Goal: Task Accomplishment & Management: Manage account settings

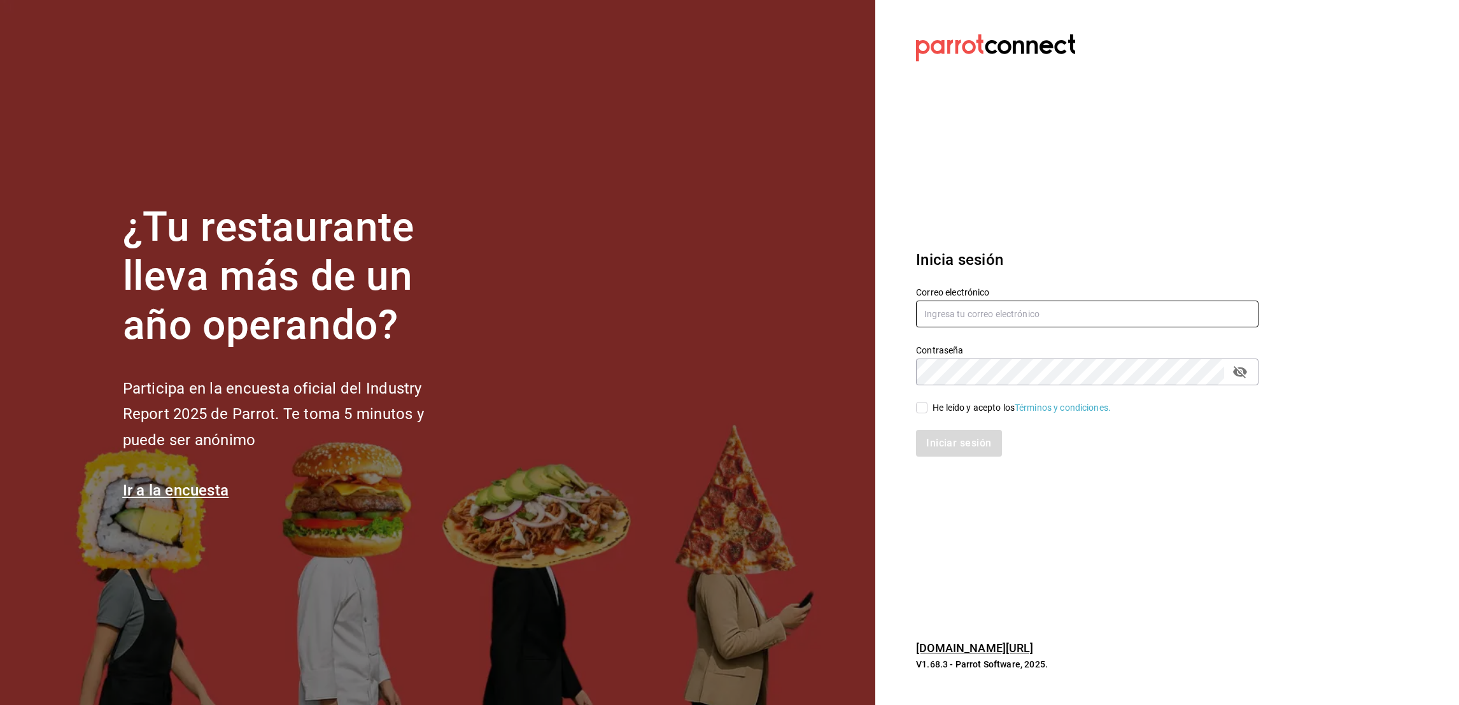
type input "oscar_ahuilar.93@hotmail.com"
click at [927, 408] on input "He leído y acepto los Términos y condiciones." at bounding box center [921, 407] width 11 height 11
checkbox input "true"
click at [942, 435] on button "Iniciar sesión" at bounding box center [959, 443] width 87 height 27
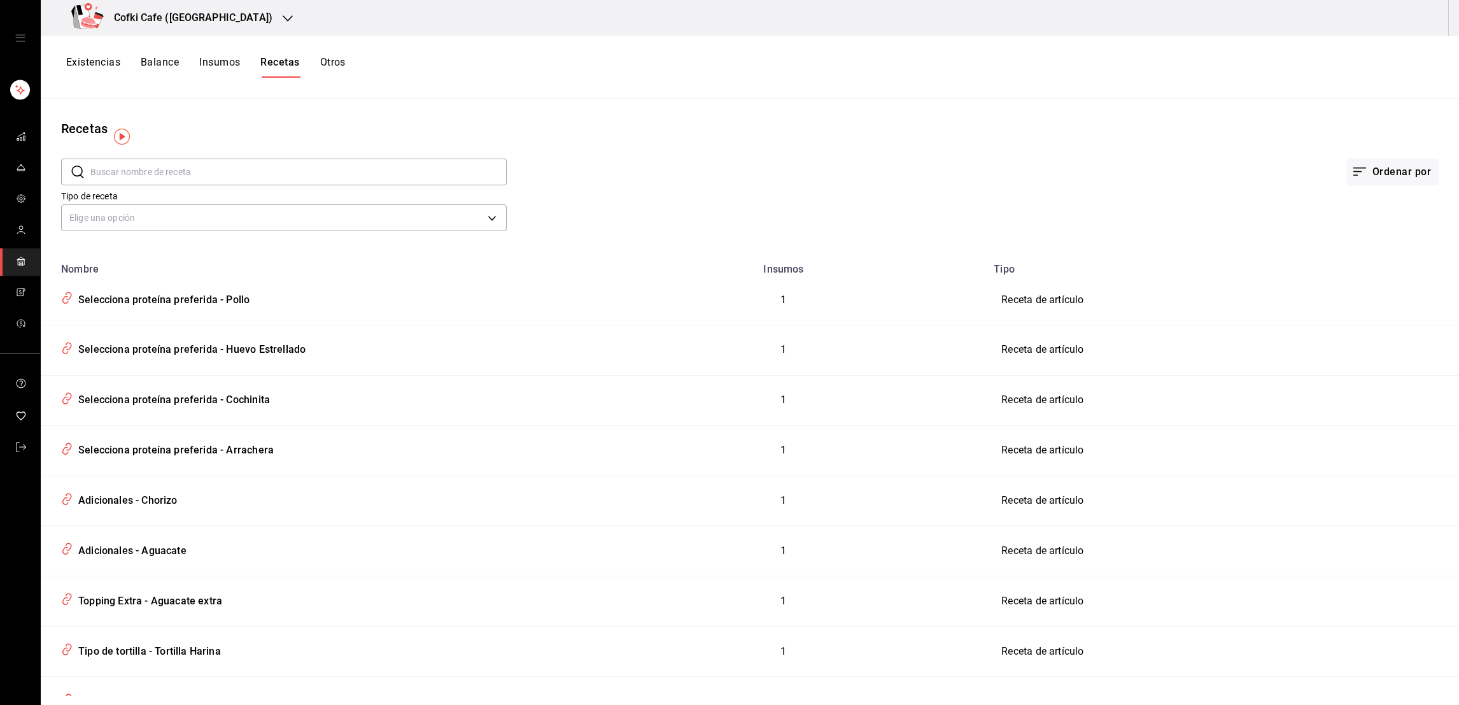
click at [223, 27] on div "Cofki Cafe (La Aurora)" at bounding box center [174, 18] width 247 height 36
click at [170, 83] on div "Cofki Kid-Friendly Café (MTY)" at bounding box center [136, 83] width 171 height 13
click at [12, 177] on link "mailbox folders" at bounding box center [20, 168] width 40 height 27
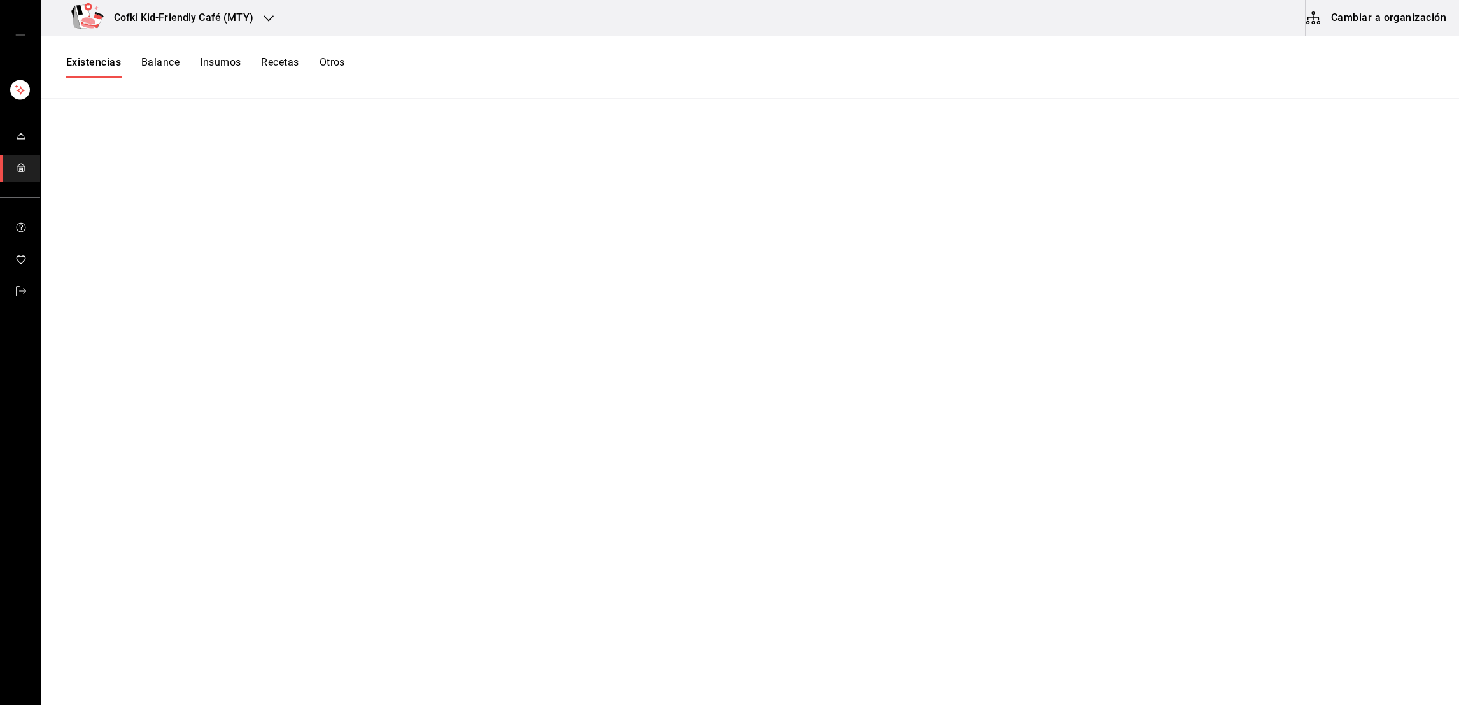
click at [161, 73] on button "Balance" at bounding box center [160, 67] width 38 height 22
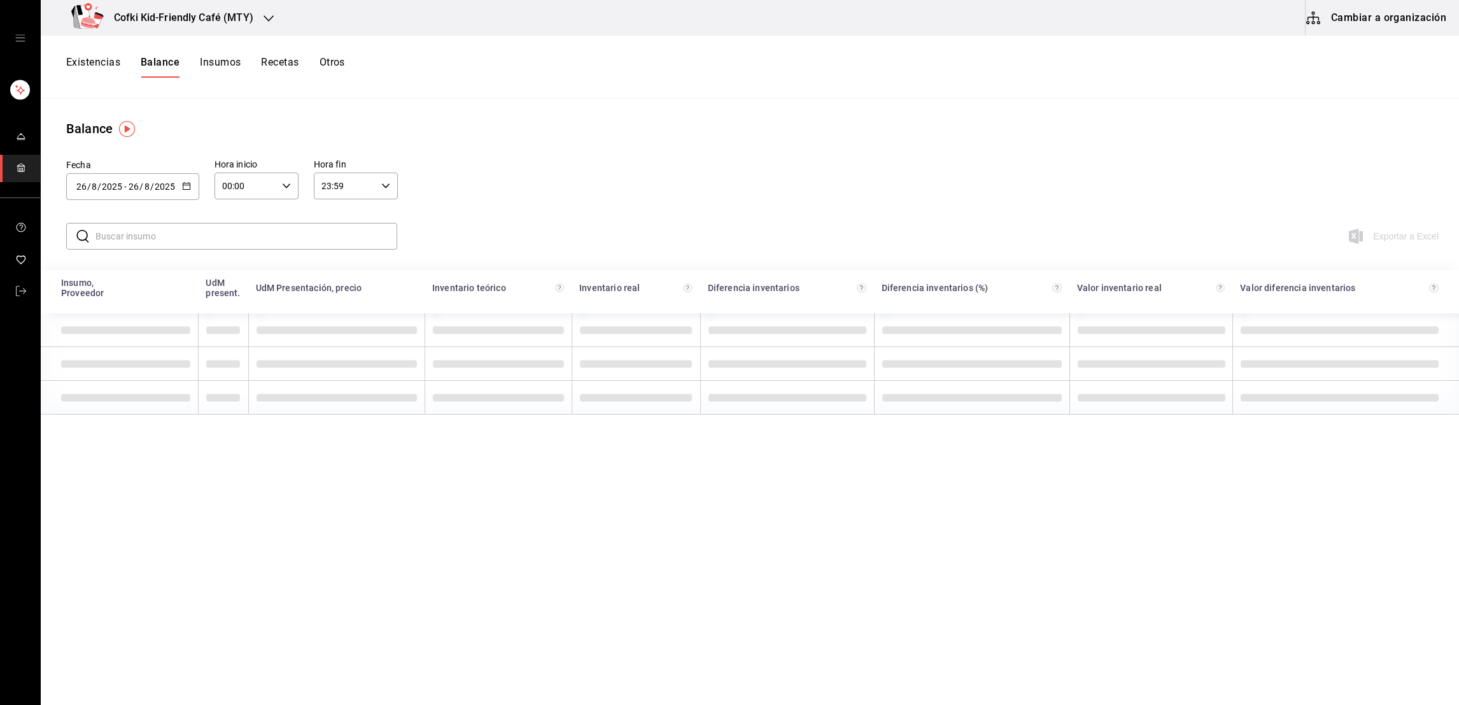
click at [91, 60] on button "Existencias" at bounding box center [93, 67] width 54 height 22
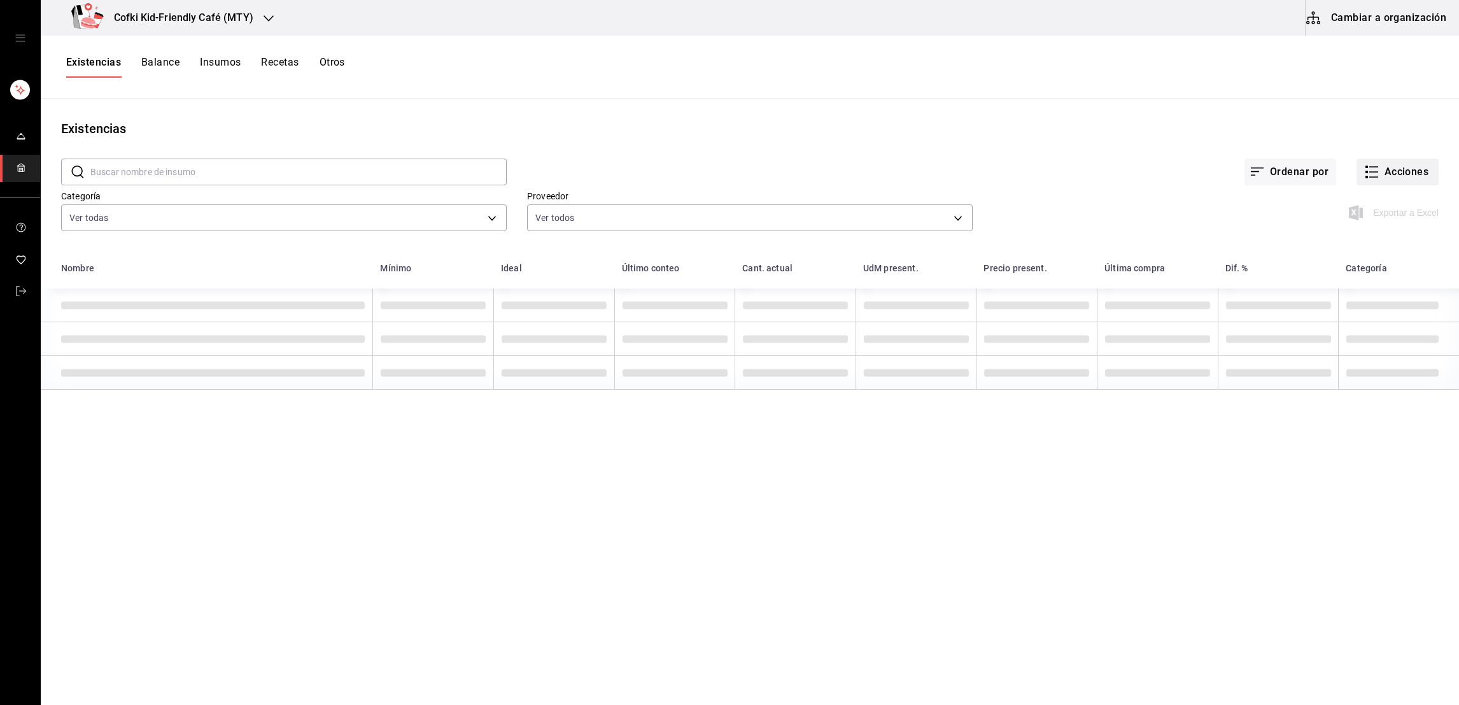
click at [1395, 167] on button "Acciones" at bounding box center [1397, 171] width 82 height 27
click at [1348, 237] on span "Compra" at bounding box center [1385, 240] width 107 height 13
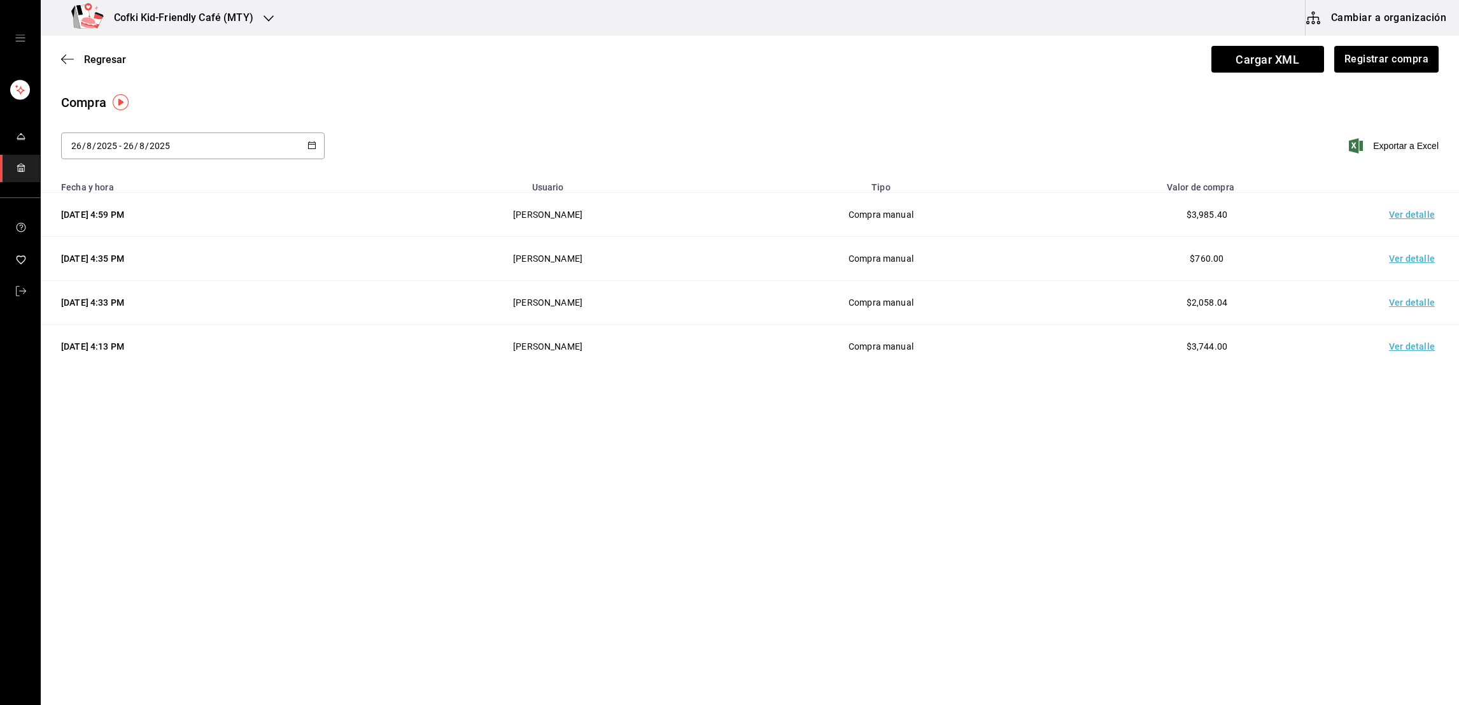
click at [1403, 349] on td "Ver detalle" at bounding box center [1414, 347] width 89 height 44
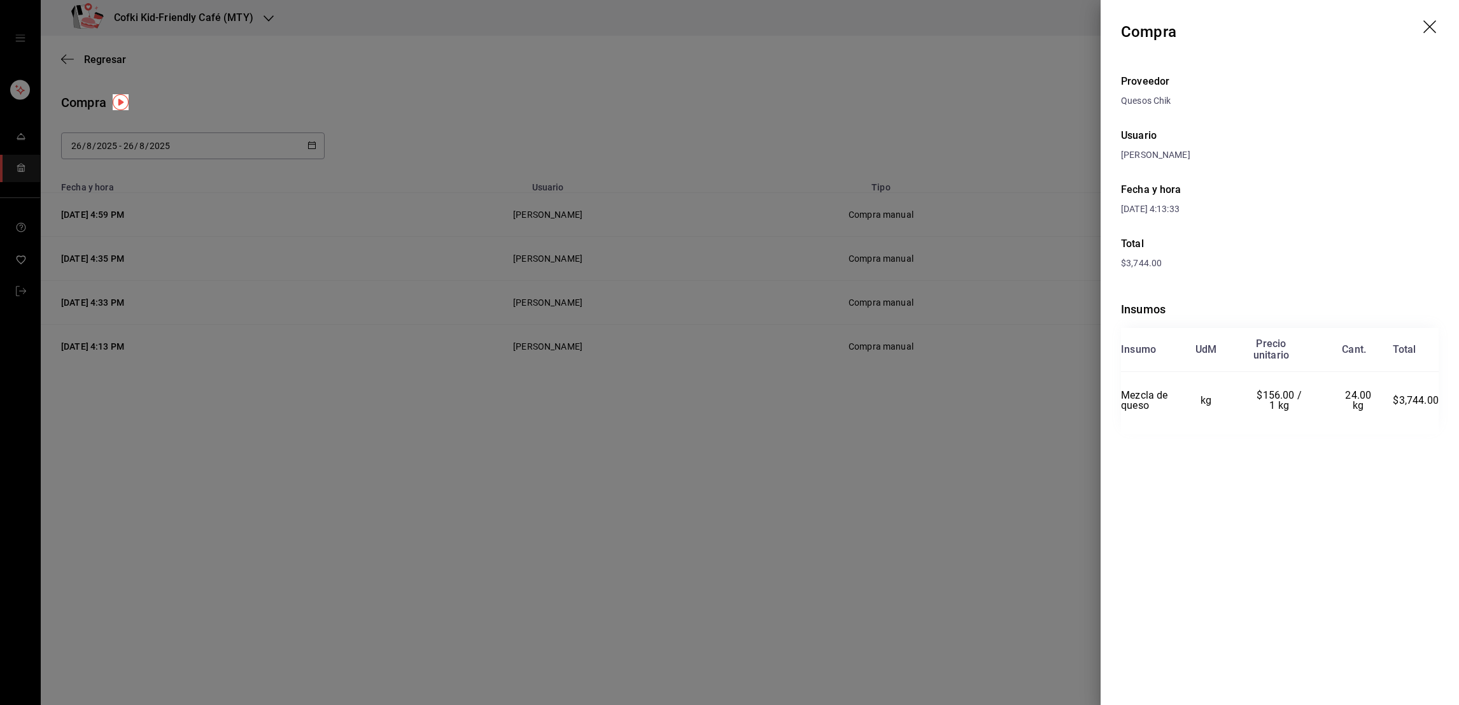
click at [1423, 34] on icon "drag" at bounding box center [1430, 27] width 15 height 15
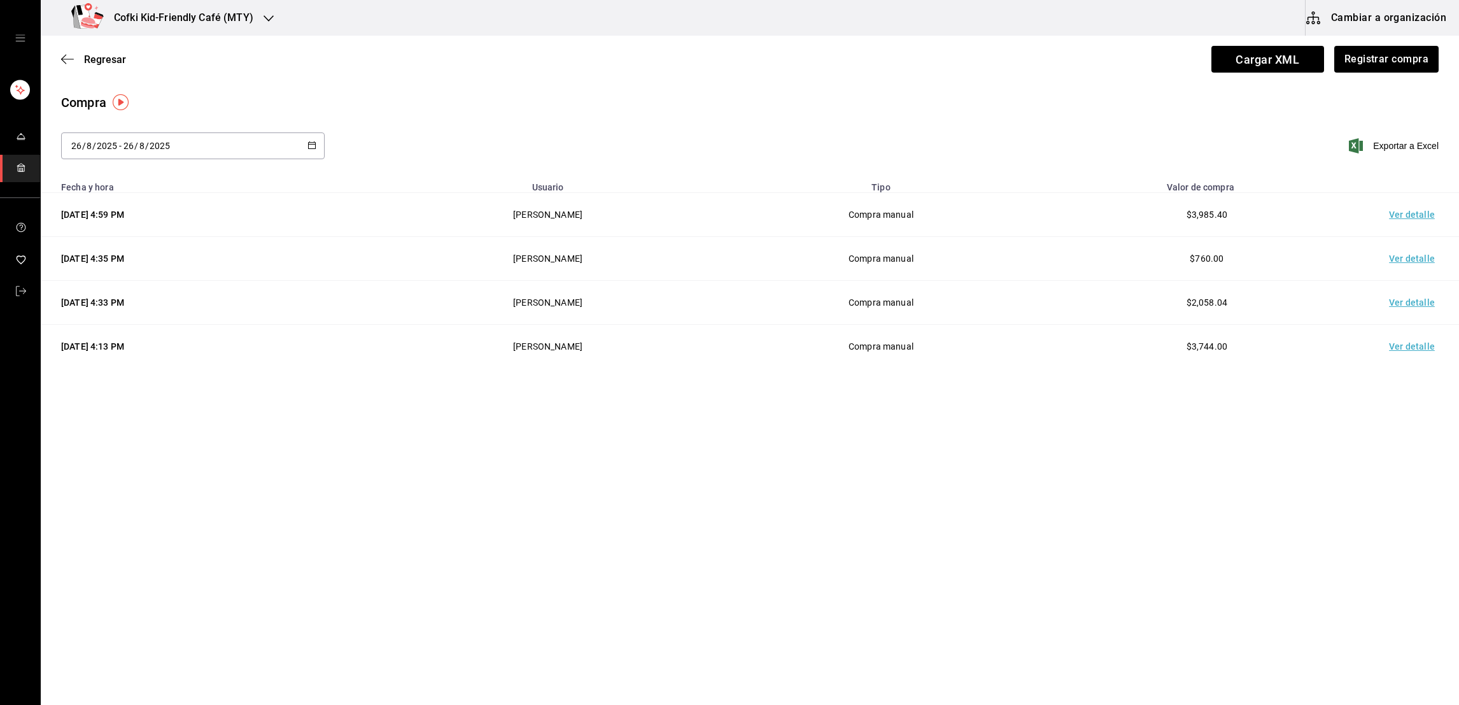
click at [1391, 293] on td "Ver detalle" at bounding box center [1414, 303] width 89 height 44
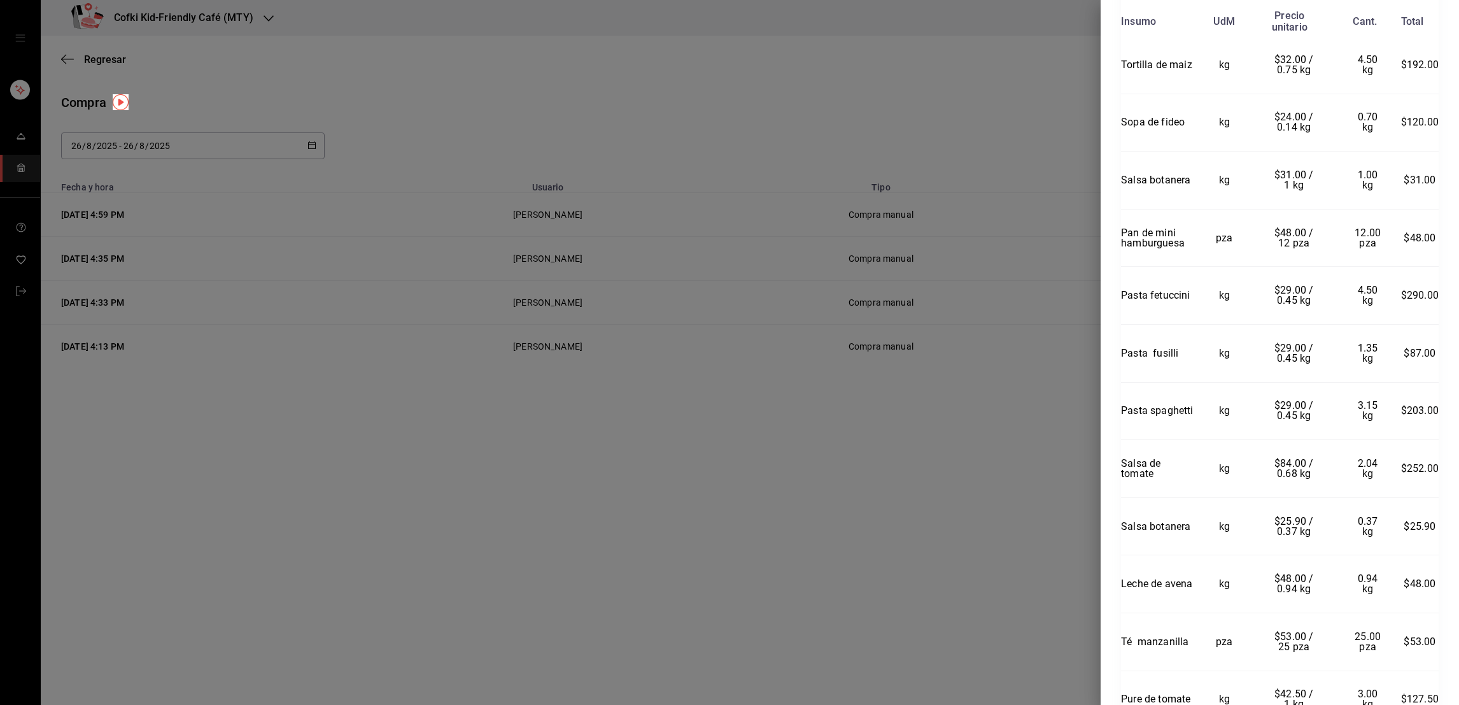
scroll to position [751, 0]
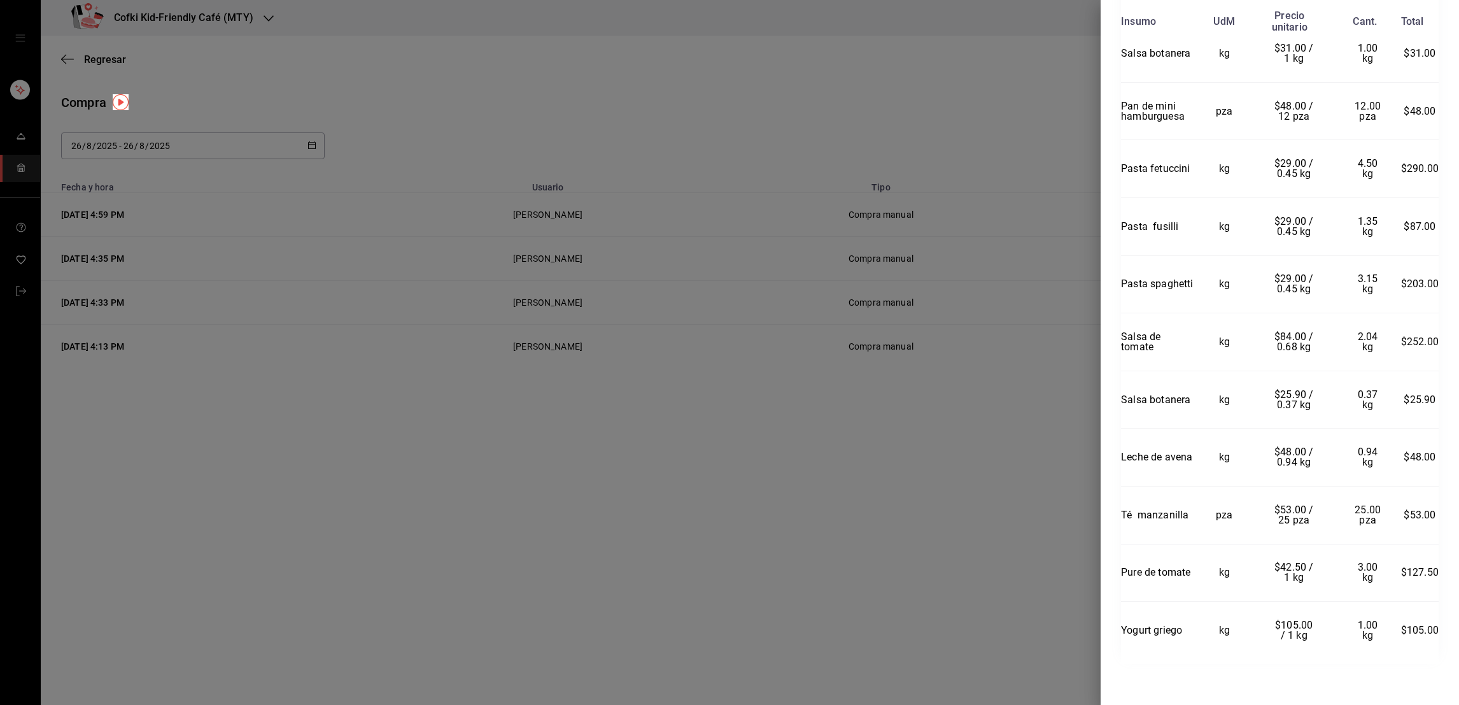
click at [931, 539] on div at bounding box center [729, 352] width 1459 height 705
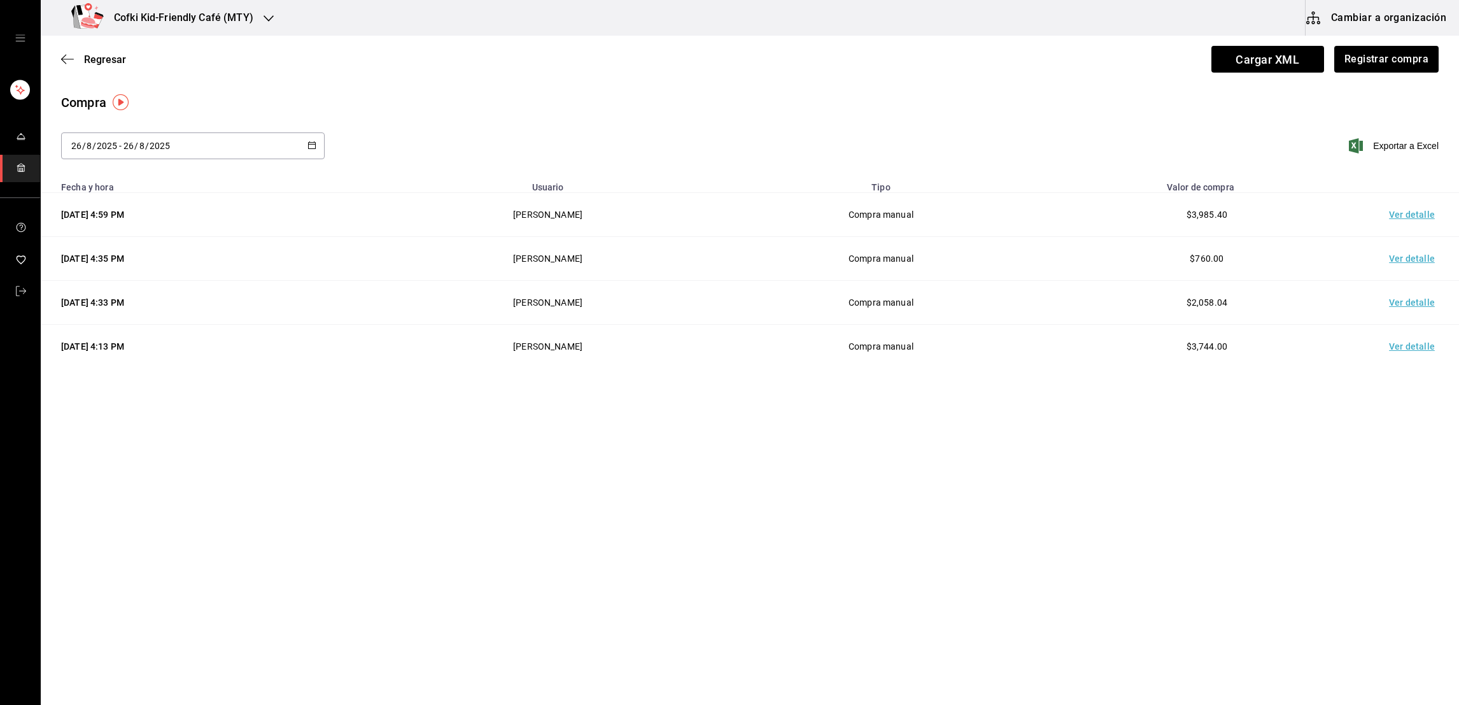
click at [1399, 260] on td "Ver detalle" at bounding box center [1414, 259] width 89 height 44
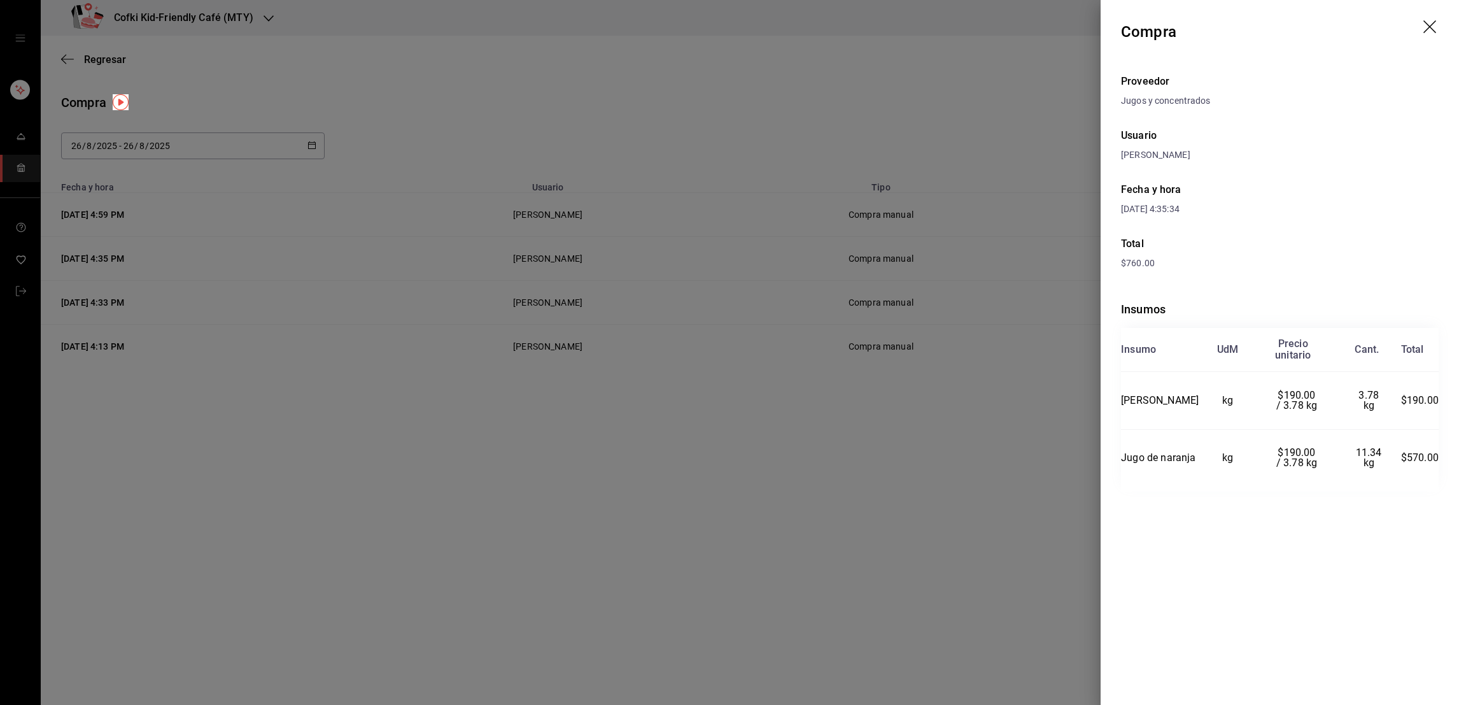
click at [1013, 468] on div at bounding box center [729, 352] width 1459 height 705
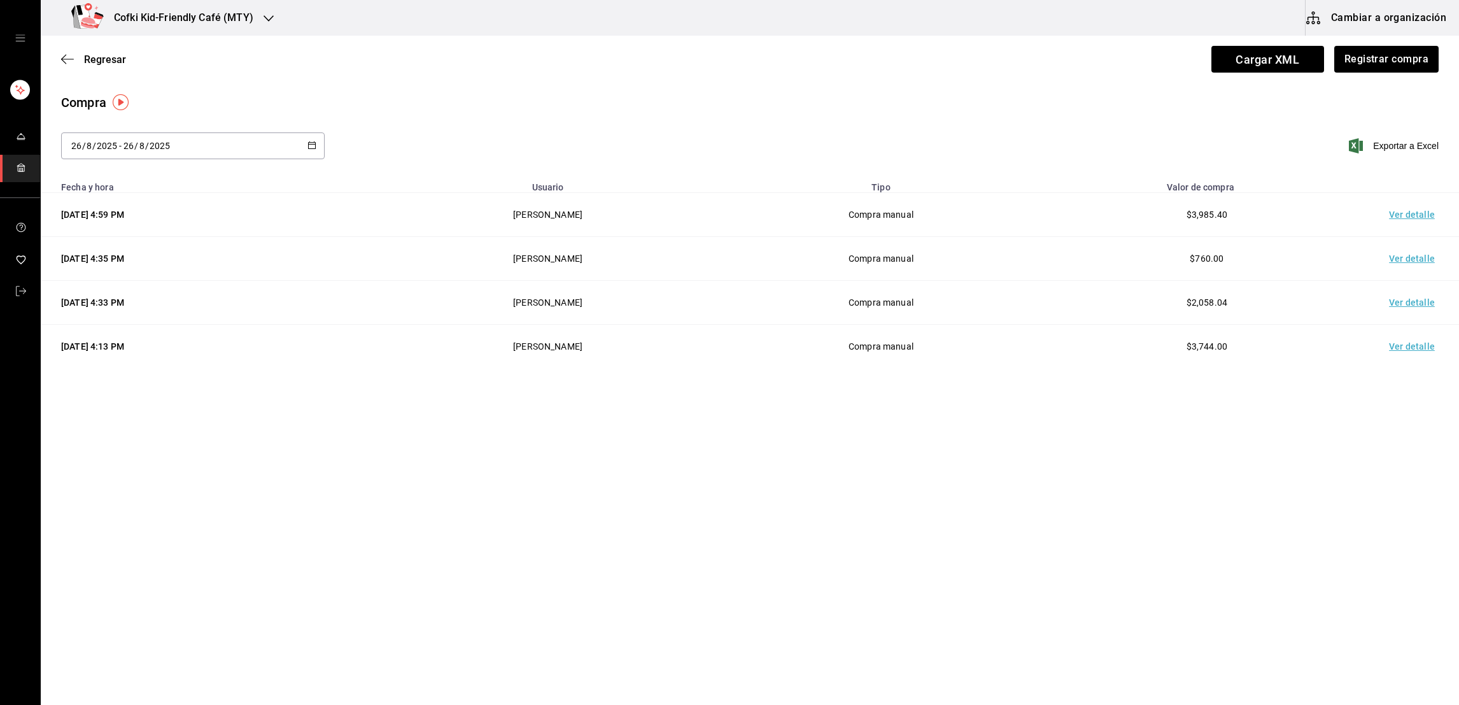
click at [1407, 229] on td "Ver detalle" at bounding box center [1414, 215] width 89 height 44
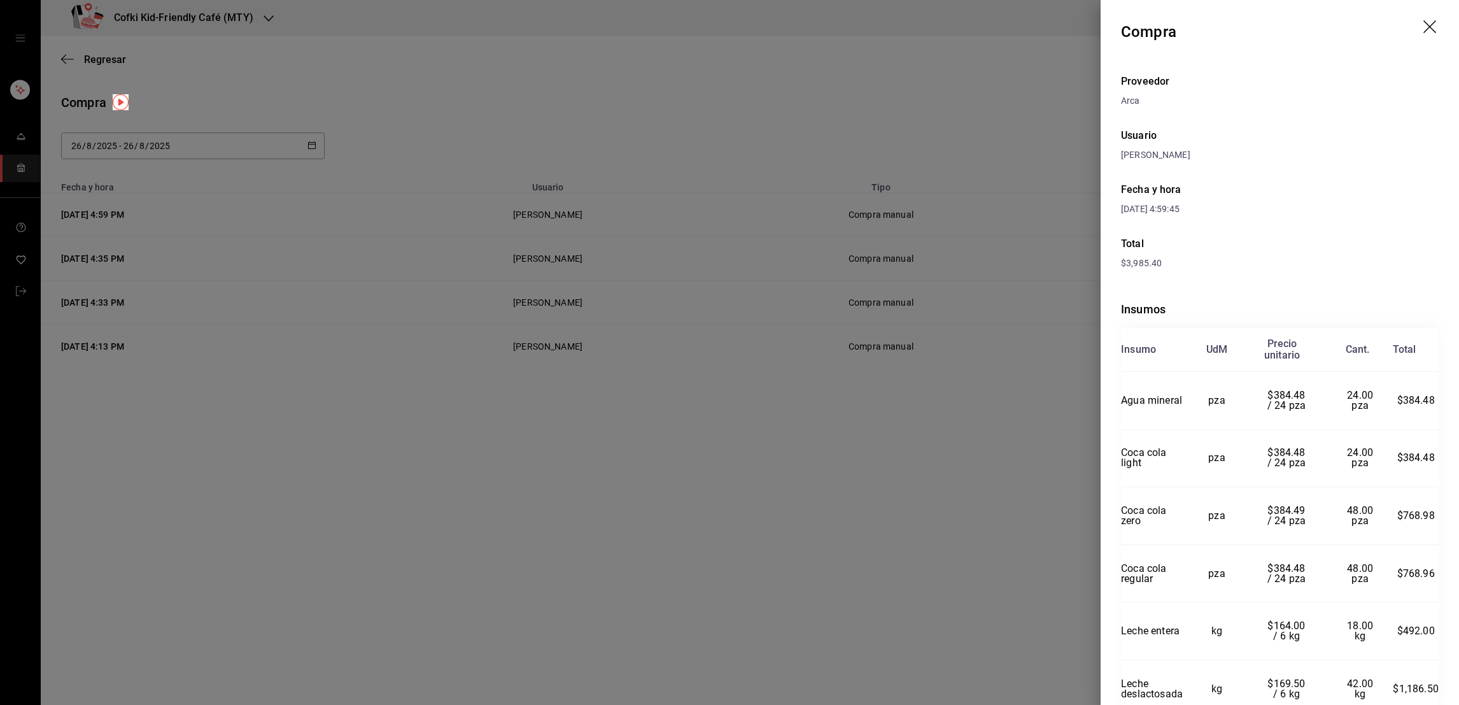
click at [1426, 24] on header "Compra" at bounding box center [1280, 32] width 358 height 64
click at [1423, 26] on icon "drag" at bounding box center [1430, 27] width 15 height 15
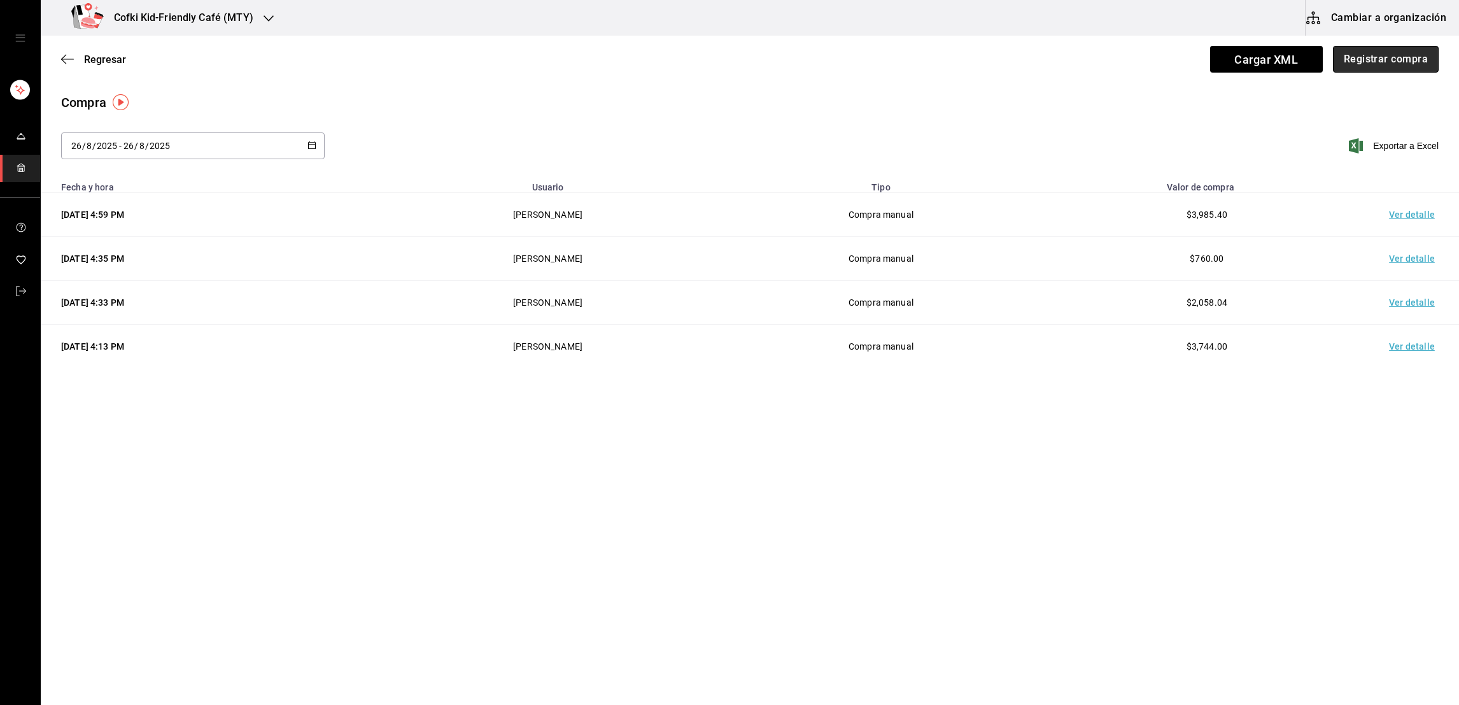
click at [1390, 64] on button "Registrar compra" at bounding box center [1386, 59] width 106 height 27
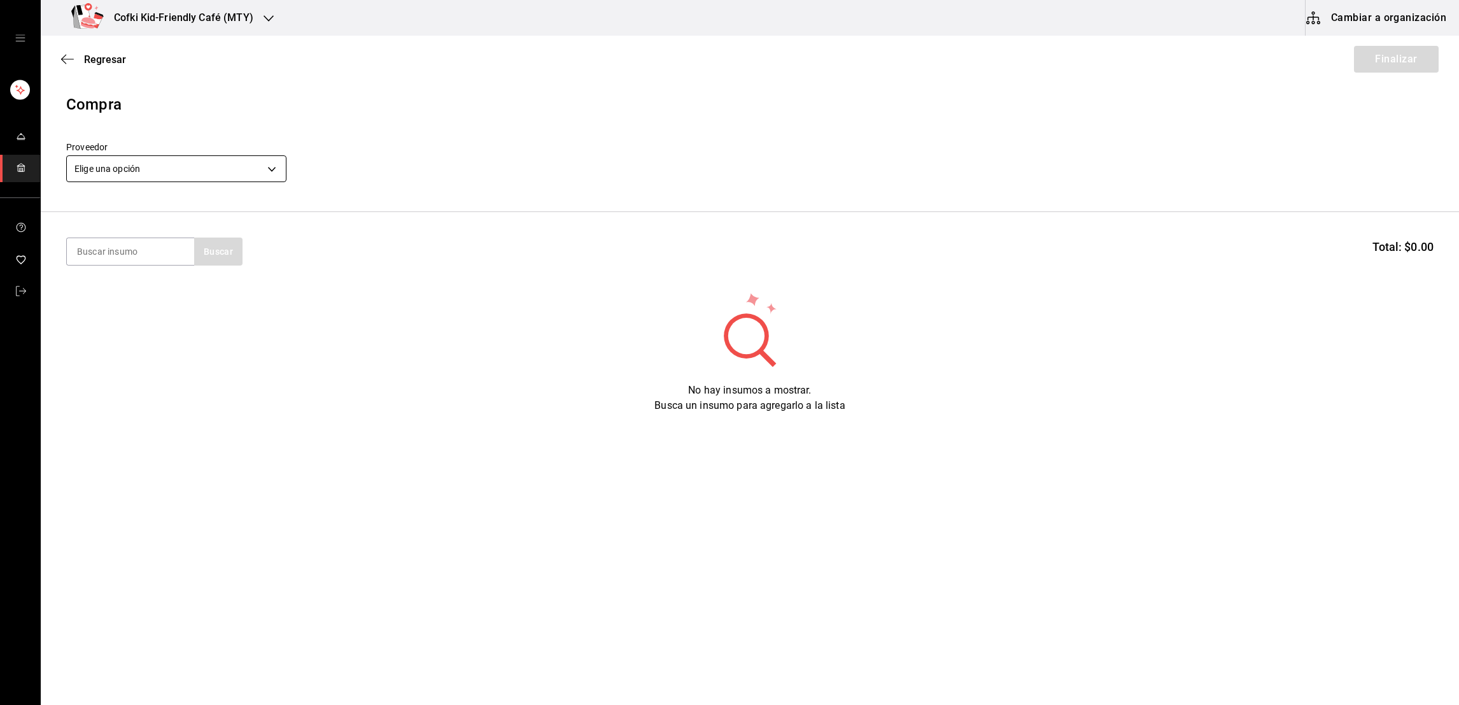
click at [268, 163] on body "Cofki Kid-Friendly Café (MTY) Cambiar a organización Regresar Finalizar Compra …" at bounding box center [729, 316] width 1459 height 633
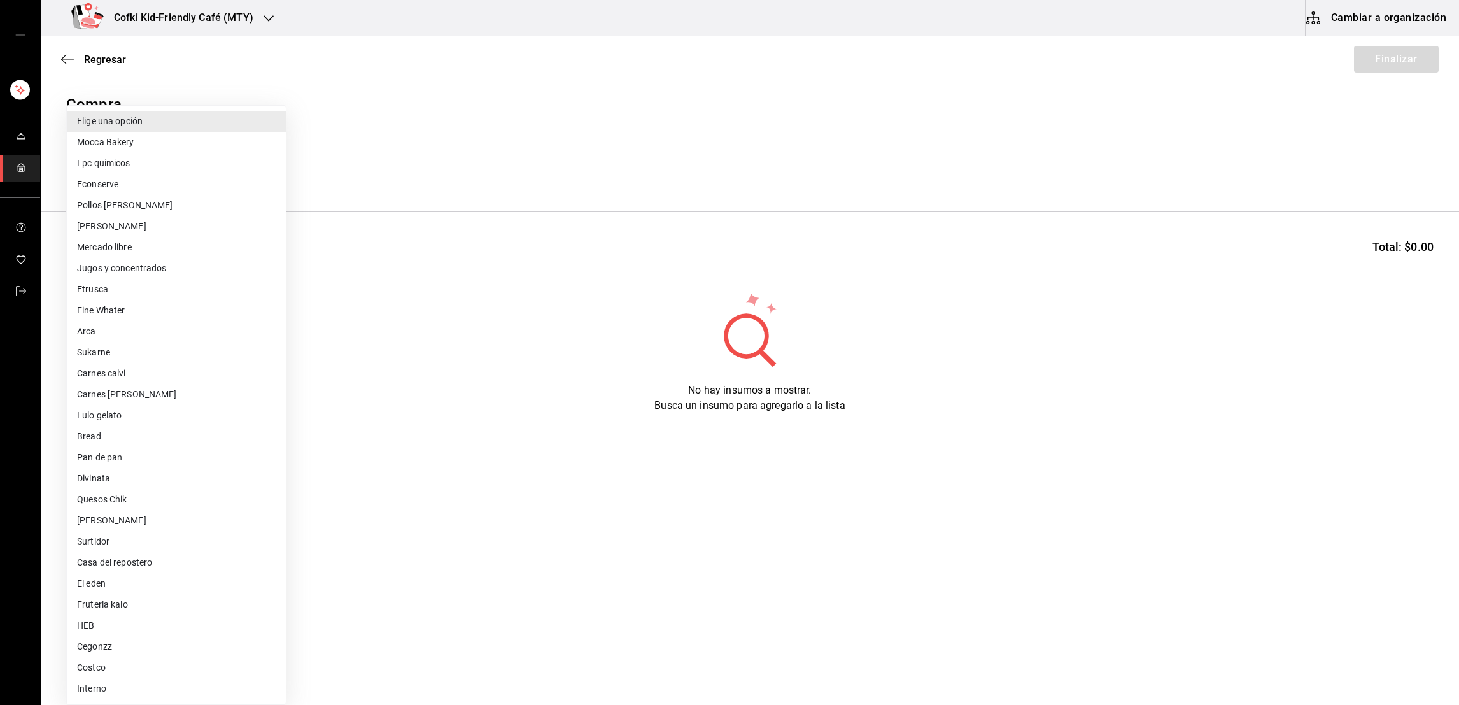
click at [124, 367] on li "Carnes calvi" at bounding box center [176, 373] width 219 height 21
type input "34d3d16a-fb26-4831-beb4-171a82fab375"
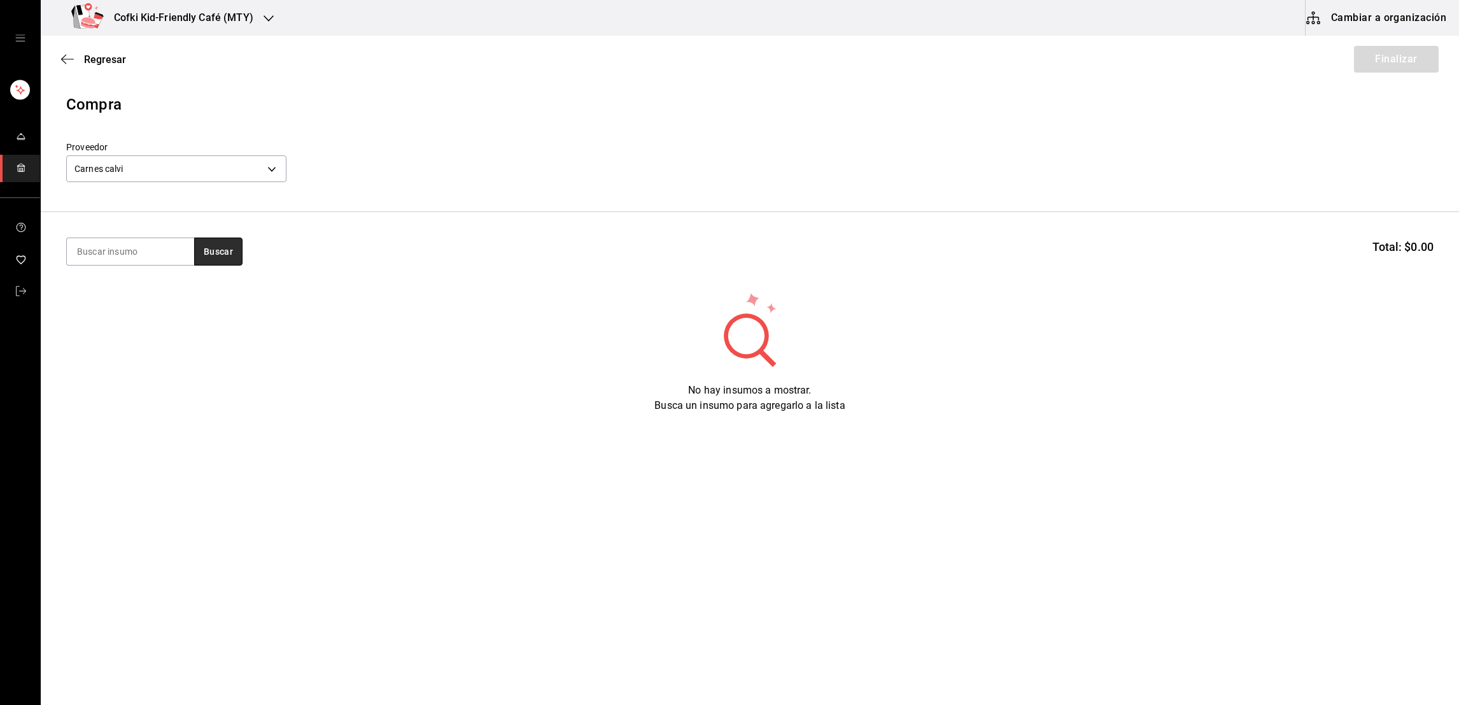
click at [220, 259] on button "Buscar" at bounding box center [218, 251] width 48 height 28
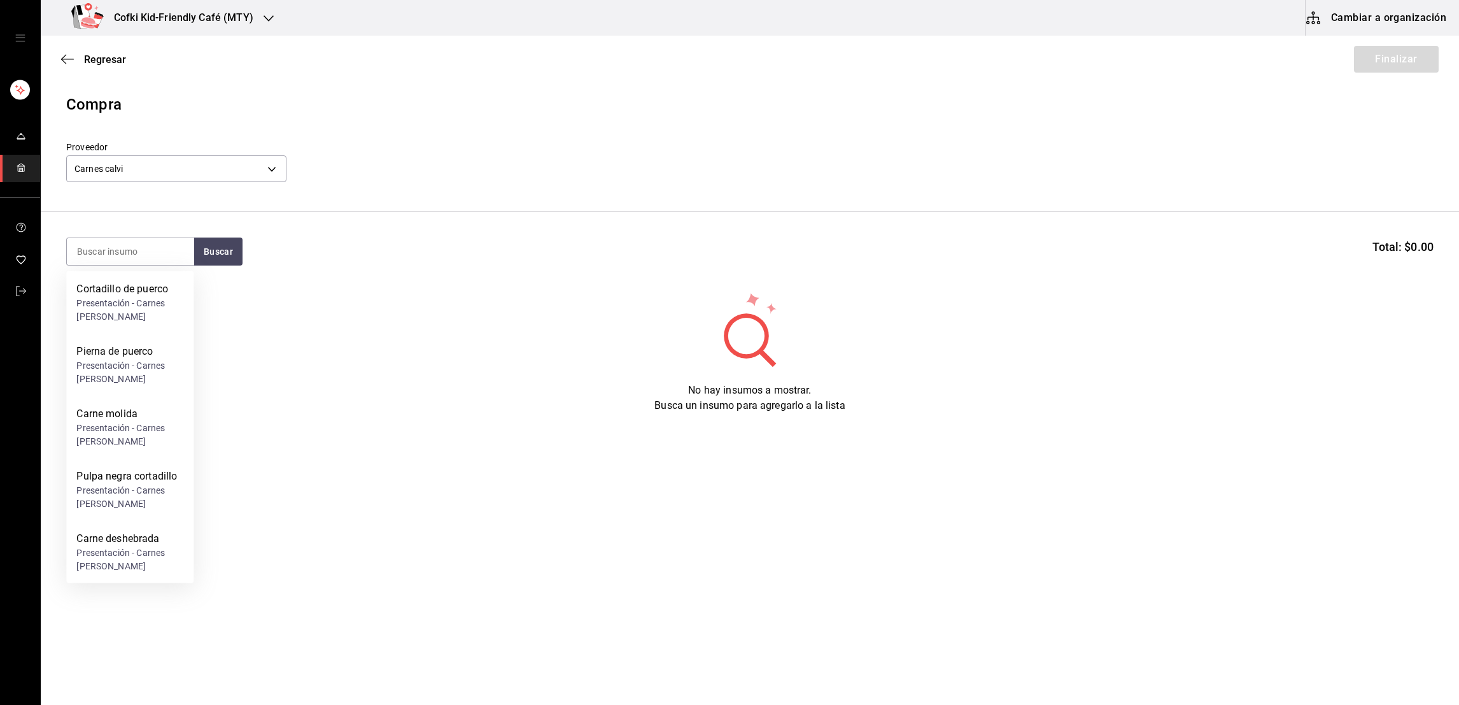
click at [286, 117] on header "Compra Proveedor Carnes [PERSON_NAME] 34d3d16a-fb26-4831-beb4-171a82fab375" at bounding box center [750, 152] width 1418 height 119
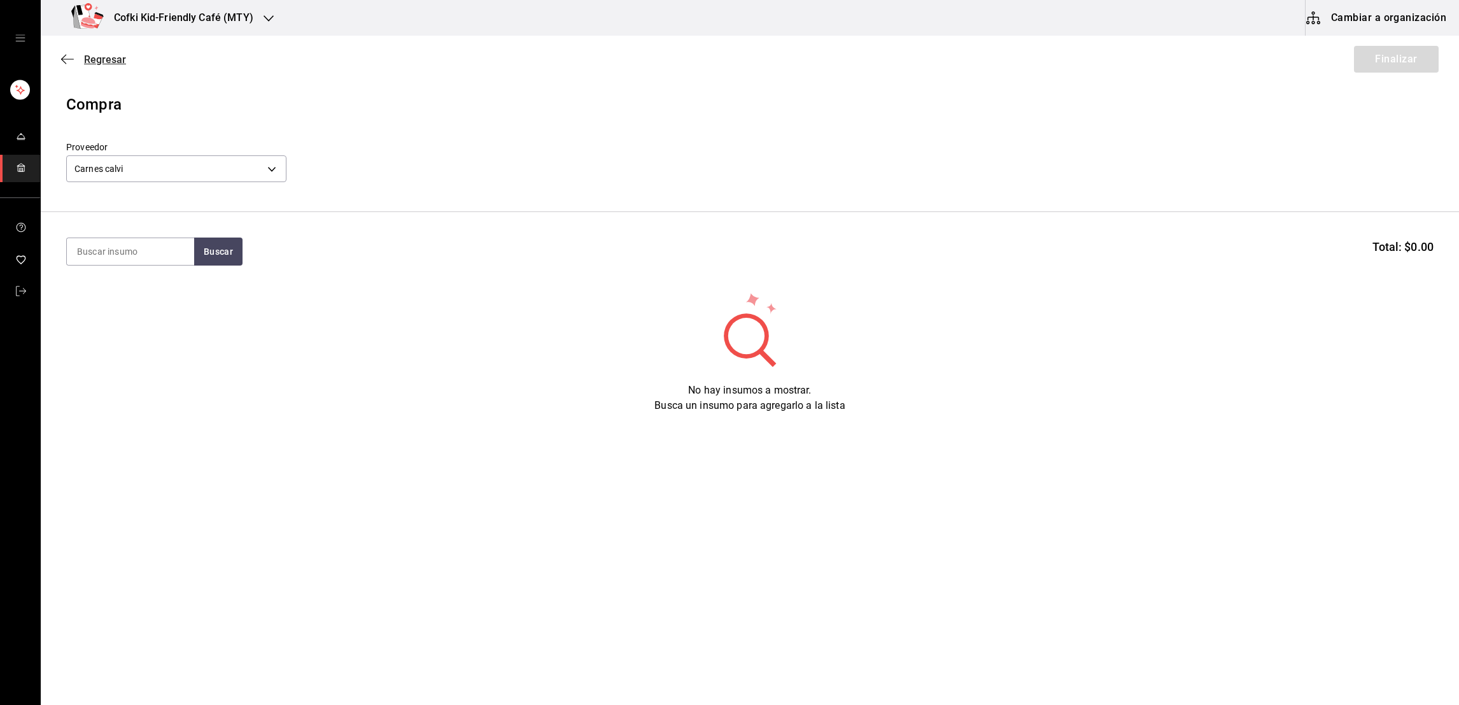
click at [102, 60] on span "Regresar" at bounding box center [105, 59] width 42 height 12
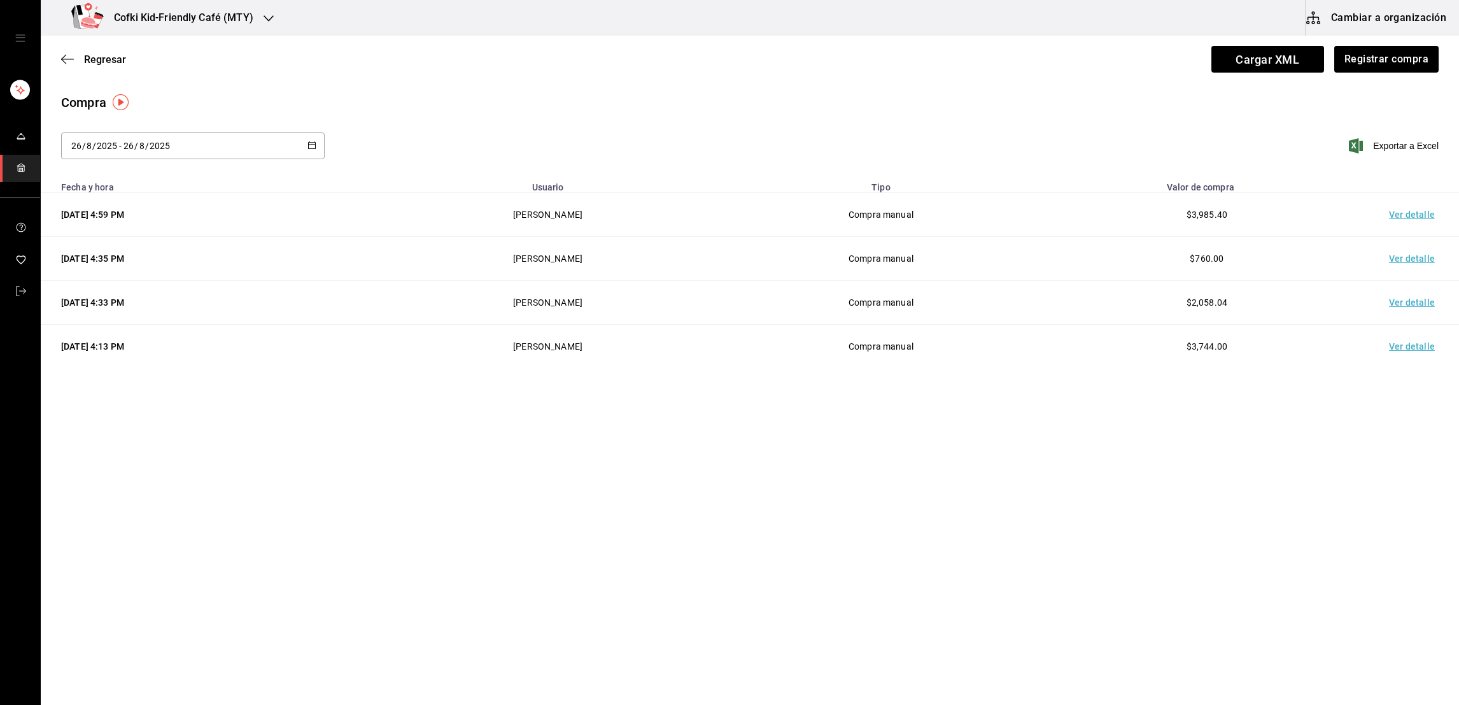
click at [1365, 13] on button "Cambiar a organización" at bounding box center [1377, 18] width 143 height 36
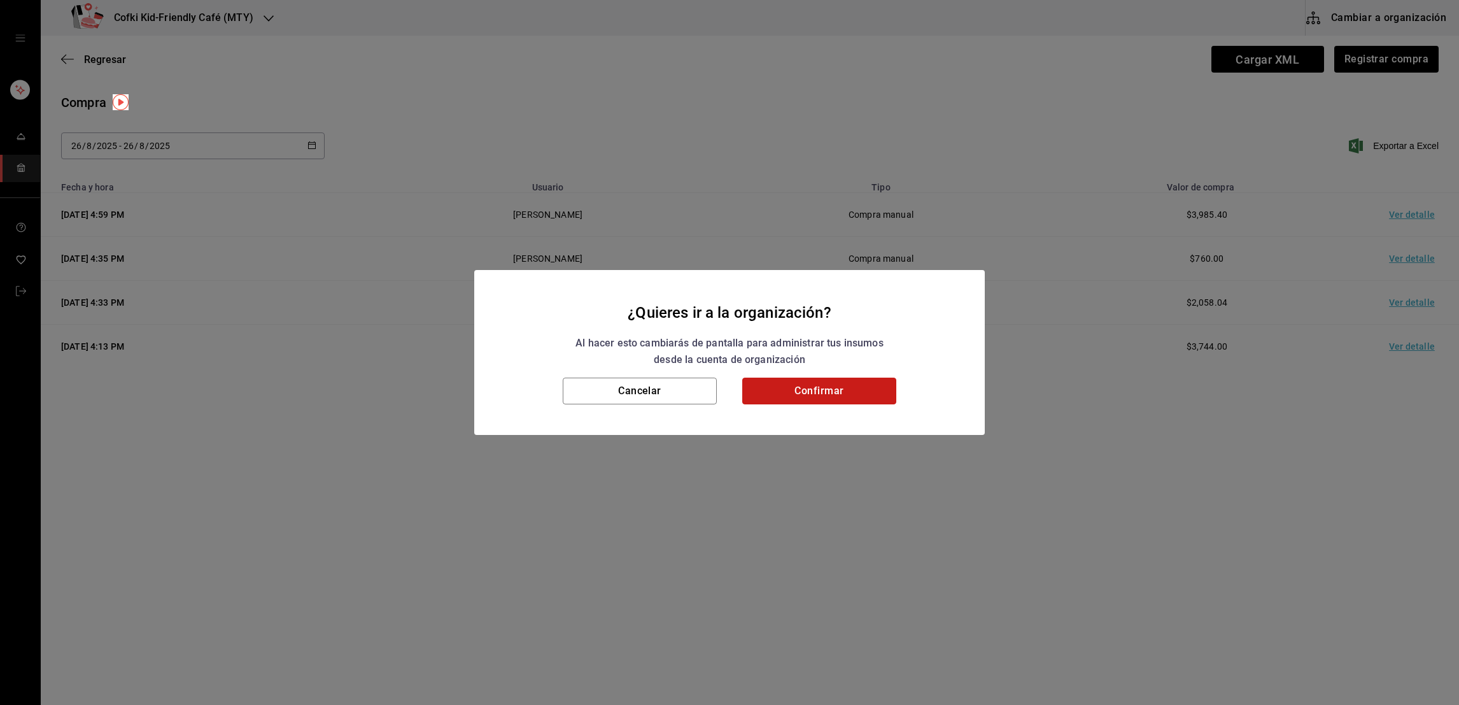
click at [869, 389] on button "Confirmar" at bounding box center [819, 390] width 154 height 27
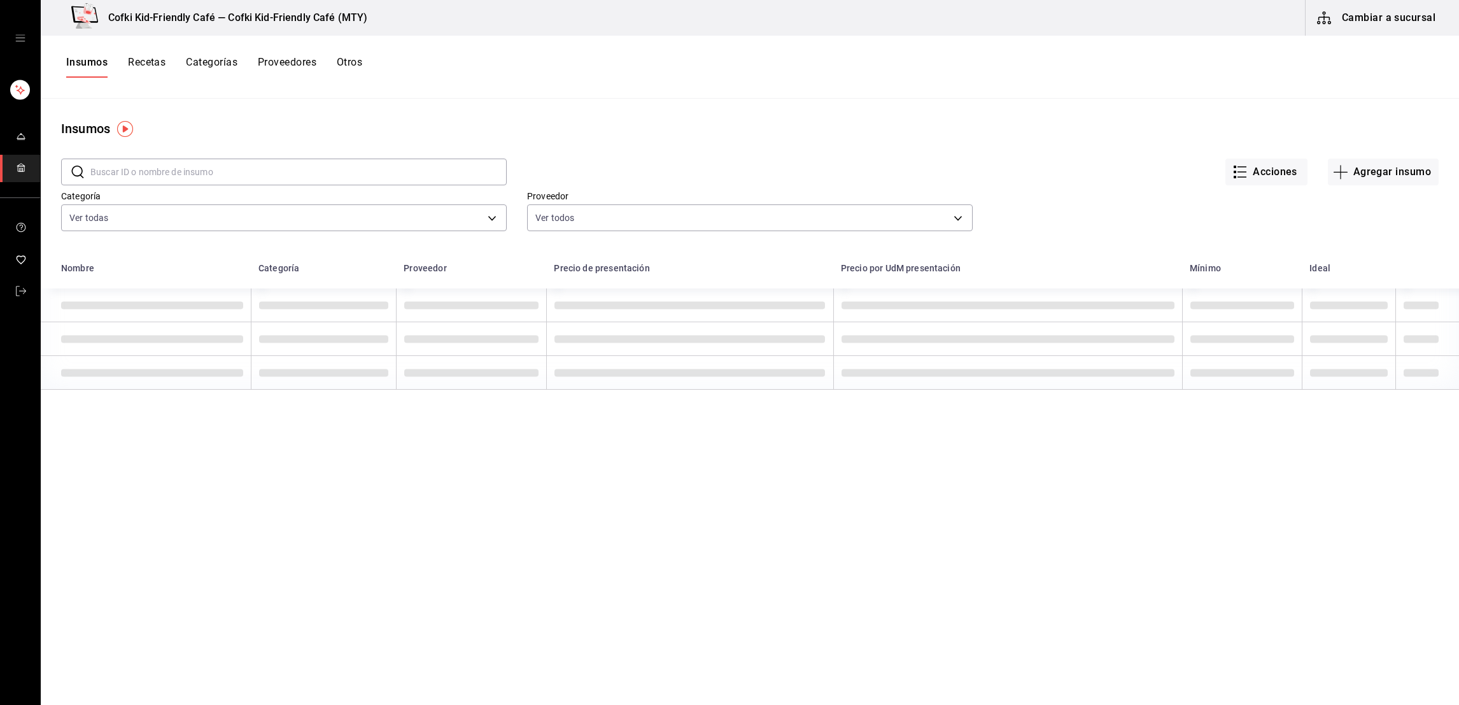
click at [179, 183] on input "text" at bounding box center [298, 171] width 416 height 25
type input "chorizo"
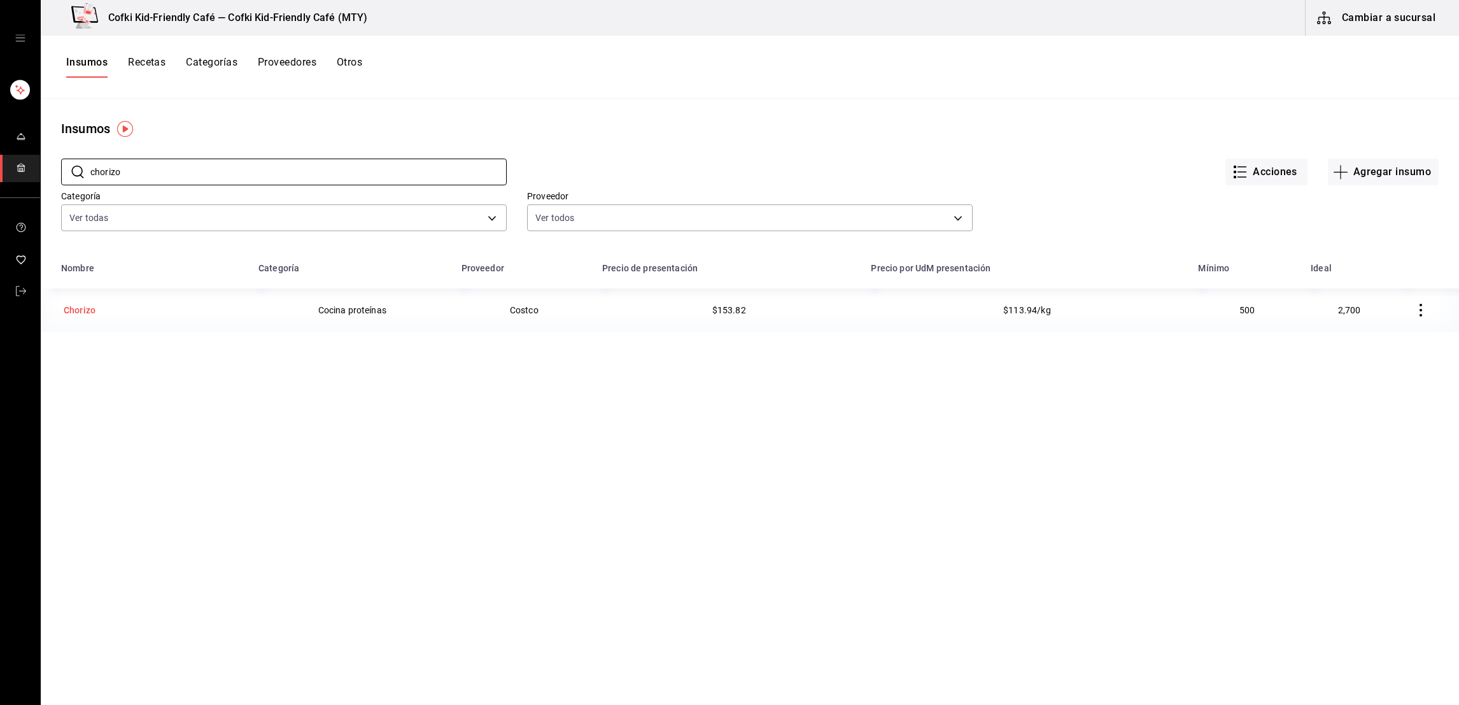
click at [97, 303] on div "Chorizo" at bounding box center [79, 310] width 37 height 18
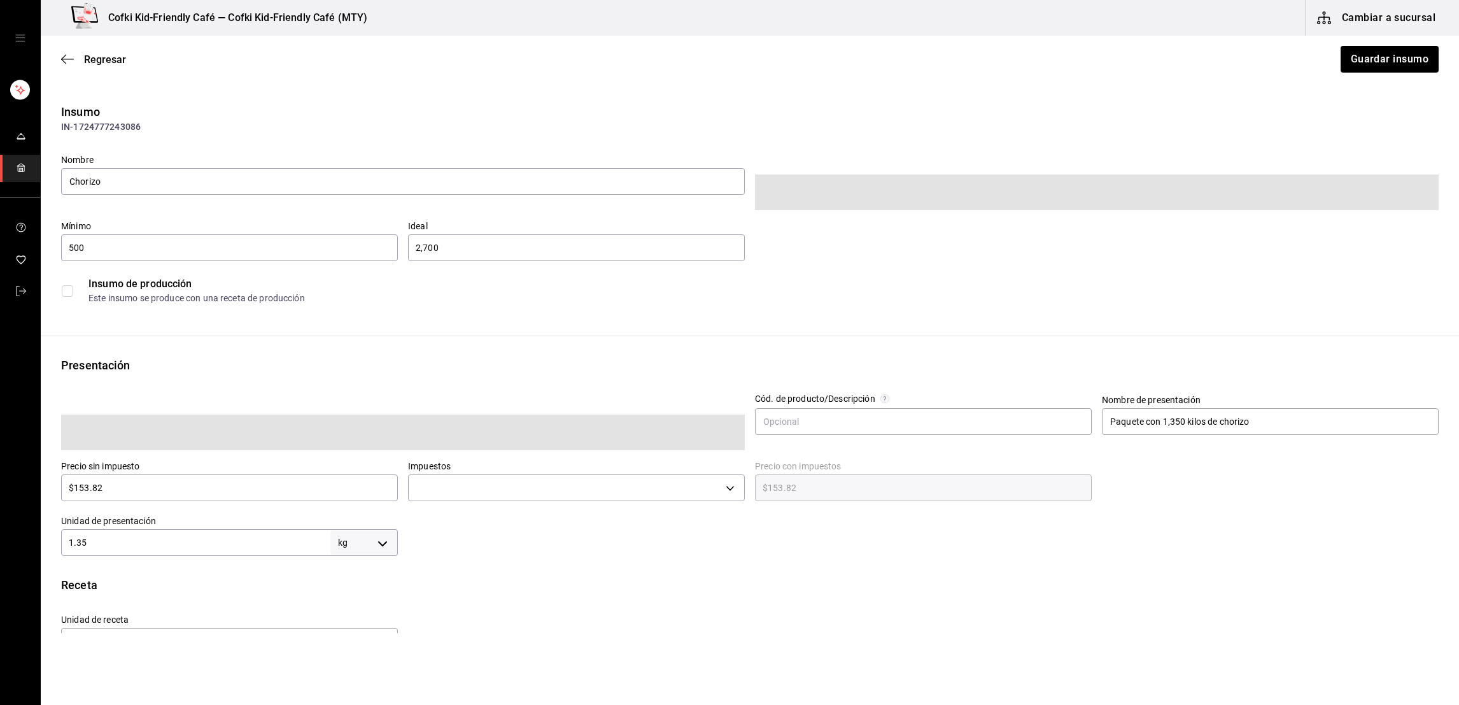
type input "$178.43"
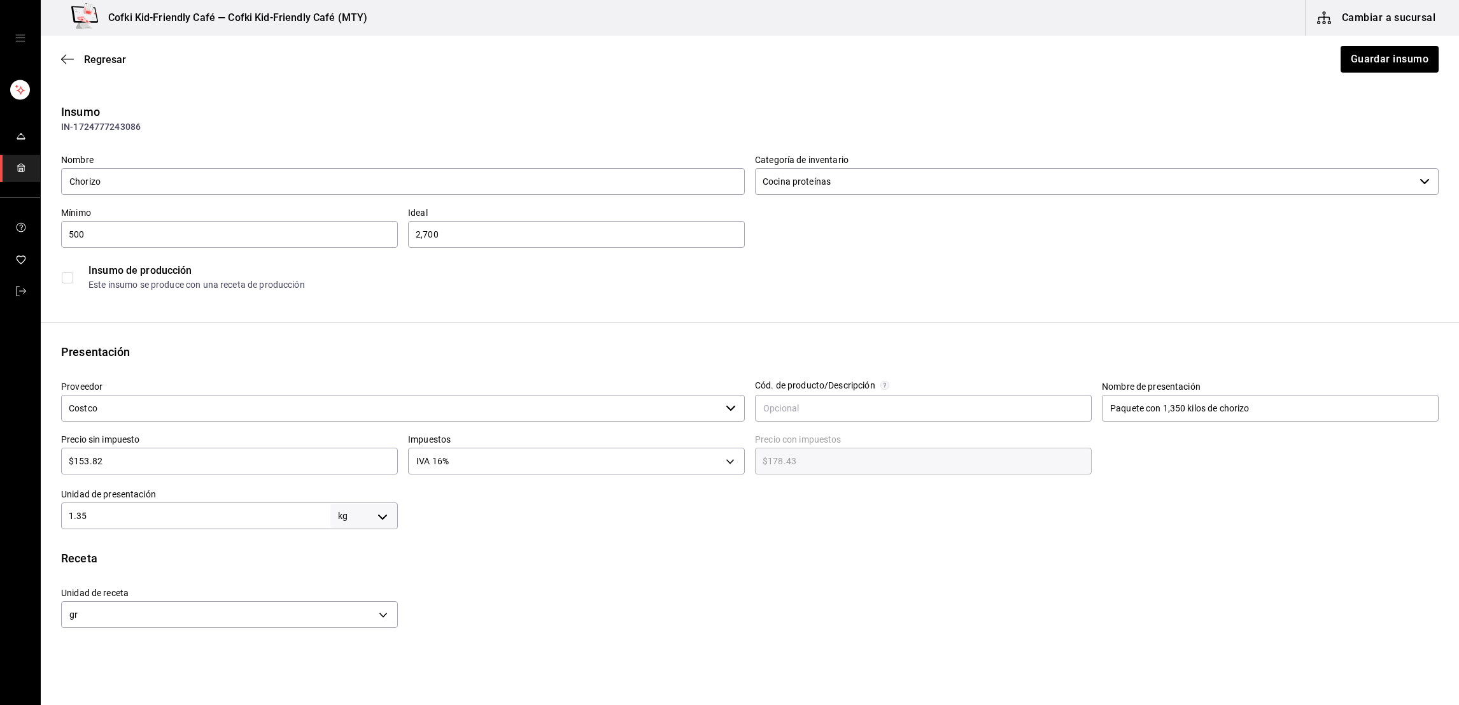
click at [356, 413] on input "Costco" at bounding box center [390, 408] width 659 height 27
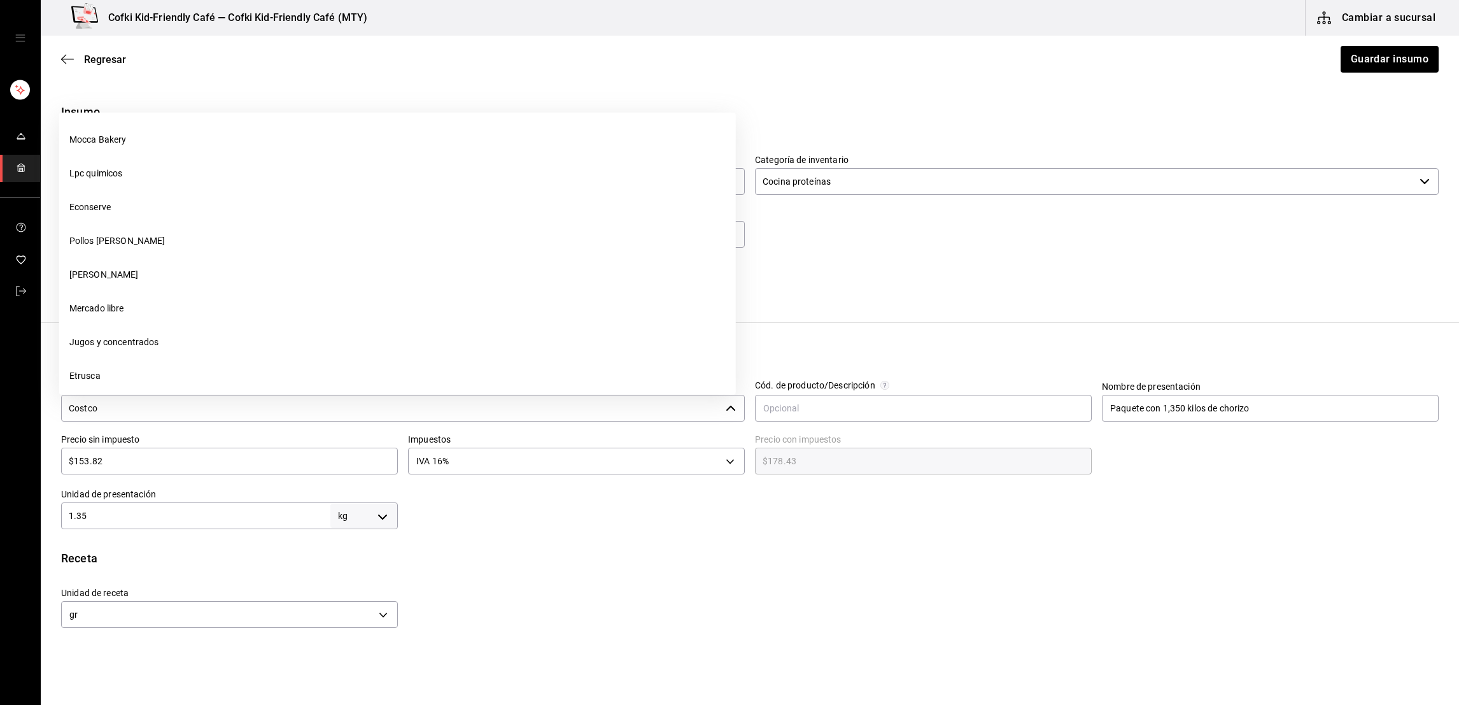
scroll to position [616, 0]
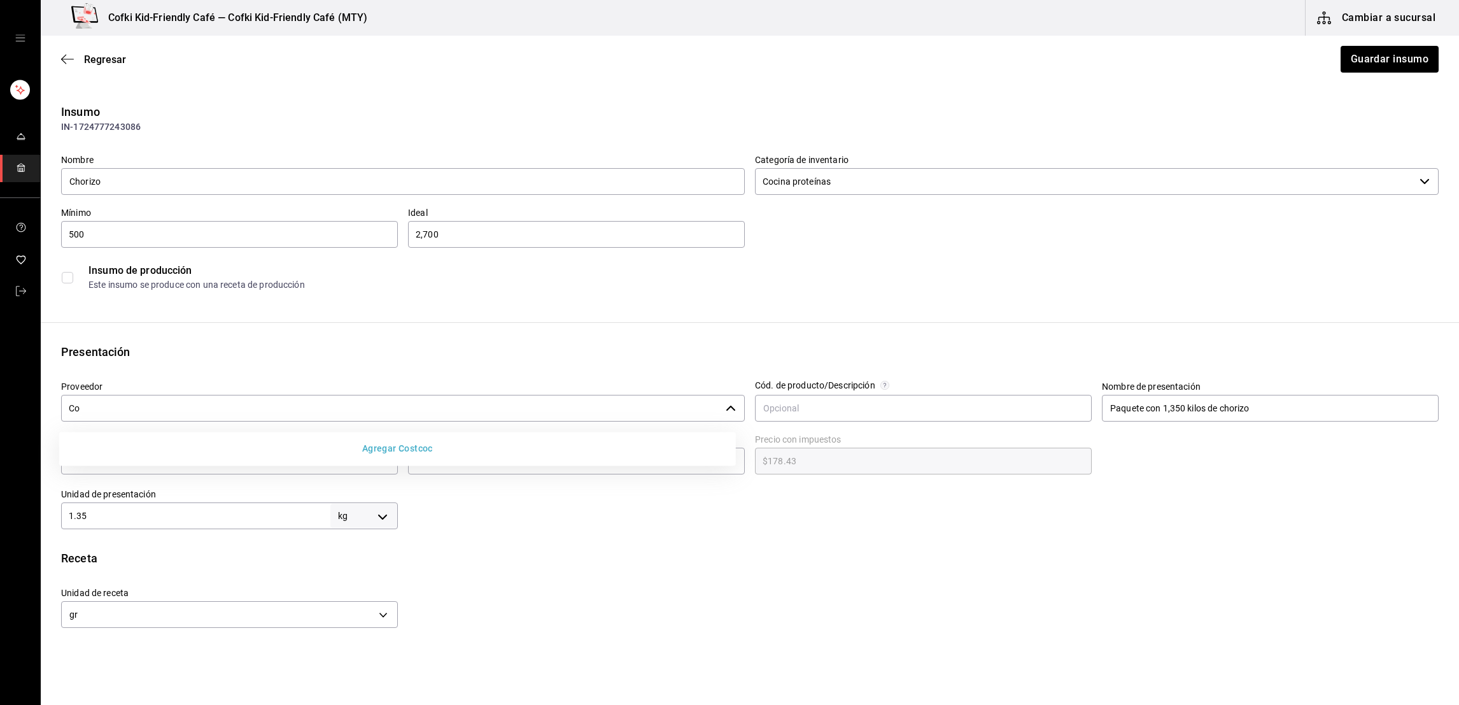
type input "C"
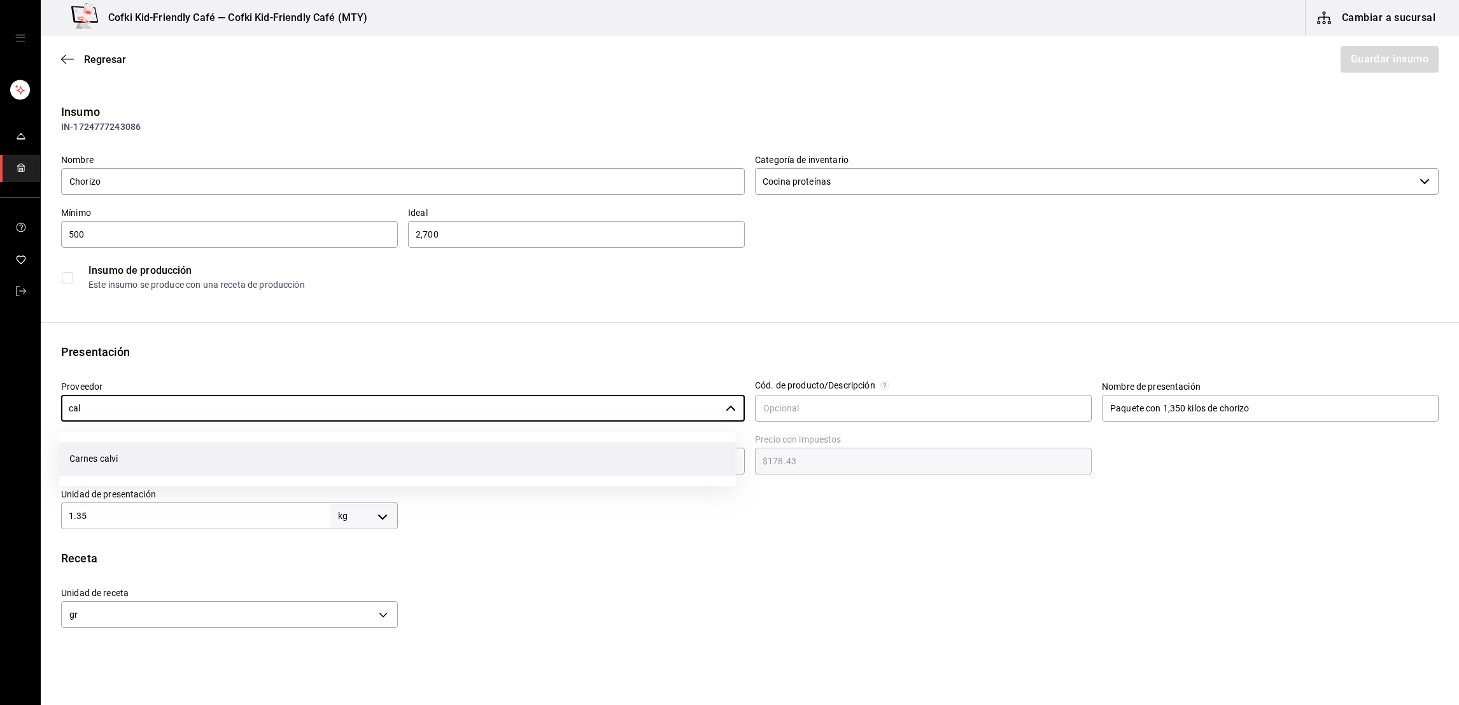
click at [330, 470] on li "Carnes calvi" at bounding box center [397, 459] width 677 height 34
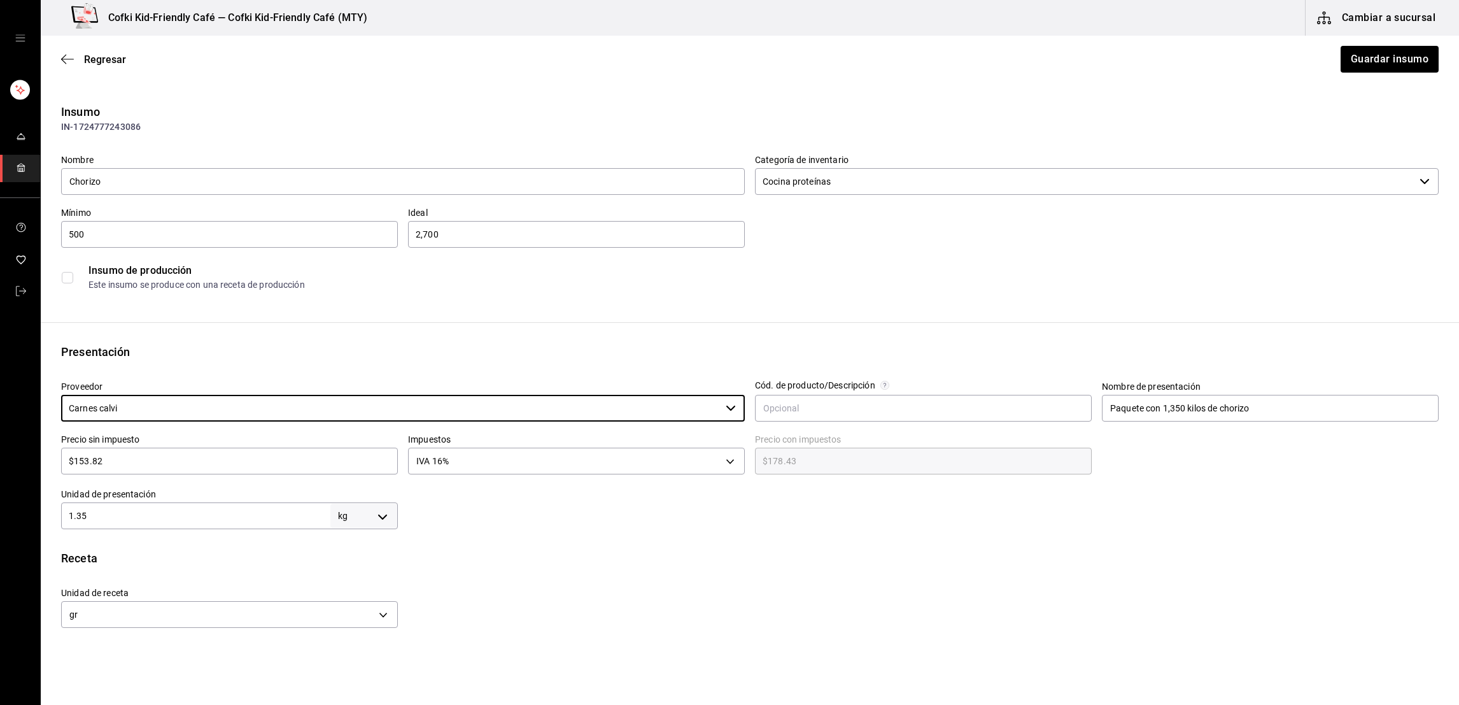
type input "Carnes calvi"
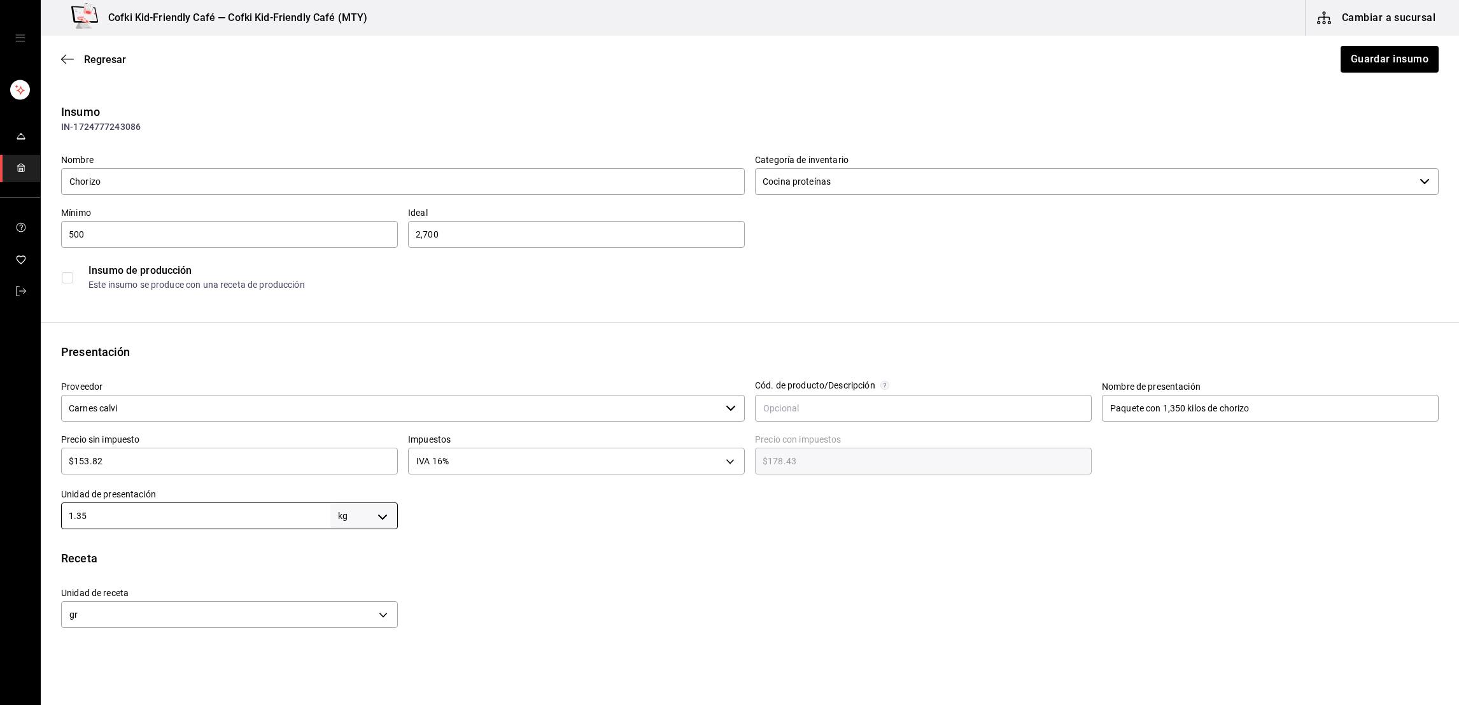
drag, startPoint x: 261, startPoint y: 517, endPoint x: 25, endPoint y: 521, distance: 236.2
click at [25, 521] on div "Cofki Kid-Friendly Café — Cofki Kid-Friendly Café (MTY) Cambiar a sucursal Regr…" at bounding box center [729, 316] width 1459 height 633
type input "1"
type input "1,000"
type input "1"
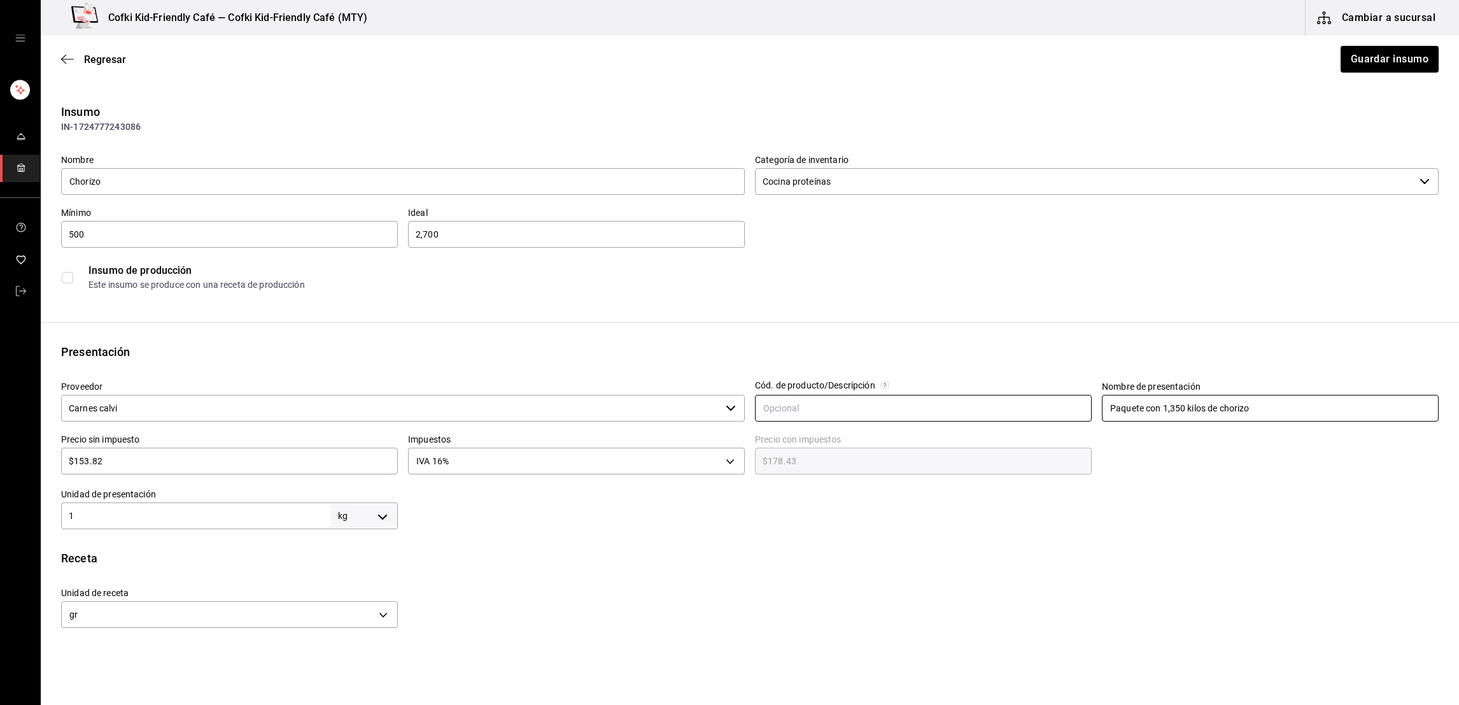
drag, startPoint x: 1274, startPoint y: 409, endPoint x: 1076, endPoint y: 415, distance: 198.0
click at [1076, 415] on div "Proveedor Carnes [PERSON_NAME] ​ Cód. de producto/Descripción Nombre de present…" at bounding box center [745, 449] width 1388 height 158
click at [502, 241] on input "2,700" at bounding box center [576, 234] width 337 height 15
type input "2"
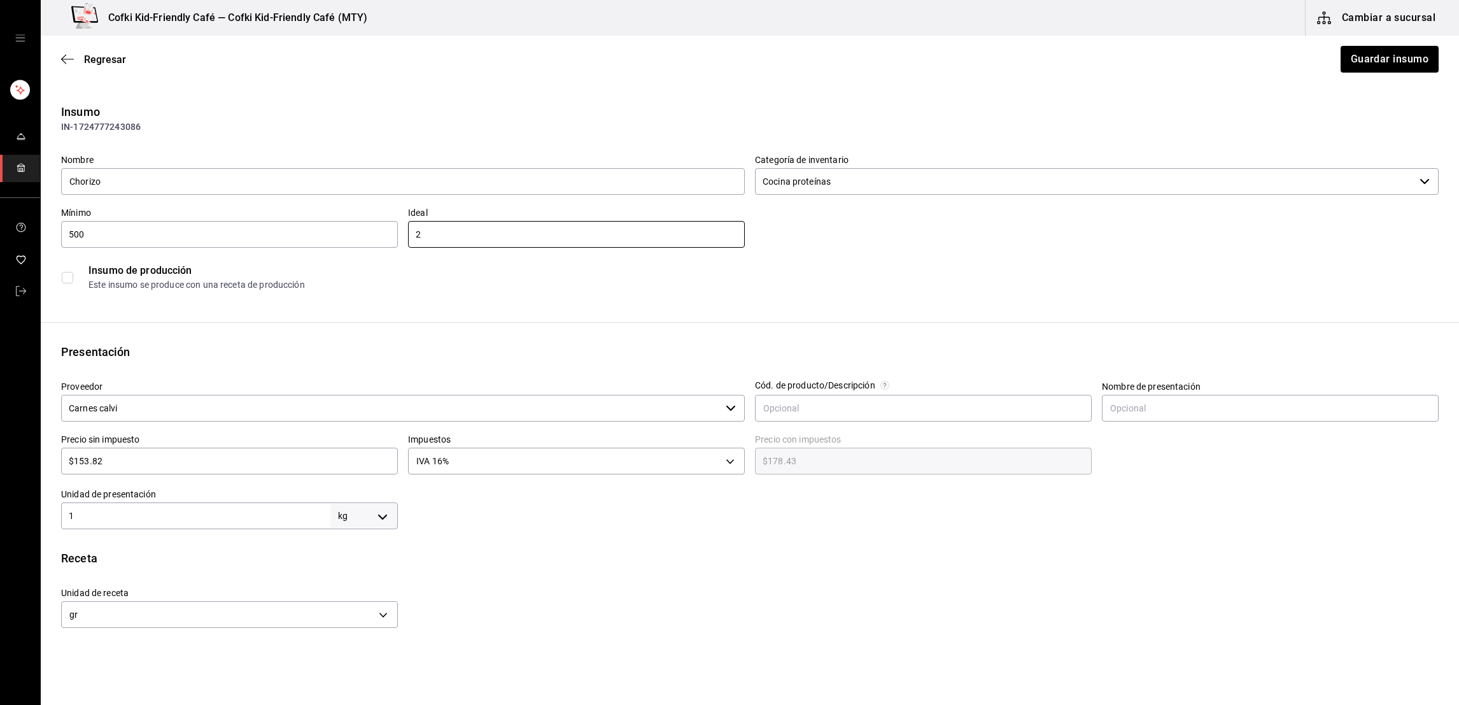
click at [1041, 255] on div "Insumo de producción Este insumo se produce con una receta de producción" at bounding box center [745, 272] width 1388 height 49
click at [1346, 67] on button "Guardar insumo" at bounding box center [1388, 59] width 99 height 27
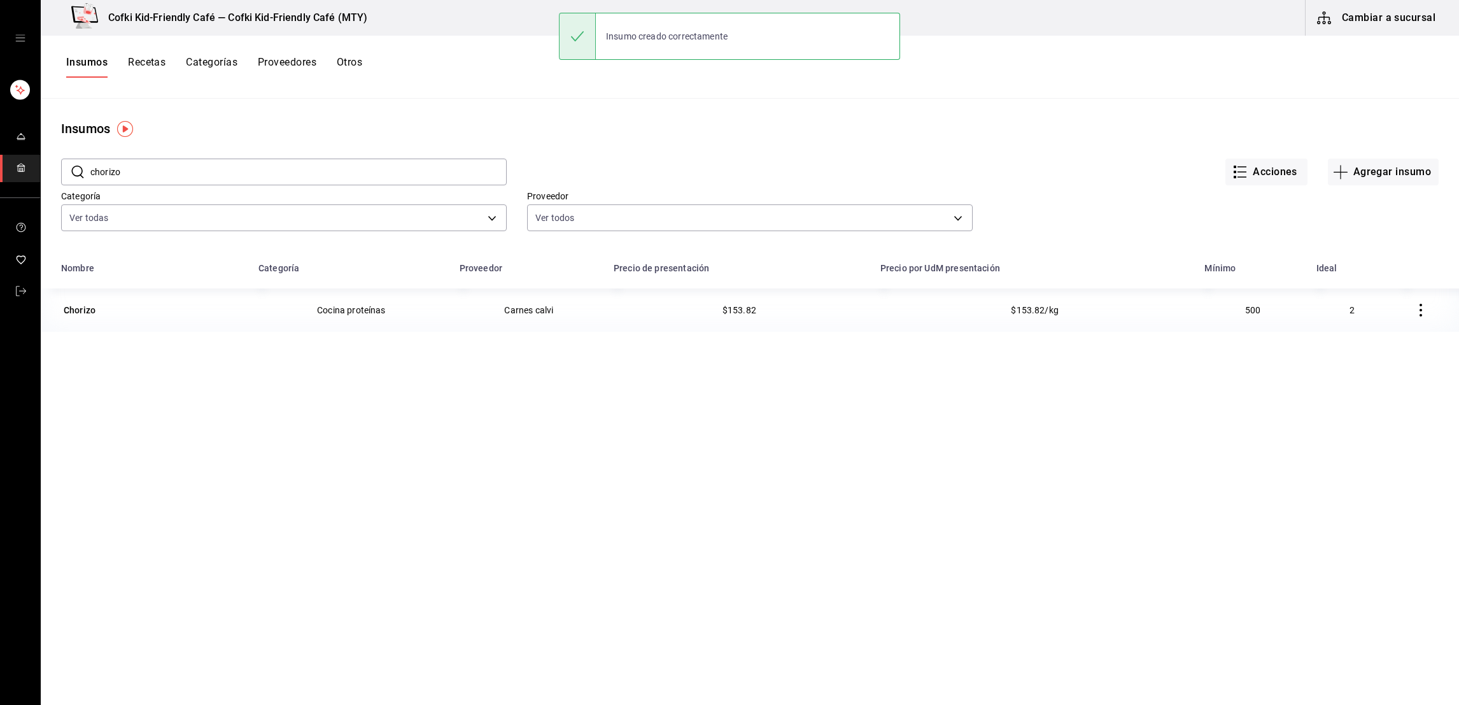
click at [1369, 12] on button "Cambiar a sucursal" at bounding box center [1377, 18] width 143 height 36
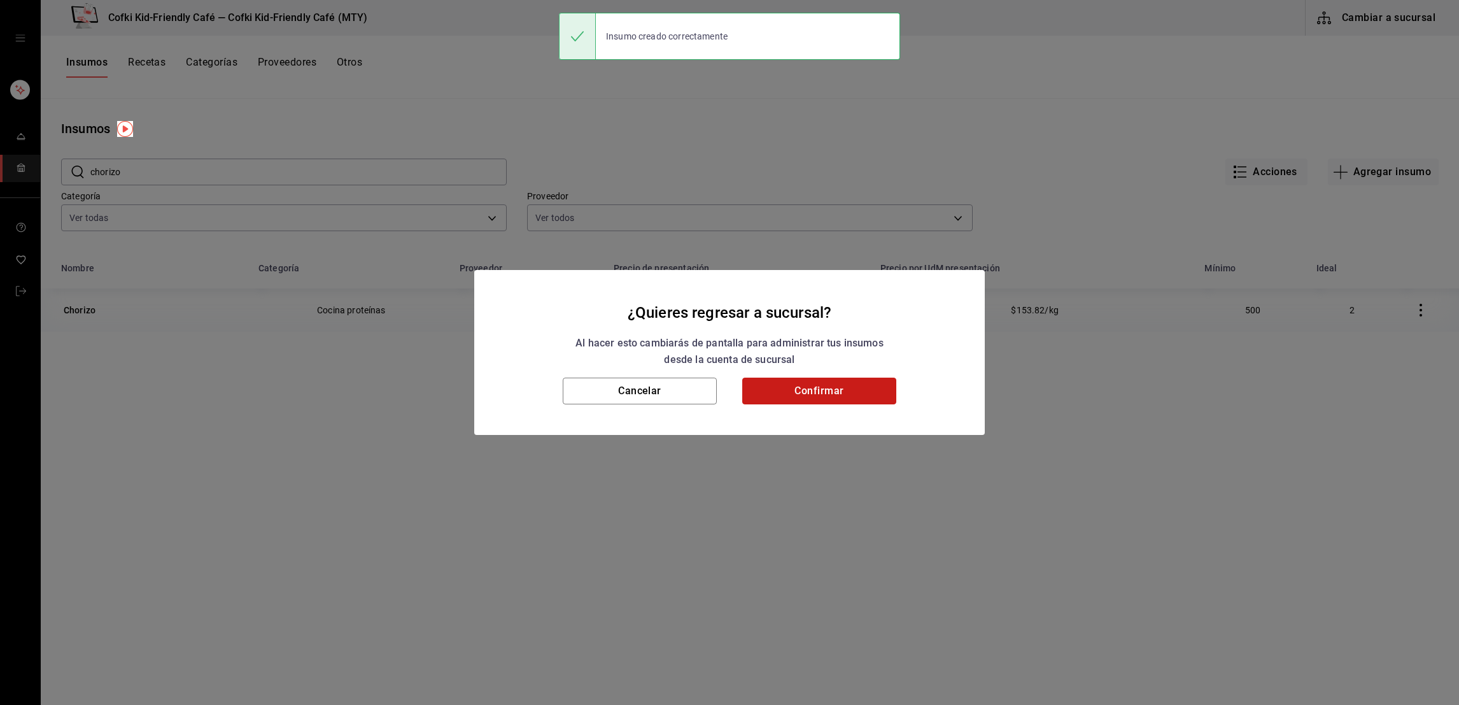
click at [785, 404] on button "Confirmar" at bounding box center [819, 390] width 154 height 27
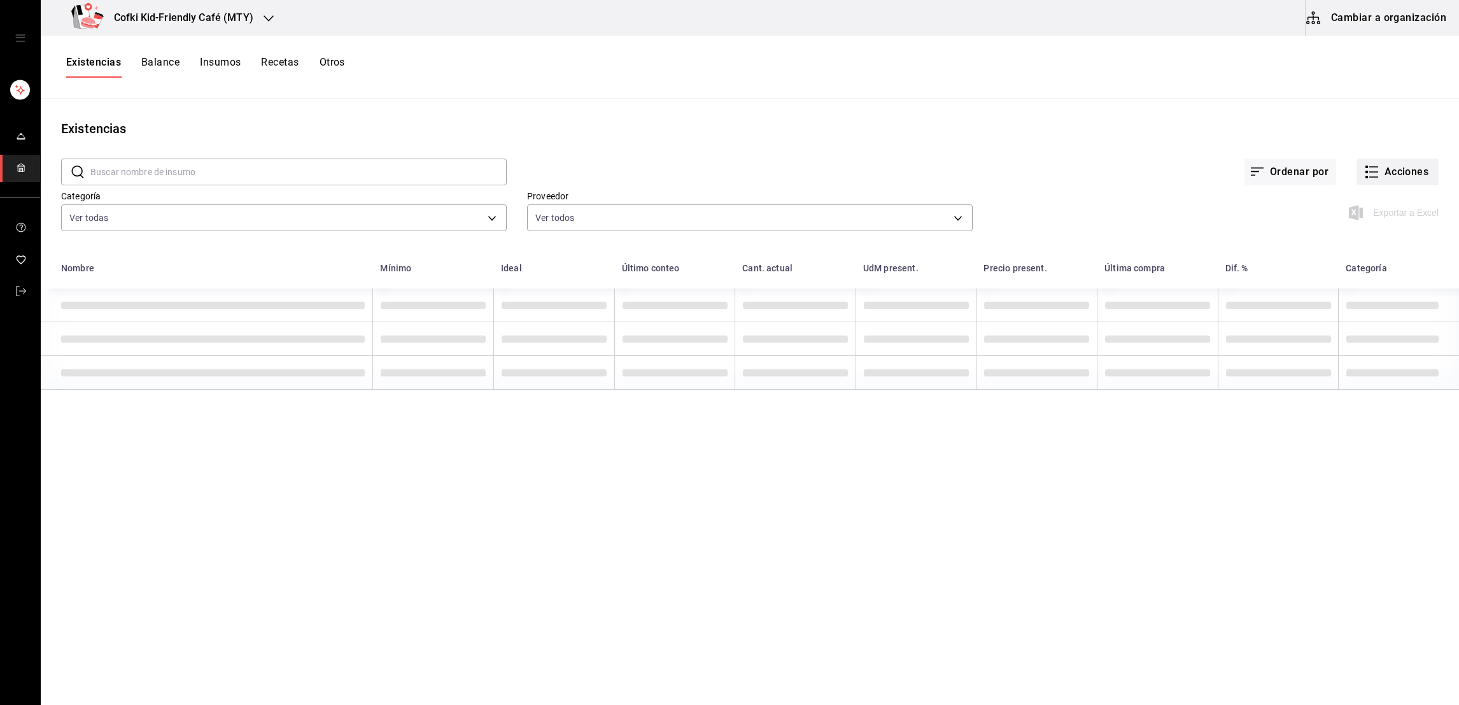
click at [1397, 176] on button "Acciones" at bounding box center [1397, 171] width 82 height 27
click at [1349, 236] on span "Compra" at bounding box center [1385, 240] width 107 height 13
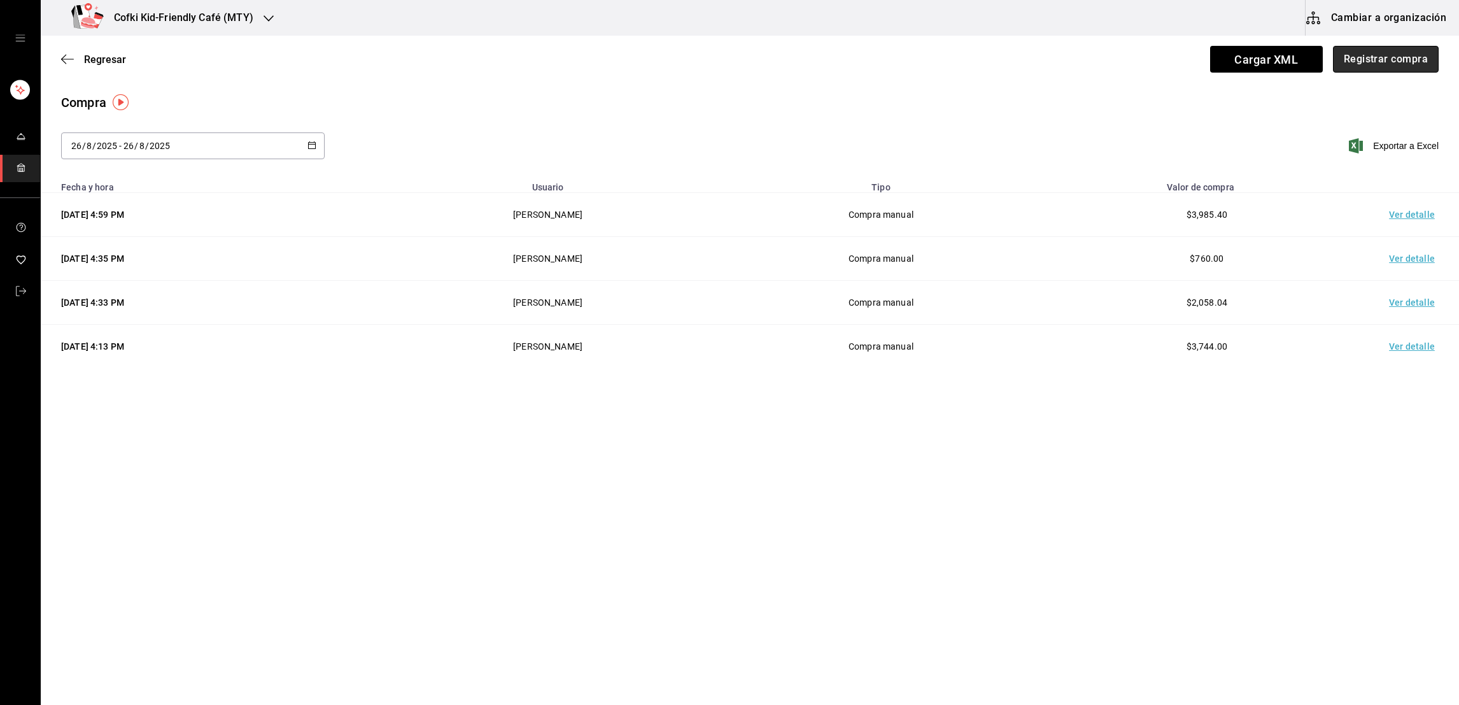
click at [1376, 66] on button "Registrar compra" at bounding box center [1386, 59] width 106 height 27
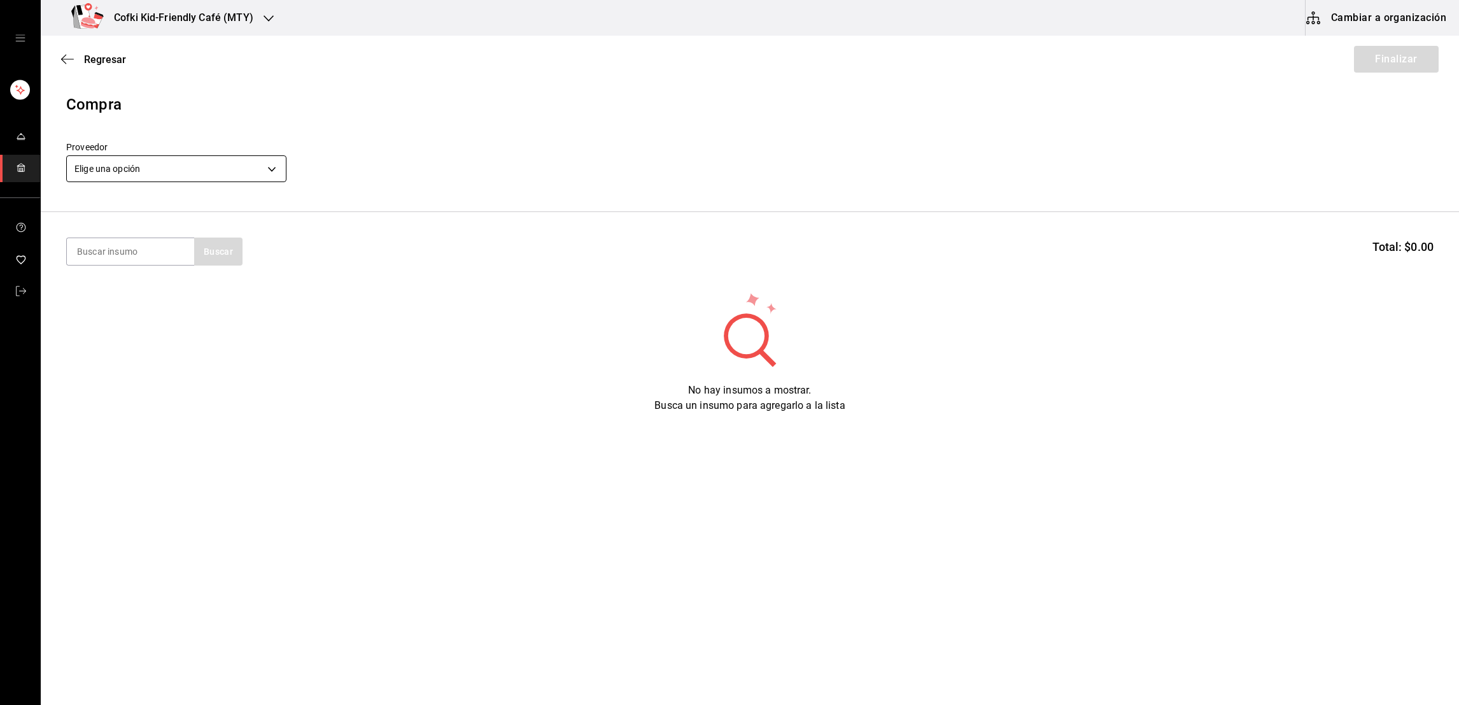
click at [261, 167] on body "Cofki Kid-Friendly Café (MTY) Cambiar a organización Regresar Finalizar Compra …" at bounding box center [729, 316] width 1459 height 633
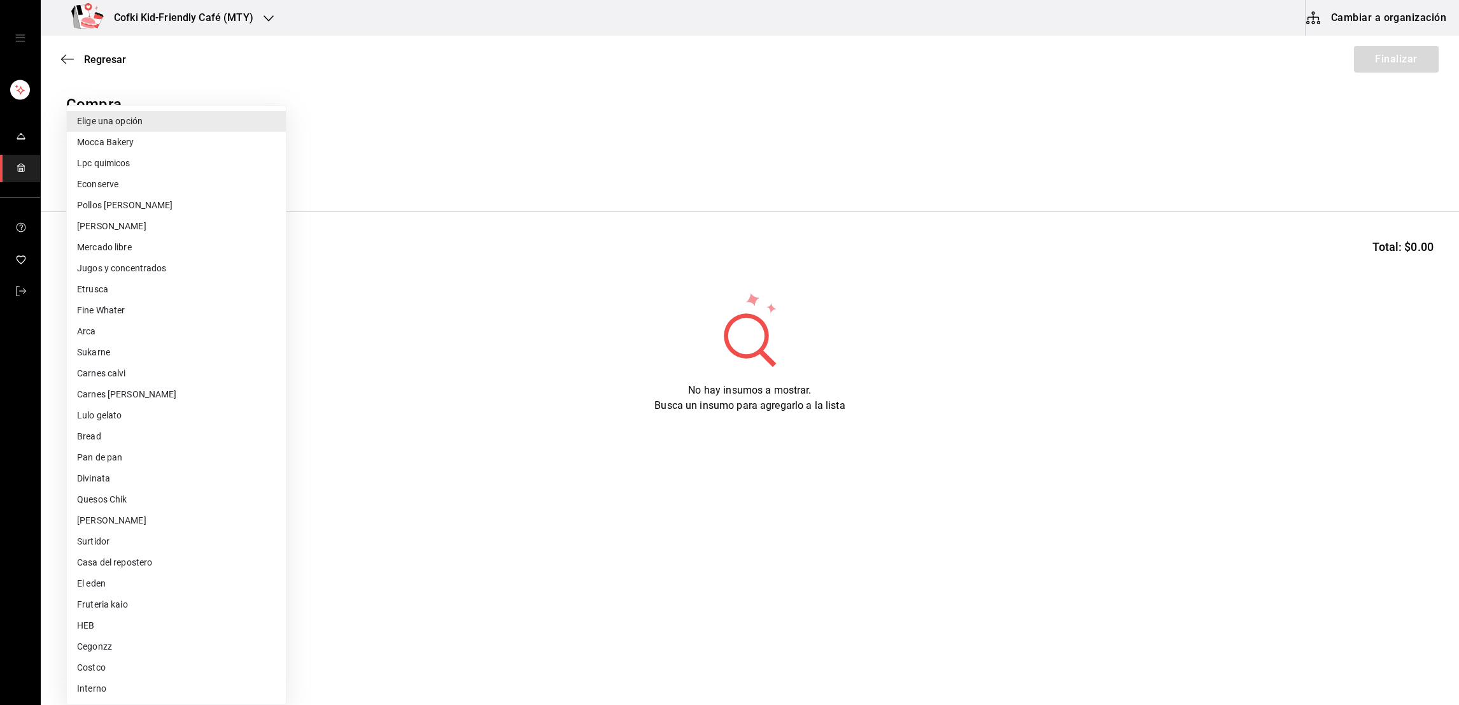
click at [106, 370] on li "Carnes calvi" at bounding box center [176, 373] width 219 height 21
type input "34d3d16a-fb26-4831-beb4-171a82fab375"
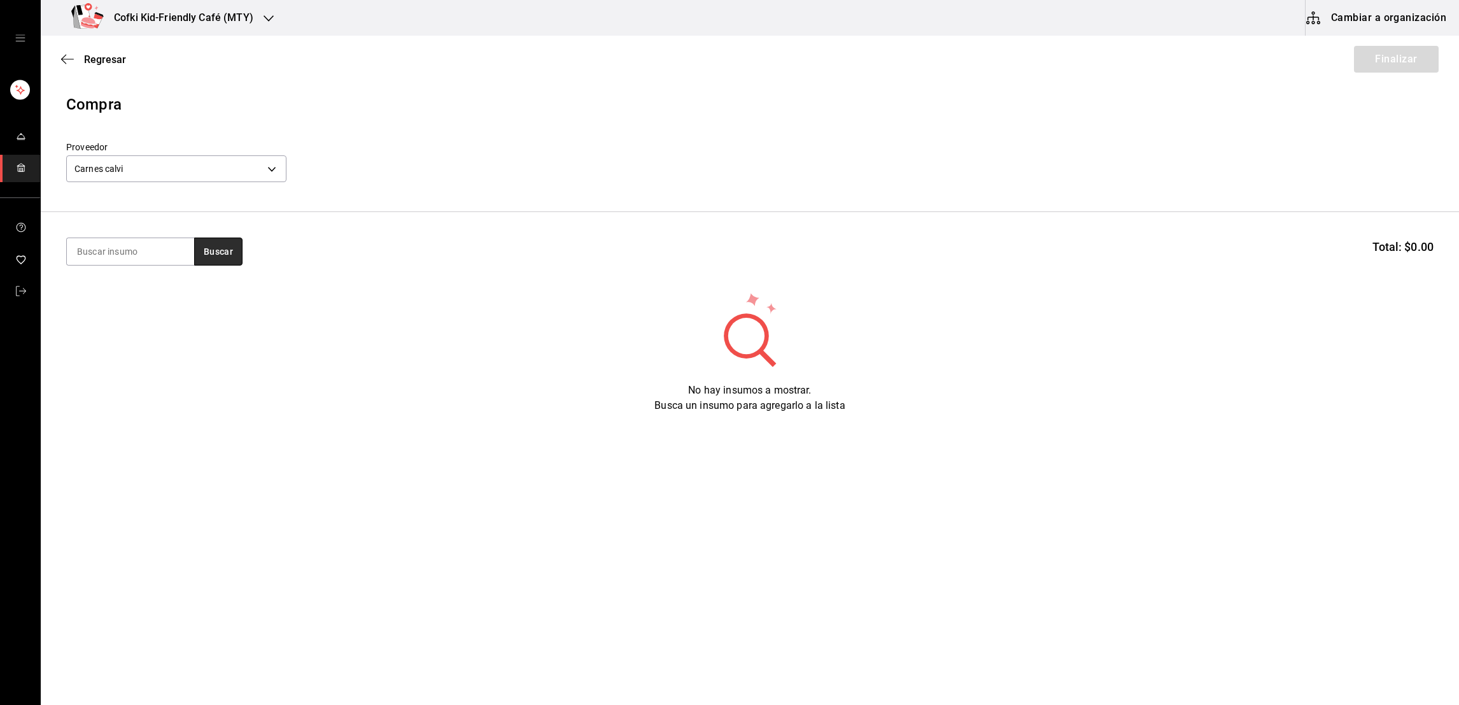
click at [225, 244] on button "Buscar" at bounding box center [218, 251] width 48 height 28
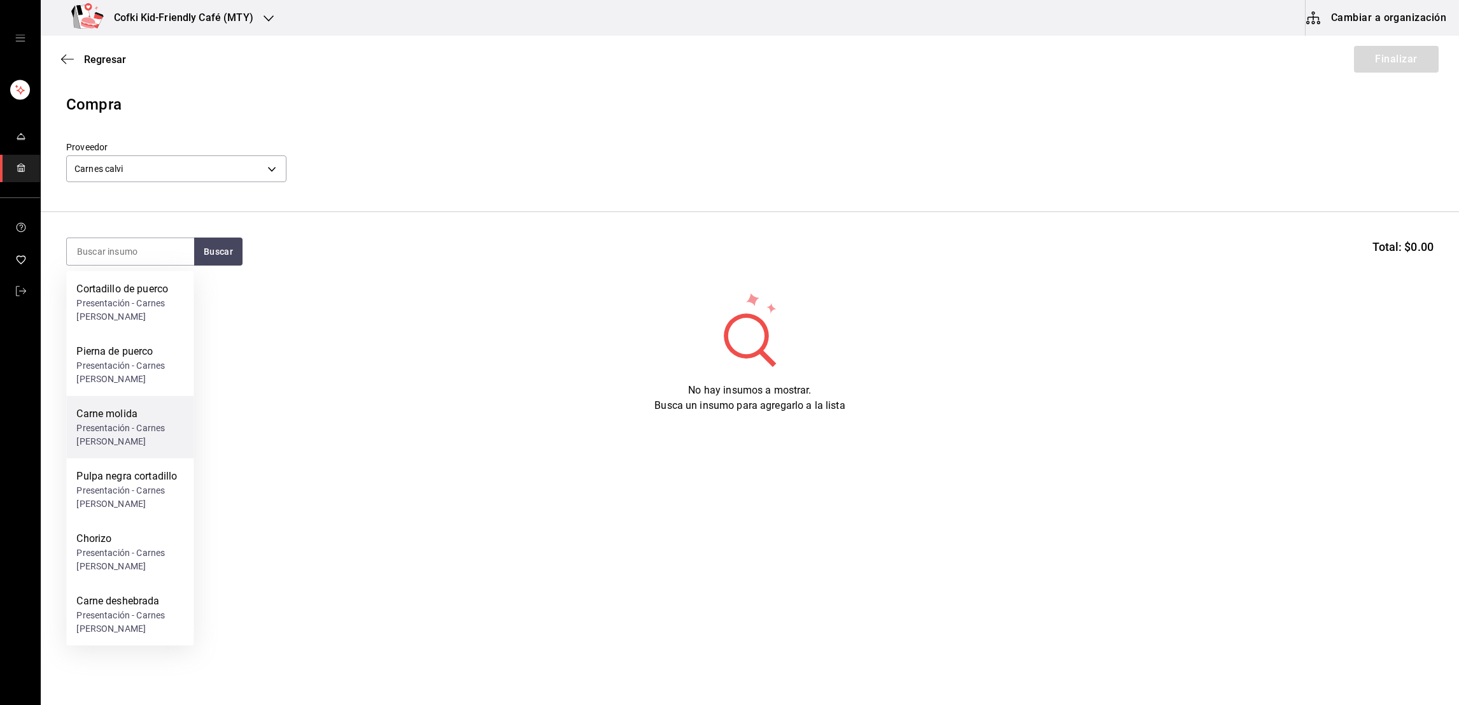
click at [116, 439] on div "Presentación - Carnes [PERSON_NAME]" at bounding box center [129, 434] width 107 height 27
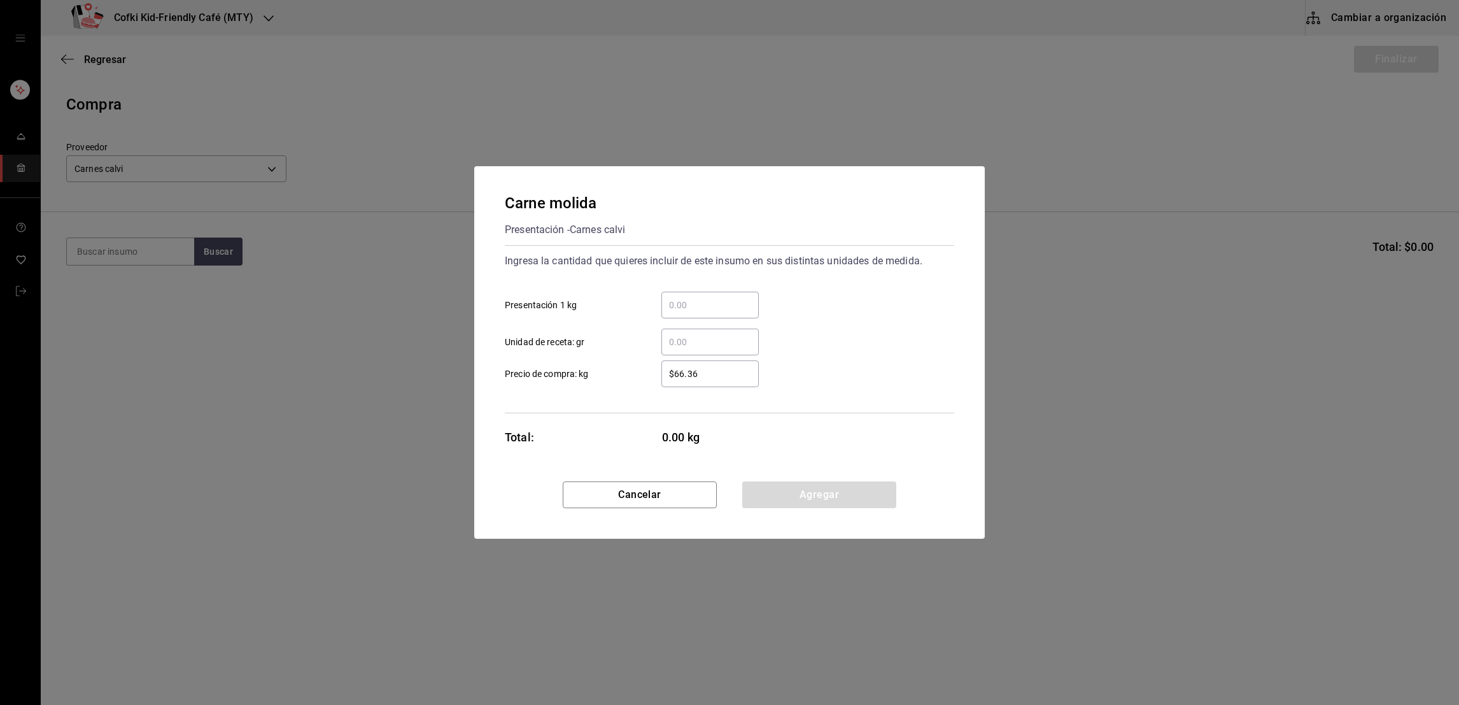
click at [705, 306] on input "​ Presentación 1 kg" at bounding box center [709, 304] width 97 height 15
type input "15"
click at [668, 370] on input "$66.36" at bounding box center [709, 373] width 97 height 15
click at [685, 372] on input "$66.36" at bounding box center [709, 373] width 97 height 15
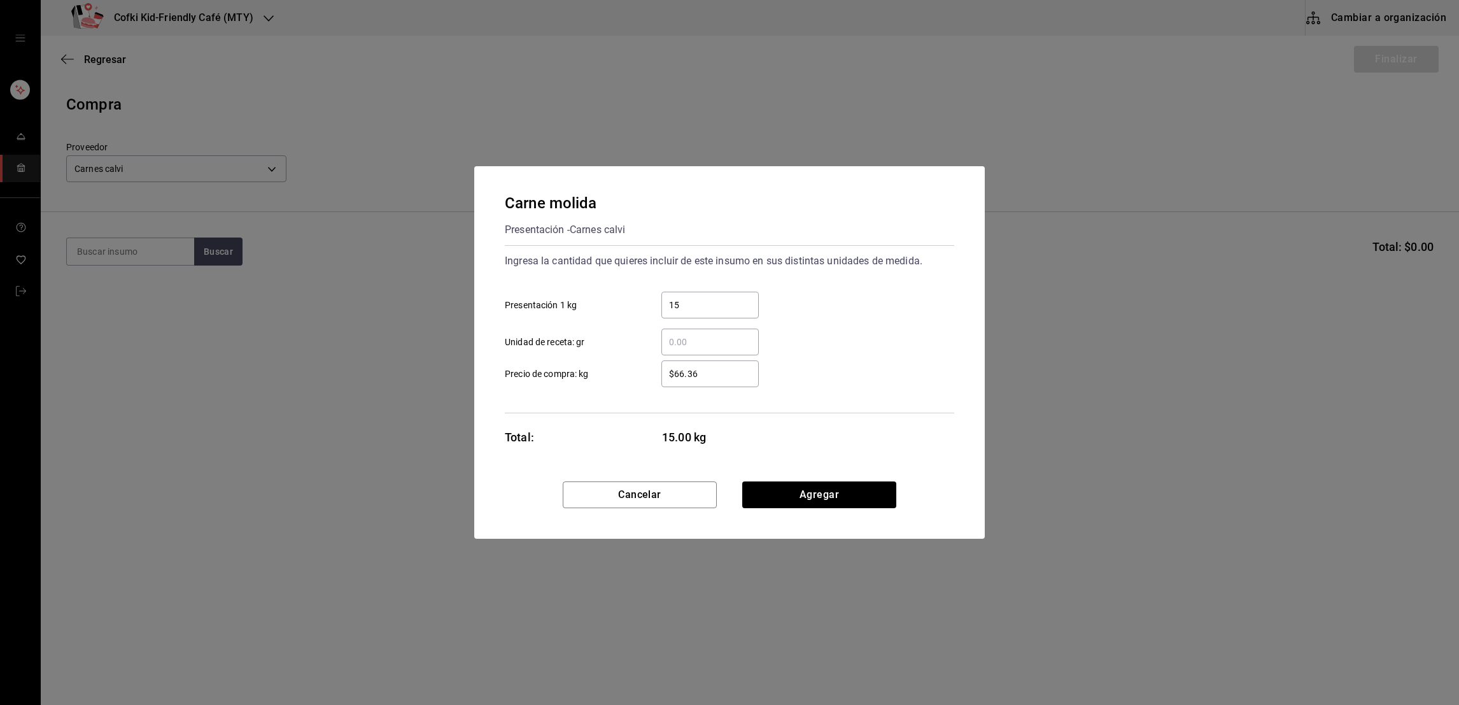
click at [685, 372] on input "$66.36" at bounding box center [709, 373] width 97 height 15
type input "$99"
click at [857, 341] on div "​ Unidad de receta: gr" at bounding box center [725, 336] width 460 height 37
click at [819, 501] on button "Agregar" at bounding box center [819, 494] width 154 height 27
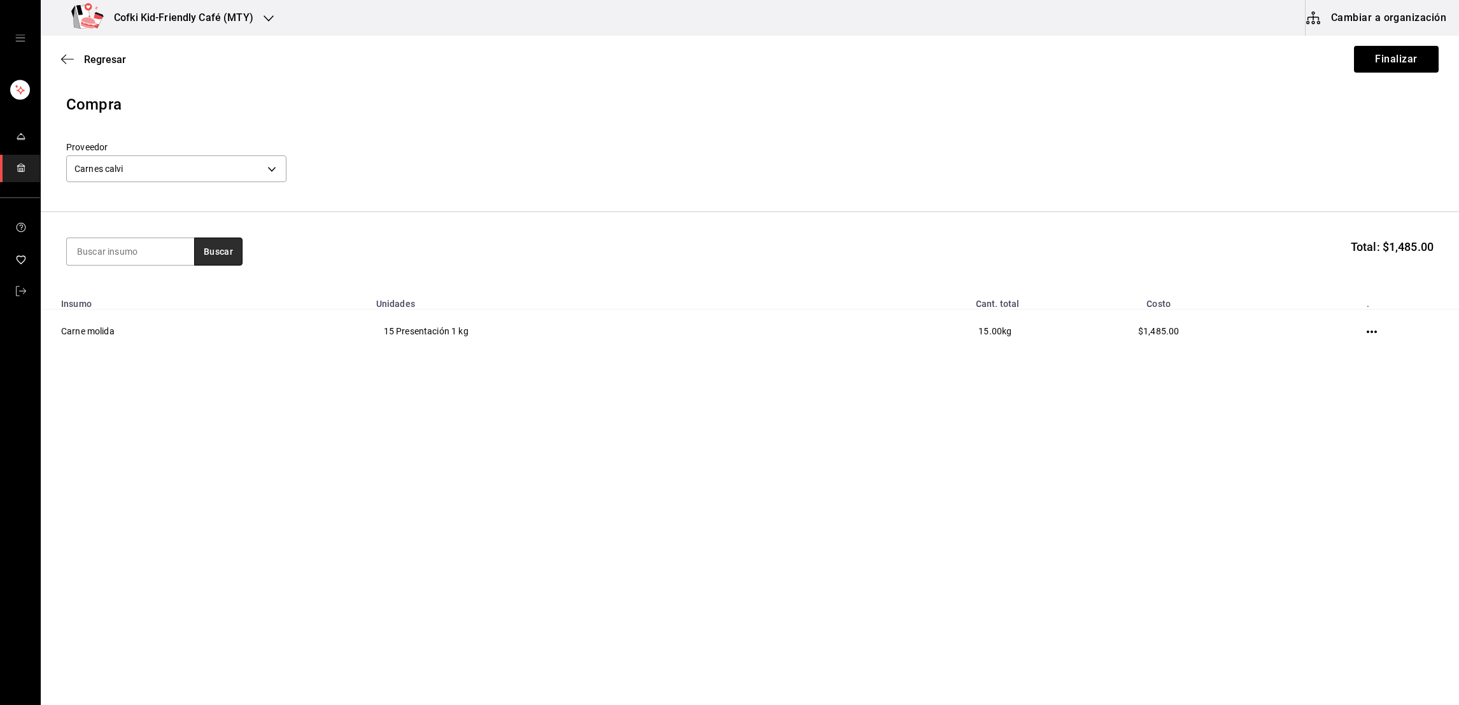
click at [222, 255] on button "Buscar" at bounding box center [218, 251] width 48 height 28
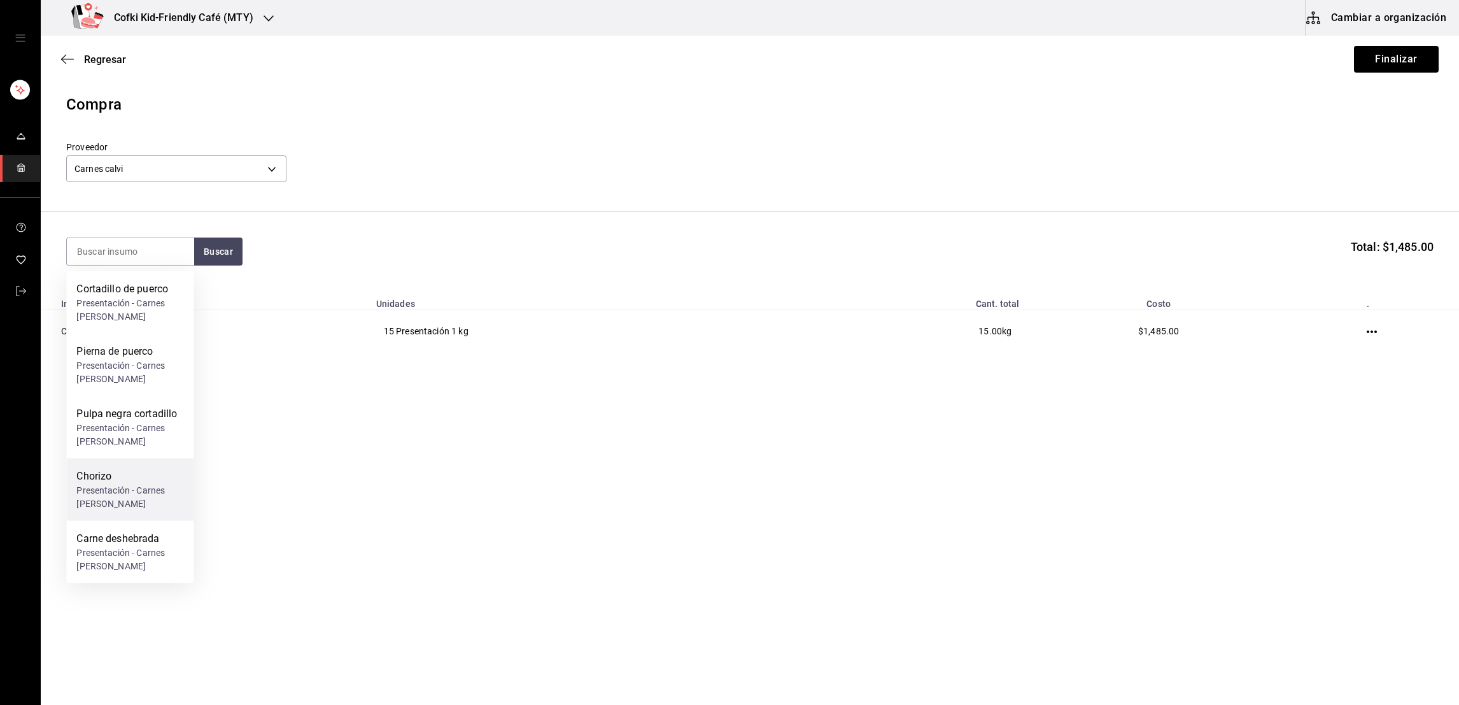
click at [143, 484] on div "Presentación - Carnes [PERSON_NAME]" at bounding box center [129, 497] width 107 height 27
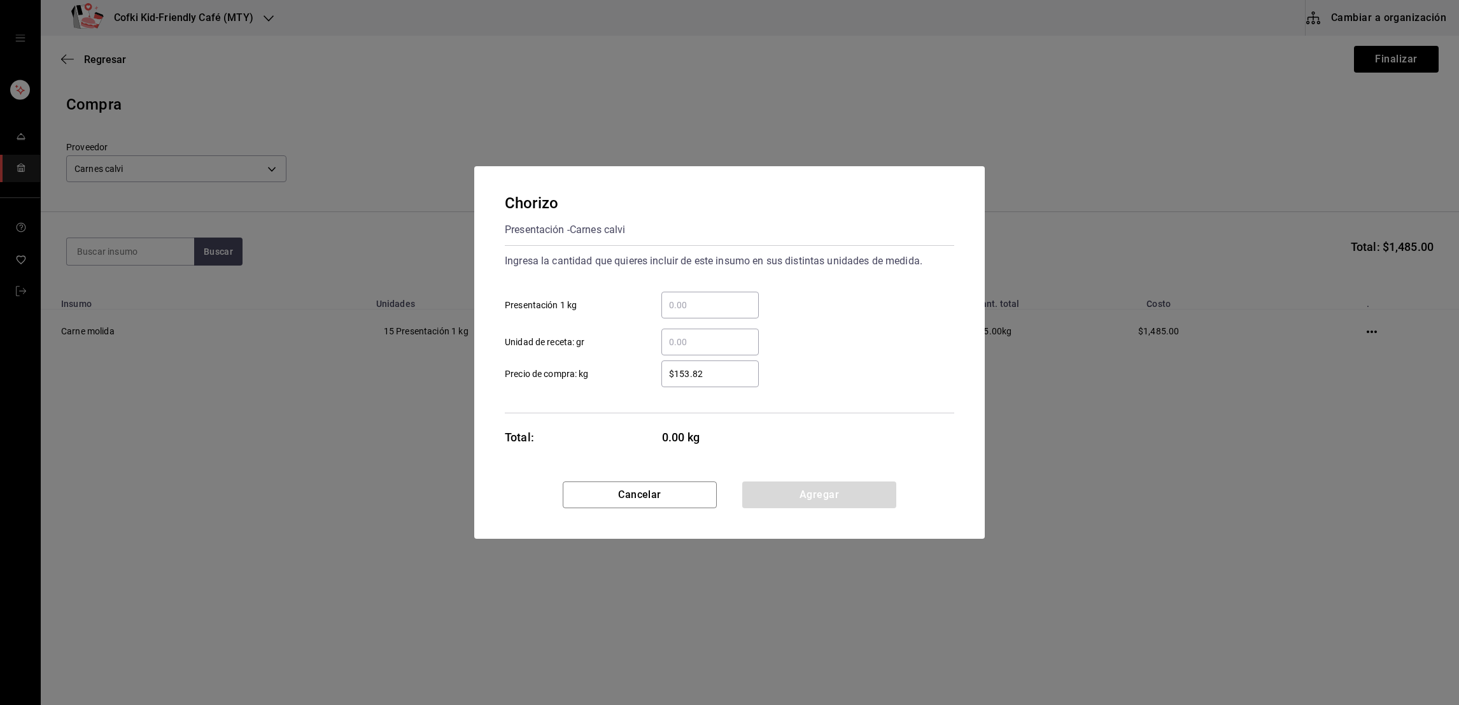
click at [680, 305] on input "​ Presentación 1 kg" at bounding box center [709, 304] width 97 height 15
type input "1.1"
click at [679, 374] on input "$153.82" at bounding box center [709, 373] width 97 height 15
type input "$156"
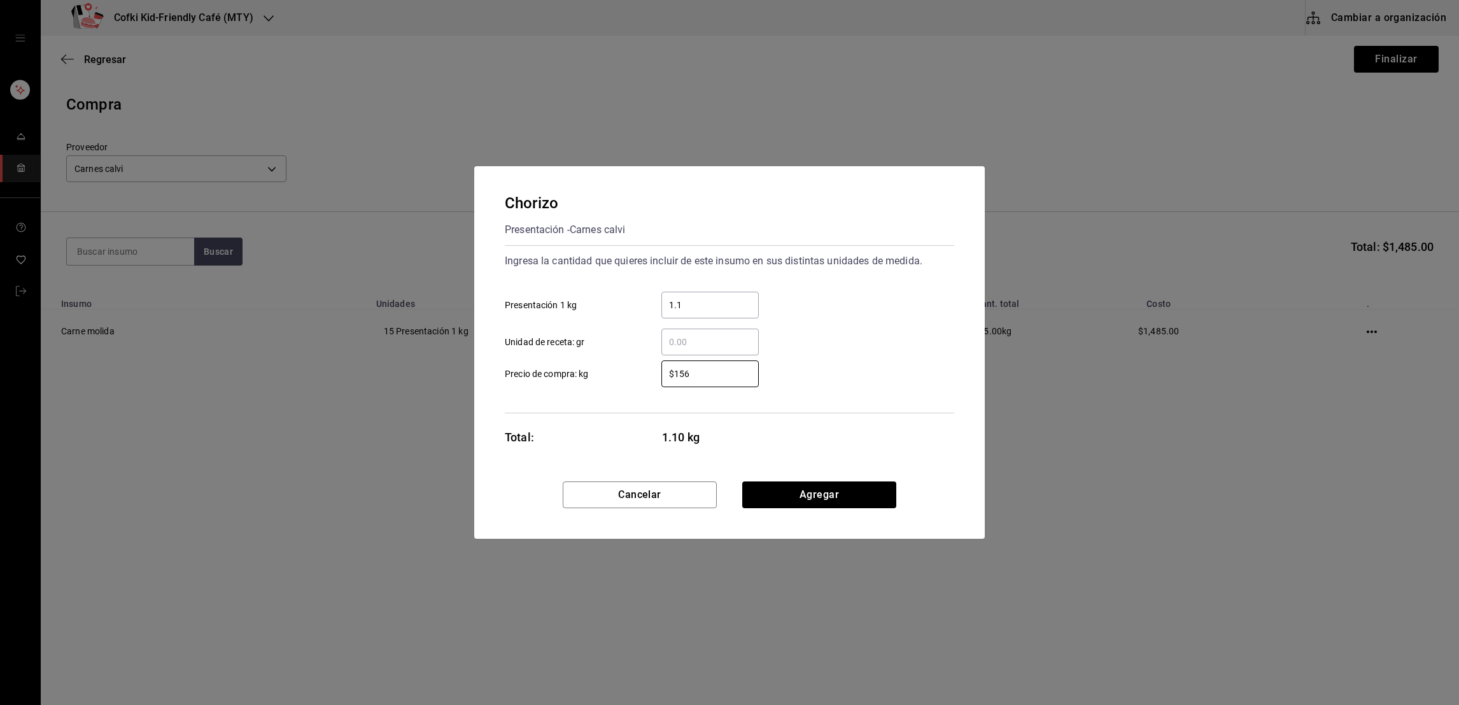
click at [799, 373] on div "$156 ​ Precio de compra: kg" at bounding box center [725, 368] width 460 height 37
click at [782, 494] on button "Agregar" at bounding box center [819, 494] width 154 height 27
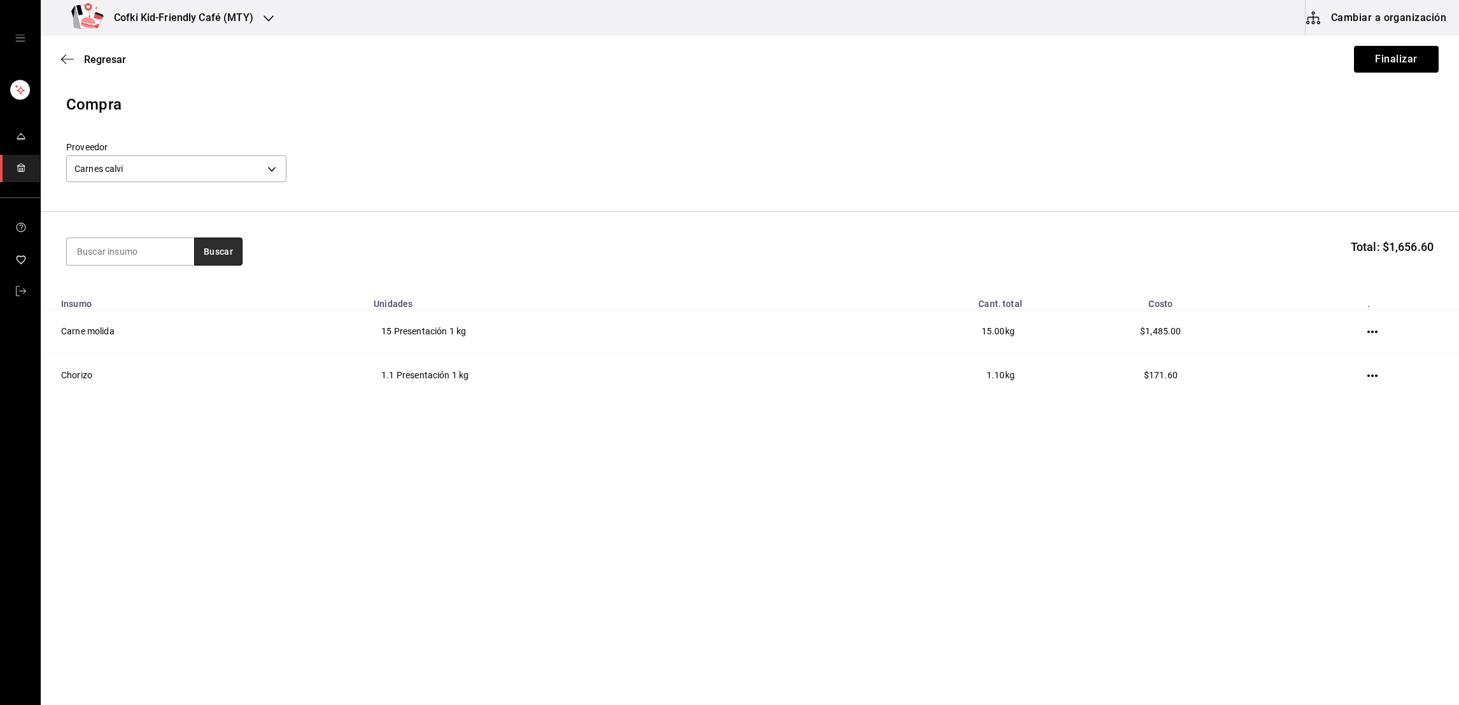
click at [204, 241] on button "Buscar" at bounding box center [218, 251] width 48 height 28
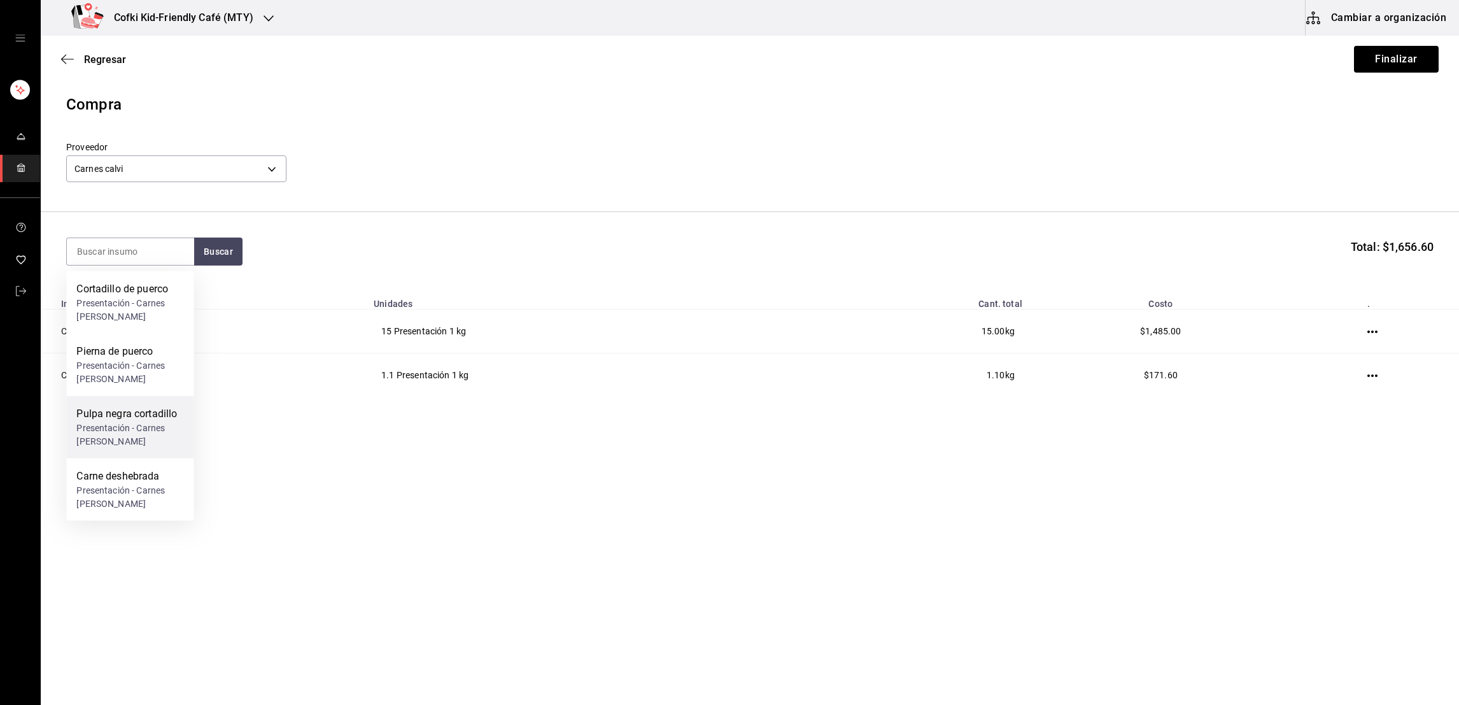
click at [144, 419] on div "Pulpa negra cortadillo" at bounding box center [129, 413] width 107 height 15
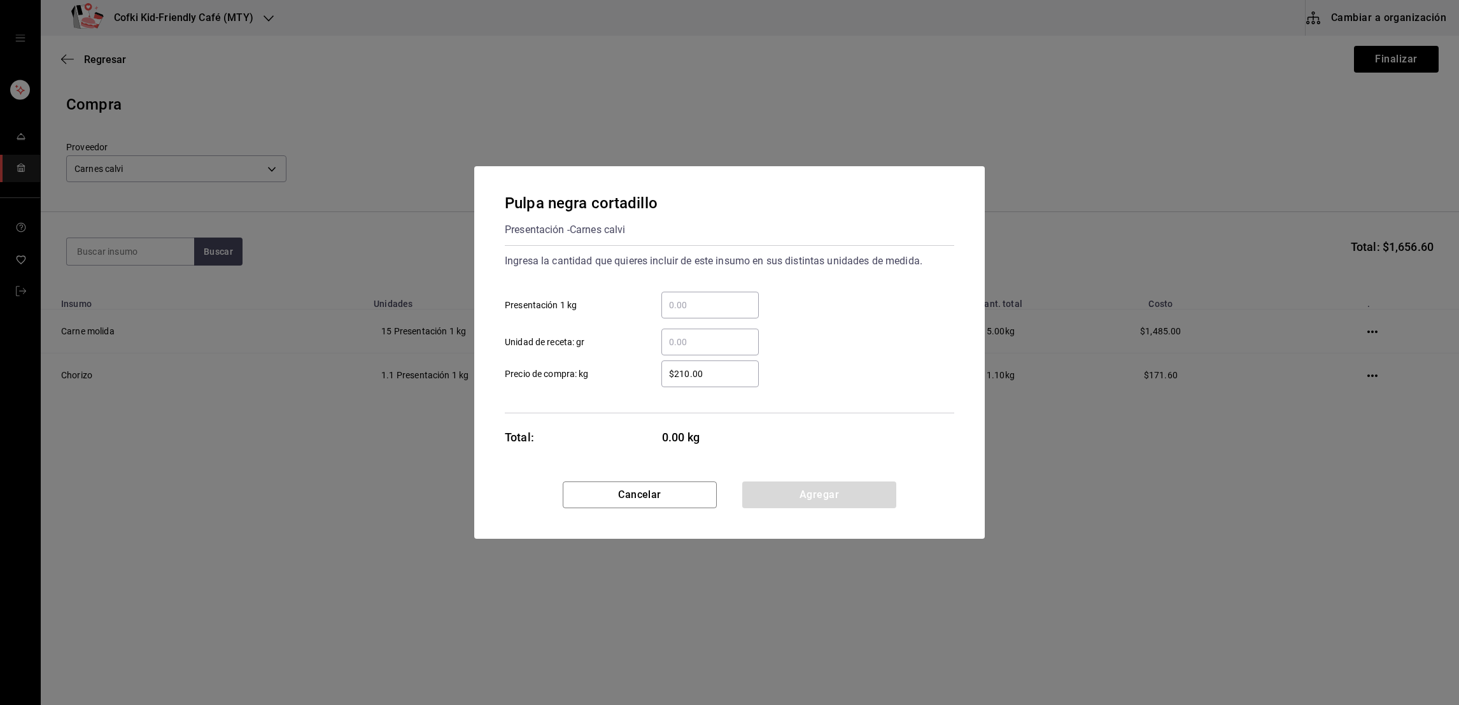
click at [682, 309] on input "​ Presentación 1 kg" at bounding box center [709, 304] width 97 height 15
type input "4"
click at [679, 366] on input "$210.00" at bounding box center [709, 373] width 97 height 15
type input "$215"
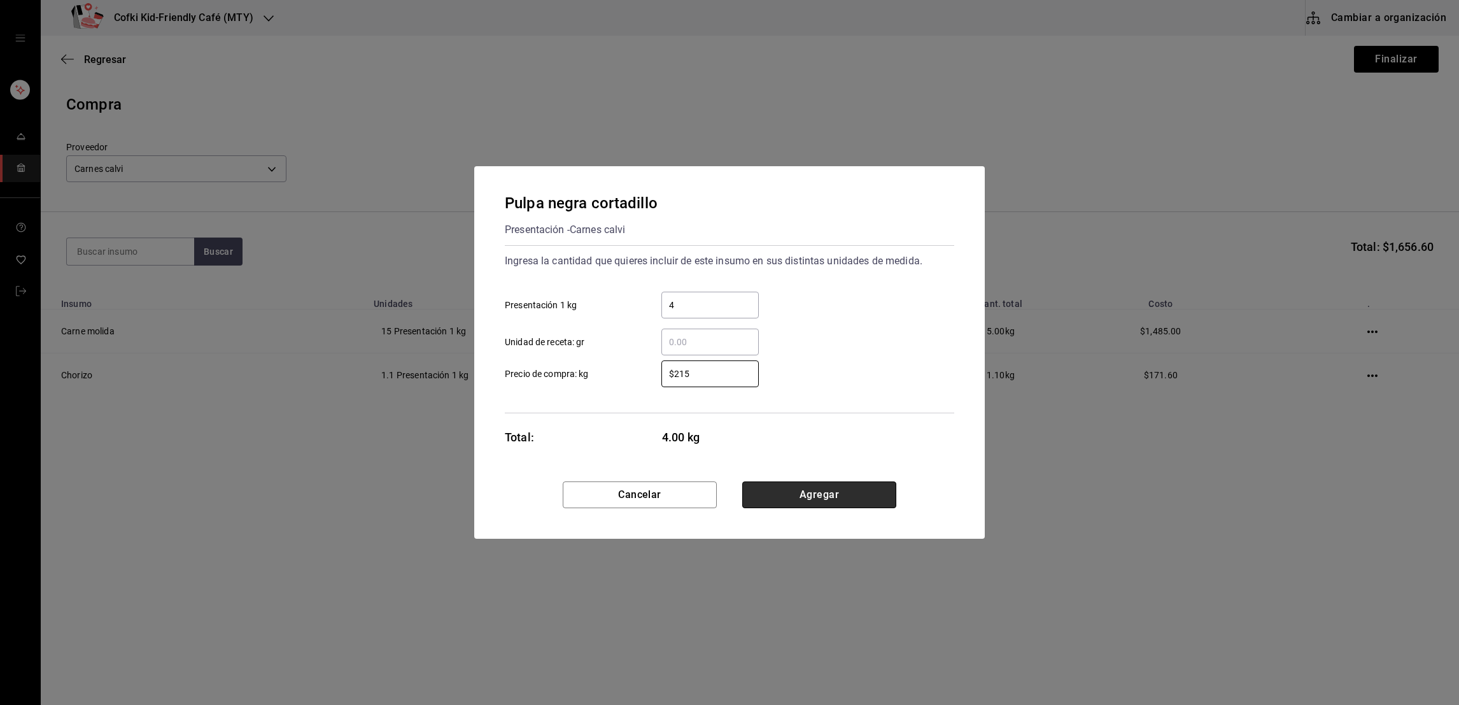
click at [818, 494] on button "Agregar" at bounding box center [819, 494] width 154 height 27
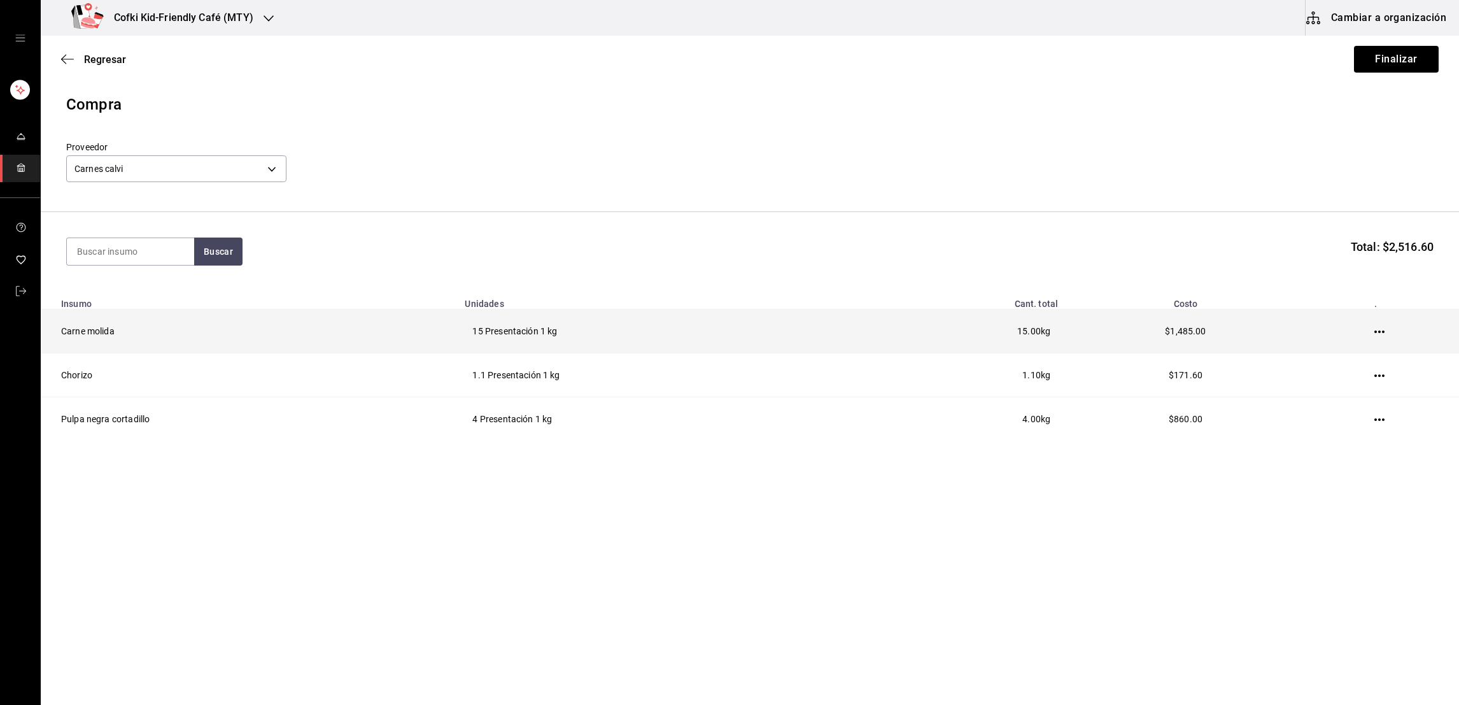
click at [1385, 331] on td at bounding box center [1382, 331] width 153 height 44
click at [1377, 332] on icon "button" at bounding box center [1379, 332] width 10 height 10
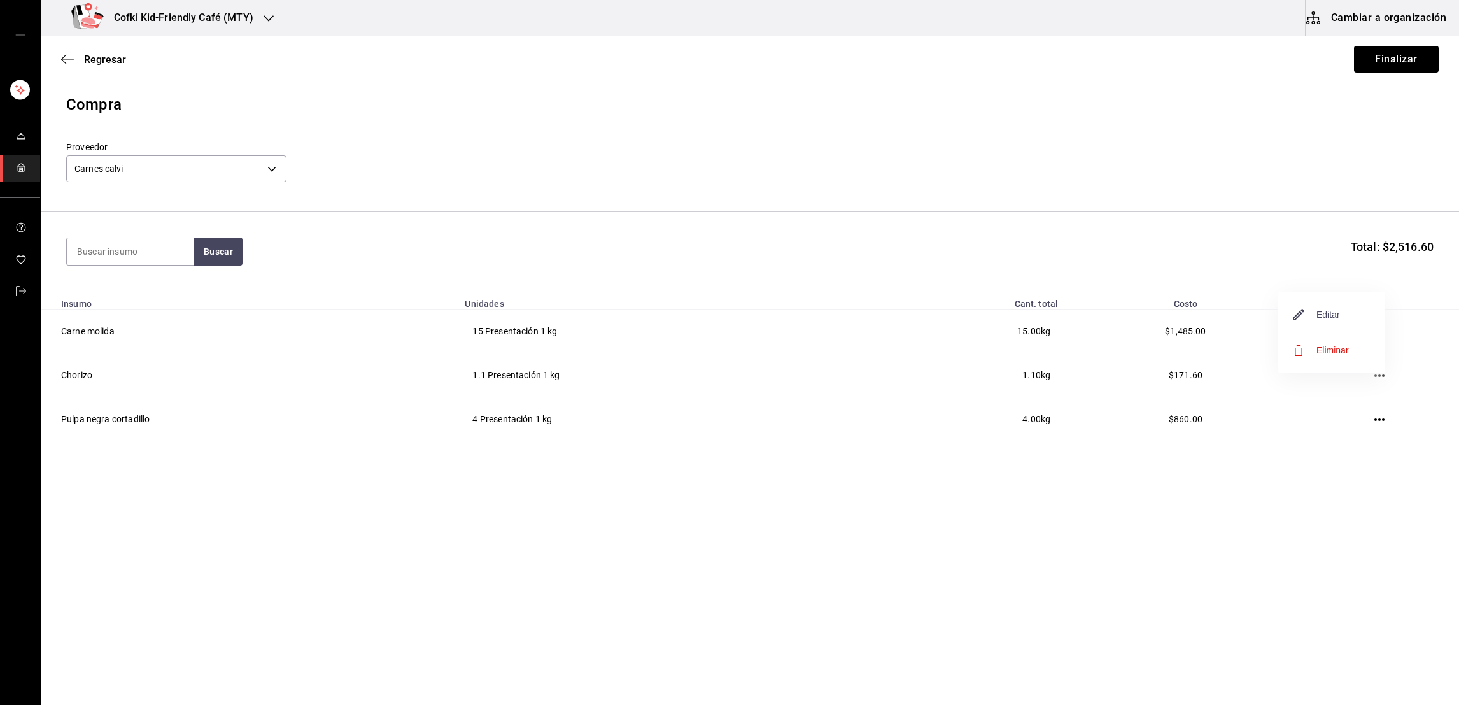
click at [1326, 316] on span "Editar" at bounding box center [1316, 314] width 46 height 15
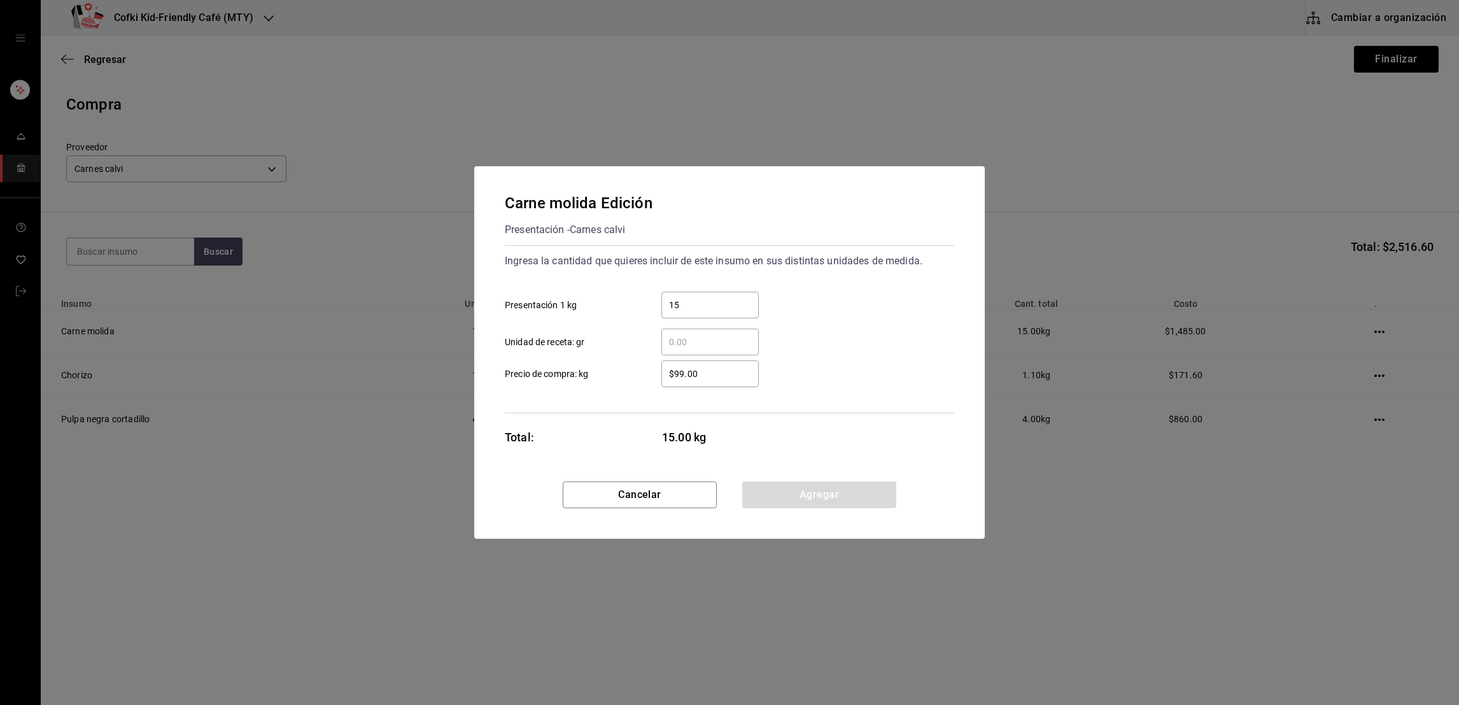
click at [701, 375] on input "$99.00" at bounding box center [709, 373] width 97 height 15
type input "$99.9"
click at [800, 493] on button "Agregar" at bounding box center [819, 494] width 154 height 27
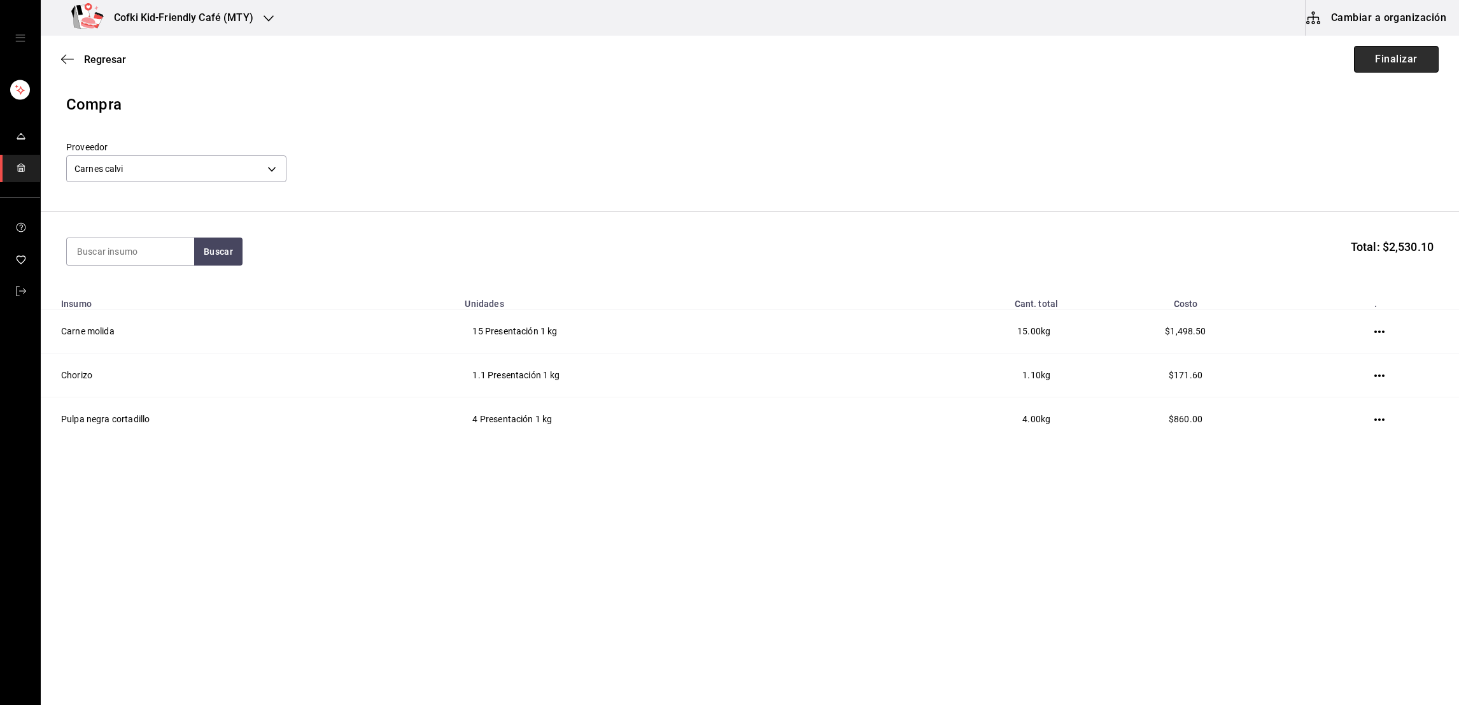
click at [1411, 60] on button "Finalizar" at bounding box center [1396, 59] width 85 height 27
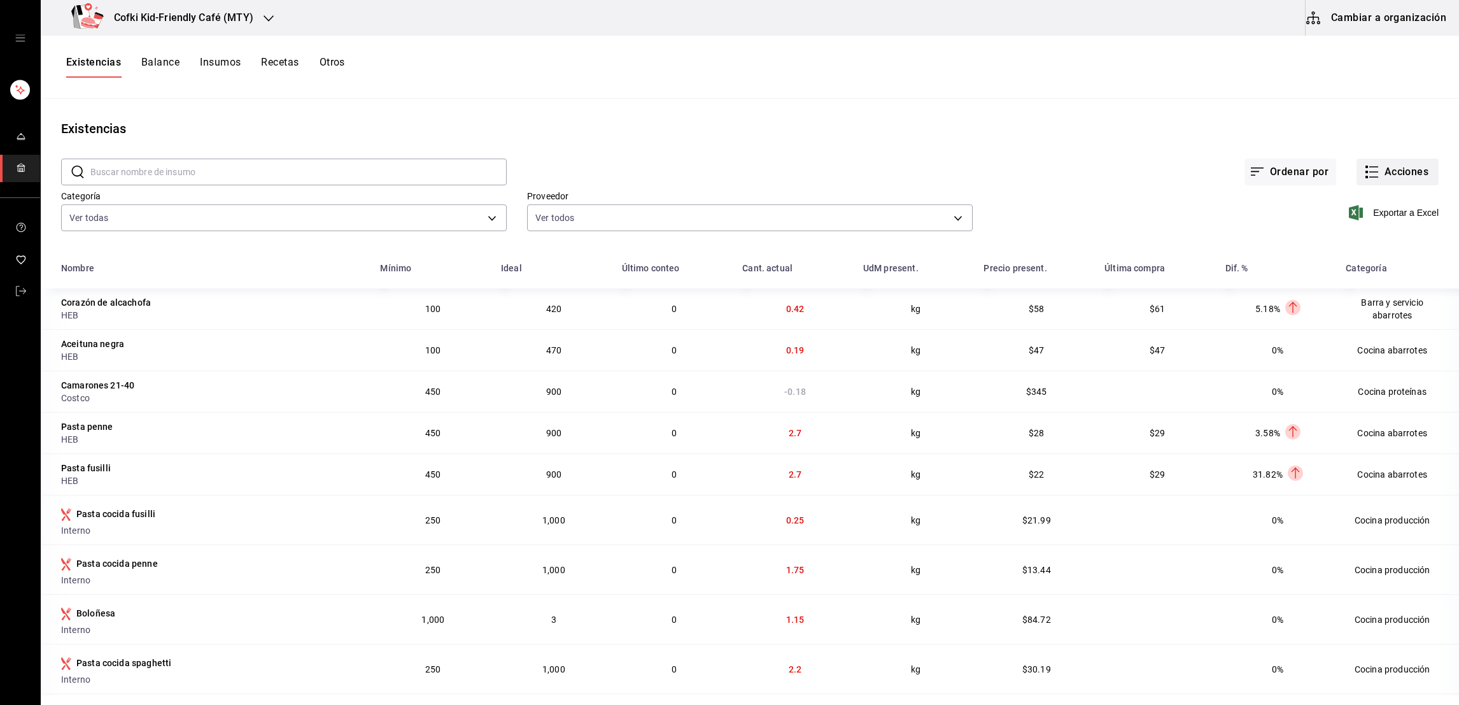
click at [1385, 172] on button "Acciones" at bounding box center [1397, 171] width 82 height 27
click at [1362, 342] on span "Evento de producción" at bounding box center [1383, 341] width 107 height 13
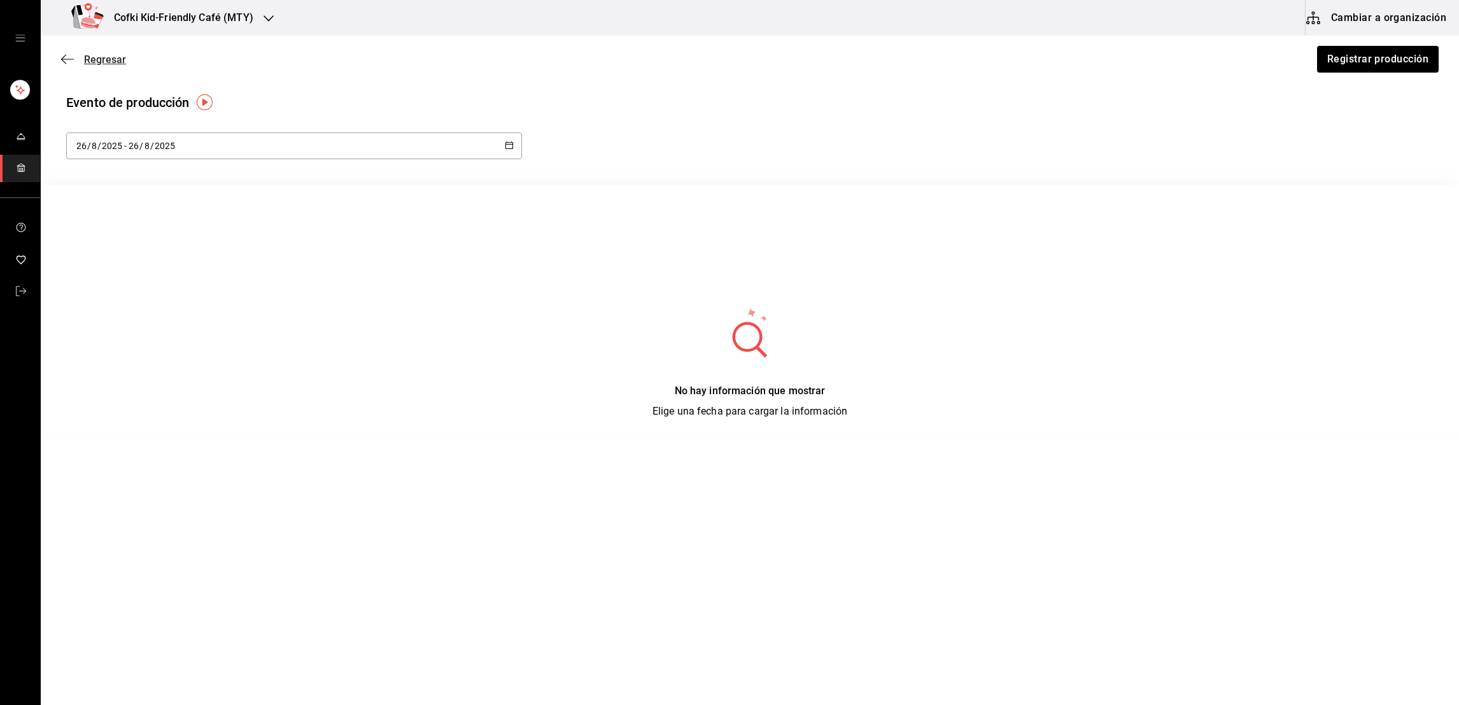
click at [123, 53] on span "Regresar" at bounding box center [105, 59] width 42 height 12
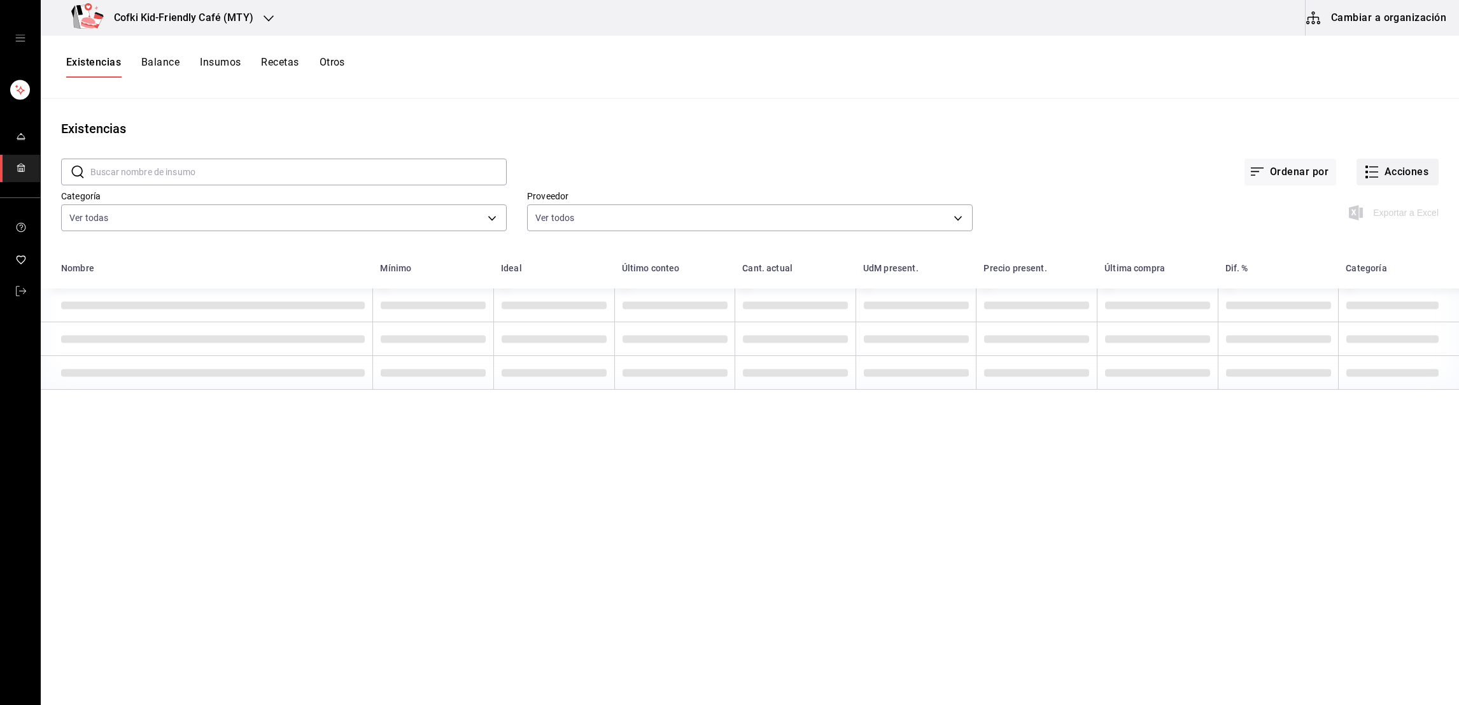
click at [1404, 178] on button "Acciones" at bounding box center [1397, 171] width 82 height 27
click at [1364, 306] on span "Merma" at bounding box center [1385, 308] width 107 height 13
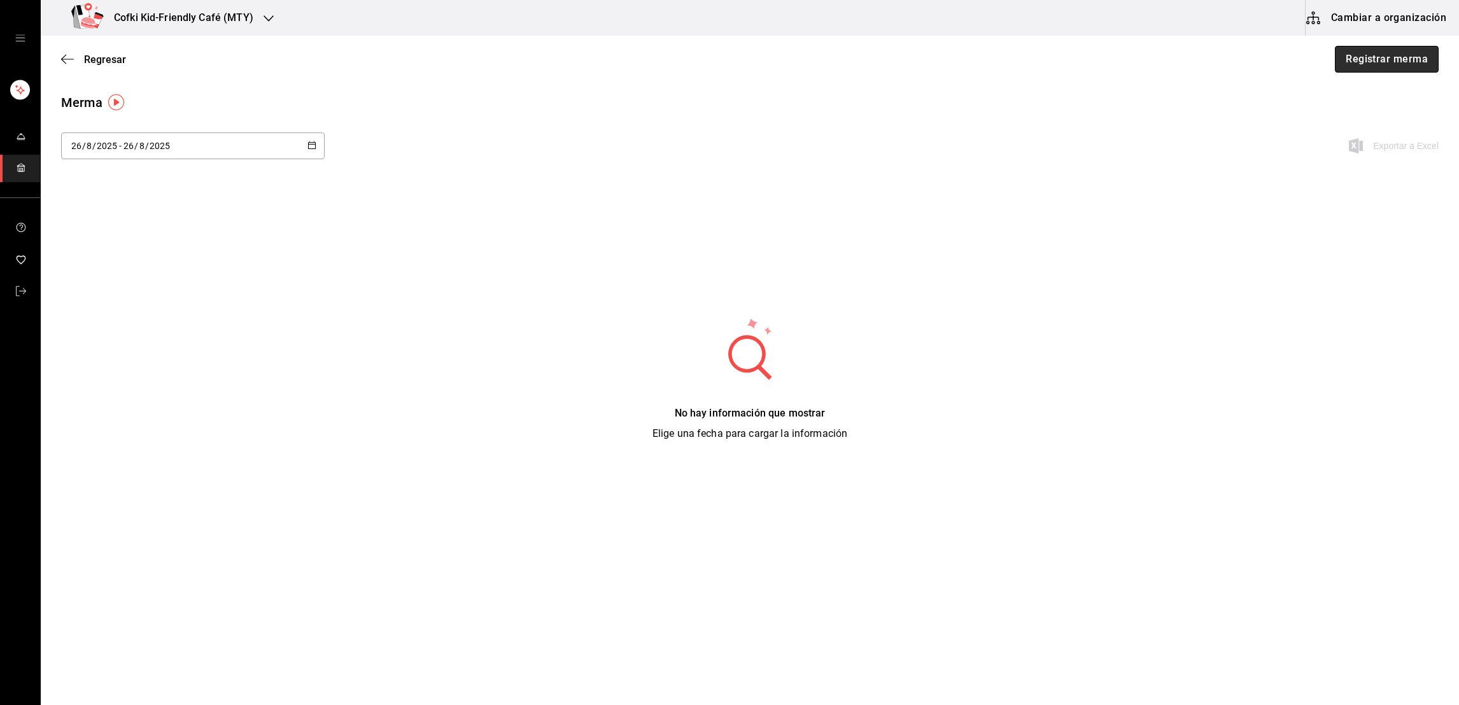
click at [1384, 55] on button "Registrar merma" at bounding box center [1387, 59] width 104 height 27
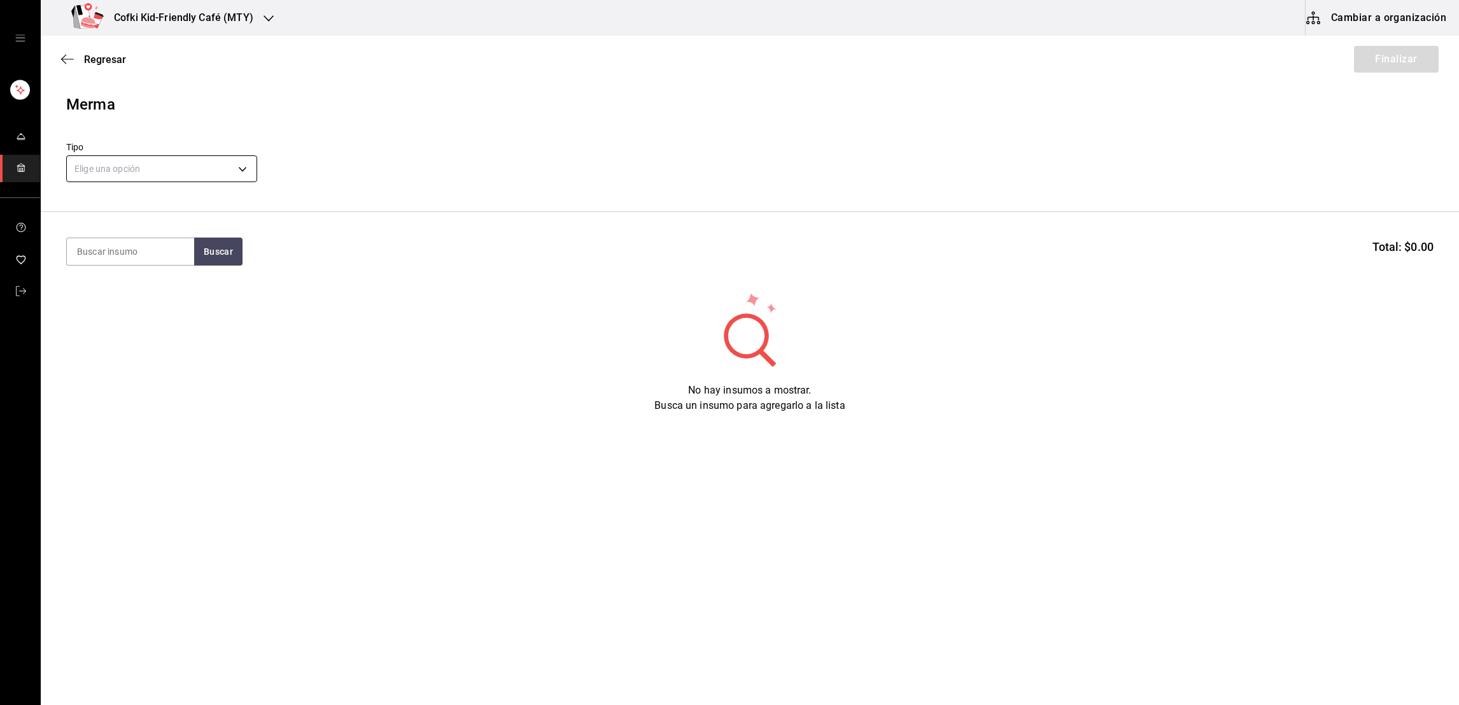
click at [197, 180] on body "Cofki Kid-Friendly Café (MTY) Cambiar a organización Regresar Finalizar Merma T…" at bounding box center [729, 316] width 1459 height 633
click at [124, 295] on li "Echado a perder" at bounding box center [162, 292] width 190 height 21
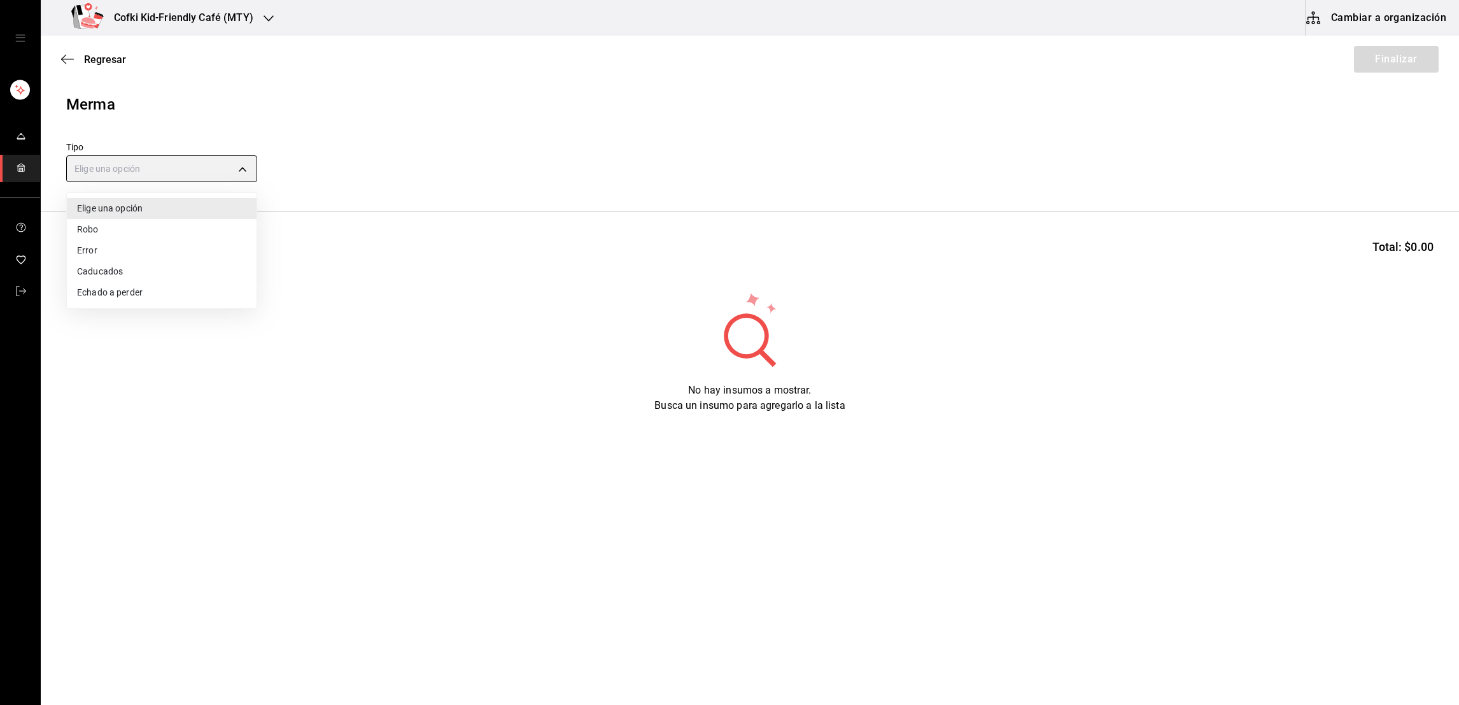
type input "SPOILED"
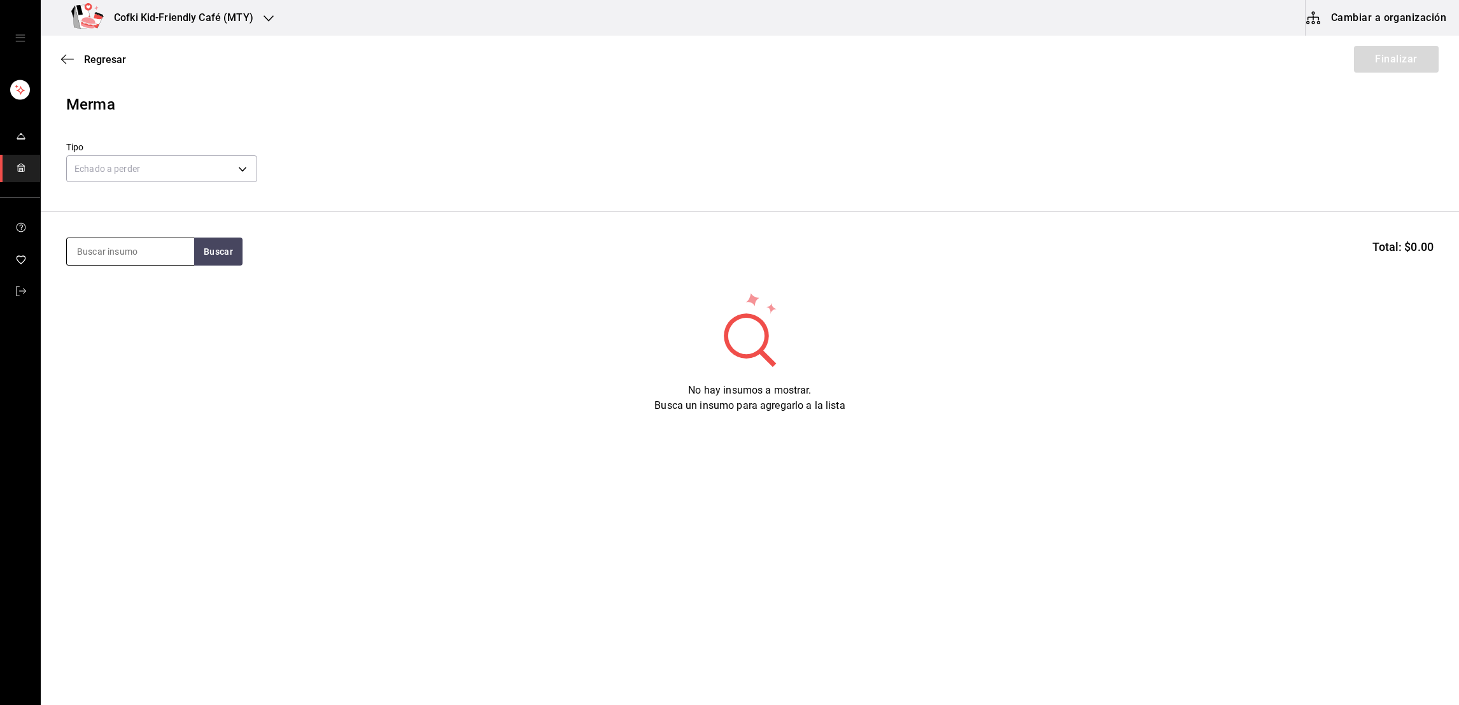
click at [125, 256] on input at bounding box center [130, 251] width 127 height 27
type input "Pechuga"
click at [219, 264] on button "Buscar" at bounding box center [218, 251] width 48 height 28
click at [151, 305] on div "Caja con 10 kilos de pechuga de pollo - Pollos [PERSON_NAME]" at bounding box center [129, 317] width 107 height 40
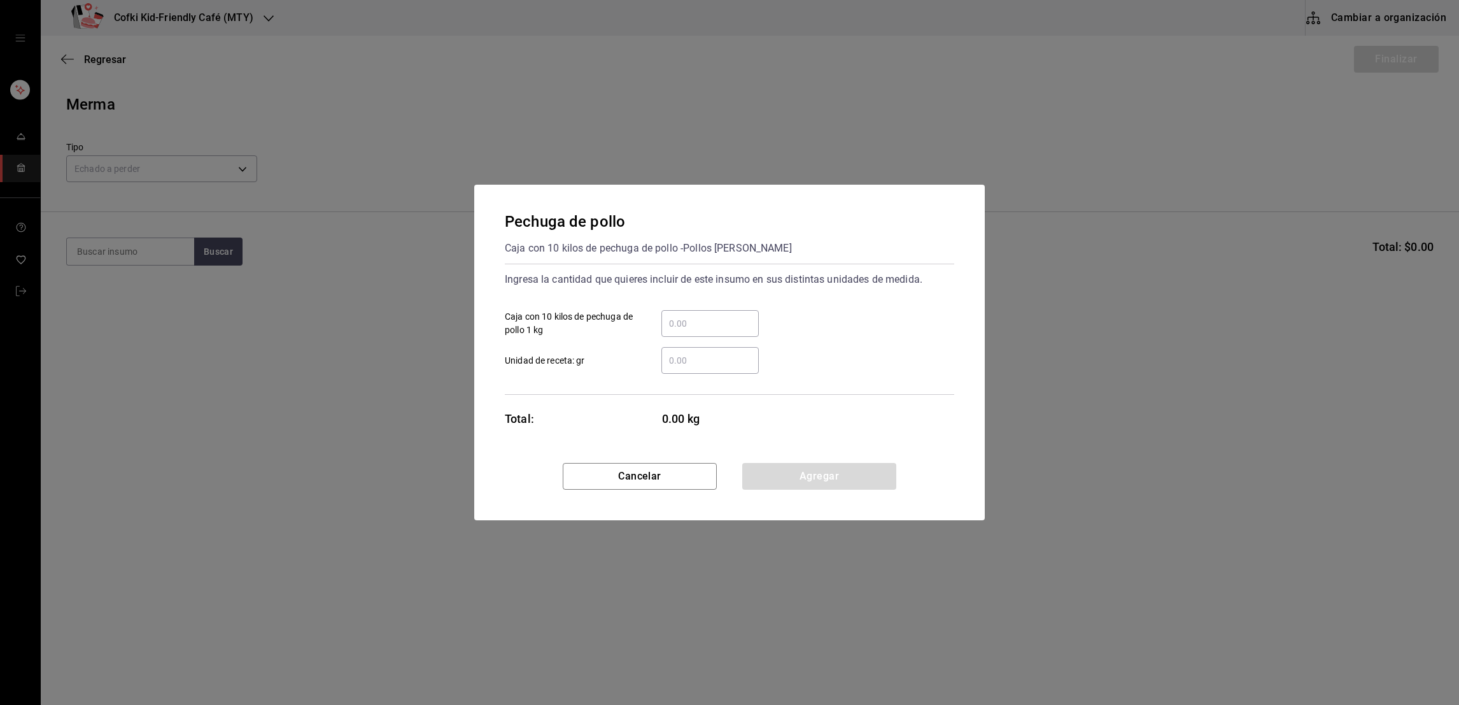
click at [670, 316] on input "​ Caja con 10 kilos de pechuga de pollo 1 kg" at bounding box center [709, 323] width 97 height 15
type input "1.6"
click at [845, 275] on div "Ingresa la cantidad que quieres incluir de este insumo en sus distintas unidade…" at bounding box center [729, 279] width 449 height 20
click at [780, 480] on button "Agregar" at bounding box center [819, 476] width 154 height 27
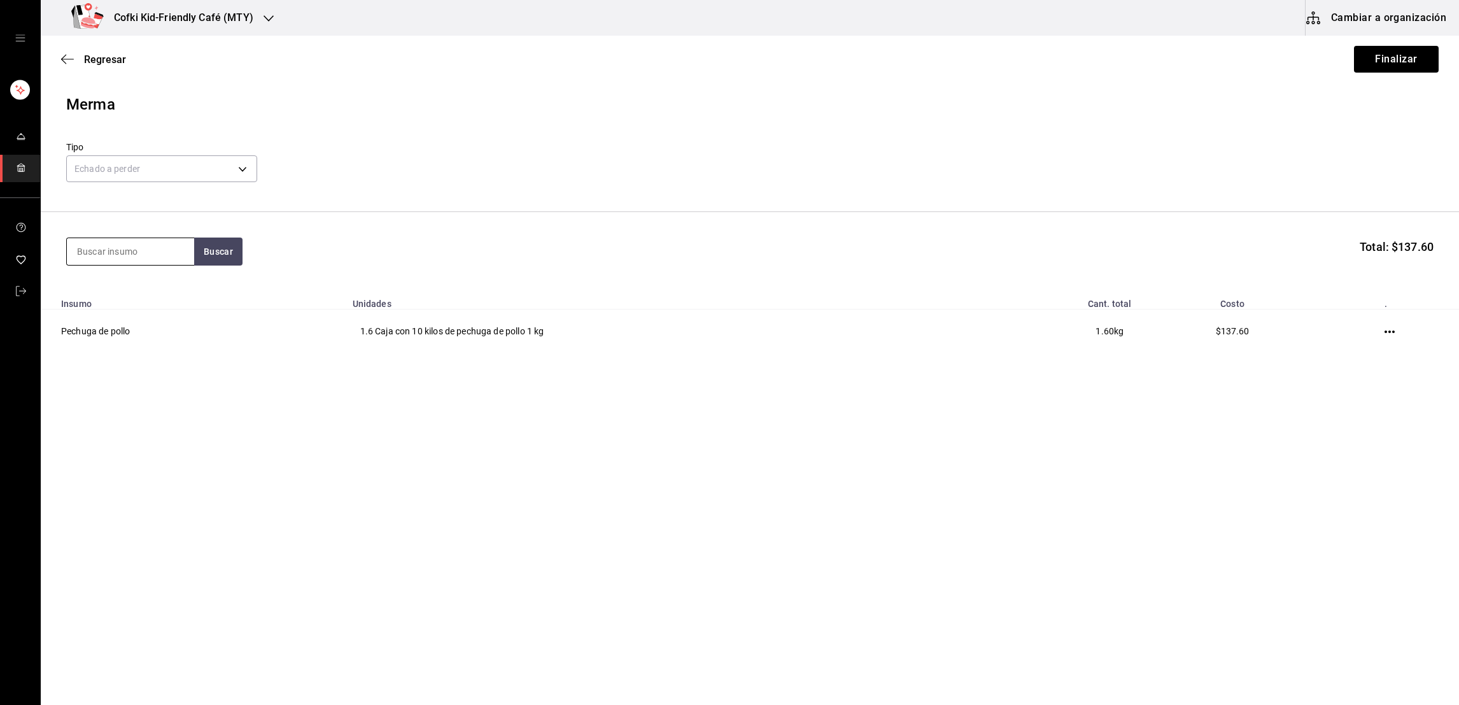
click at [133, 245] on input at bounding box center [130, 251] width 127 height 27
type input "fresa"
click at [234, 255] on button "Buscar" at bounding box center [218, 251] width 48 height 28
click at [179, 297] on div "Domo con 454 gramos de fresa - Fruteria kaio" at bounding box center [129, 310] width 107 height 27
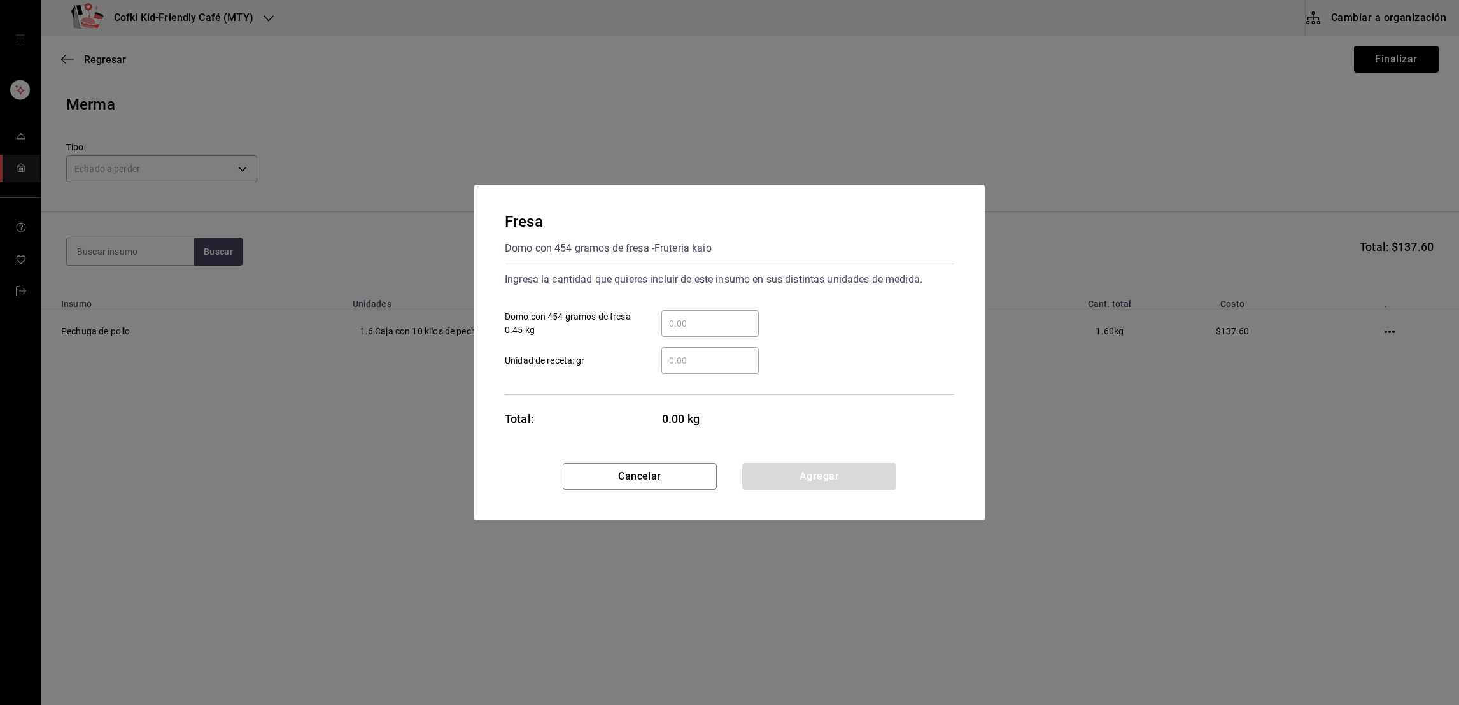
click at [697, 329] on input "​ Domo con 454 gramos de fresa 0.45 kg" at bounding box center [709, 323] width 97 height 15
type input "0.12"
click at [803, 471] on button "Agregar" at bounding box center [819, 476] width 154 height 27
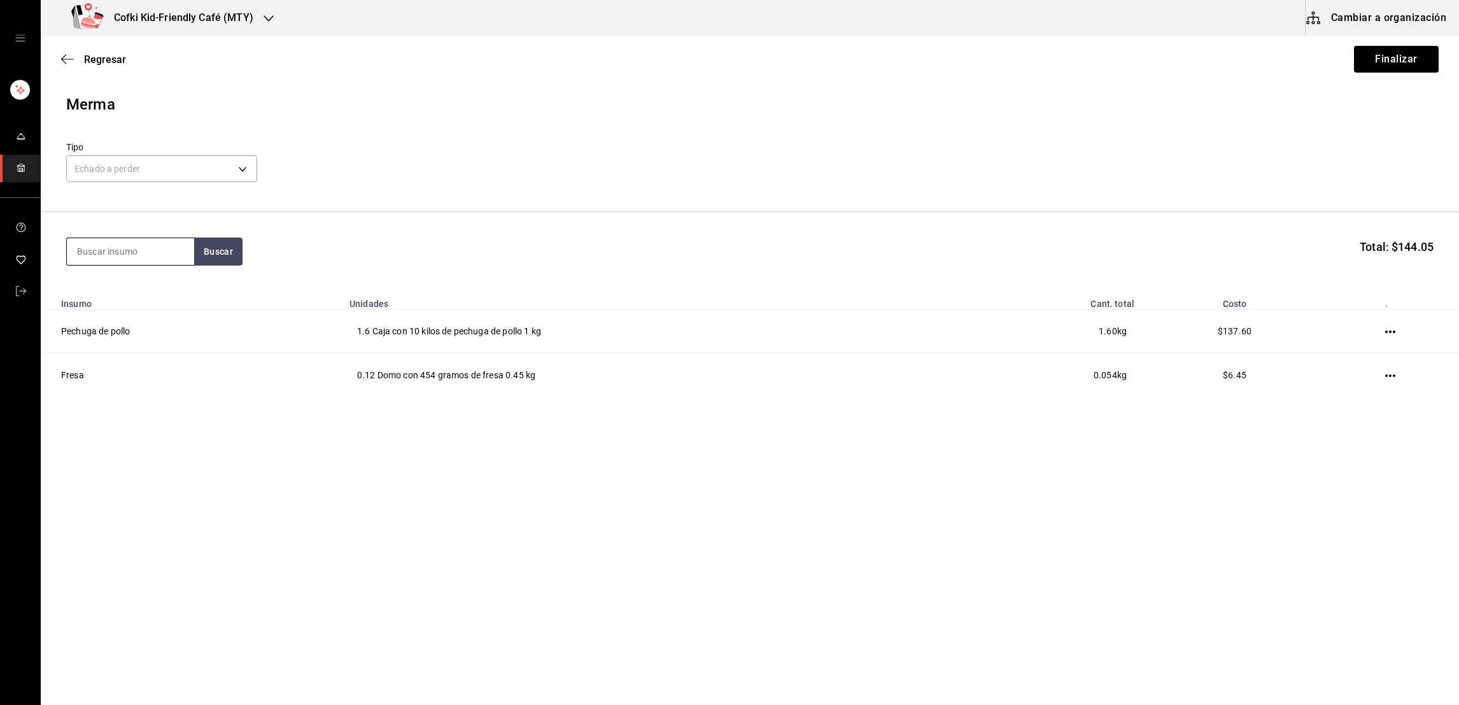
click at [175, 249] on input at bounding box center [130, 251] width 127 height 27
type input "aguacate"
click at [219, 249] on button "Buscar" at bounding box center [218, 251] width 48 height 28
click at [138, 313] on div "Presentación - Fruteria kaio" at bounding box center [129, 310] width 107 height 27
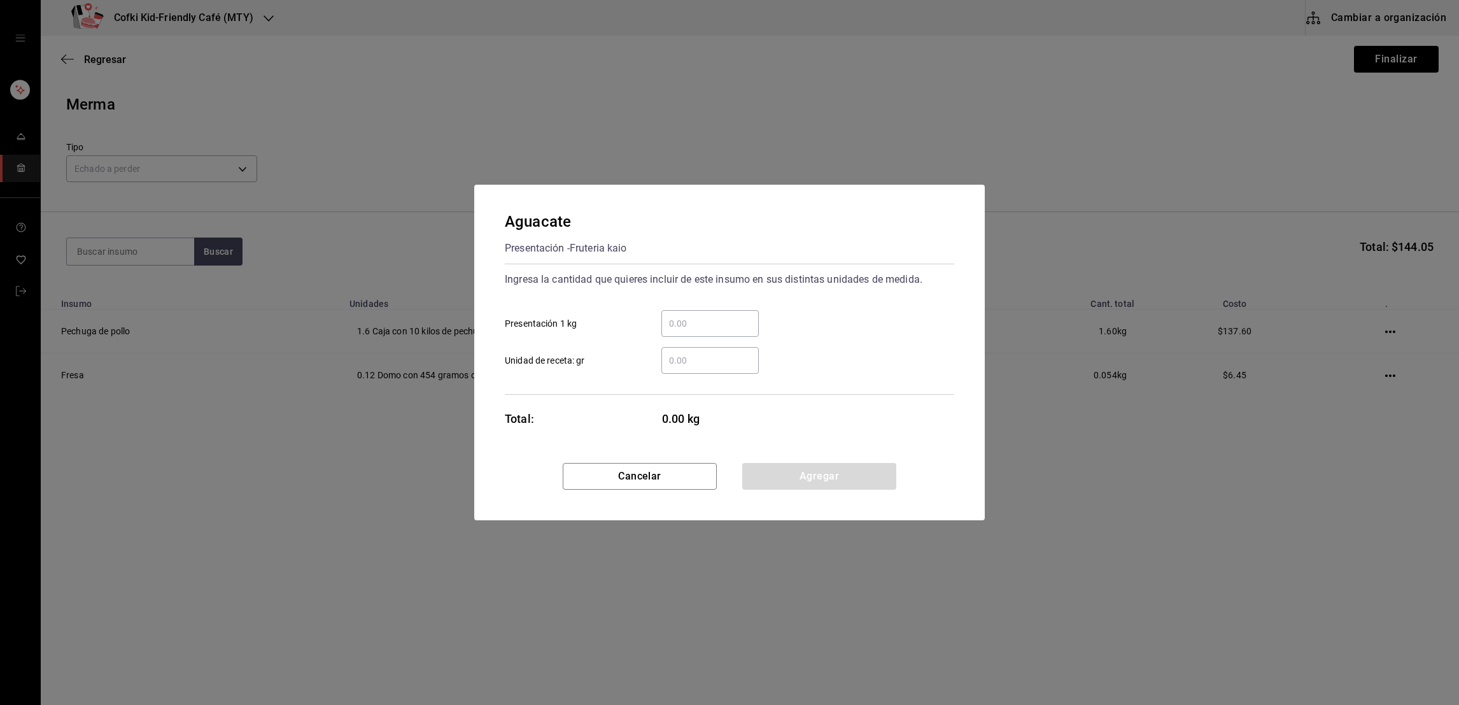
click at [701, 325] on input "​ Presentación 1 kg" at bounding box center [709, 323] width 97 height 15
type input "0.32"
click at [798, 468] on button "Agregar" at bounding box center [819, 476] width 154 height 27
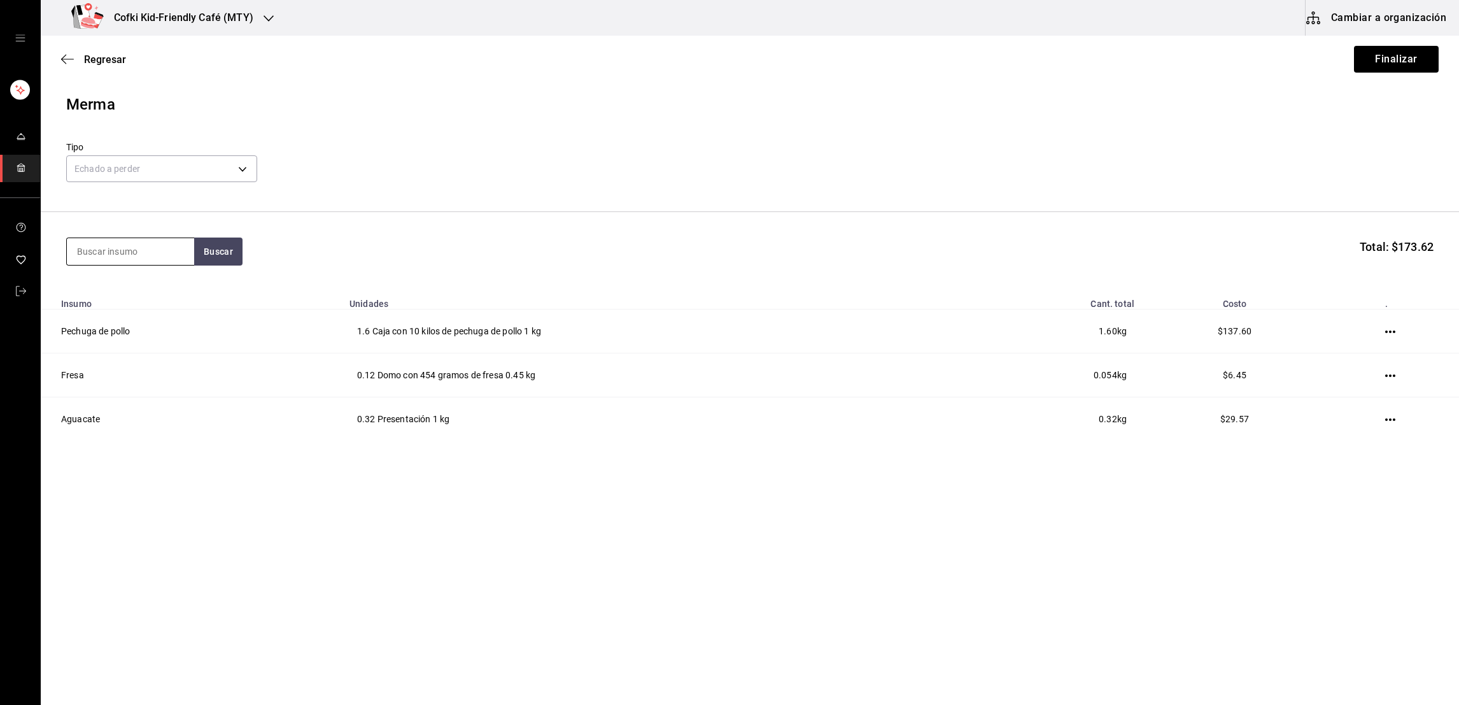
click at [136, 255] on input at bounding box center [130, 251] width 127 height 27
type input "jicama"
click at [209, 253] on button "Buscar" at bounding box center [218, 251] width 48 height 28
click at [165, 281] on div "Jicama" at bounding box center [129, 288] width 107 height 15
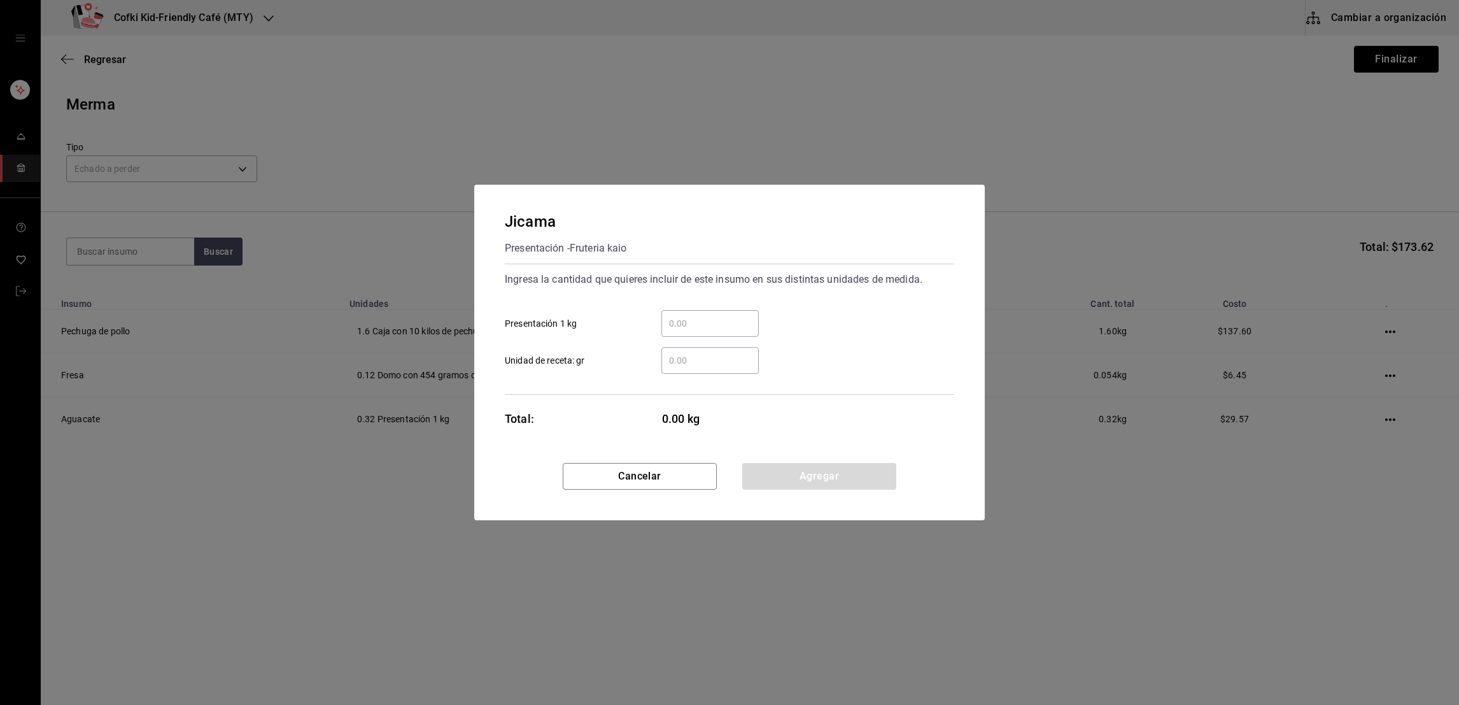
click at [696, 330] on input "​ Presentación 1 kg" at bounding box center [709, 323] width 97 height 15
type input ".15"
click at [785, 486] on button "Agregar" at bounding box center [819, 476] width 154 height 27
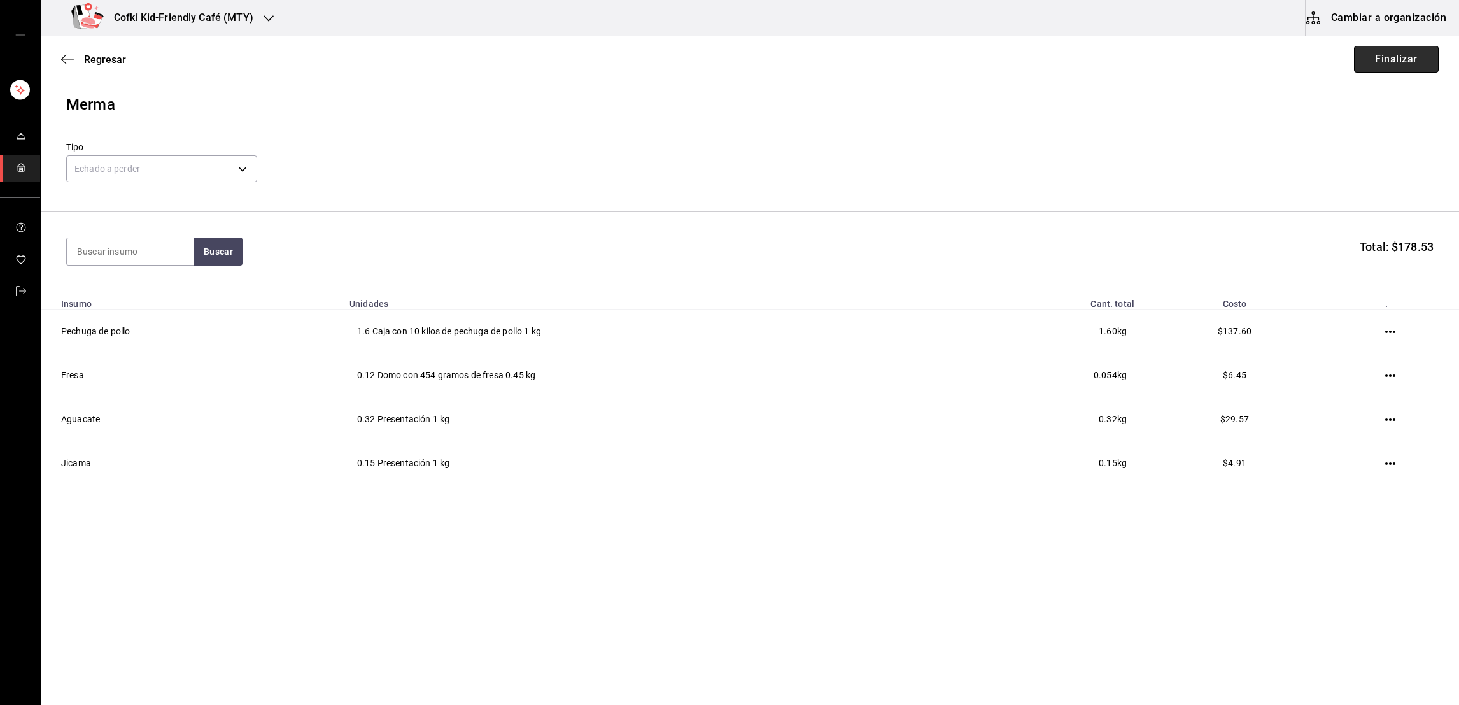
click at [1369, 57] on button "Finalizar" at bounding box center [1396, 59] width 85 height 27
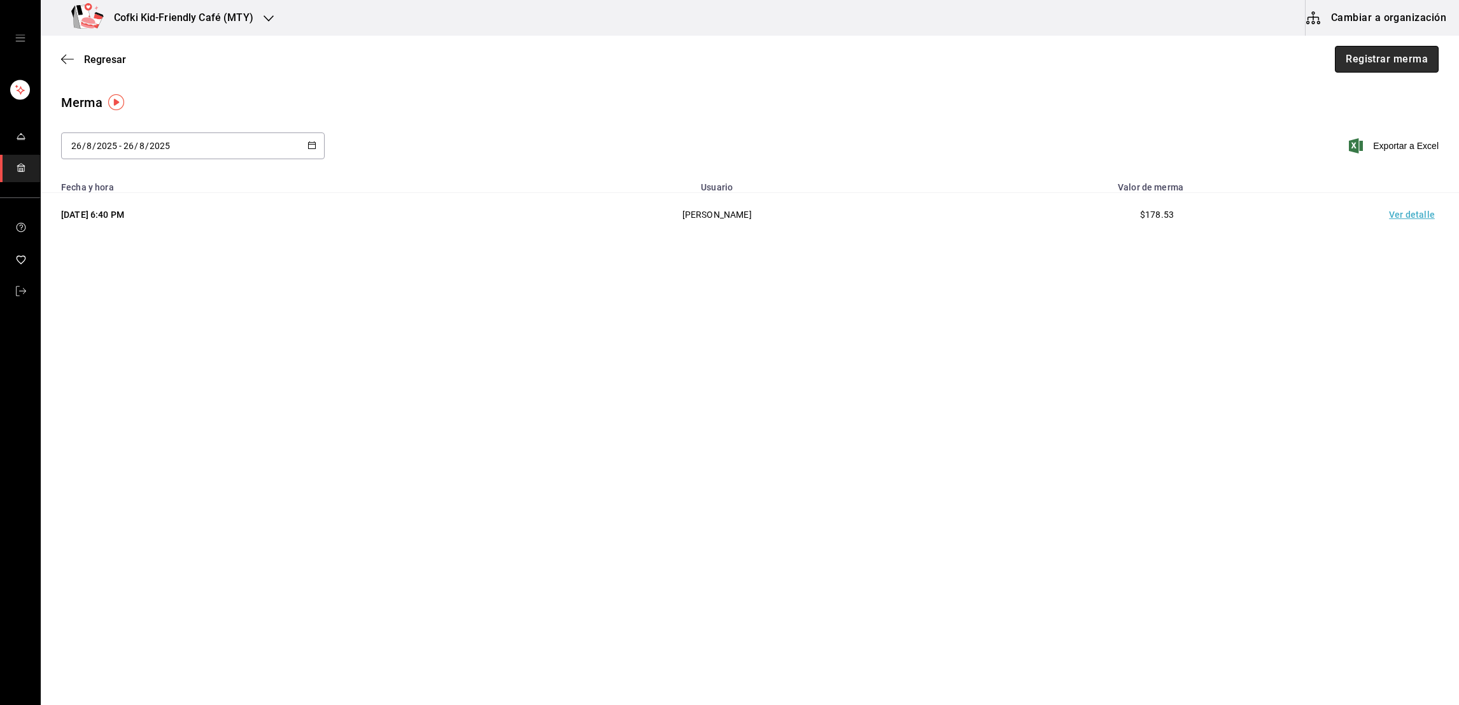
click at [1366, 61] on button "Registrar merma" at bounding box center [1387, 59] width 104 height 27
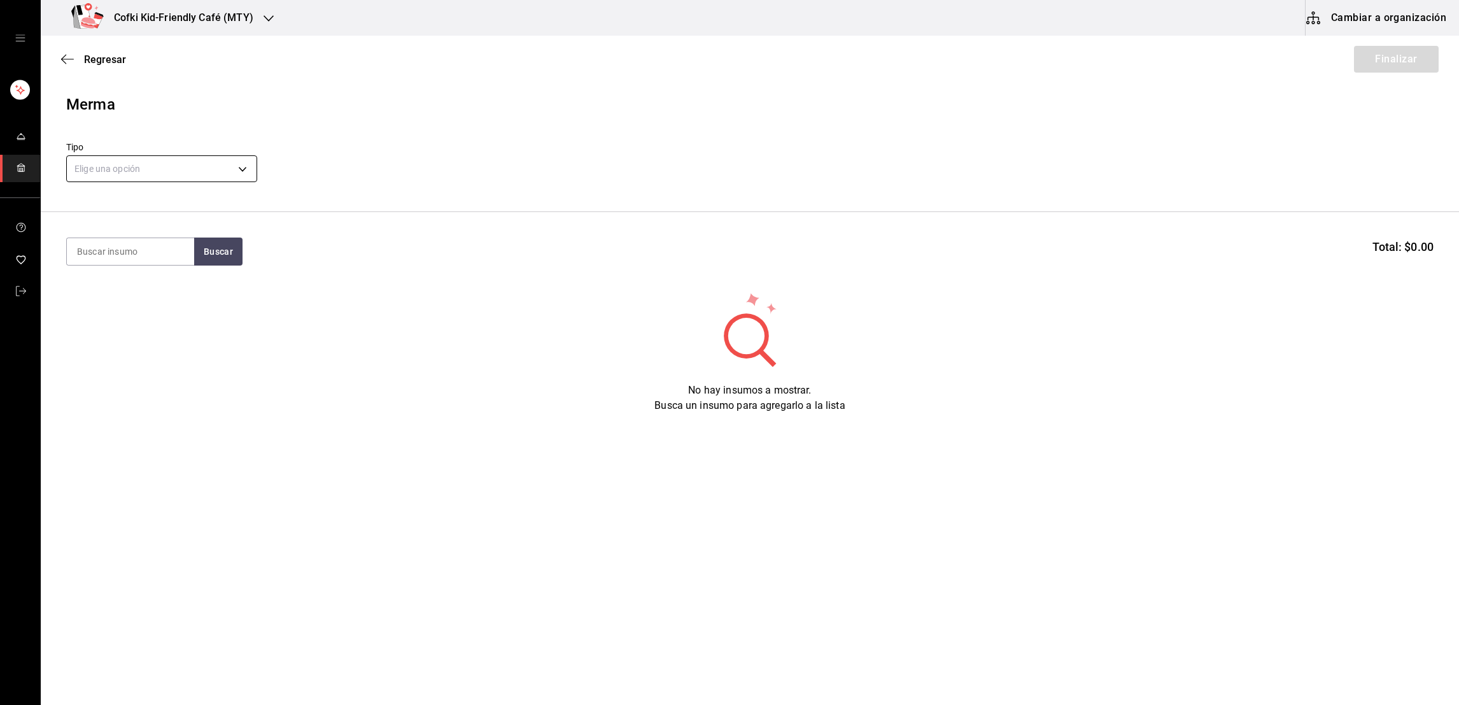
click at [204, 161] on body "Cofki Kid-Friendly Café (MTY) Cambiar a organización Regresar Finalizar Merma T…" at bounding box center [729, 316] width 1459 height 633
click at [185, 292] on li "Echado a perder" at bounding box center [162, 292] width 190 height 21
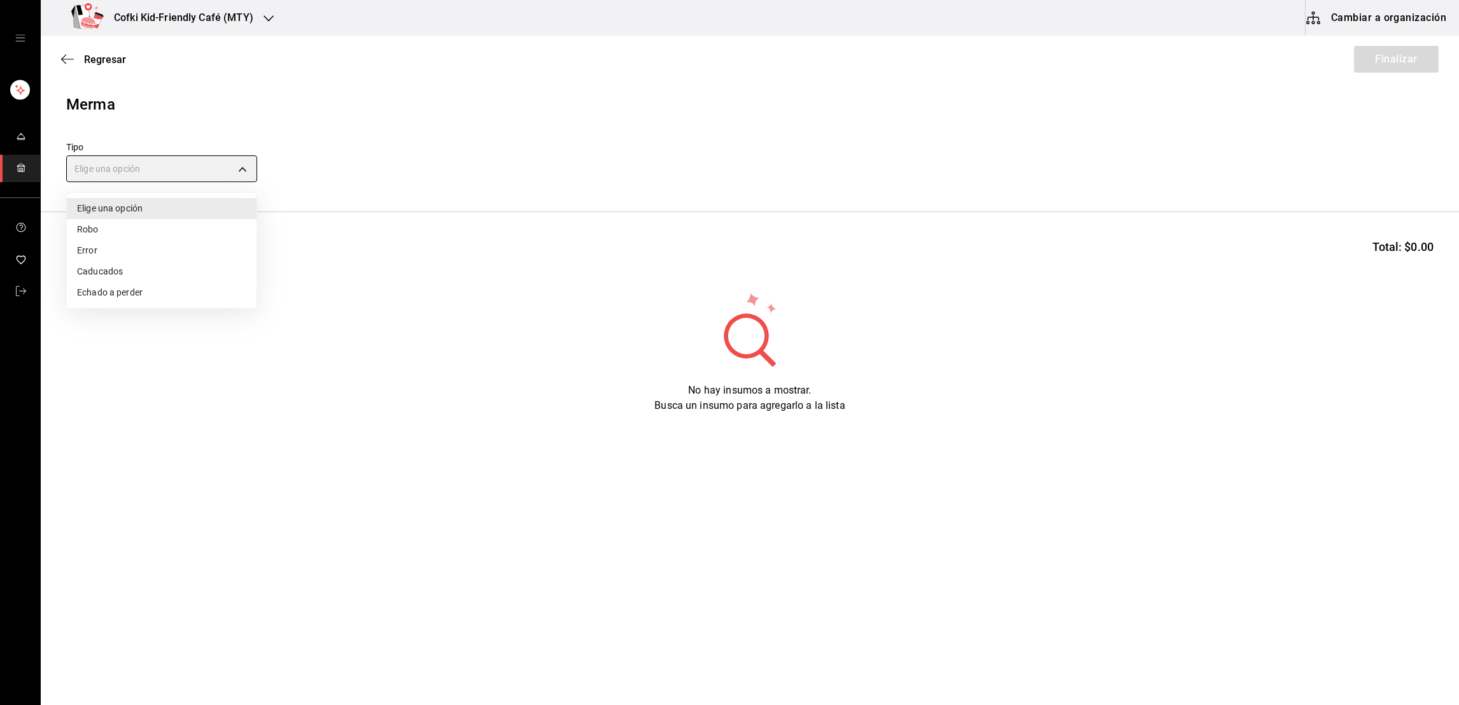
type input "SPOILED"
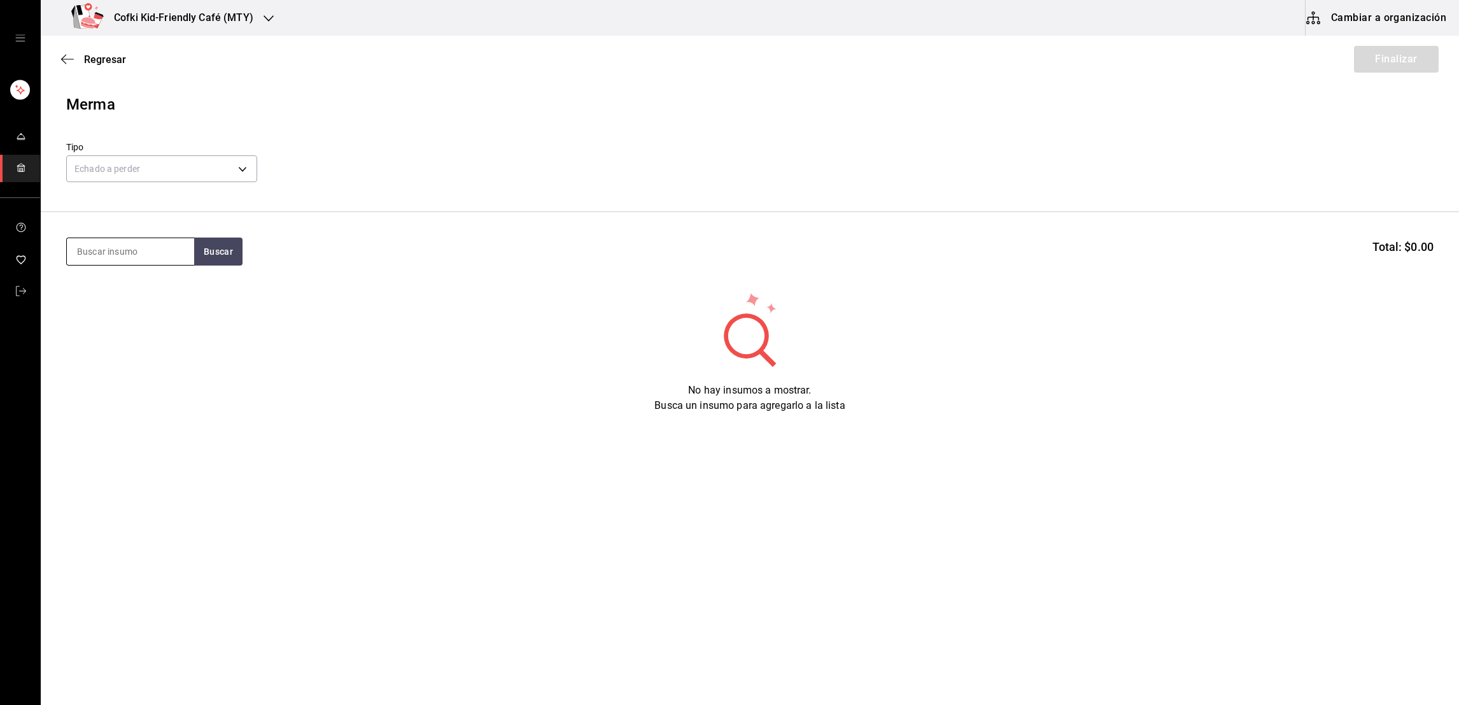
click at [151, 256] on input at bounding box center [130, 251] width 127 height 27
type input "pollo"
click at [201, 257] on button "Buscar" at bounding box center [218, 251] width 48 height 28
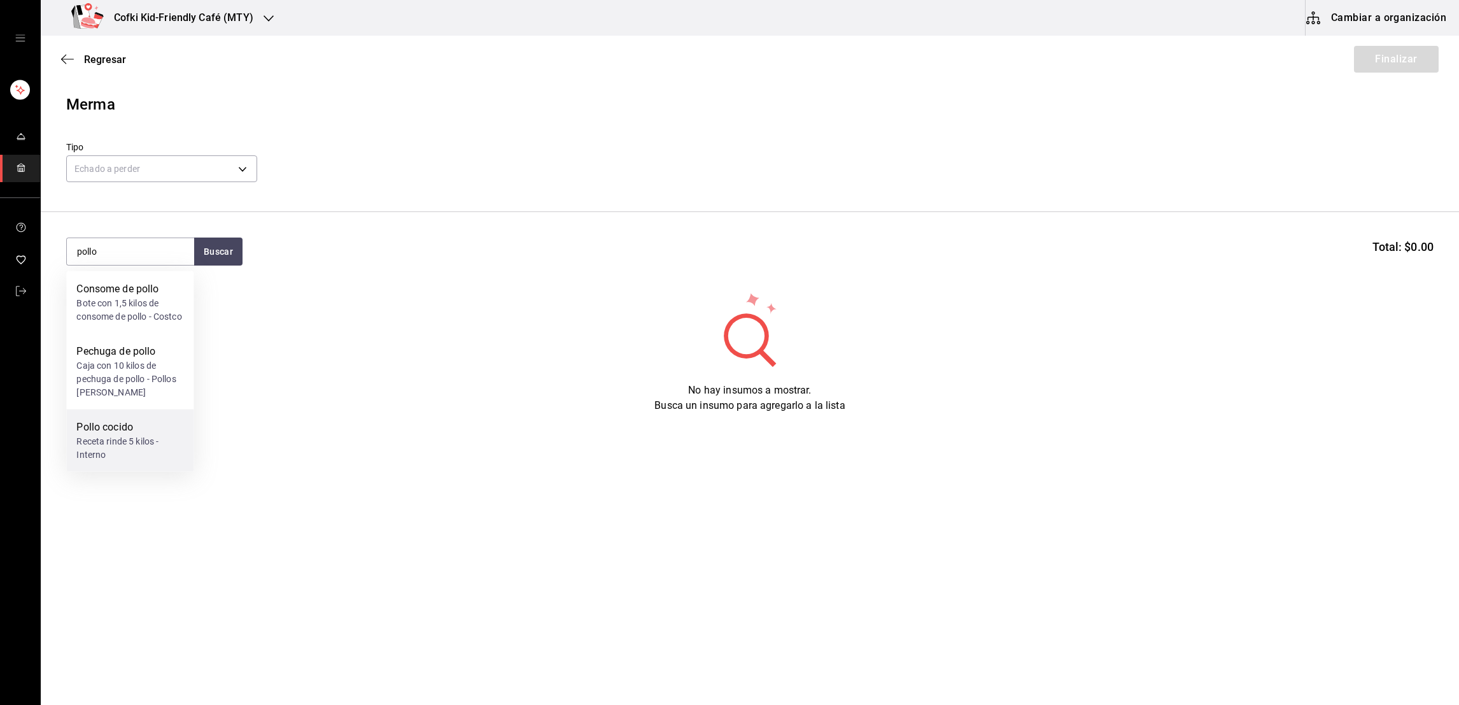
click at [148, 435] on div "Pollo cocido" at bounding box center [129, 426] width 107 height 15
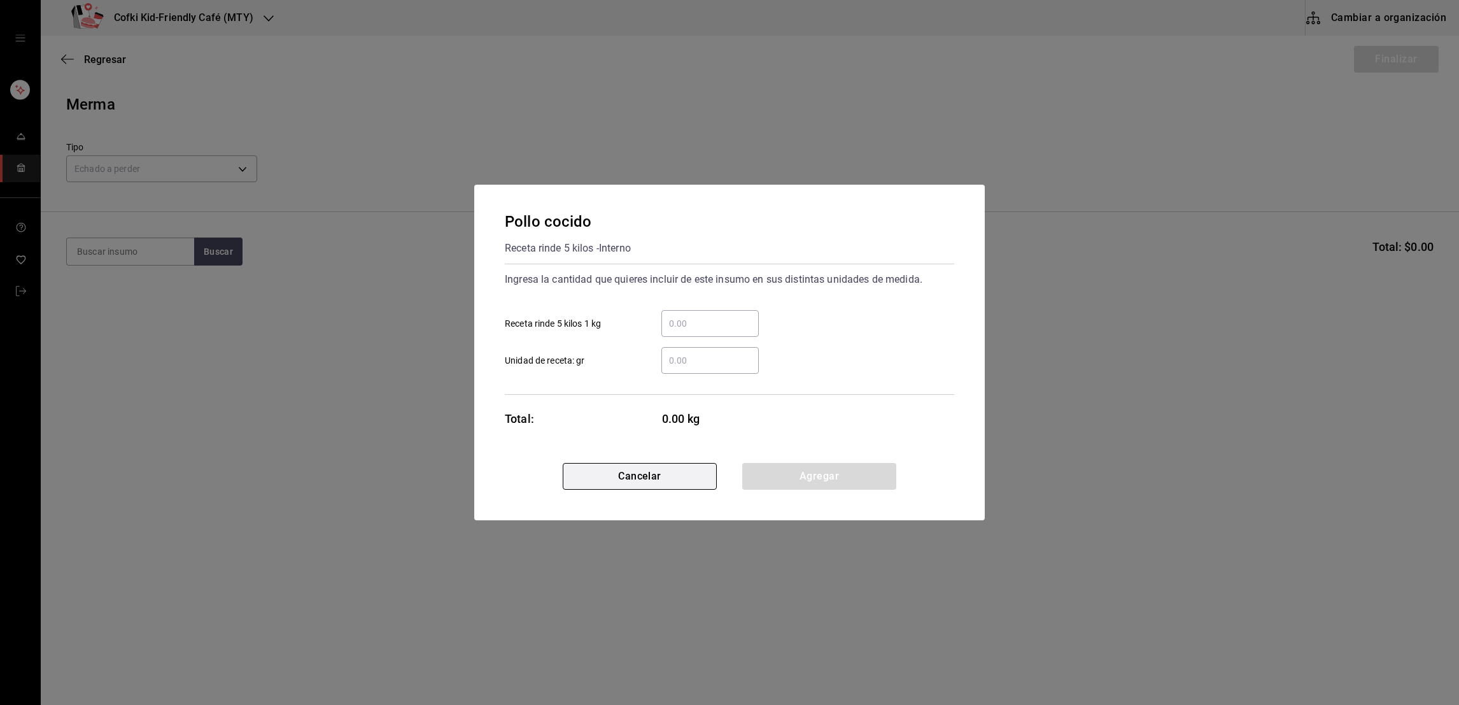
click at [670, 474] on button "Cancelar" at bounding box center [640, 476] width 154 height 27
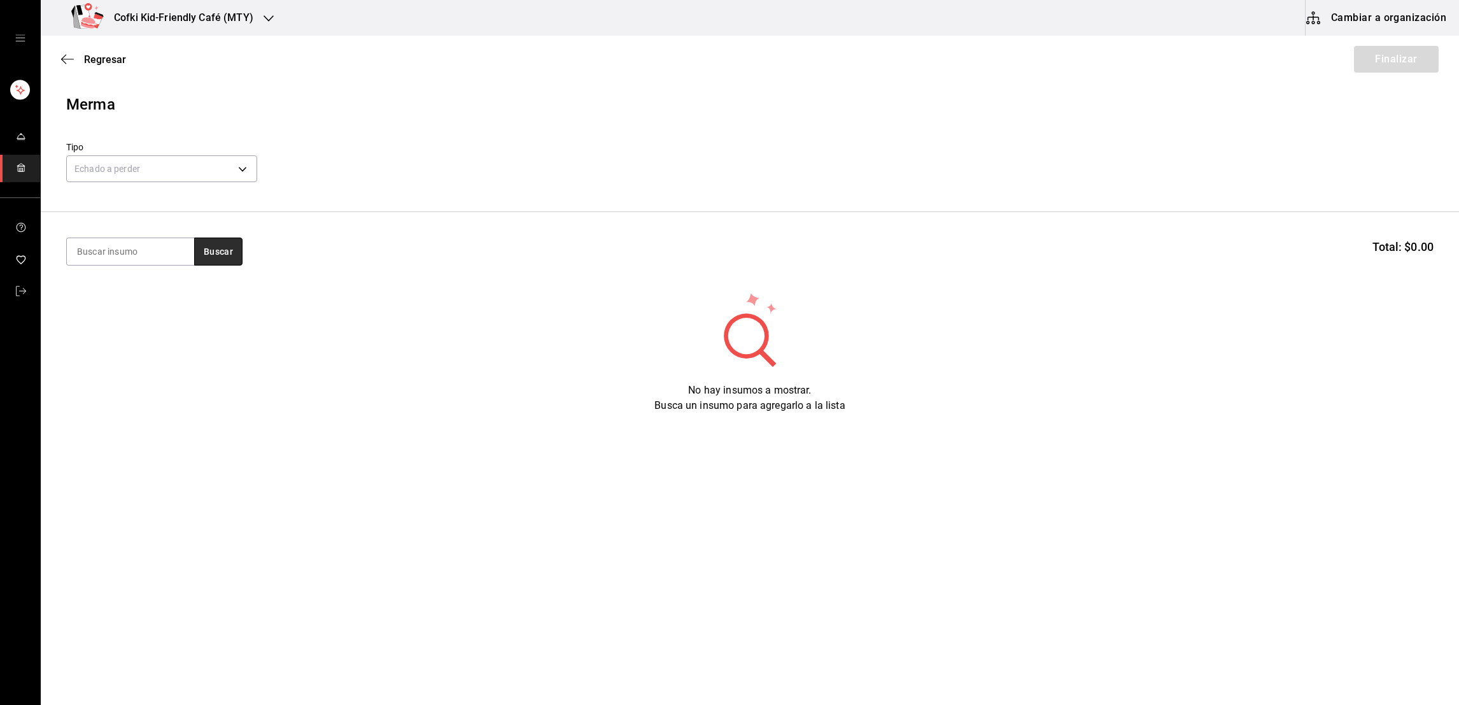
click at [205, 251] on button "Buscar" at bounding box center [218, 251] width 48 height 28
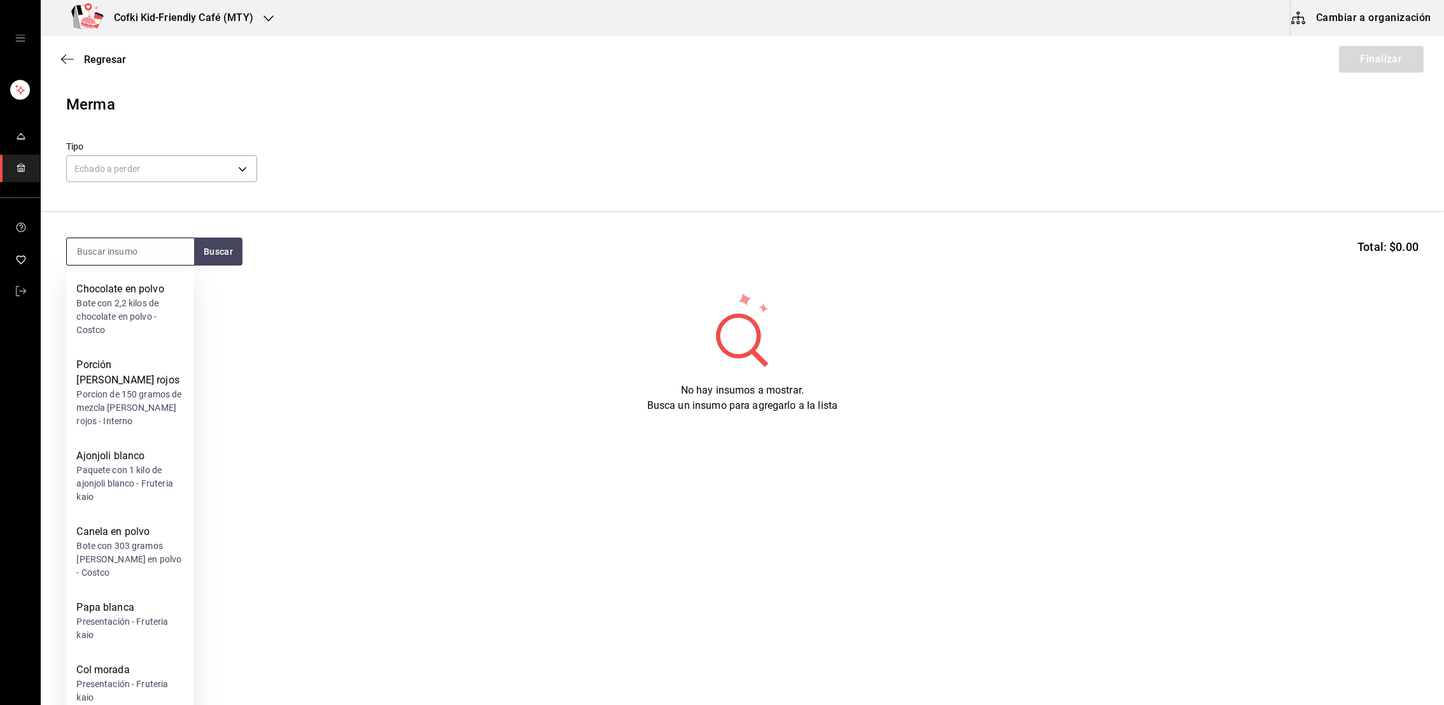
click at [153, 253] on input at bounding box center [130, 251] width 127 height 27
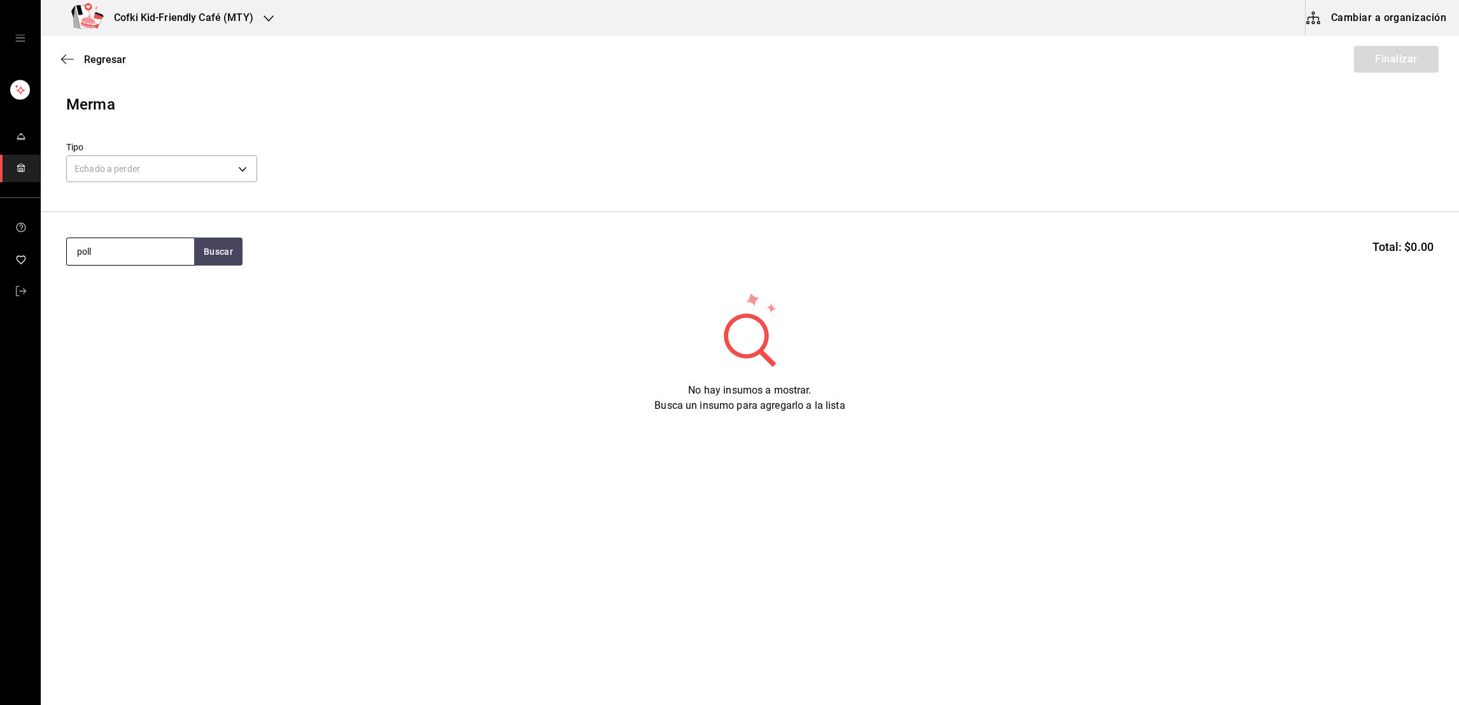
type input "pollo"
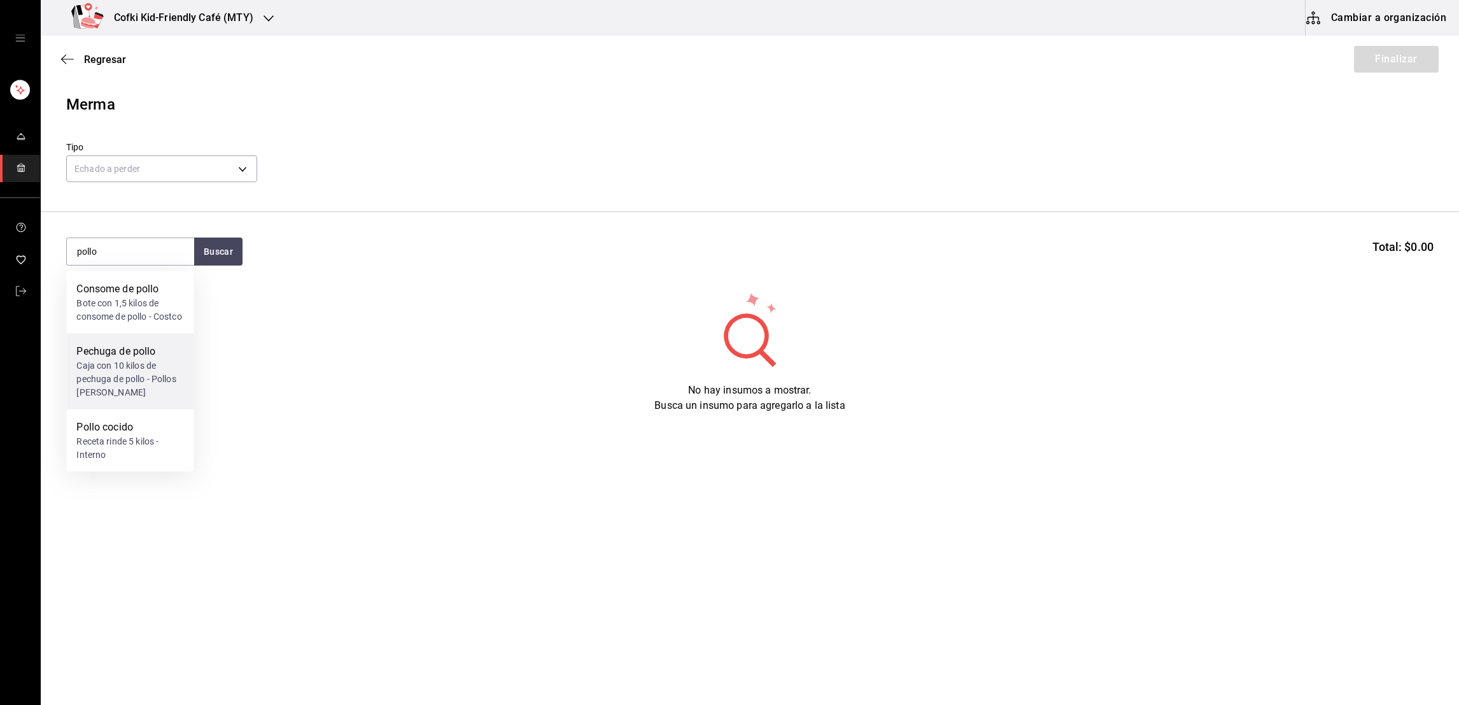
click at [146, 379] on div "Caja con 10 kilos de pechuga de pollo - Pollos [PERSON_NAME]" at bounding box center [129, 379] width 107 height 40
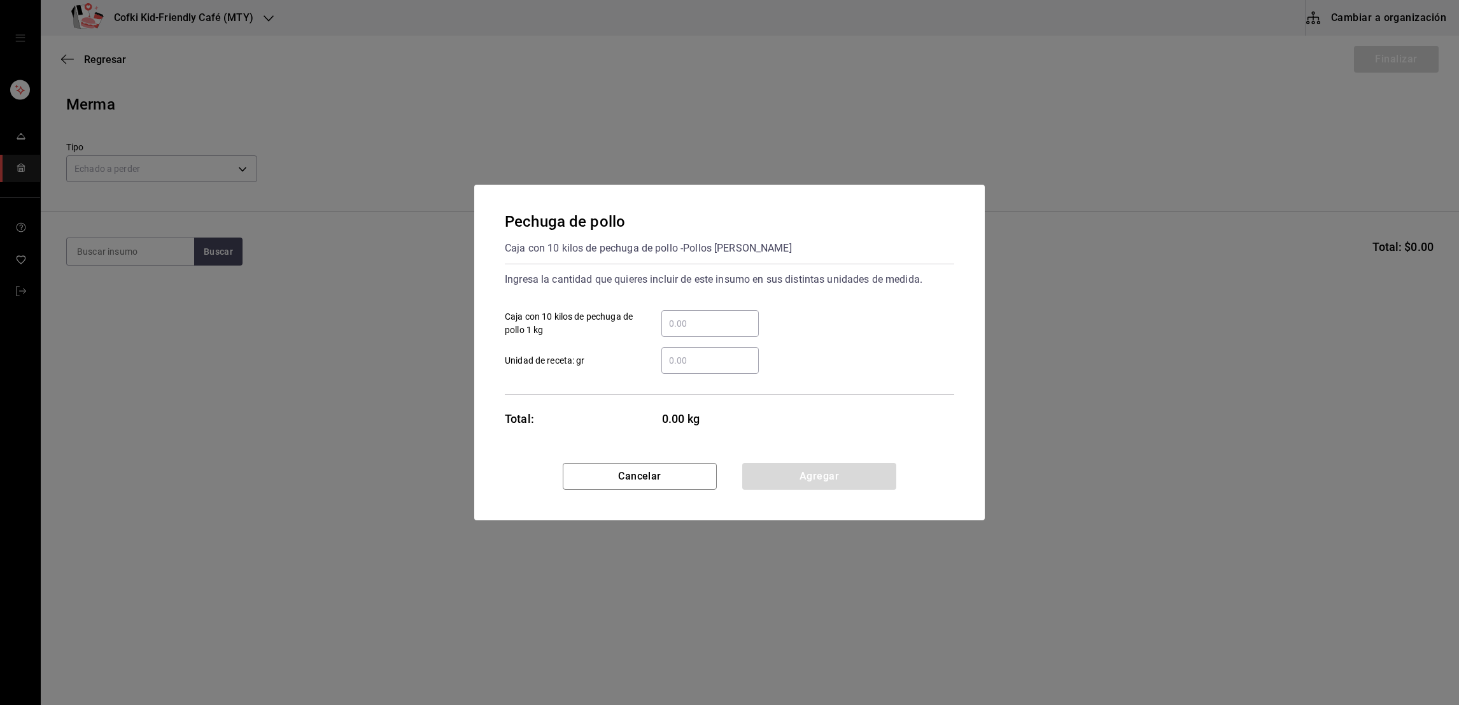
click at [729, 335] on div "​" at bounding box center [709, 323] width 97 height 27
click at [729, 331] on input "​ Caja con 10 kilos de pechuga de pollo 1 kg" at bounding box center [709, 323] width 97 height 15
type input "2"
click at [794, 323] on div "2 ​ Caja con 10 kilos de pechuga de pollo 1 kg" at bounding box center [725, 318] width 460 height 37
click at [798, 471] on button "Agregar" at bounding box center [819, 476] width 154 height 27
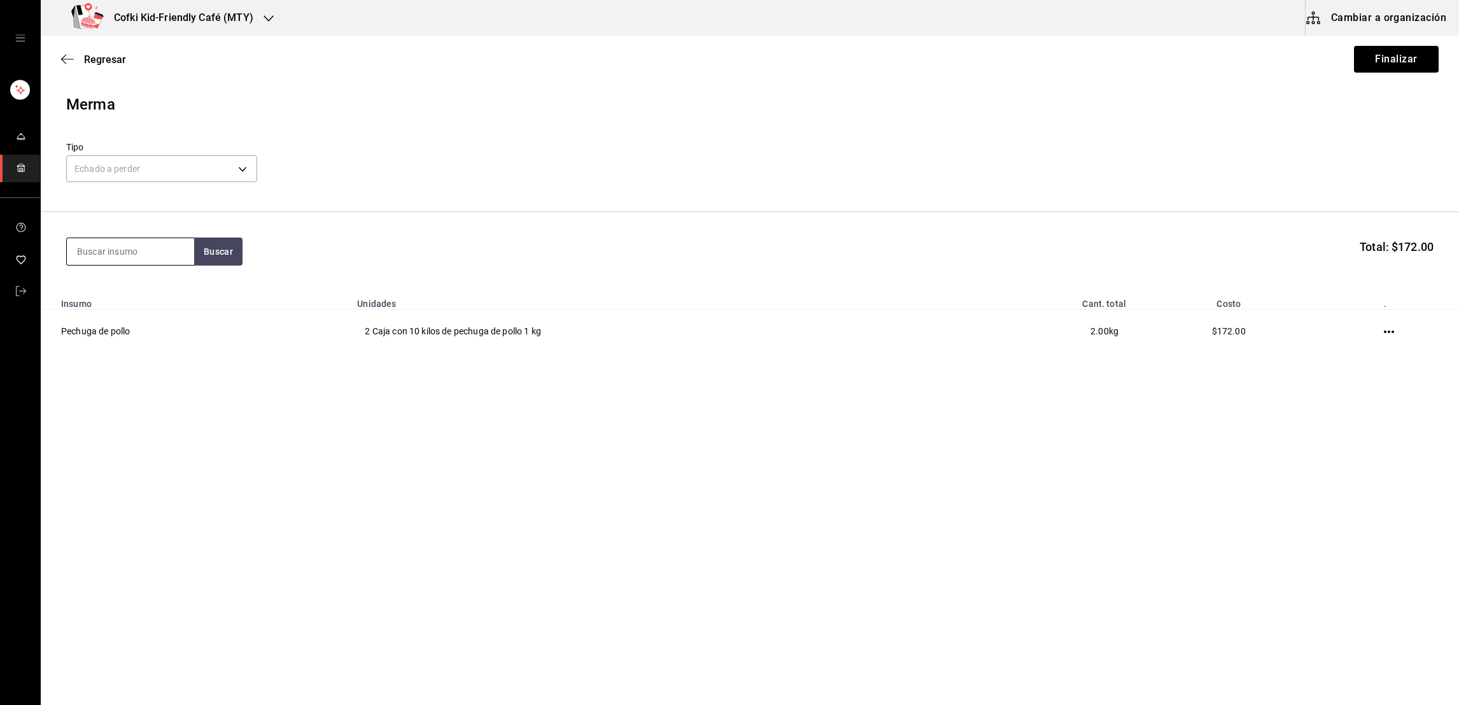
click at [127, 252] on input at bounding box center [130, 251] width 127 height 27
type input "zanahoria"
click at [220, 251] on button "Buscar" at bounding box center [218, 251] width 48 height 28
click at [148, 290] on div "Zanahoria" at bounding box center [129, 288] width 107 height 15
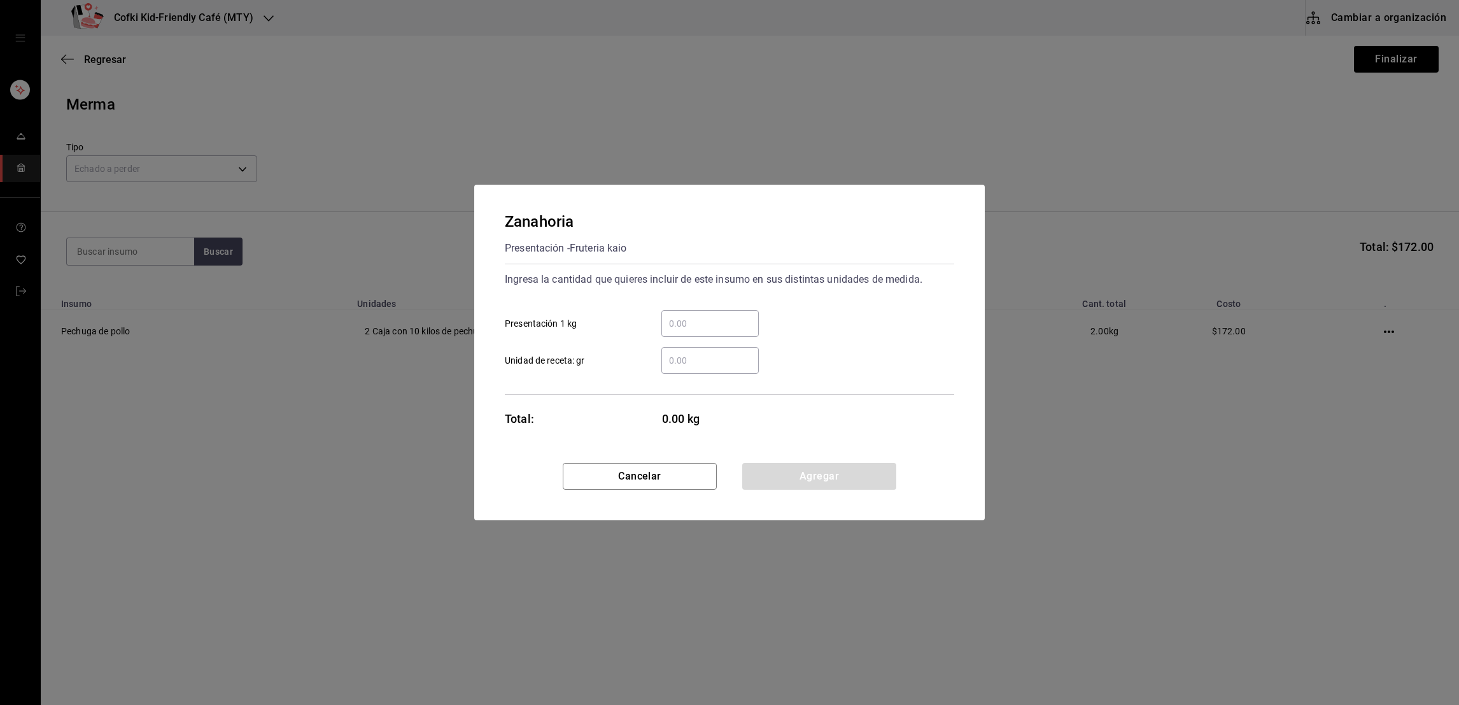
click at [678, 317] on input "​ Presentación 1 kg" at bounding box center [709, 323] width 97 height 15
type input "0.50"
click at [823, 486] on button "Agregar" at bounding box center [819, 476] width 154 height 27
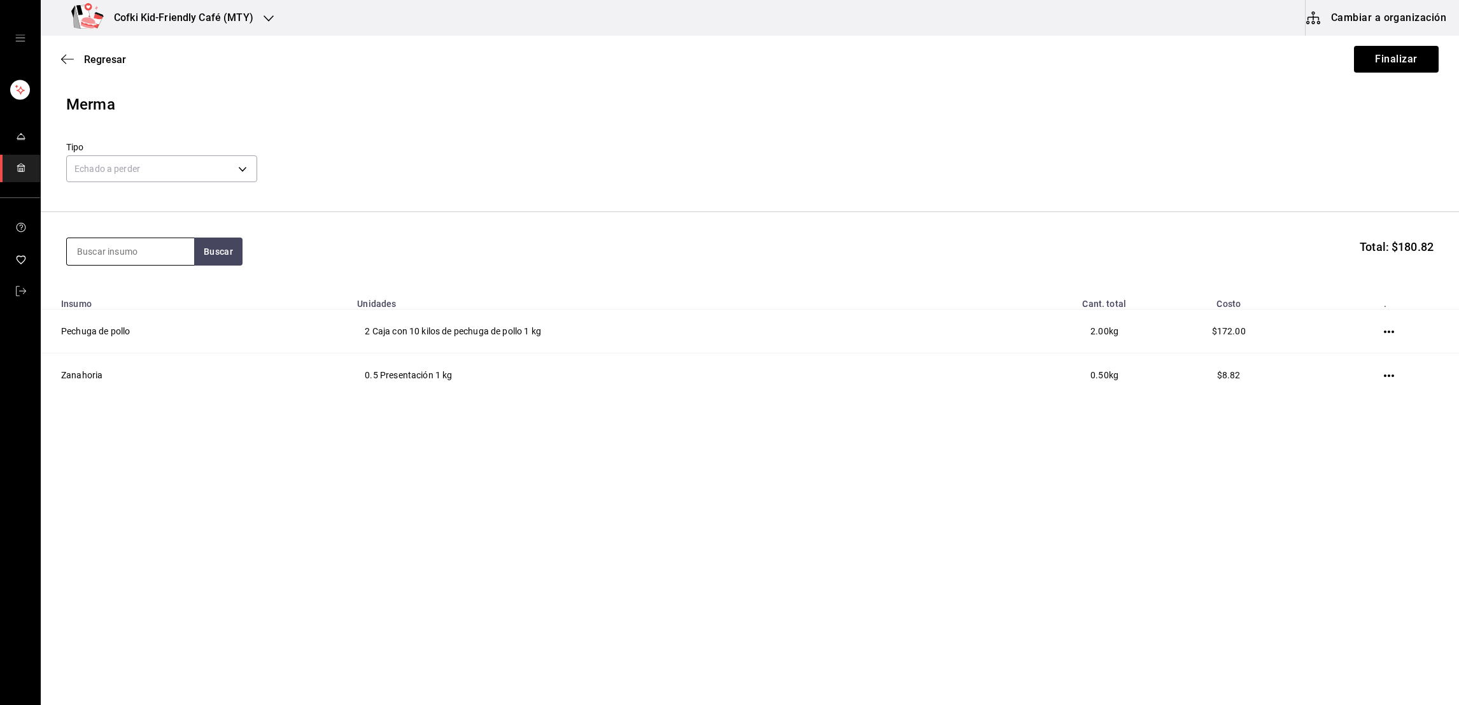
click at [136, 250] on input at bounding box center [130, 251] width 127 height 27
type input "brocoli"
click at [199, 251] on button "Buscar" at bounding box center [218, 251] width 48 height 28
click at [154, 285] on div "Brocoli" at bounding box center [129, 288] width 107 height 15
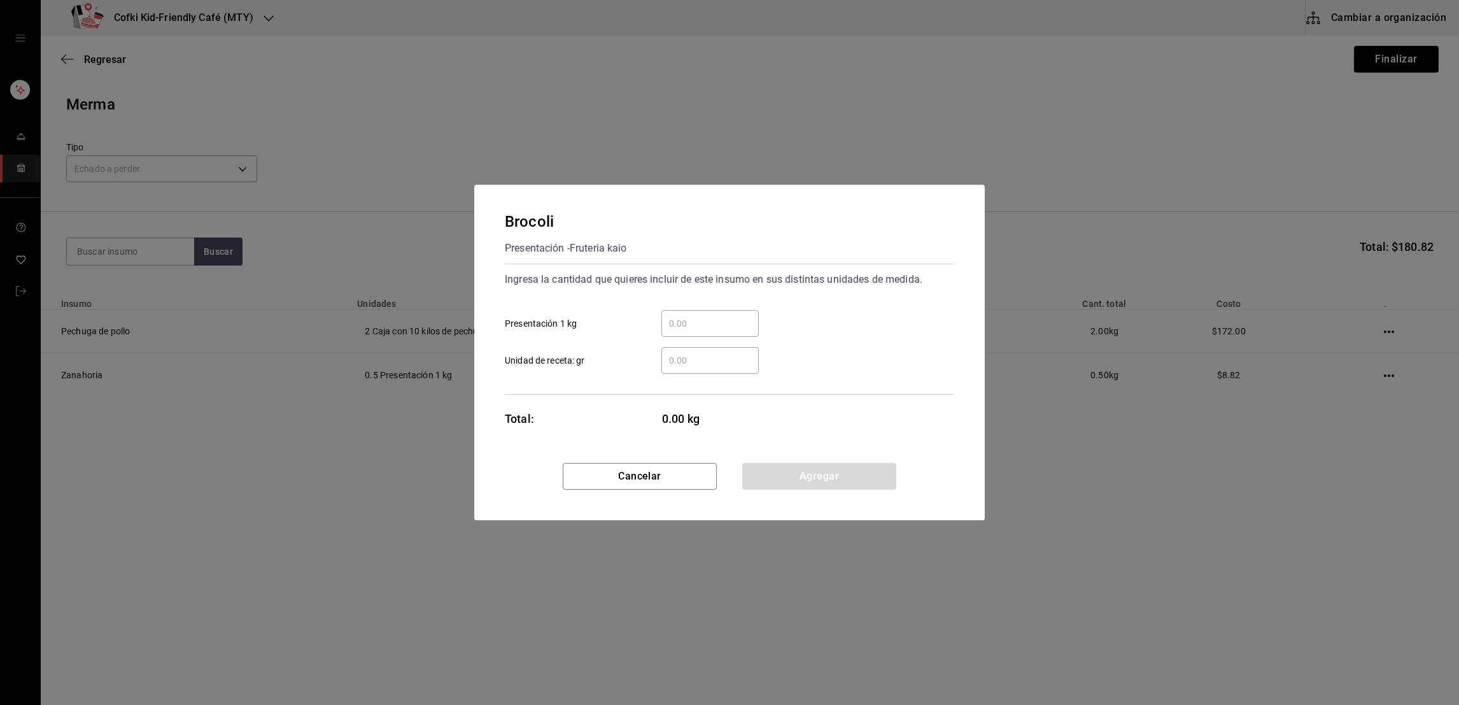
click at [685, 327] on input "​ Presentación 1 kg" at bounding box center [709, 323] width 97 height 15
type input "0.5"
click at [812, 492] on div "Cancelar Agregar" at bounding box center [729, 491] width 510 height 57
click at [812, 484] on button "Agregar" at bounding box center [819, 476] width 154 height 27
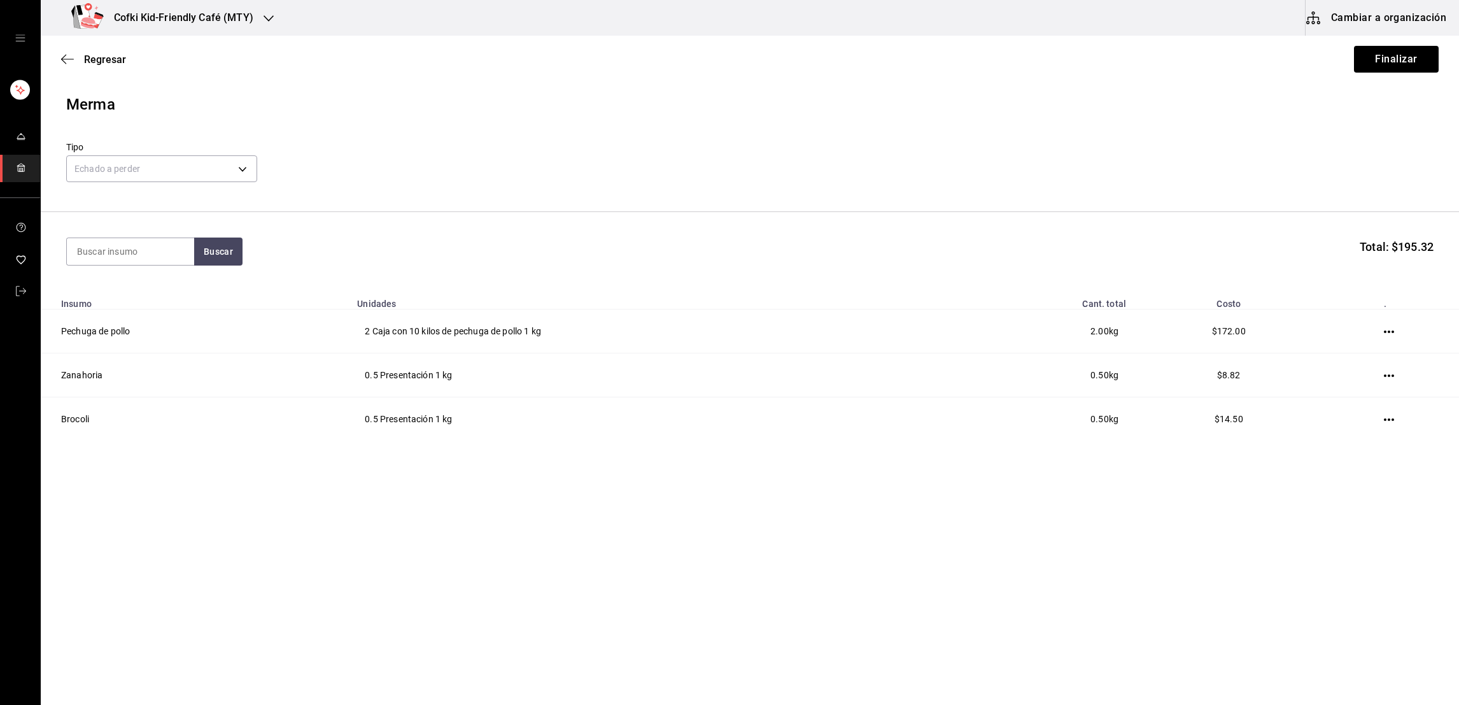
drag, startPoint x: 133, startPoint y: 265, endPoint x: 146, endPoint y: 276, distance: 17.1
click at [146, 276] on section "Buscar Total: $195.32" at bounding box center [750, 251] width 1418 height 79
click at [137, 253] on input at bounding box center [130, 251] width 127 height 27
type input "champi"
click at [215, 252] on button "Buscar" at bounding box center [218, 251] width 48 height 28
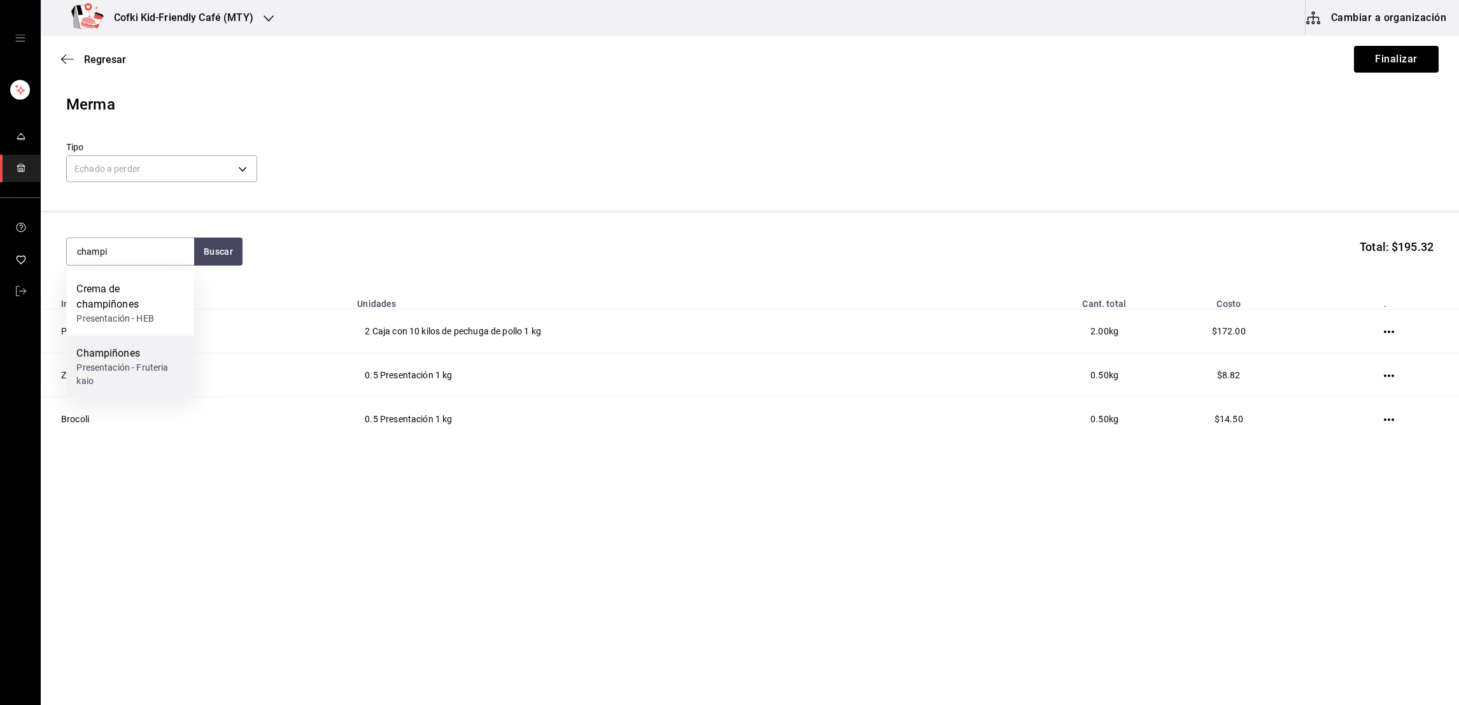
click at [146, 367] on div "Presentación - Fruteria kaio" at bounding box center [129, 374] width 107 height 27
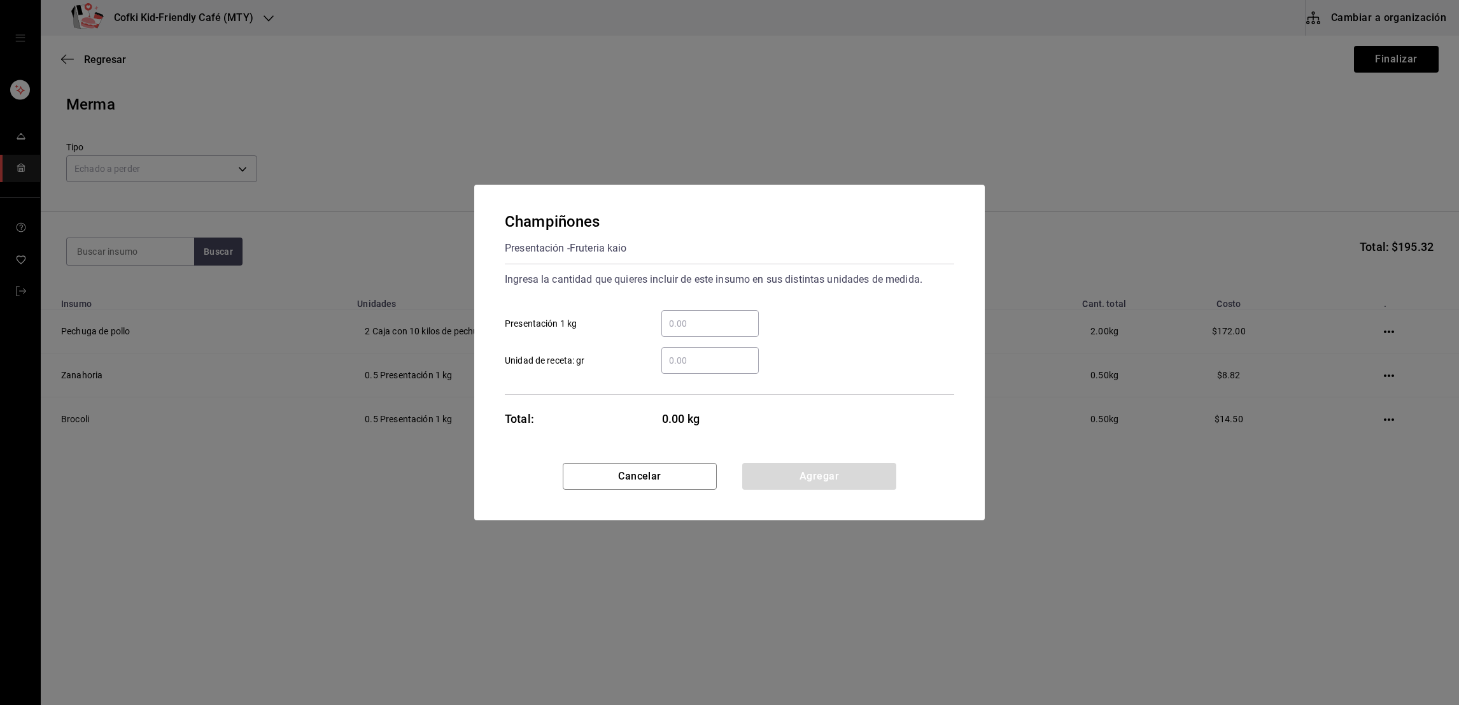
click at [716, 316] on input "​ Presentación 1 kg" at bounding box center [709, 323] width 97 height 15
type input "0.4"
click at [826, 475] on button "Agregar" at bounding box center [819, 476] width 154 height 27
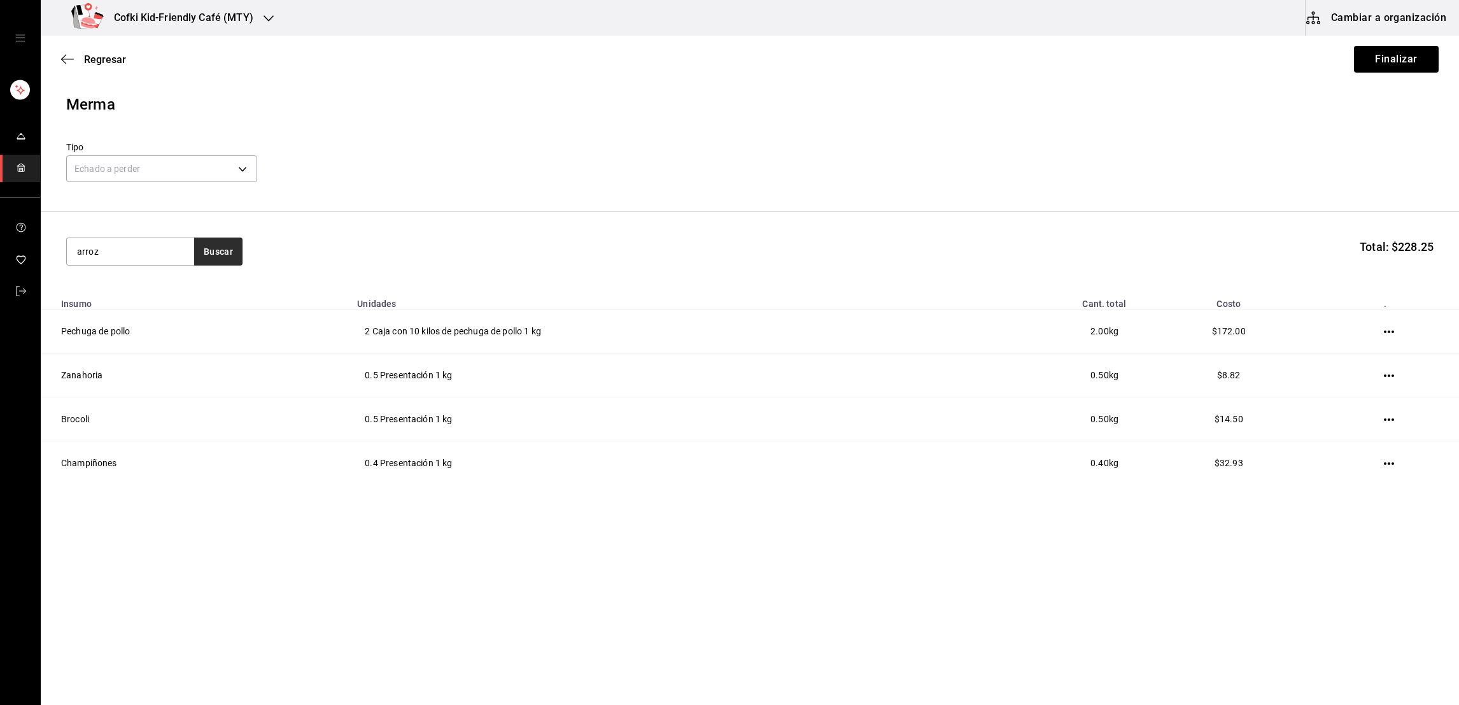
type input "arroz"
click at [209, 238] on button "Buscar" at bounding box center [218, 251] width 48 height 28
click at [177, 281] on div "Arroz blanco" at bounding box center [129, 288] width 107 height 15
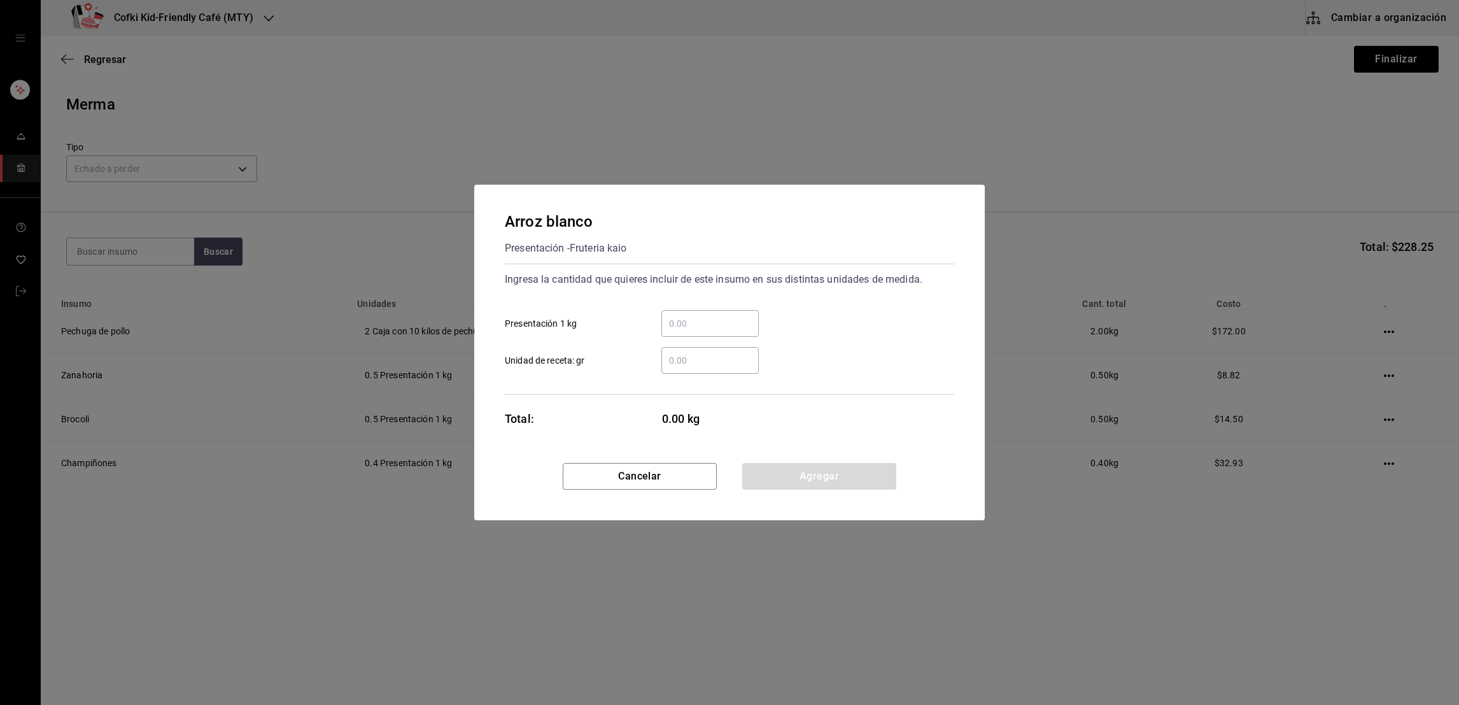
click at [684, 332] on div "​" at bounding box center [709, 323] width 97 height 27
click at [684, 331] on input "​ Presentación 1 kg" at bounding box center [709, 323] width 97 height 15
type input "1"
click at [835, 320] on div "1 ​ Presentación 1 kg" at bounding box center [725, 318] width 460 height 37
click at [813, 473] on button "Agregar" at bounding box center [819, 476] width 154 height 27
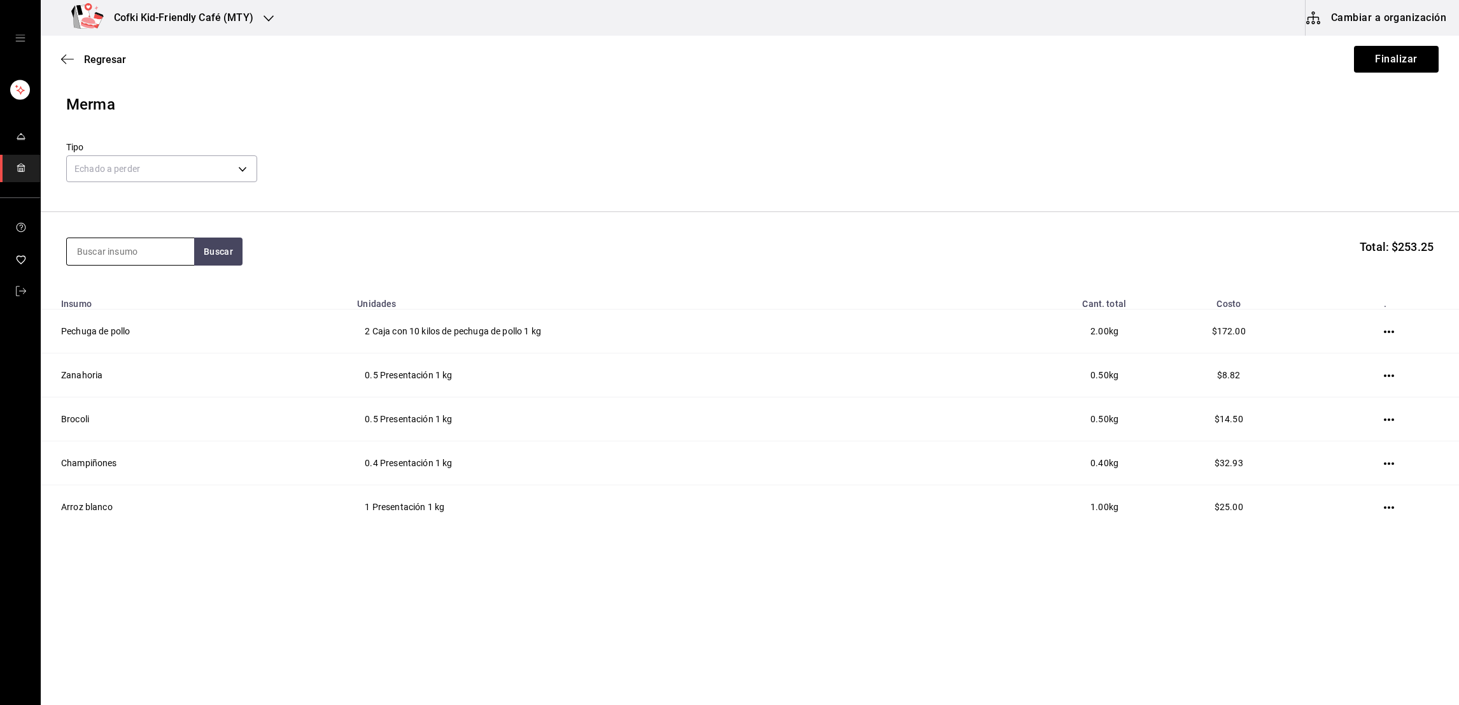
click at [151, 248] on input at bounding box center [130, 251] width 127 height 27
type input "crema"
click at [226, 246] on button "Buscar" at bounding box center [218, 251] width 48 height 28
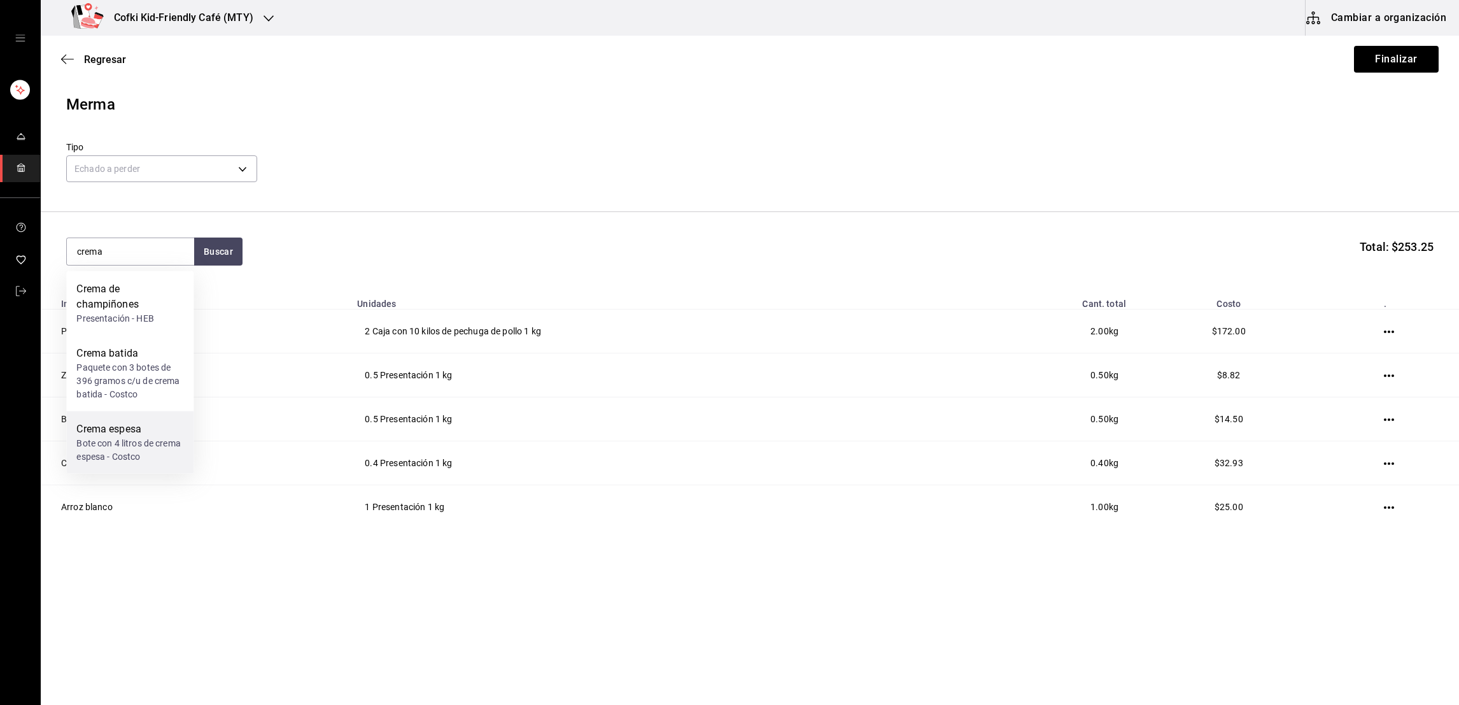
click at [143, 429] on div "Crema espesa" at bounding box center [129, 428] width 107 height 15
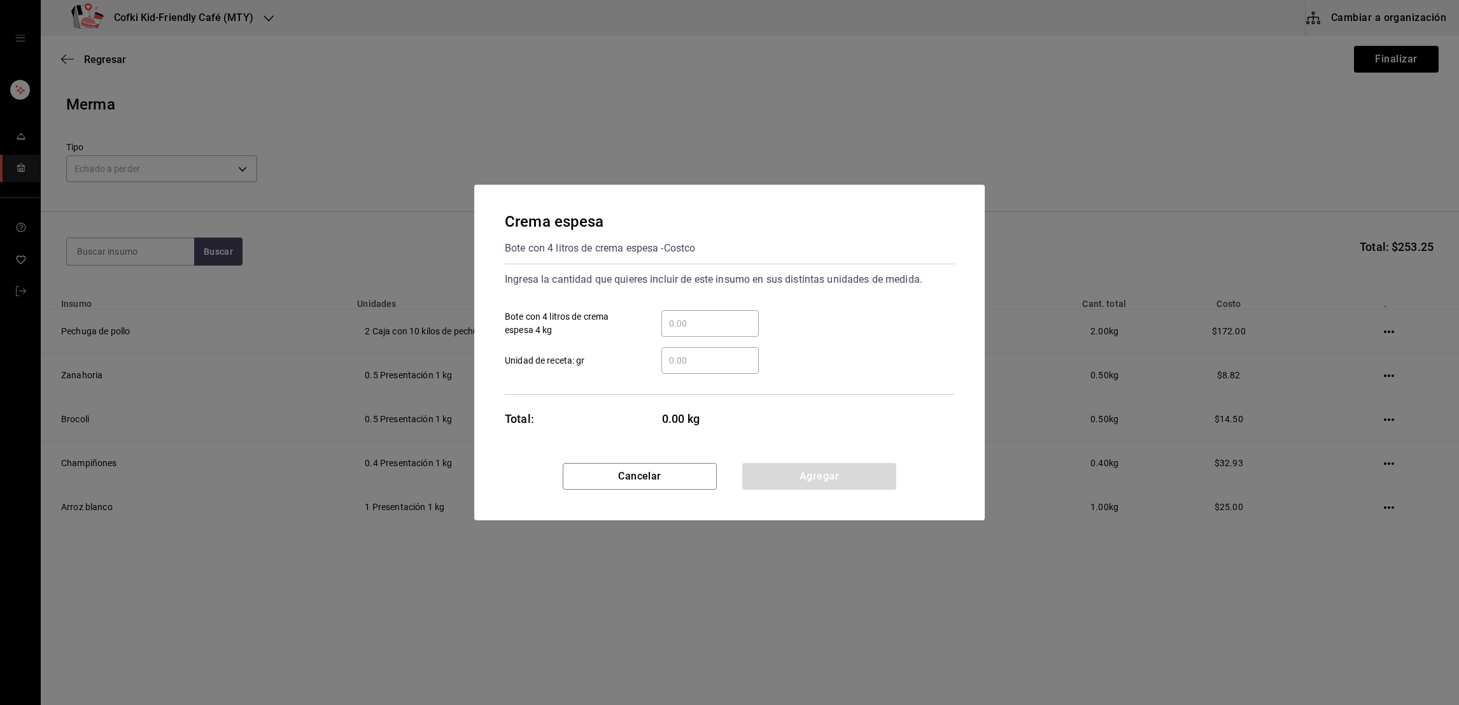
click at [679, 318] on input "​ Bote con 4 litros de crema espesa 4 kg" at bounding box center [709, 323] width 97 height 15
type input "0.7"
click at [810, 477] on button "Agregar" at bounding box center [819, 476] width 154 height 27
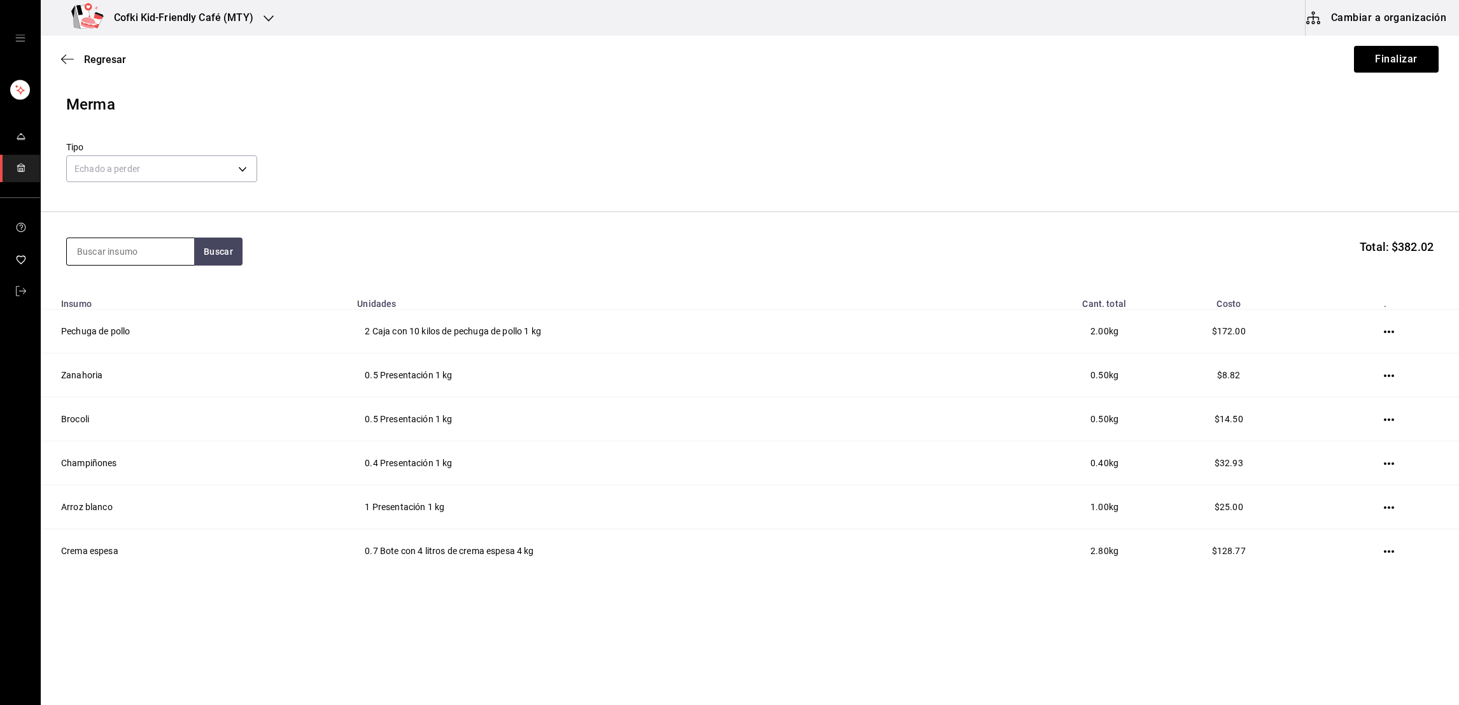
click at [130, 260] on input at bounding box center [130, 251] width 127 height 27
type input "leche"
click at [208, 257] on button "Buscar" at bounding box center [218, 251] width 48 height 28
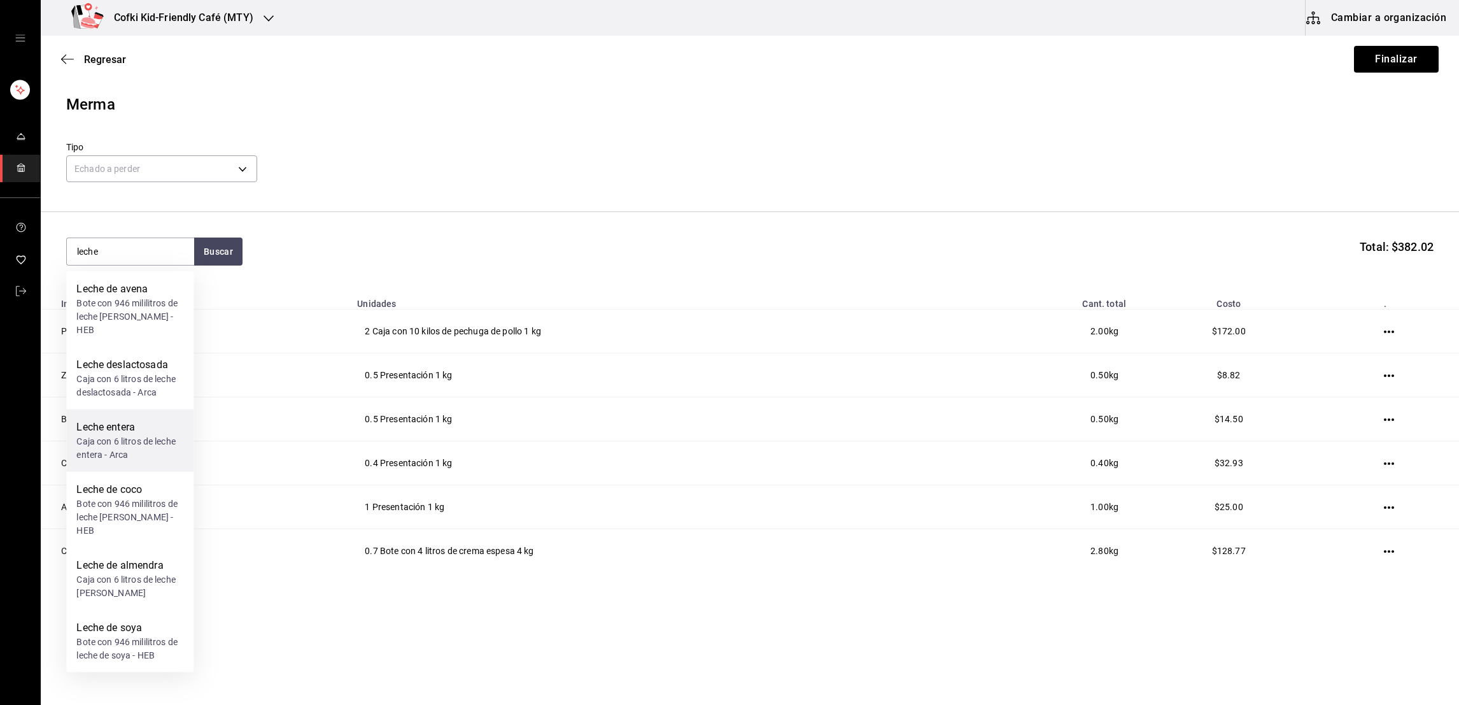
click at [135, 435] on div "Caja con 6 litros de leche entera - Arca" at bounding box center [129, 448] width 107 height 27
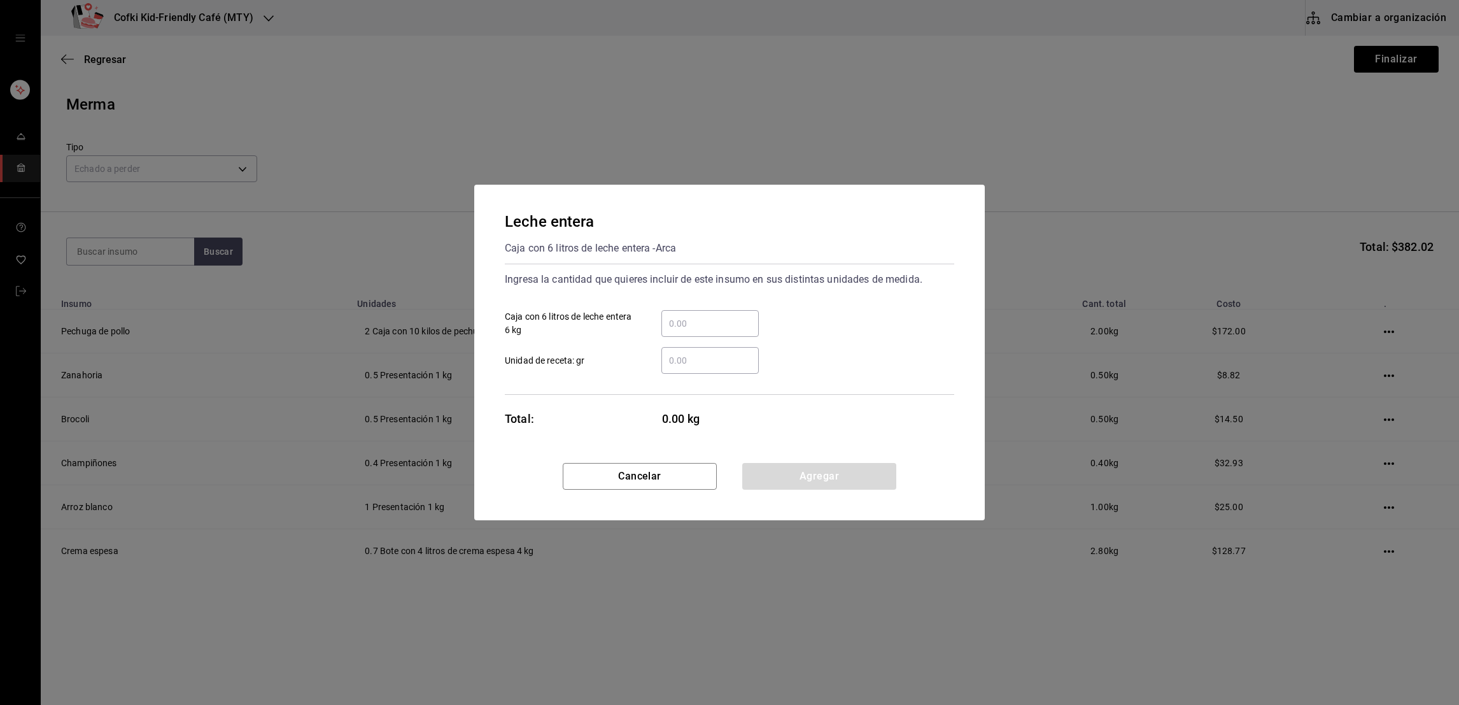
click at [682, 322] on input "​ Caja con 6 litros de leche entera 6 kg" at bounding box center [709, 323] width 97 height 15
type input "0.5"
click at [819, 274] on div "Ingresa la cantidad que quieres incluir de este insumo en sus distintas unidade…" at bounding box center [729, 279] width 449 height 20
click at [827, 467] on button "Agregar" at bounding box center [819, 476] width 154 height 27
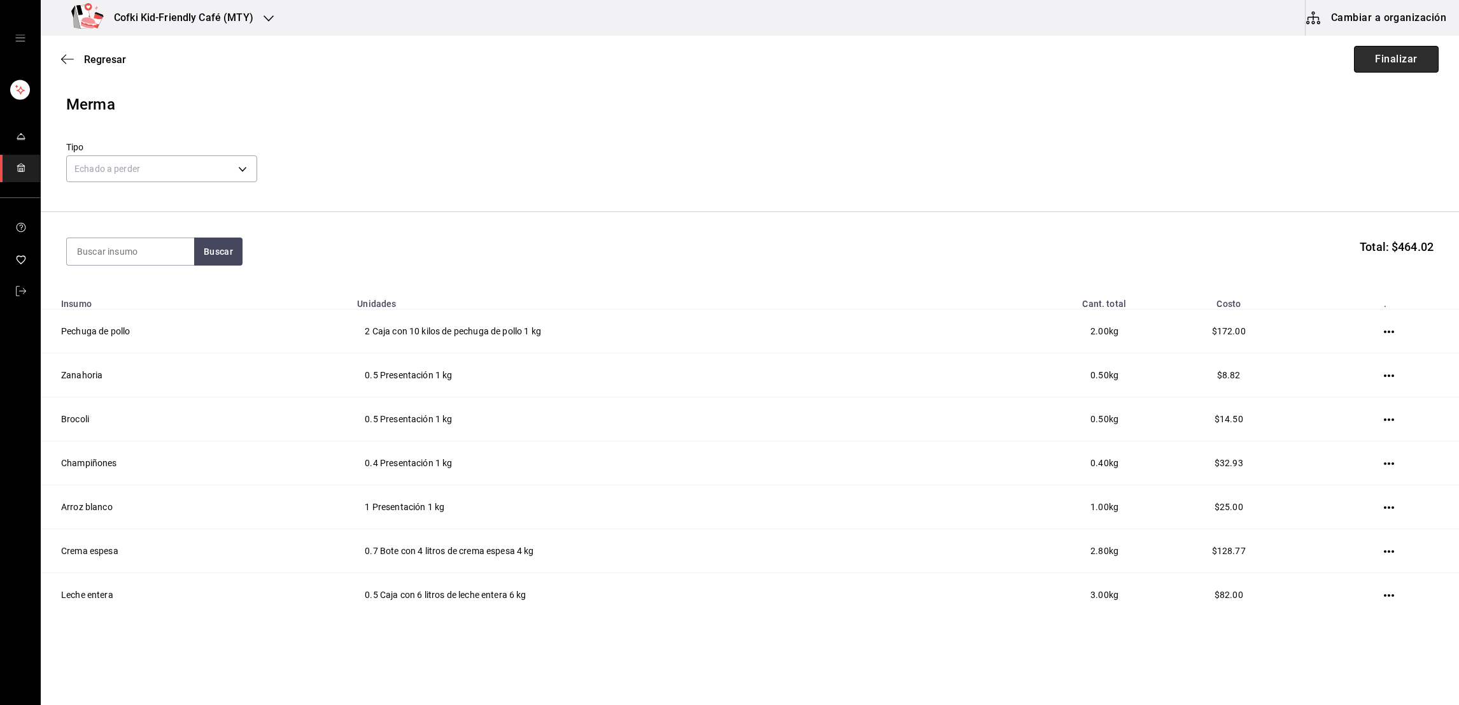
click at [1356, 67] on button "Finalizar" at bounding box center [1396, 59] width 85 height 27
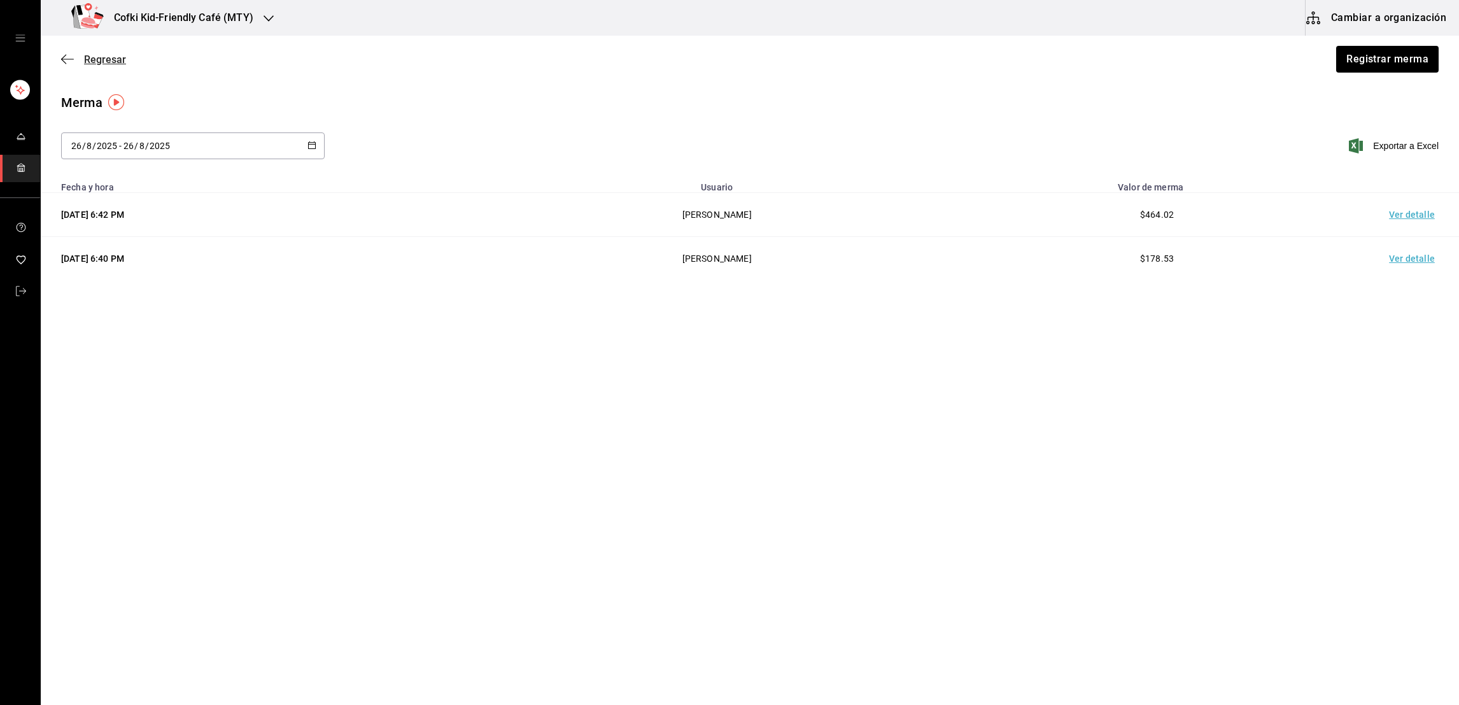
click at [97, 58] on span "Regresar" at bounding box center [105, 59] width 42 height 12
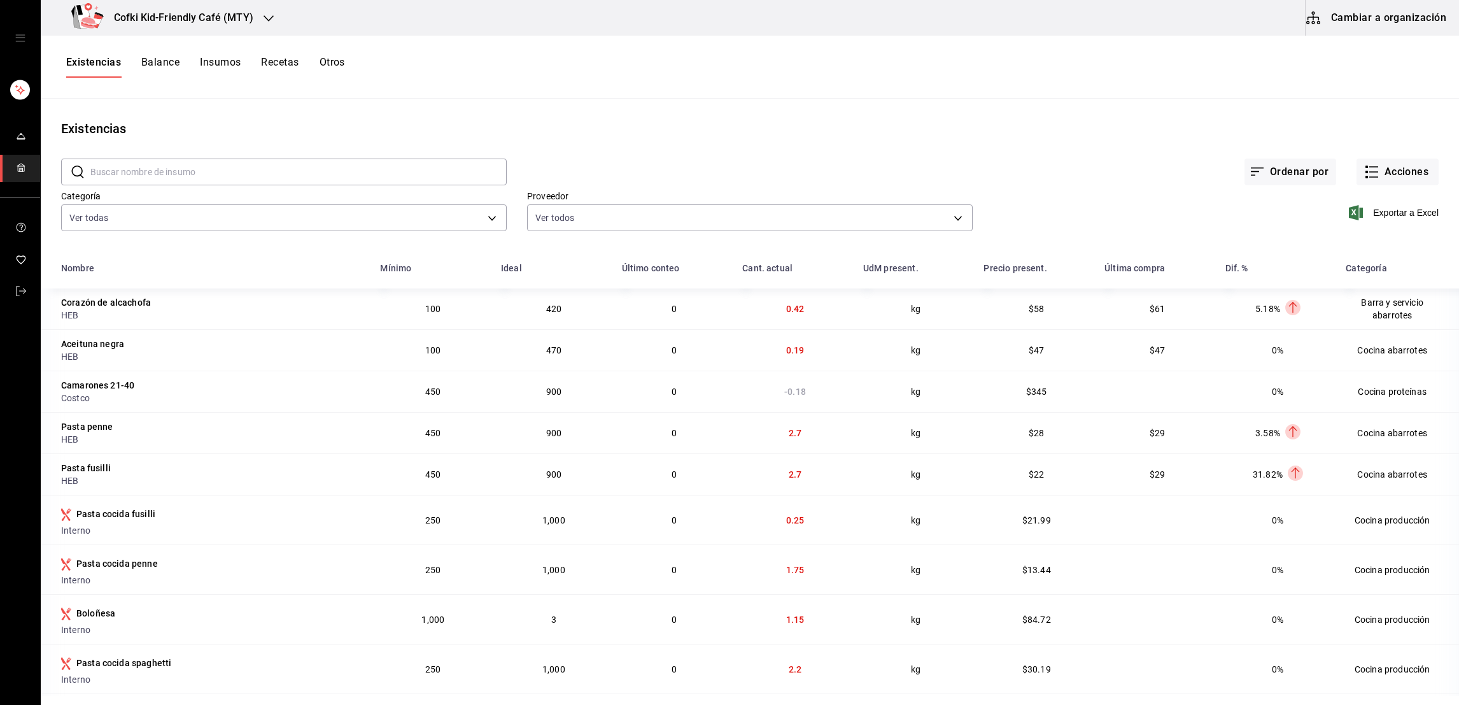
click at [1374, 22] on button "Cambiar a organización" at bounding box center [1377, 18] width 143 height 36
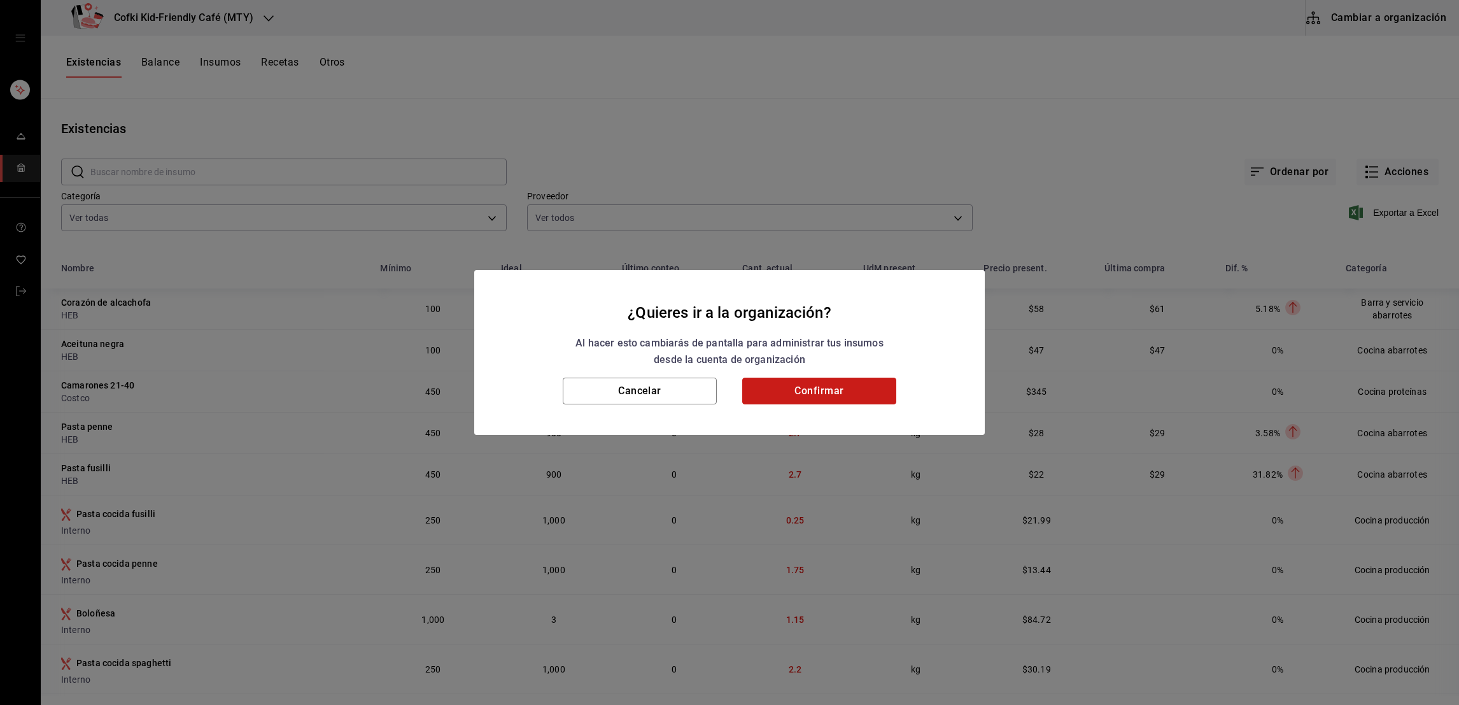
click at [828, 395] on button "Confirmar" at bounding box center [819, 390] width 154 height 27
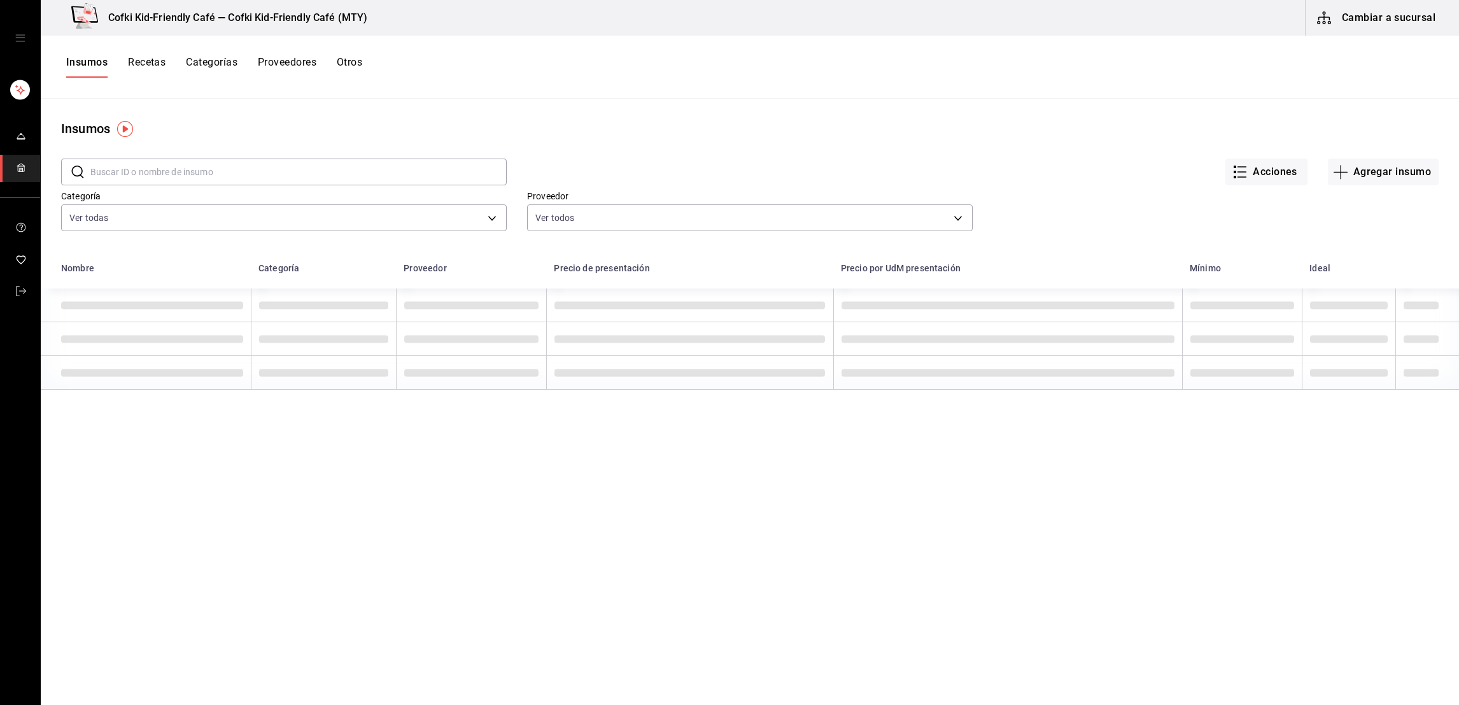
click at [189, 180] on input "text" at bounding box center [298, 171] width 416 height 25
type input "pollo"
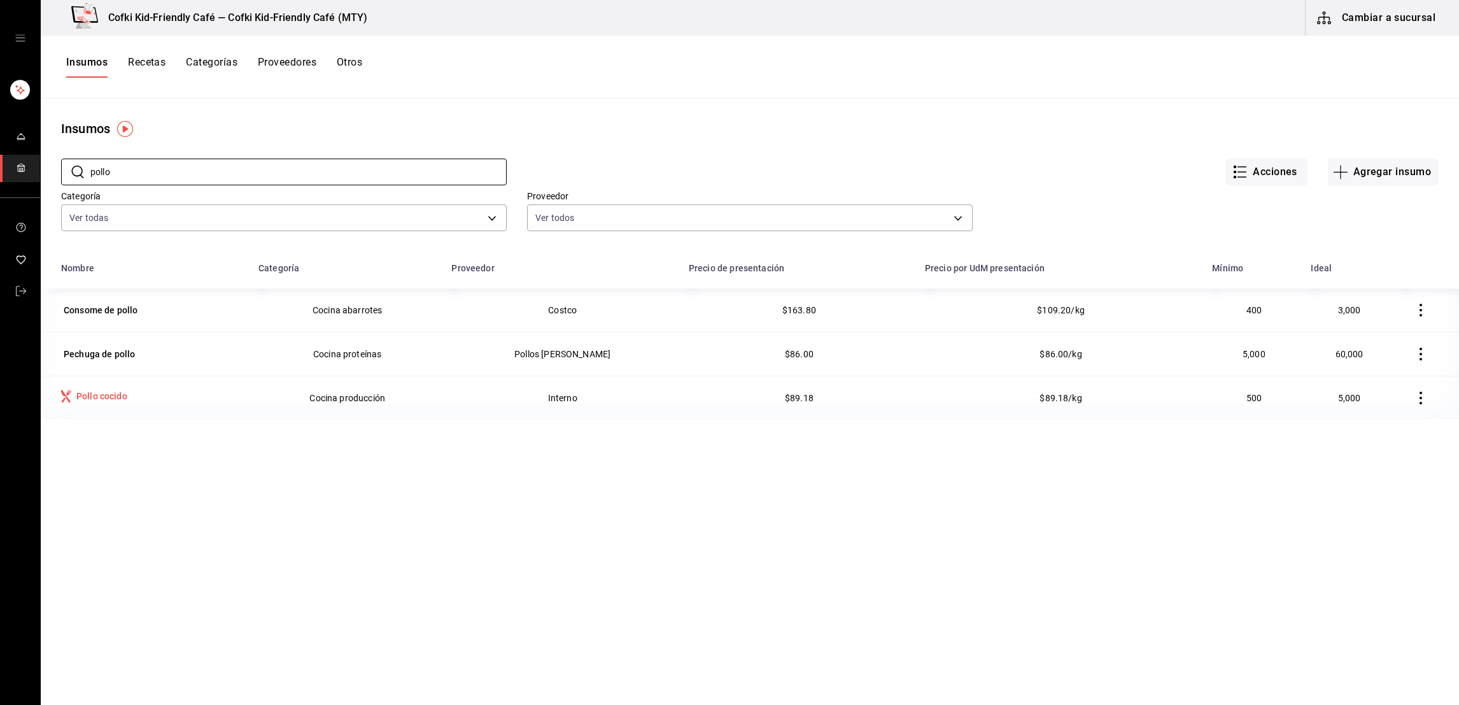
drag, startPoint x: 189, startPoint y: 180, endPoint x: 105, endPoint y: 398, distance: 233.9
click at [105, 398] on main "Insumos ​ pollo ​ Acciones Agregar insumo Categoría Ver todas 4c1c7c43-2959-471…" at bounding box center [750, 397] width 1418 height 597
click at [109, 398] on div "Pollo cocido" at bounding box center [101, 396] width 51 height 13
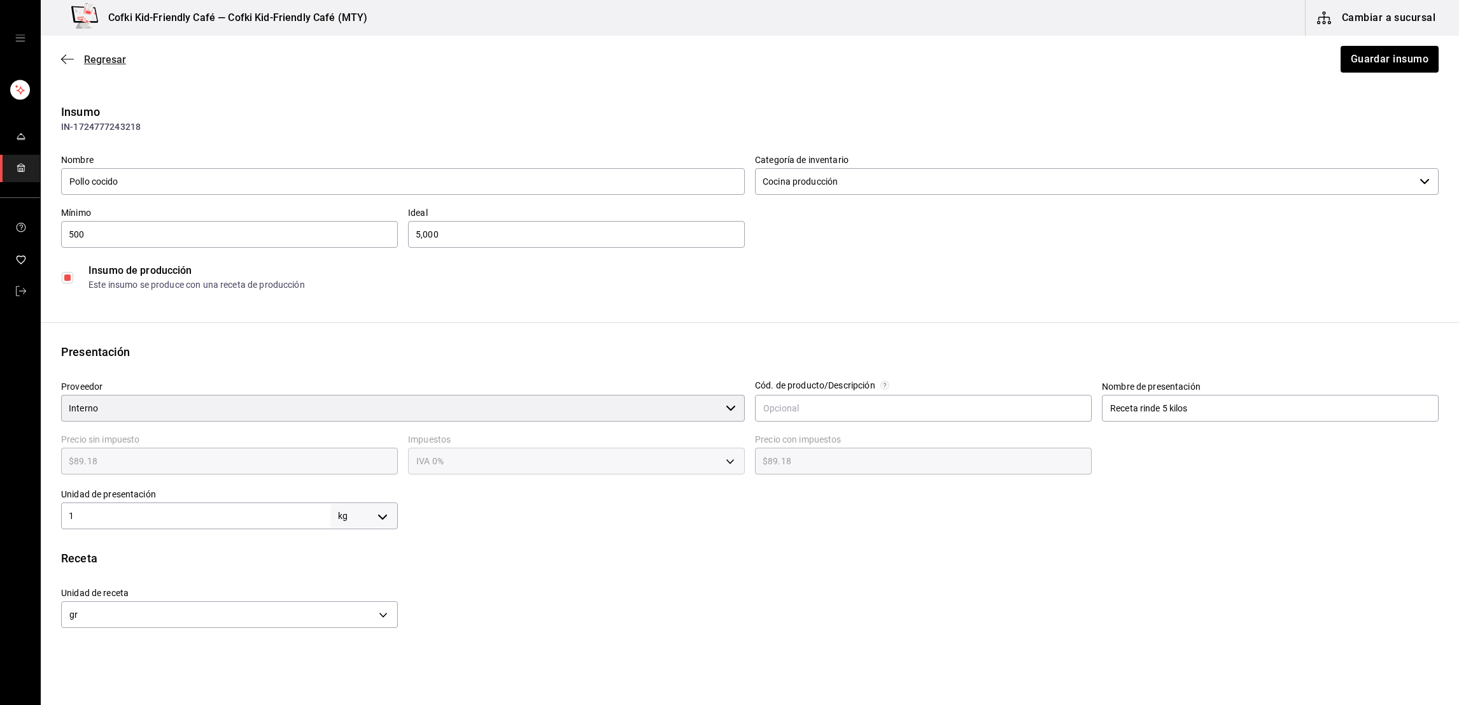
click at [108, 59] on span "Regresar" at bounding box center [105, 59] width 42 height 12
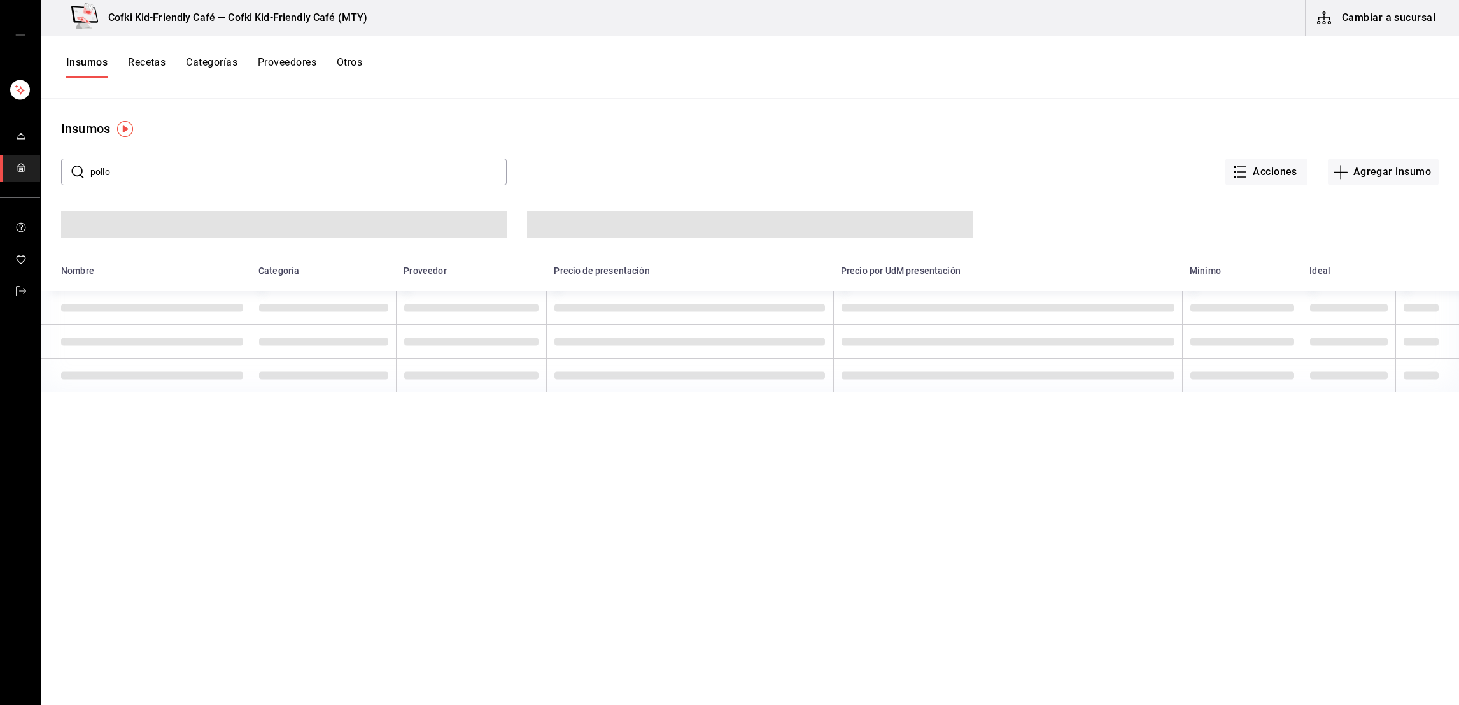
click at [158, 57] on button "Recetas" at bounding box center [147, 67] width 38 height 22
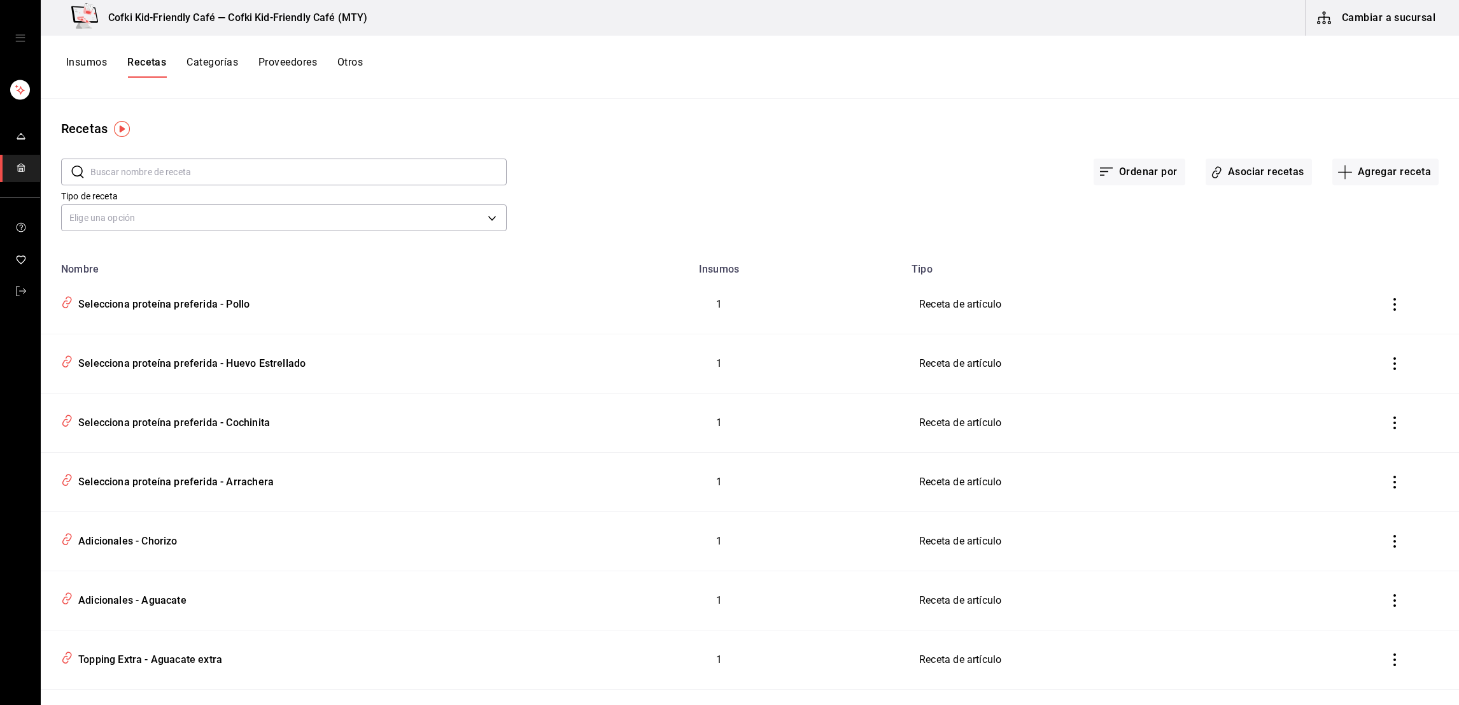
click at [135, 160] on input "text" at bounding box center [298, 171] width 416 height 25
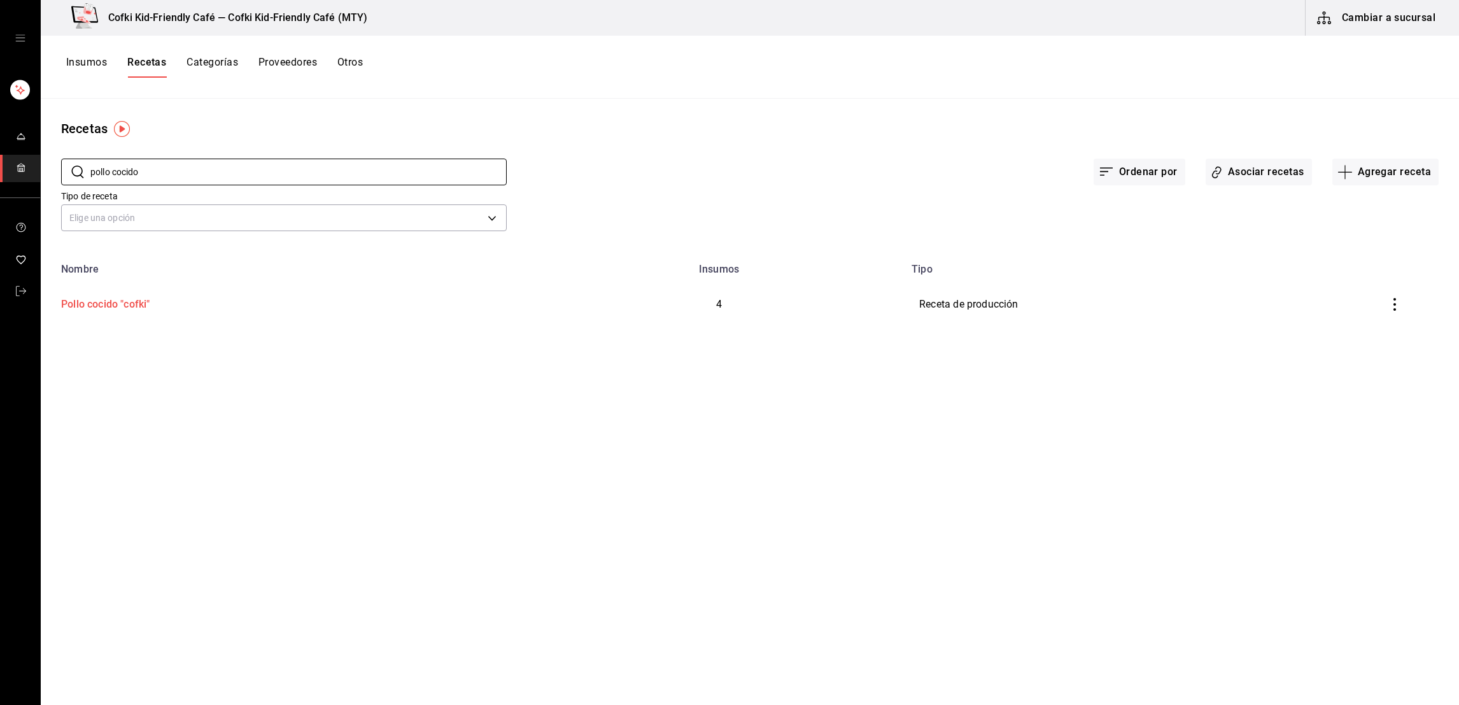
type input "pollo cocido"
click at [76, 294] on div "Pollo cocido "cofki"" at bounding box center [103, 302] width 94 height 20
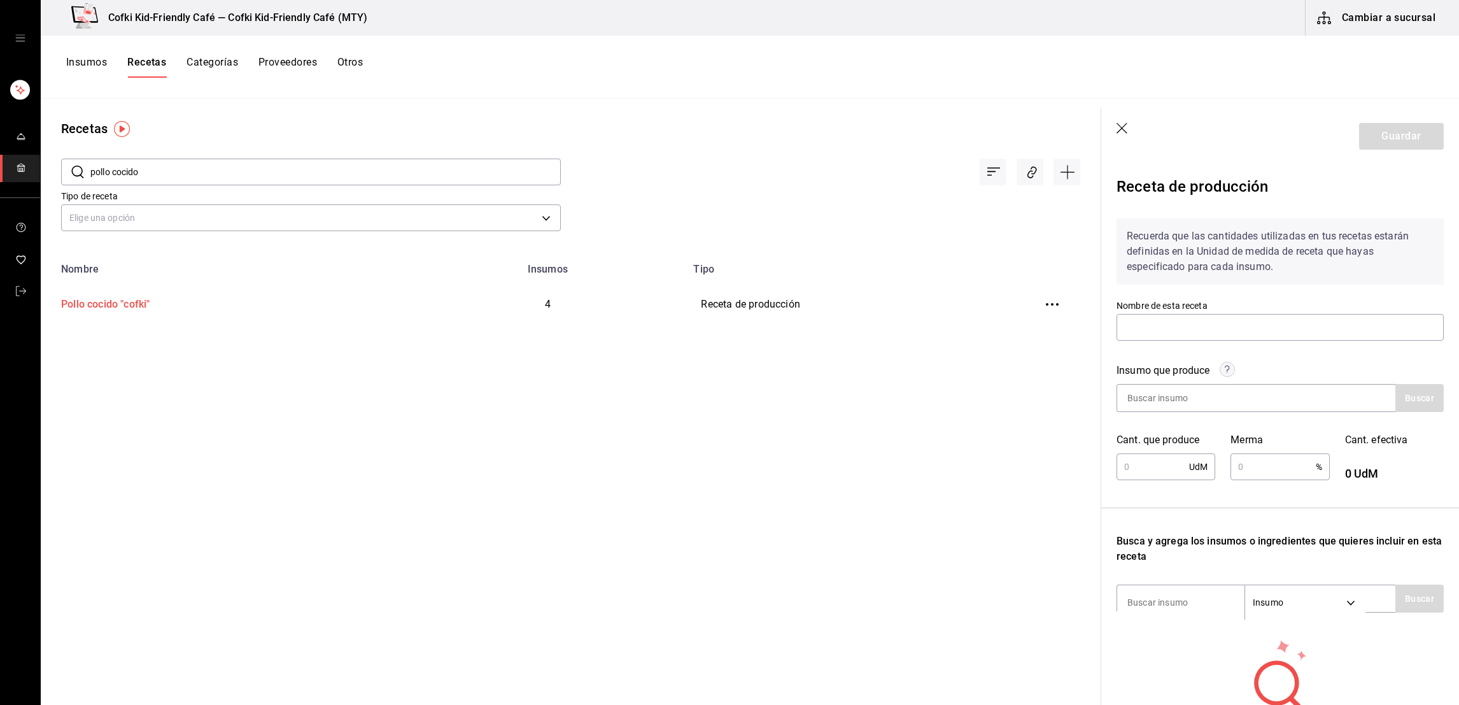
type input "Pollo cocido "cofki""
type input "10"
type input "50"
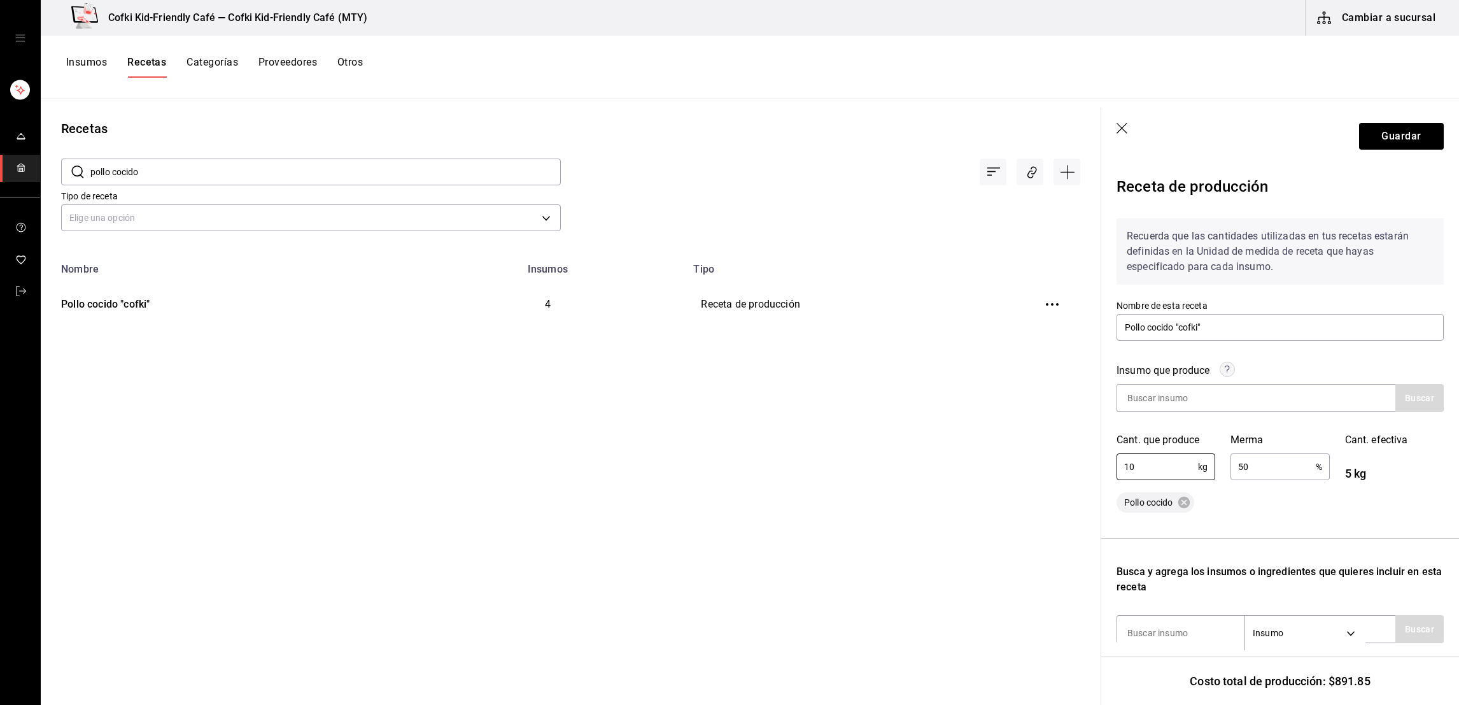
drag, startPoint x: 1158, startPoint y: 477, endPoint x: 1099, endPoint y: 477, distance: 58.6
click at [1101, 477] on div "Guardar Receta de producción Recuerda que las cantidades utilizadas en tus rece…" at bounding box center [1280, 406] width 358 height 597
type input "5"
click at [1258, 470] on input "50" at bounding box center [1272, 466] width 85 height 25
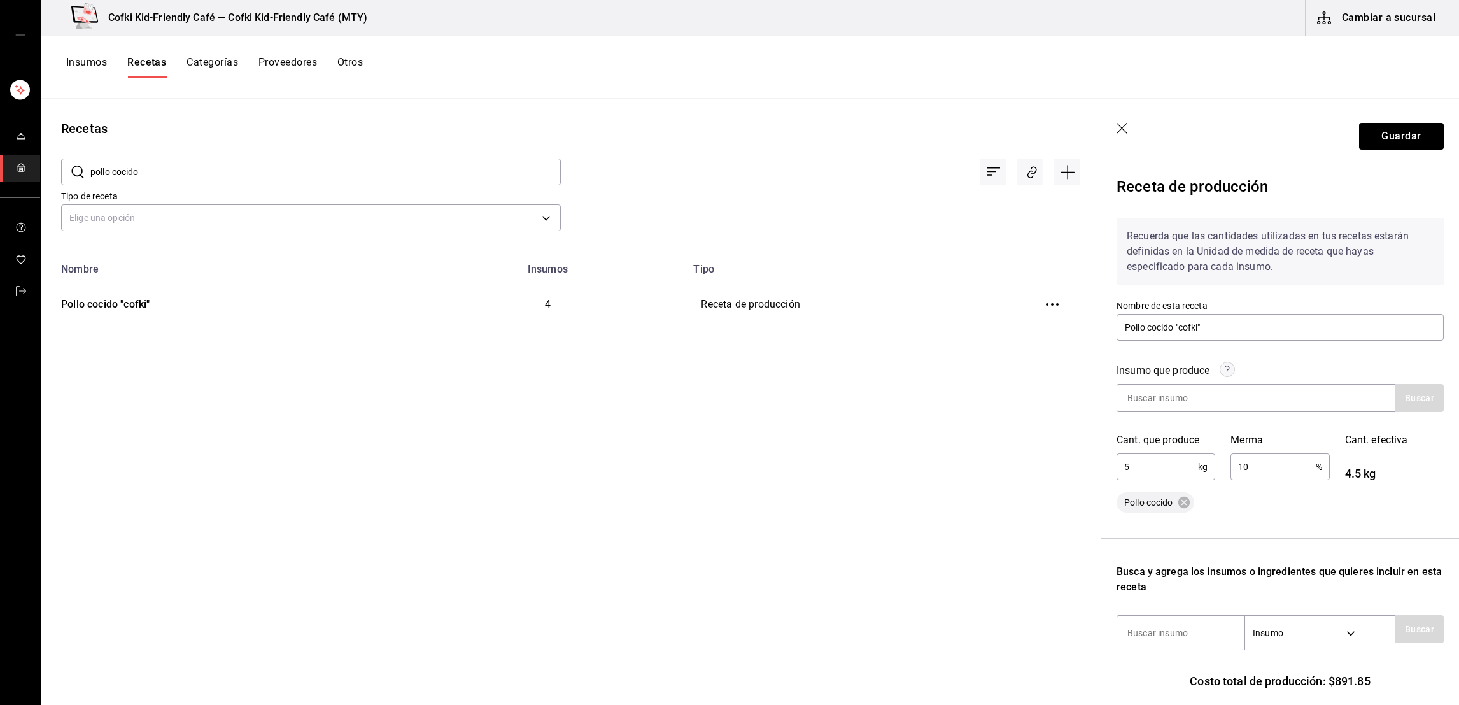
type input "1"
click at [1437, 451] on div "Receta de producción Recuerda que las cantidades utilizadas en tus recetas esta…" at bounding box center [1280, 616] width 358 height 903
drag, startPoint x: 1286, startPoint y: 472, endPoint x: 1186, endPoint y: 476, distance: 100.0
click at [1186, 476] on div "Insumo que produce Buscar Cant. que produce 5 kg ​ Merma 5 % ​ Cant. efectiva 4…" at bounding box center [1272, 415] width 342 height 134
type input "."
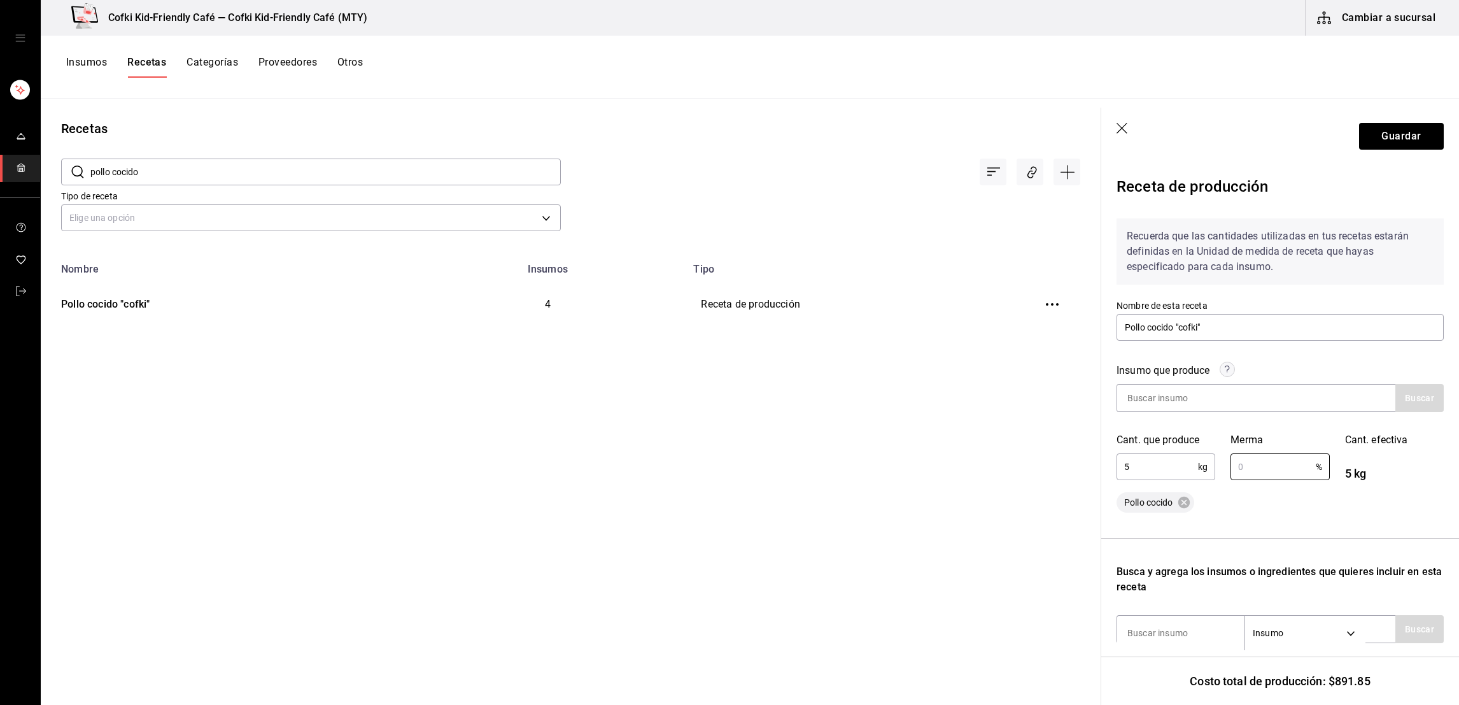
type input "2"
type input "3"
click at [1308, 367] on div "Insumo que produce" at bounding box center [1279, 373] width 327 height 21
click at [1243, 469] on input "3" at bounding box center [1272, 466] width 85 height 25
drag, startPoint x: 1251, startPoint y: 471, endPoint x: 1183, endPoint y: 484, distance: 68.8
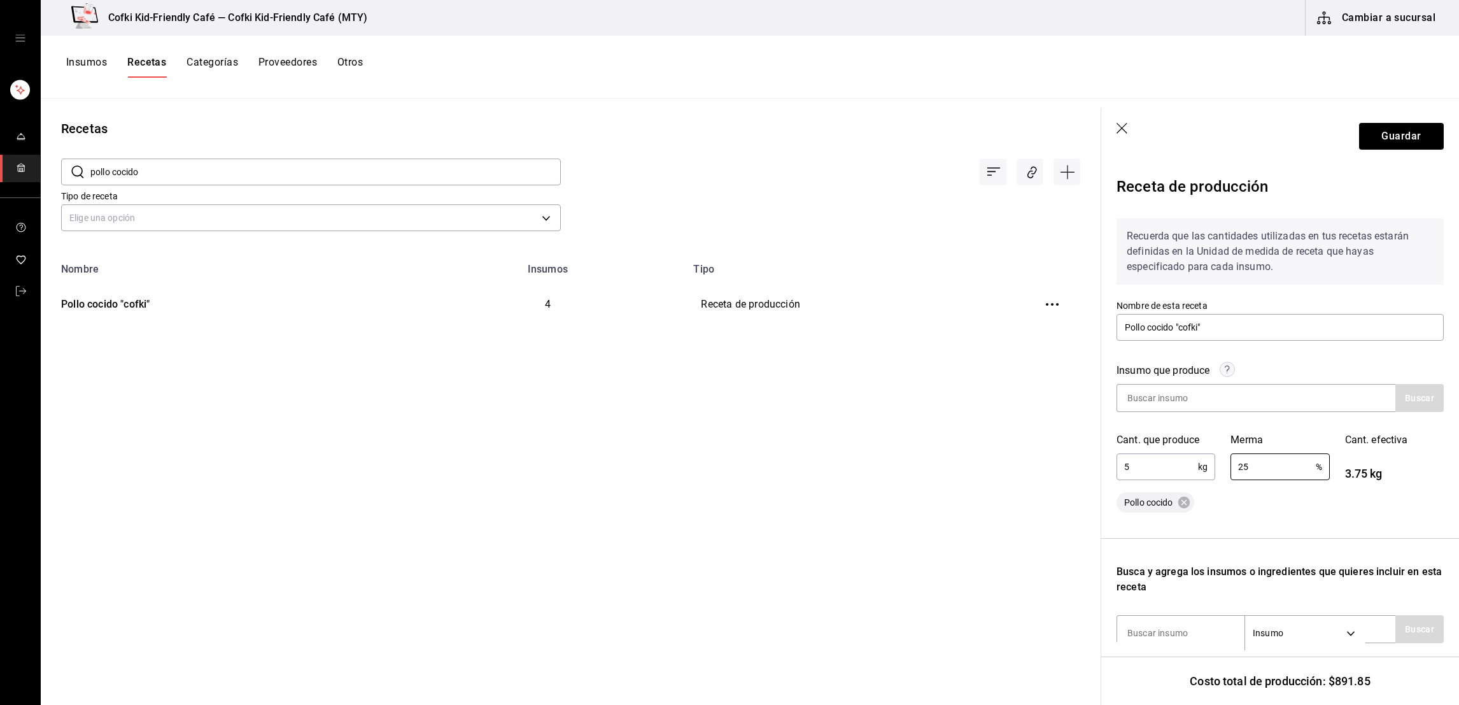
click at [1183, 484] on div "Insumo que produce Buscar Cant. que produce 5 kg ​ Merma 25 % ​ Cant. efectiva …" at bounding box center [1279, 430] width 327 height 165
type input "2.5"
click at [1338, 308] on label "Nombre de esta receta" at bounding box center [1279, 305] width 327 height 9
click at [1388, 141] on button "Guardar" at bounding box center [1401, 136] width 85 height 27
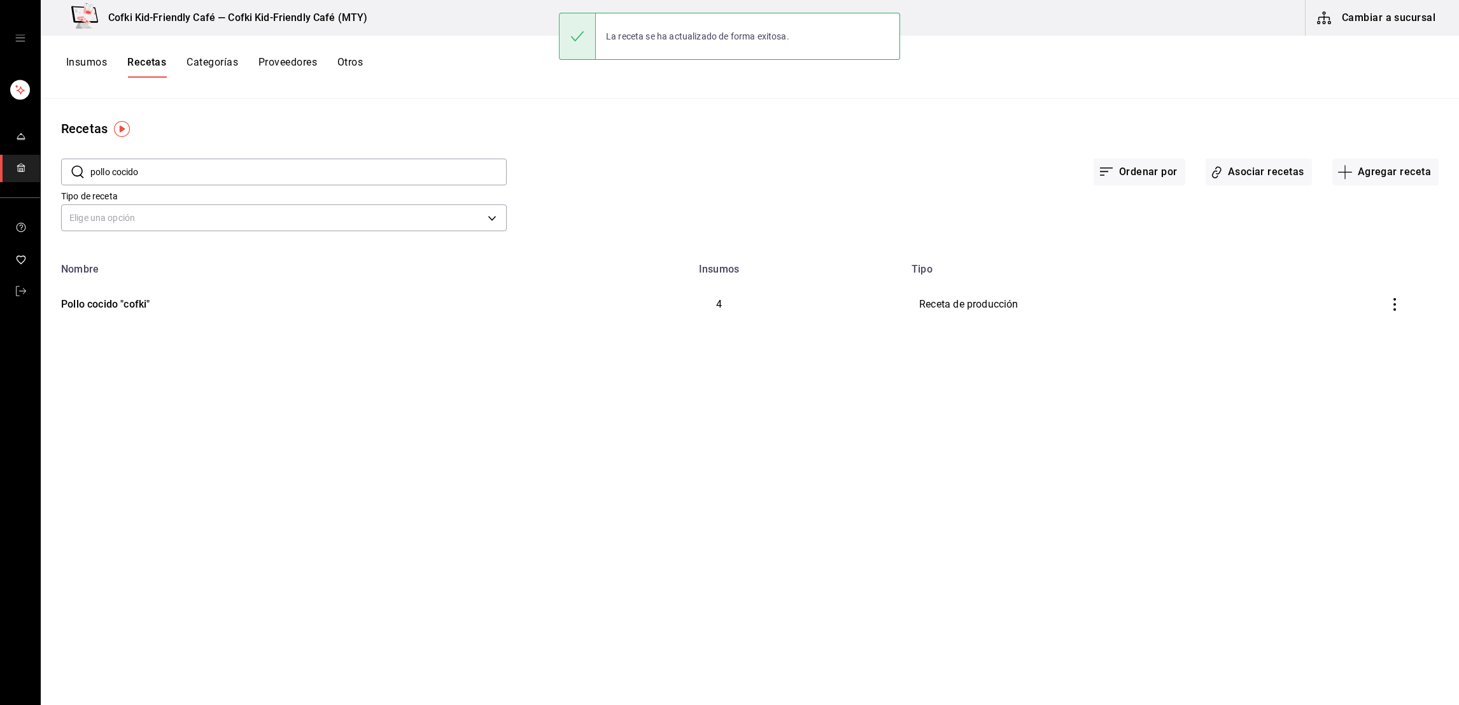
click at [97, 68] on button "Insumos" at bounding box center [86, 67] width 41 height 22
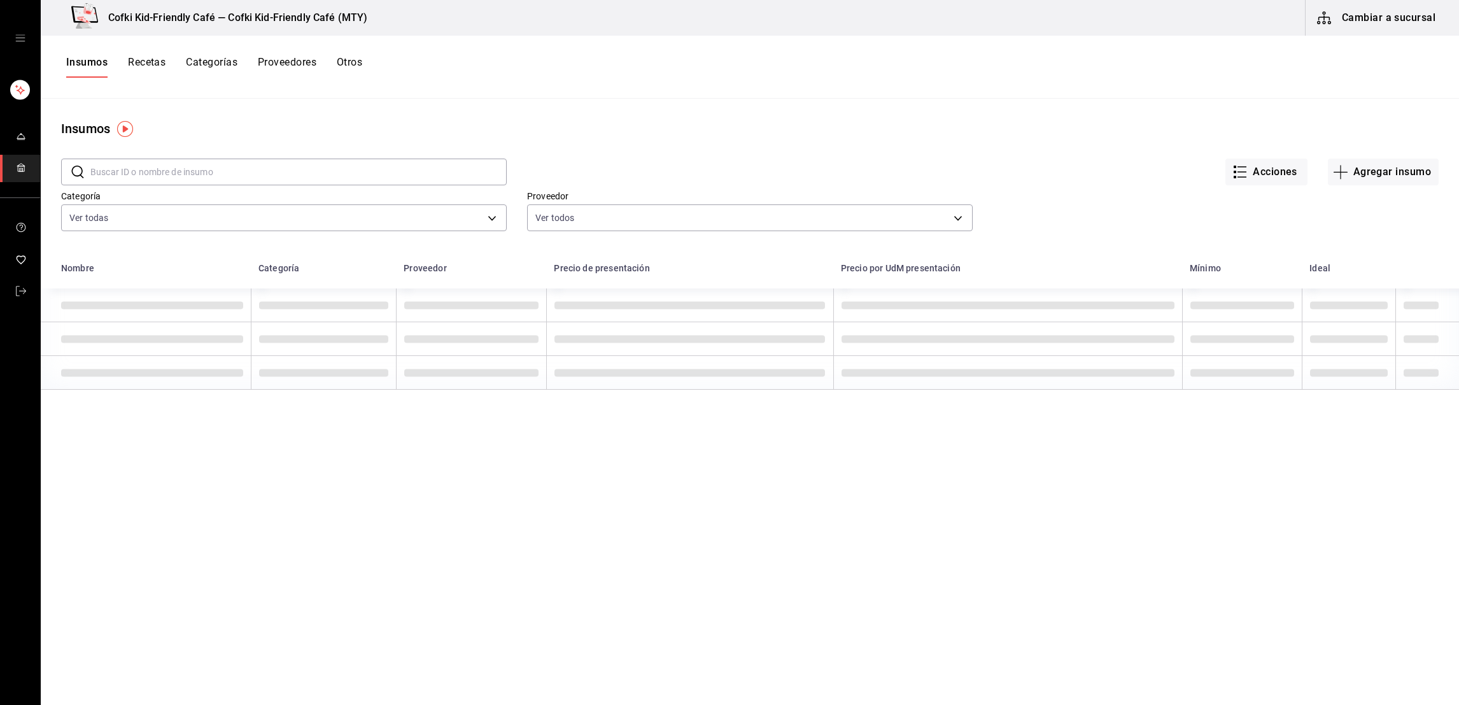
click at [1385, 8] on button "Cambiar a sucursal" at bounding box center [1377, 18] width 143 height 36
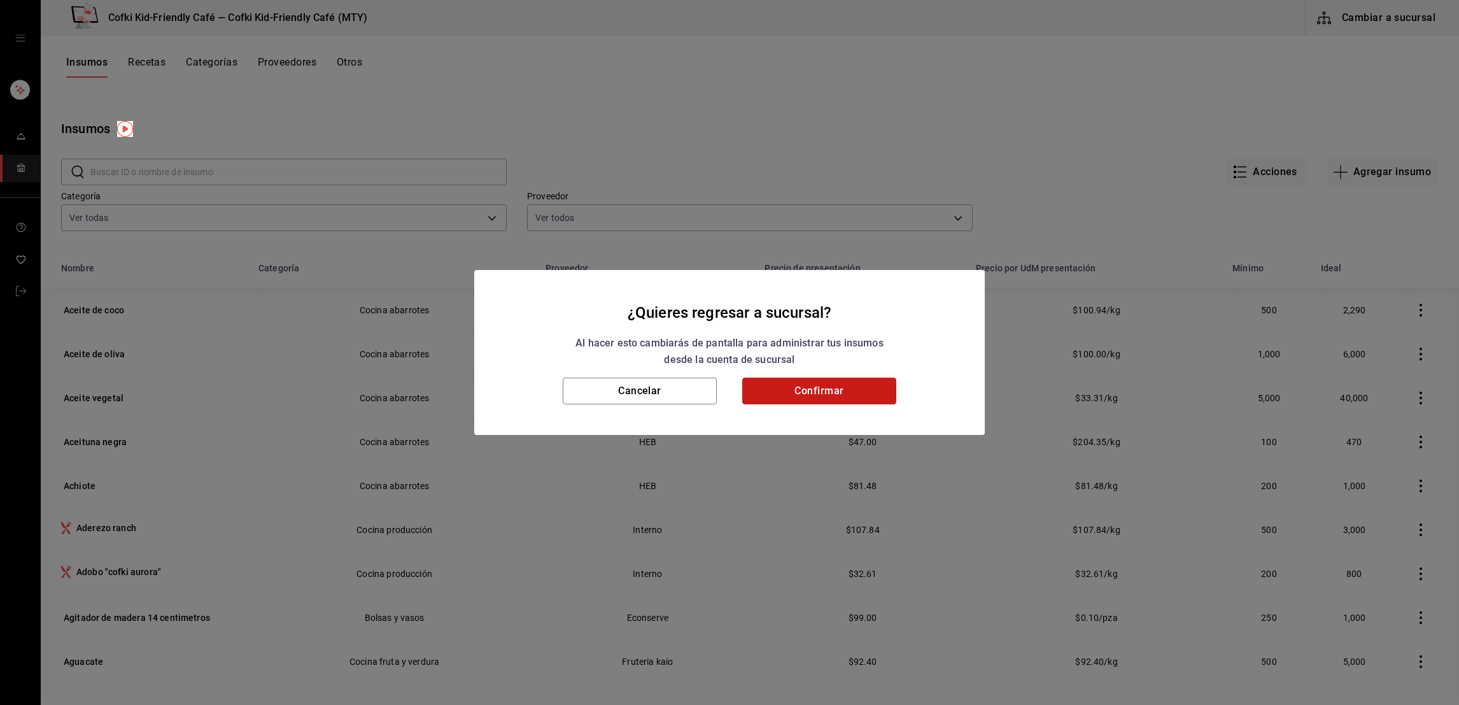
click at [806, 391] on button "Confirmar" at bounding box center [819, 390] width 154 height 27
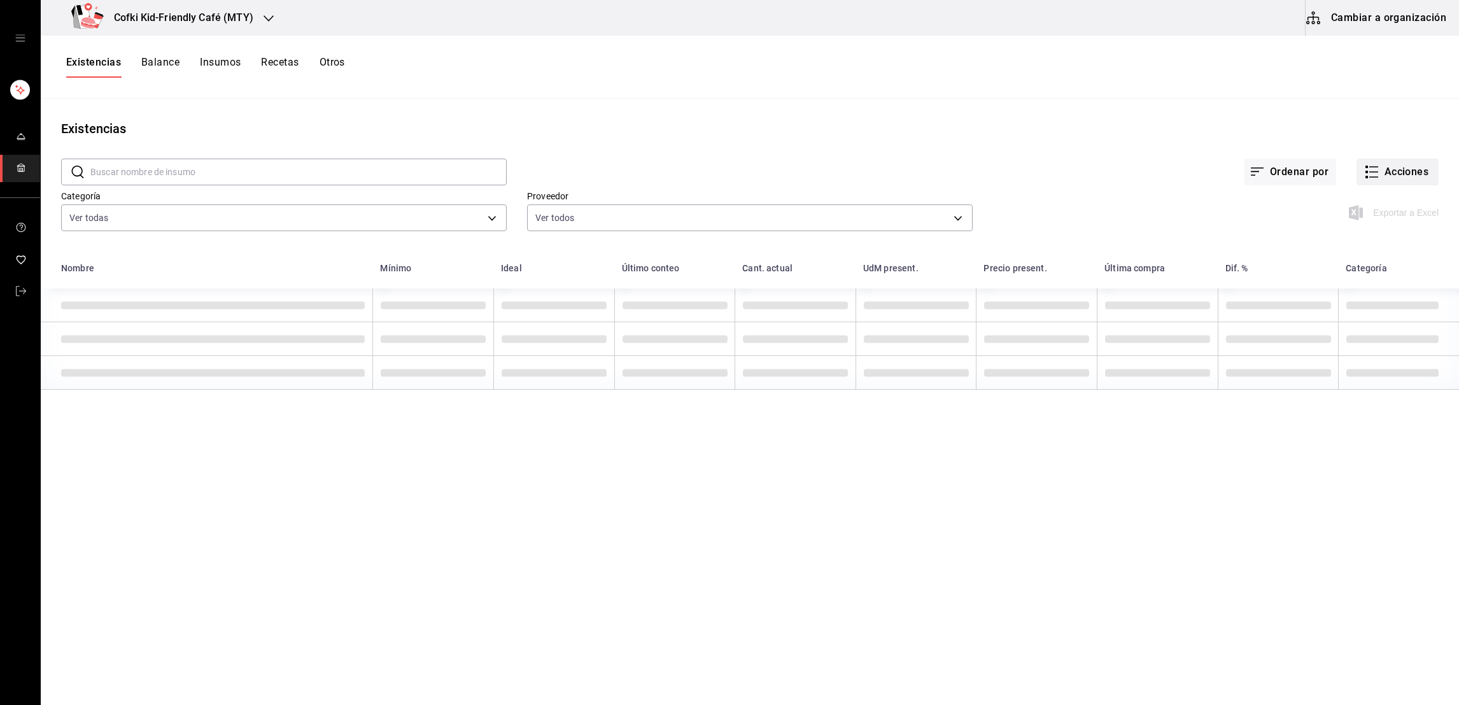
click at [1374, 180] on button "Acciones" at bounding box center [1397, 171] width 82 height 27
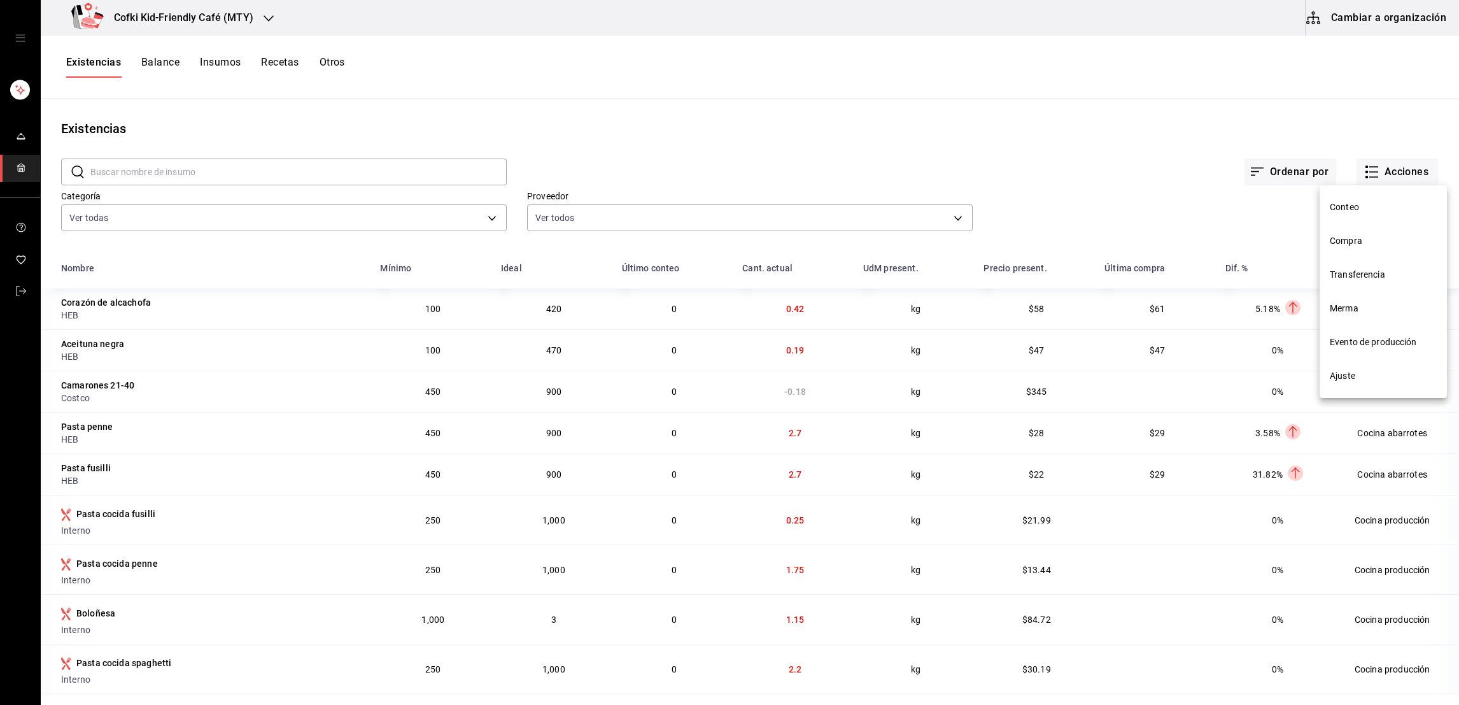
click at [1354, 341] on span "Evento de producción" at bounding box center [1383, 341] width 107 height 13
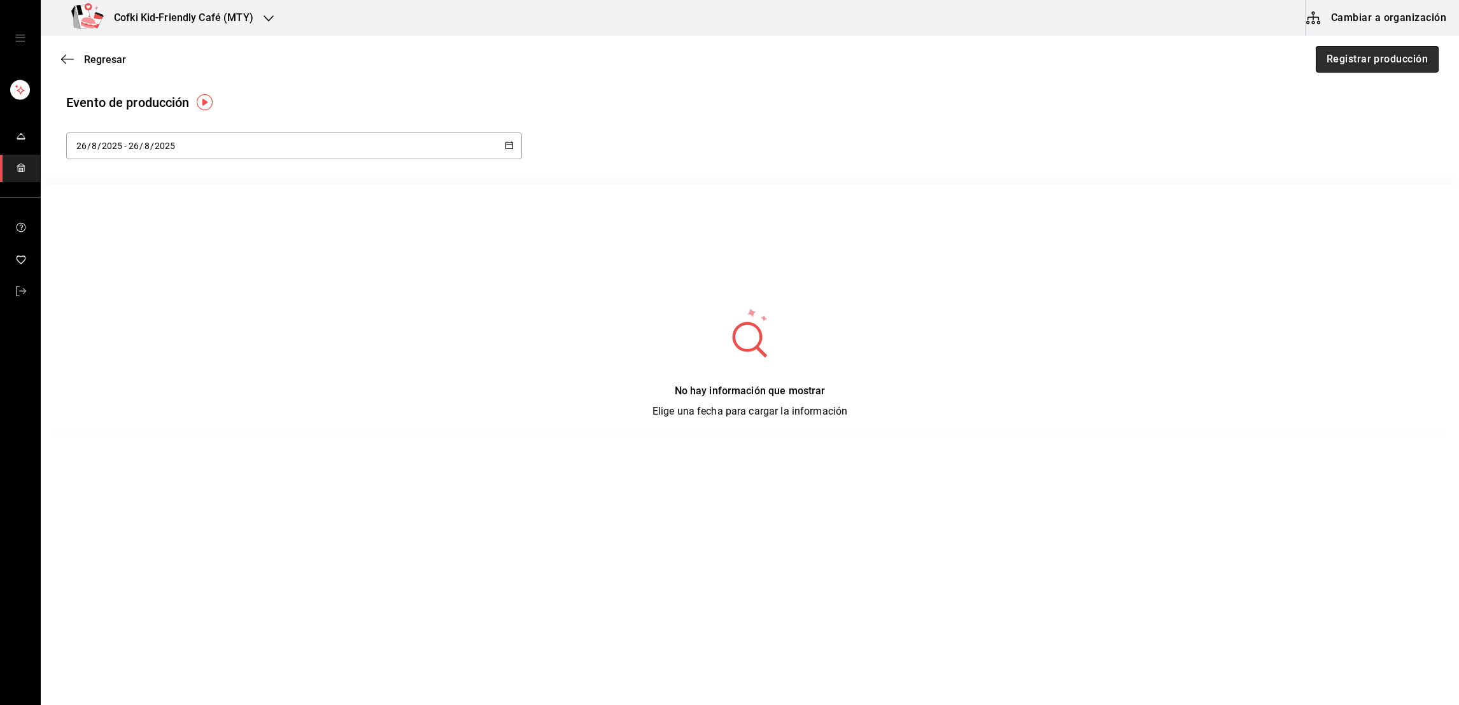
click at [1357, 55] on button "Registrar producción" at bounding box center [1377, 59] width 123 height 27
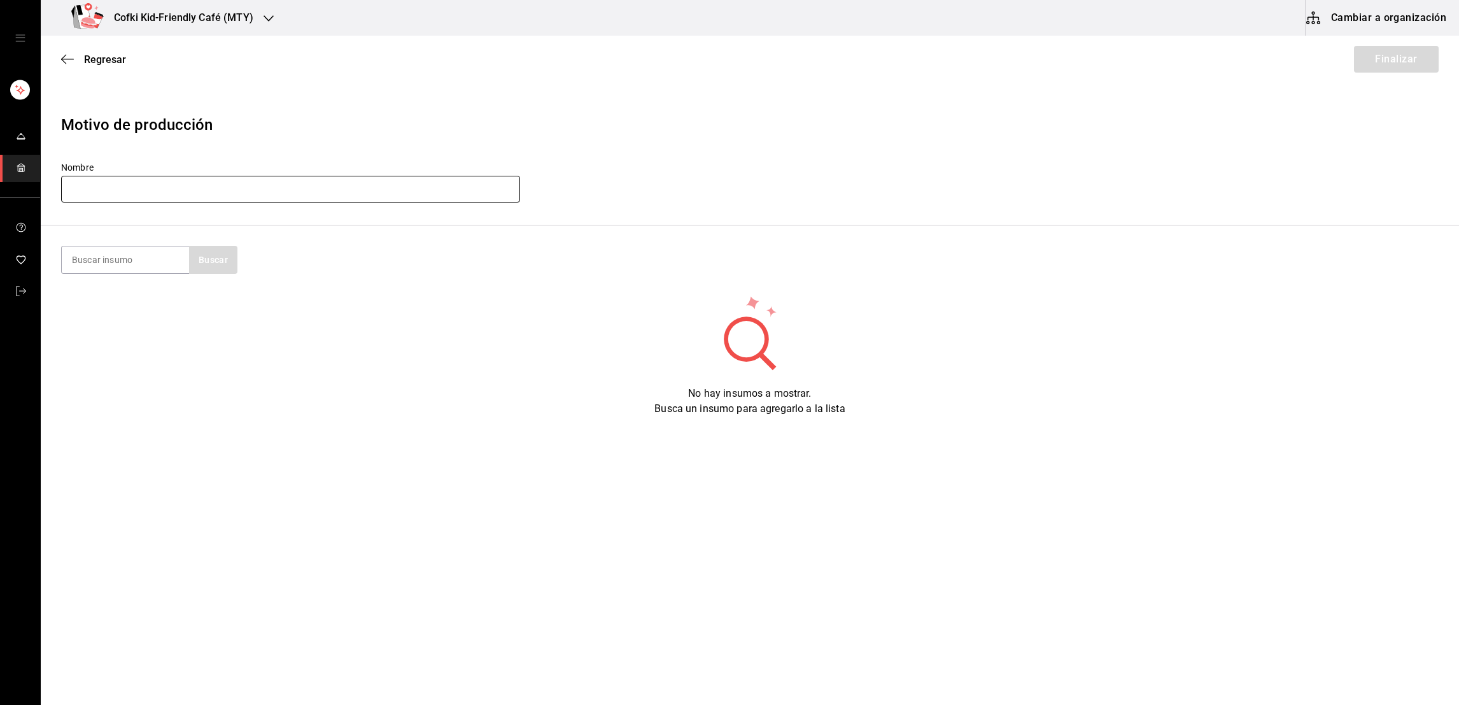
click at [337, 176] on input "text" at bounding box center [290, 189] width 459 height 27
type input "Producción cocina [DATE]"
click at [147, 251] on input at bounding box center [125, 259] width 127 height 27
type input "Pollo cocido"
click at [211, 255] on button "Buscar" at bounding box center [213, 260] width 48 height 28
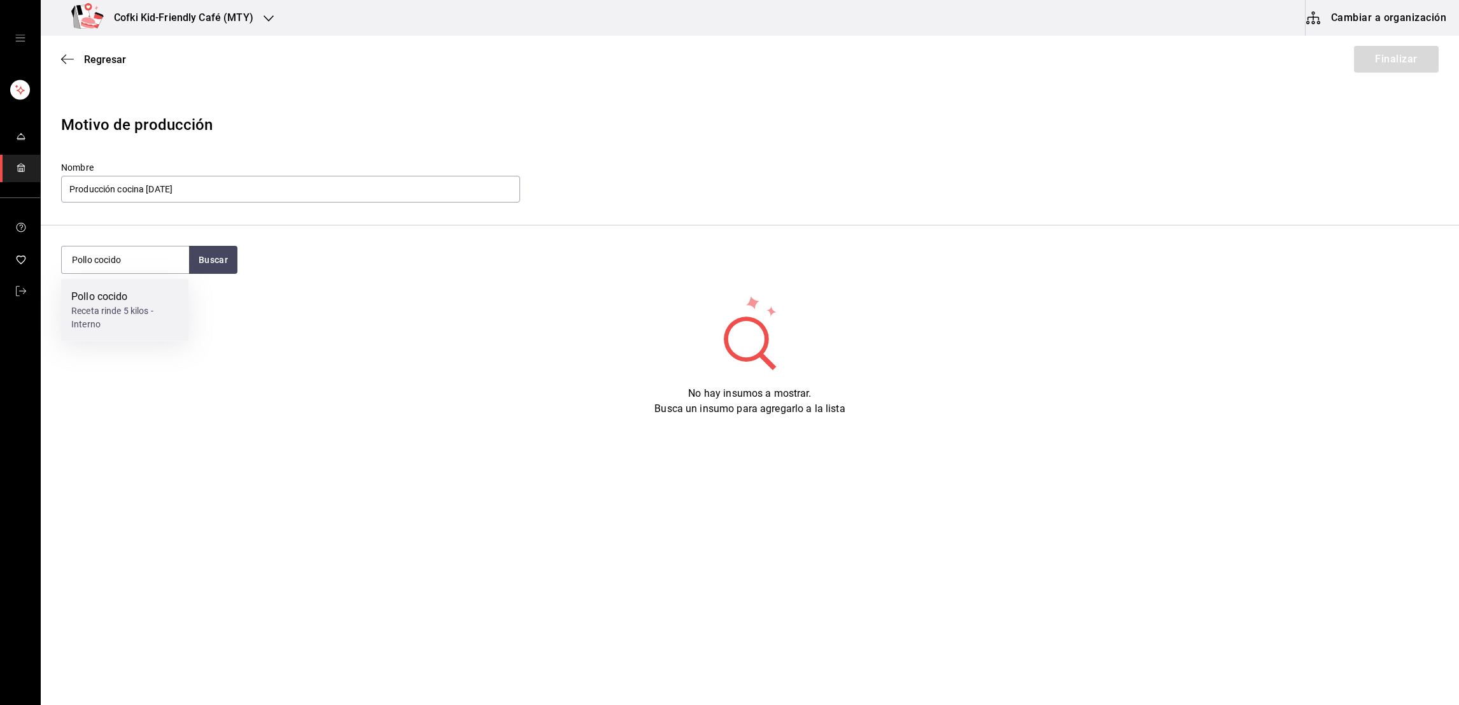
click at [147, 312] on div "Receta rinde 5 kilos - Interno" at bounding box center [124, 317] width 107 height 27
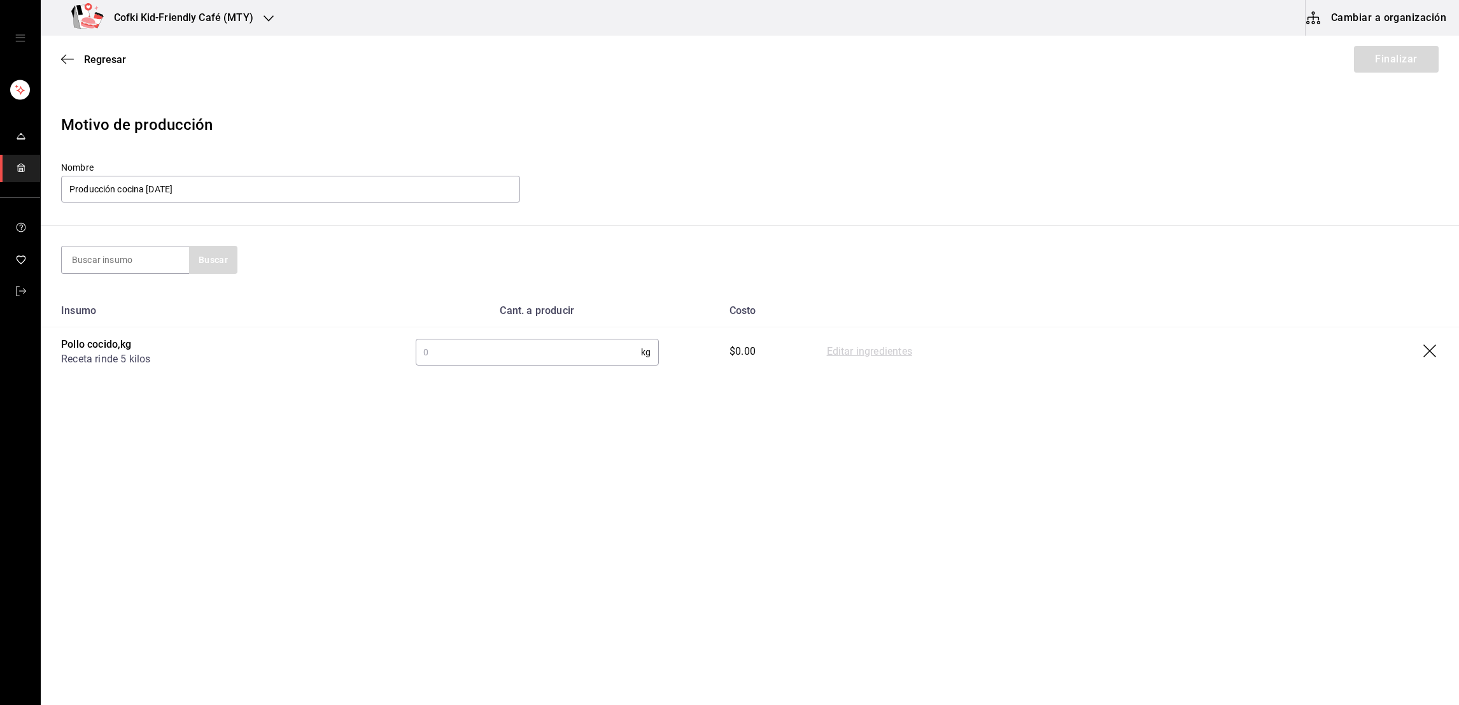
click at [519, 343] on input "text" at bounding box center [528, 351] width 225 height 25
type input "16.2"
click at [830, 353] on link "Editar ingredientes" at bounding box center [869, 351] width 85 height 15
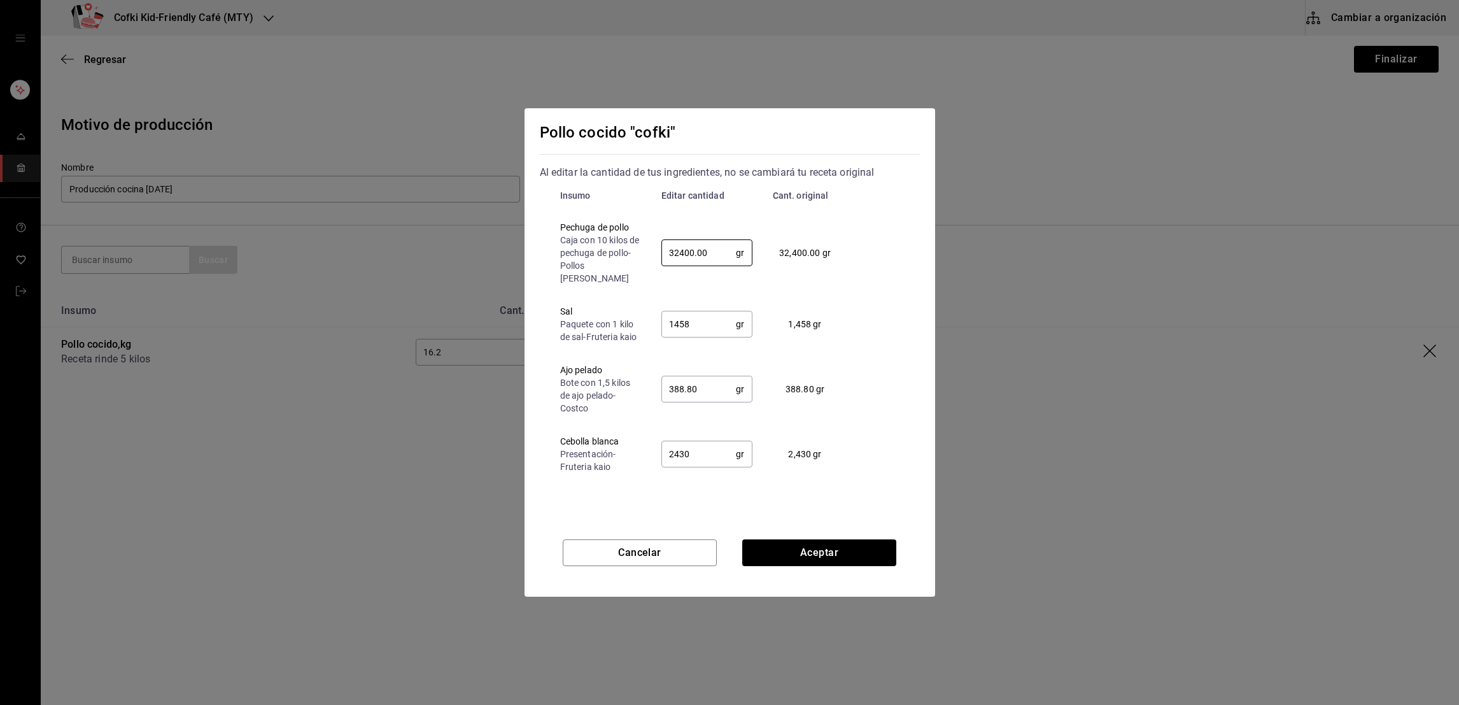
drag, startPoint x: 710, startPoint y: 249, endPoint x: 639, endPoint y: 255, distance: 70.9
click at [639, 255] on tr "Pechuga de pollo Caja con 10 kilos de pechuga de pollo - Pollos [PERSON_NAME] 3…" at bounding box center [699, 253] width 318 height 84
type input "30000"
click at [804, 553] on button "Aceptar" at bounding box center [819, 552] width 154 height 27
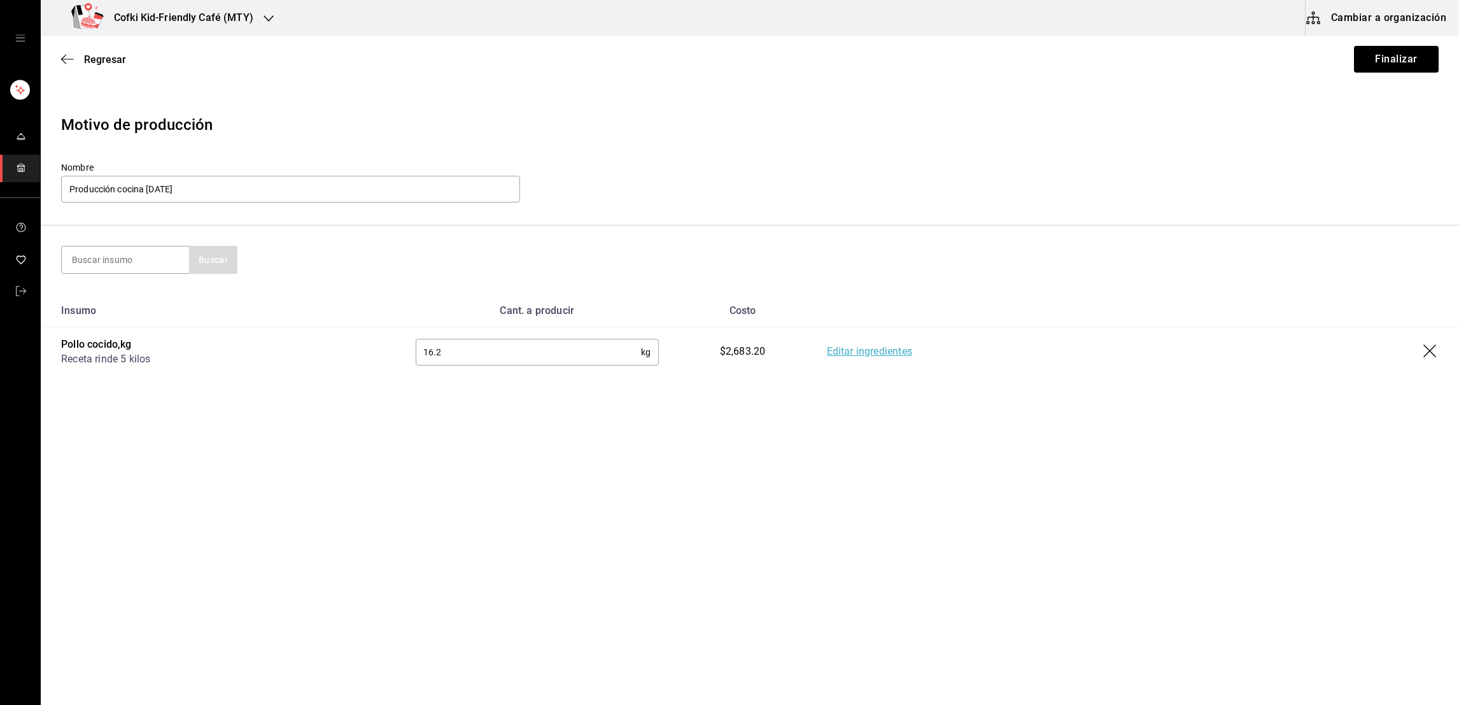
click at [553, 356] on input "16.2" at bounding box center [528, 351] width 225 height 25
type input "1"
click at [871, 351] on link "Editar ingredientes" at bounding box center [869, 351] width 85 height 15
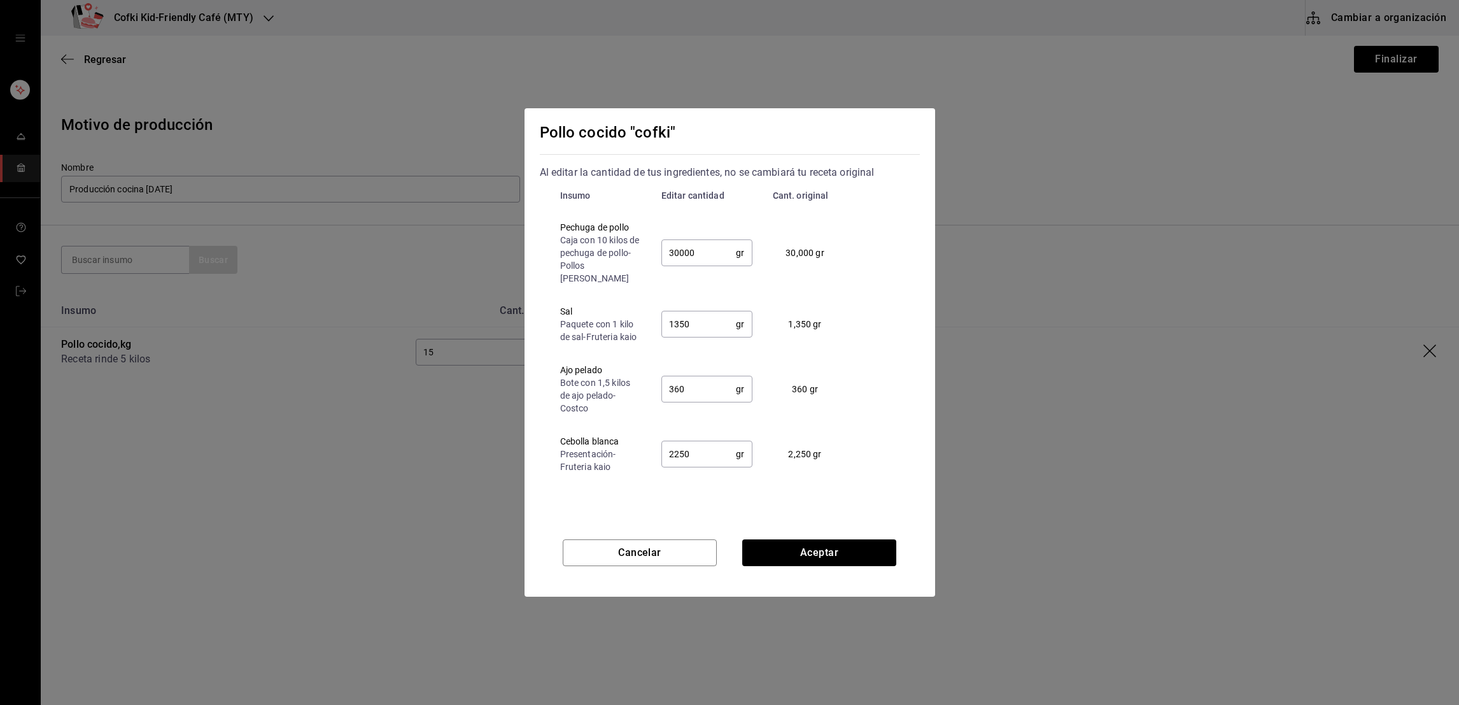
click at [715, 509] on div "Pollo cocido "cofki" Al editar la cantidad de tus ingredientes, no se cambiará …" at bounding box center [729, 310] width 411 height 405
click at [663, 566] on button "Cancelar" at bounding box center [640, 552] width 154 height 27
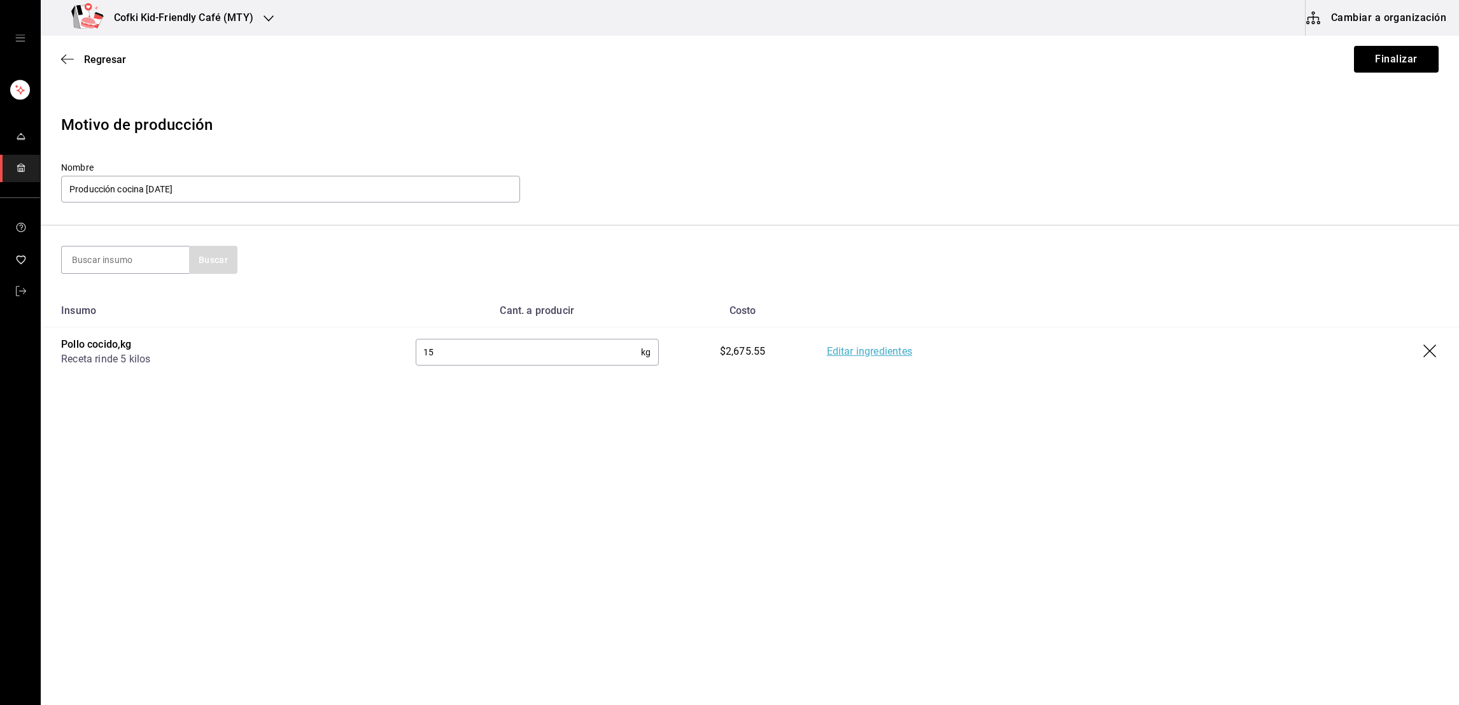
click at [459, 354] on input "15" at bounding box center [528, 351] width 225 height 25
type input "16"
click at [826, 241] on section "Buscar" at bounding box center [750, 259] width 1418 height 69
click at [865, 344] on link "Editar ingredientes" at bounding box center [869, 351] width 85 height 15
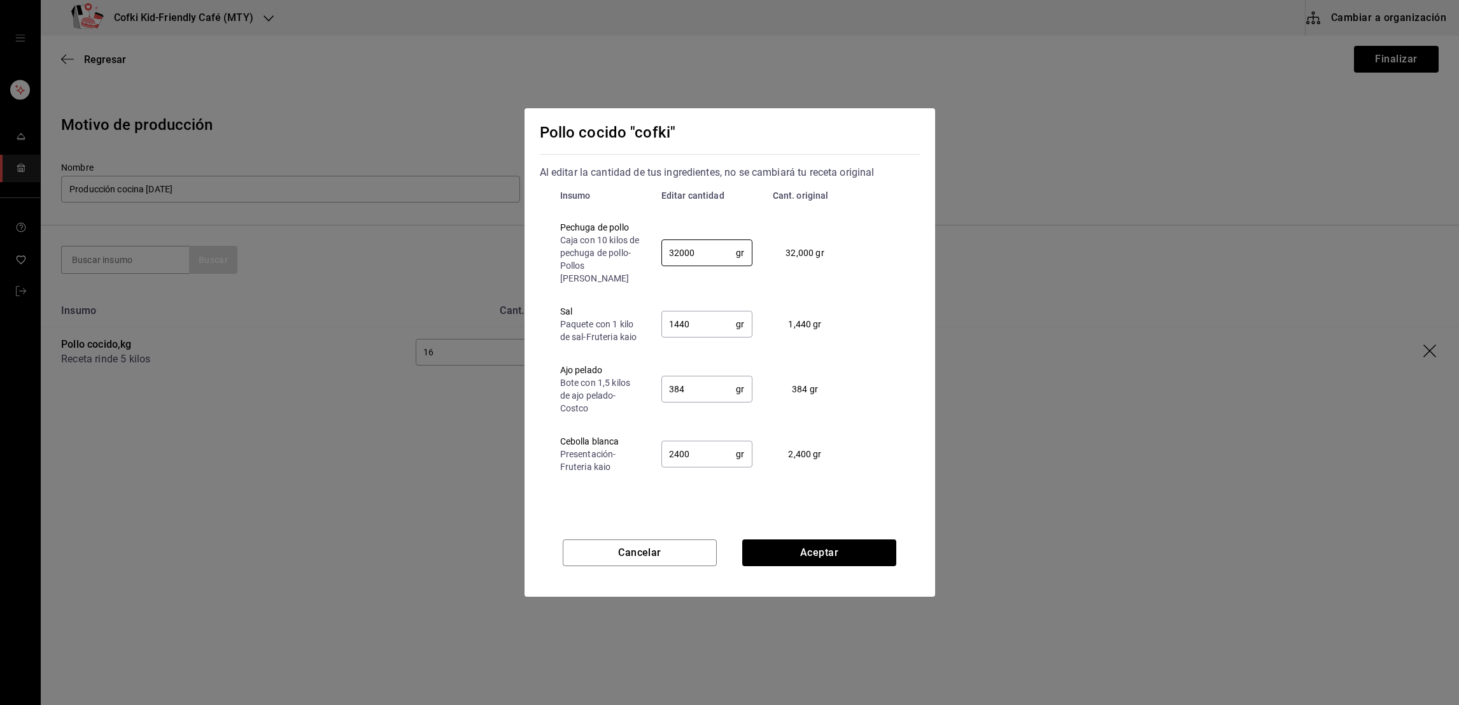
drag, startPoint x: 704, startPoint y: 237, endPoint x: 636, endPoint y: 239, distance: 68.1
click at [636, 239] on tr "Pechuga de pollo Caja con 10 kilos de pechuga de pollo - Pollos [PERSON_NAME] 3…" at bounding box center [699, 253] width 318 height 84
type input "30000"
click at [797, 549] on button "Aceptar" at bounding box center [819, 552] width 154 height 27
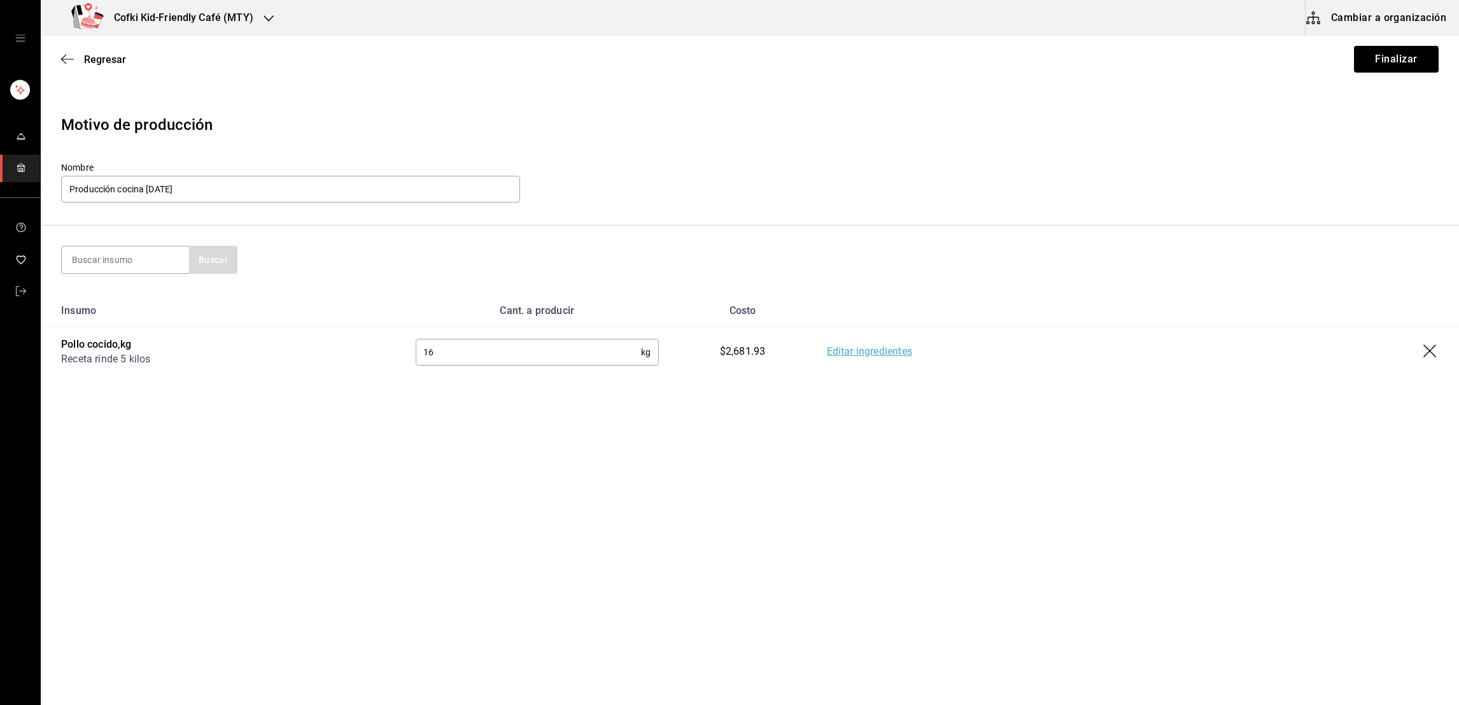
click at [873, 356] on link "Editar ingredientes" at bounding box center [869, 351] width 85 height 15
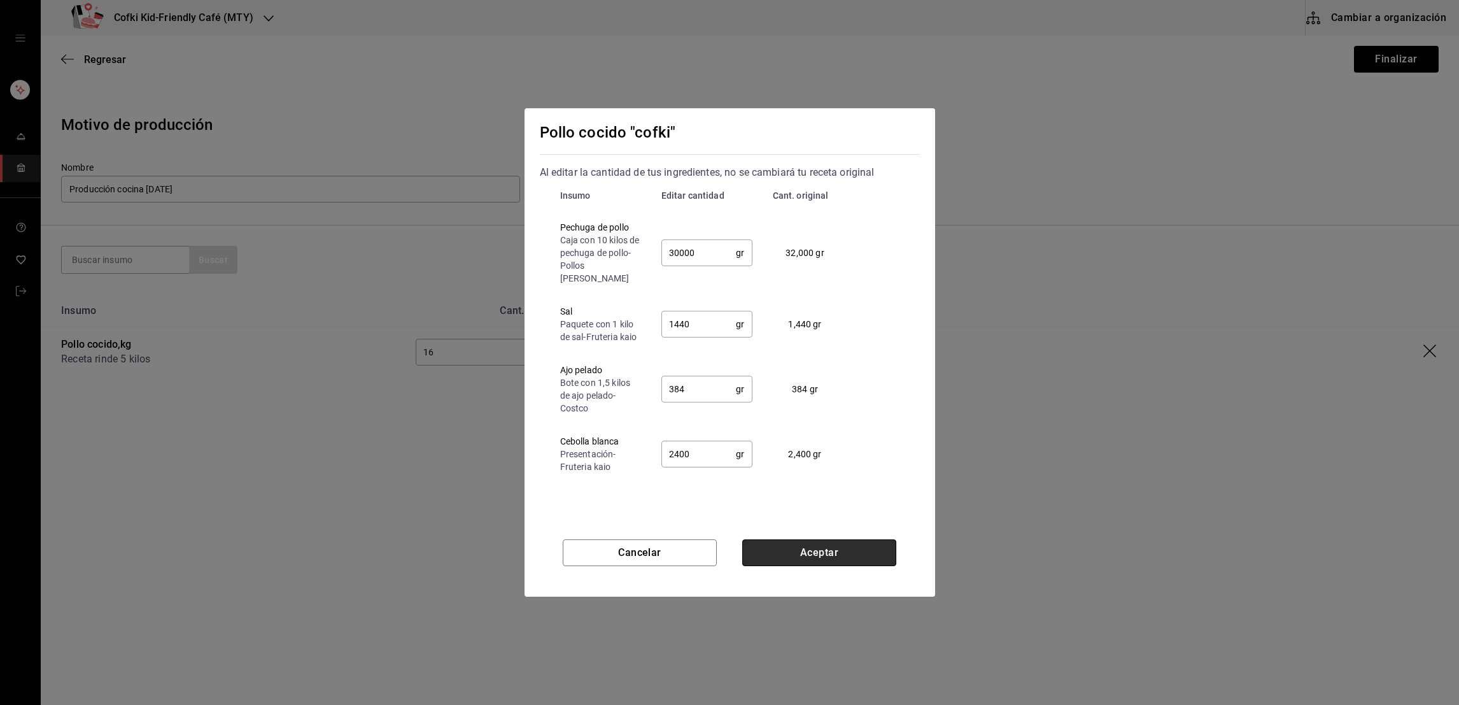
click at [816, 563] on button "Aceptar" at bounding box center [819, 552] width 154 height 27
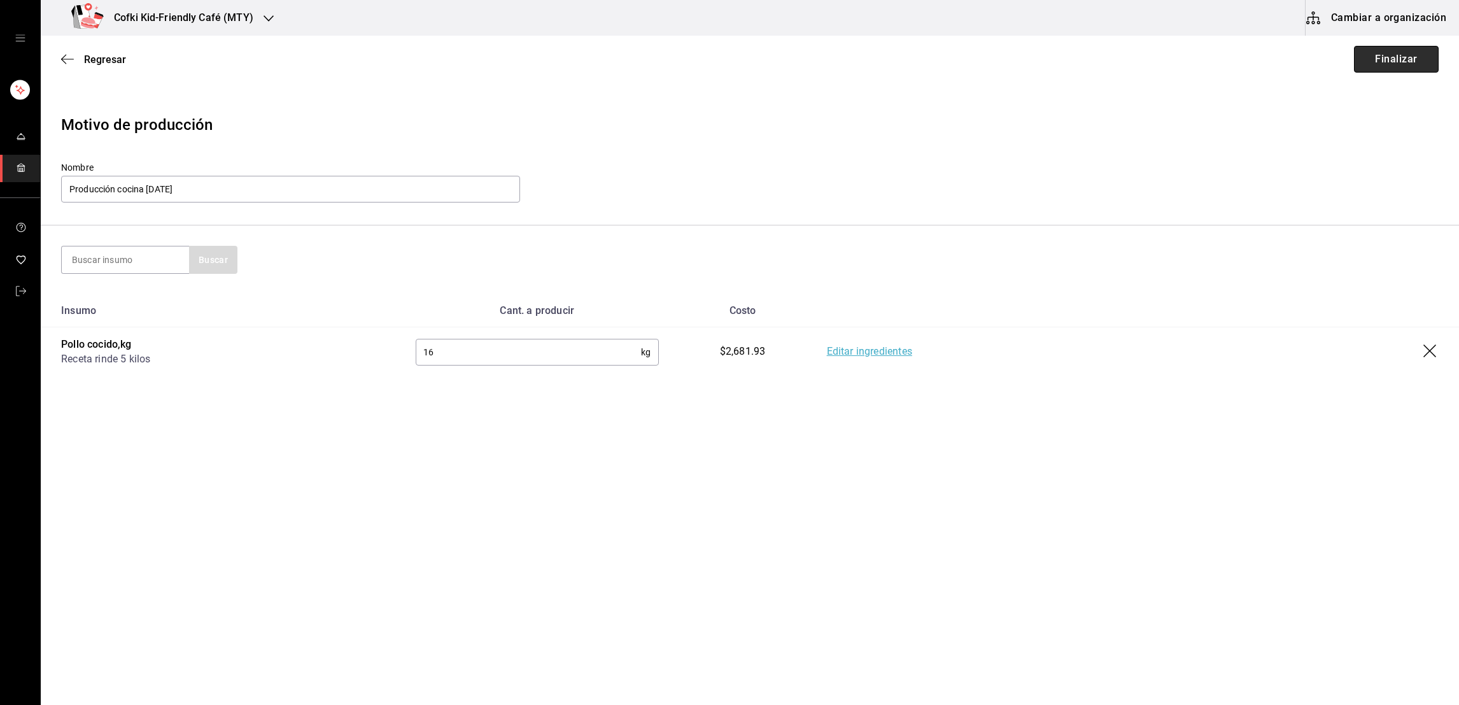
click at [1374, 58] on button "Finalizar" at bounding box center [1396, 59] width 85 height 27
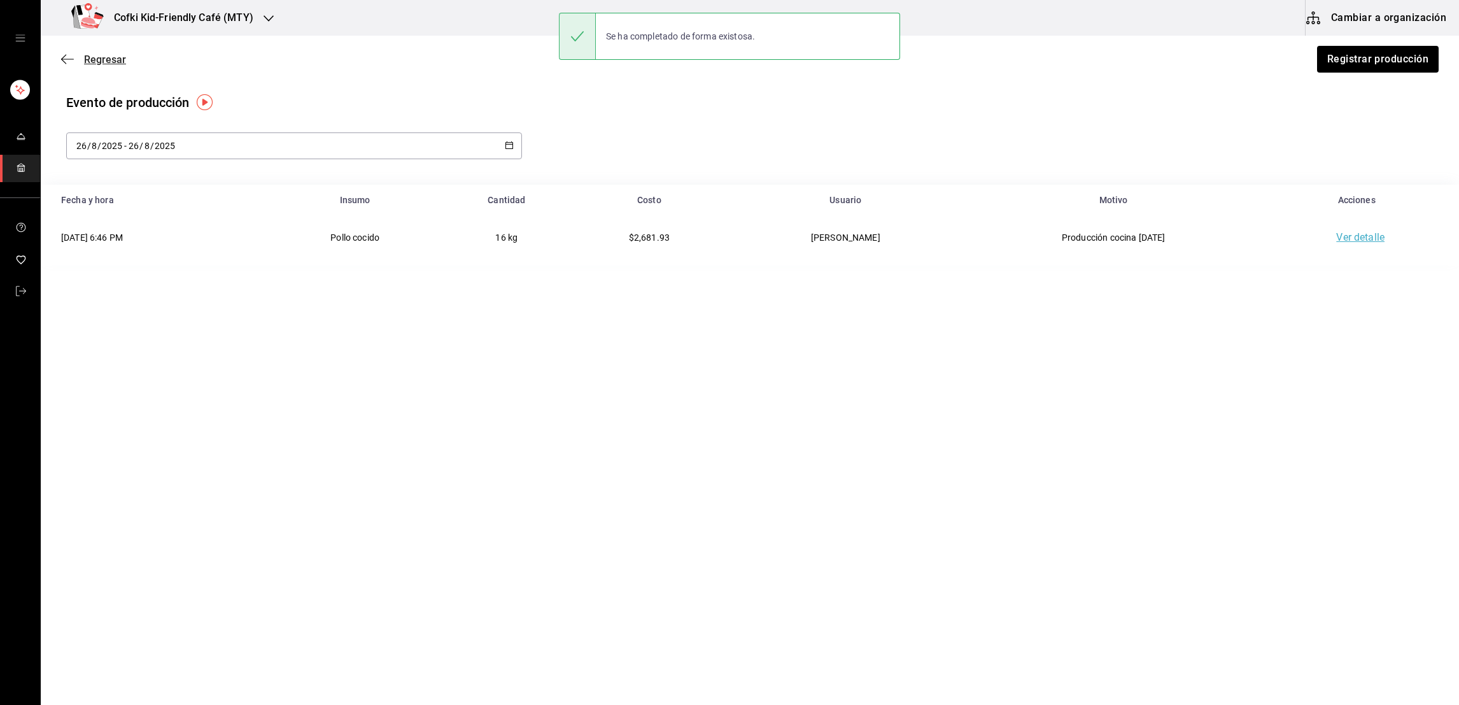
click at [106, 58] on span "Regresar" at bounding box center [105, 59] width 42 height 12
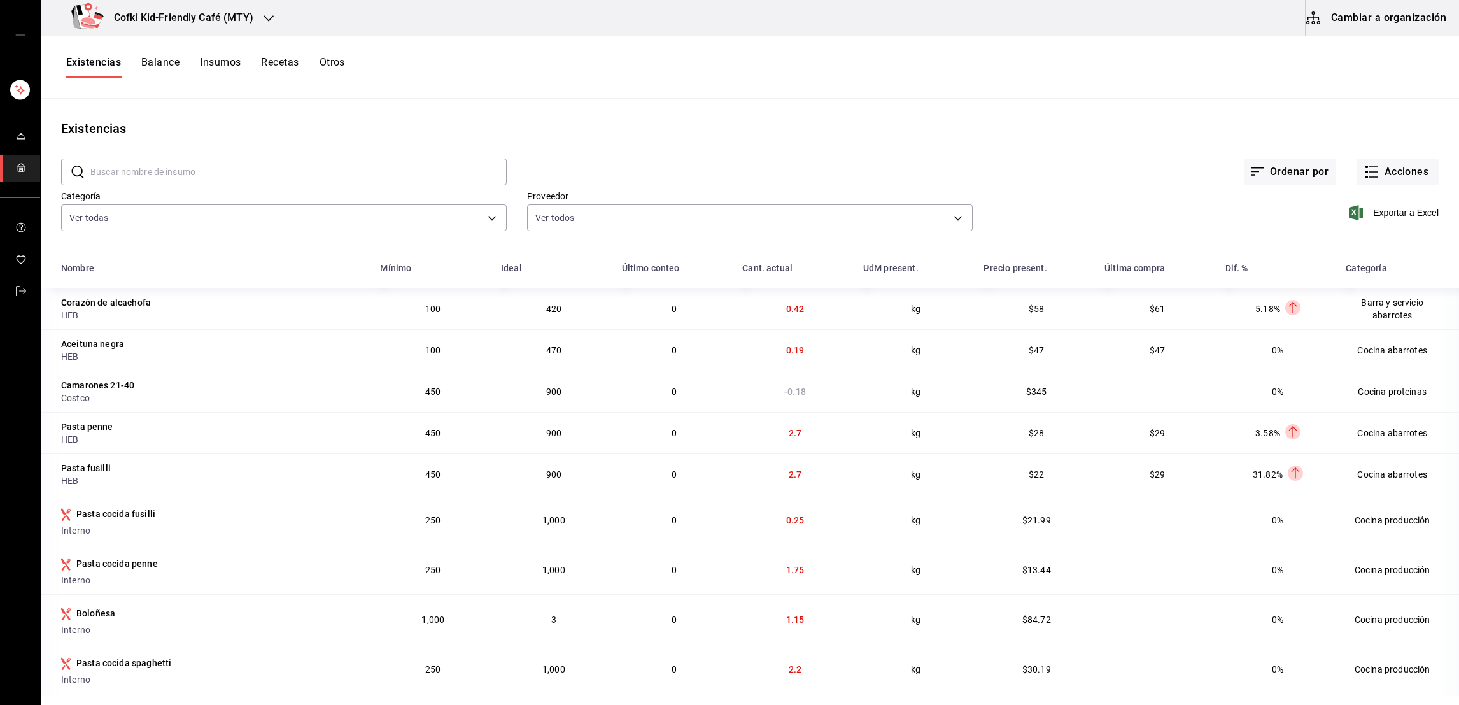
click at [162, 167] on input "text" at bounding box center [298, 171] width 416 height 25
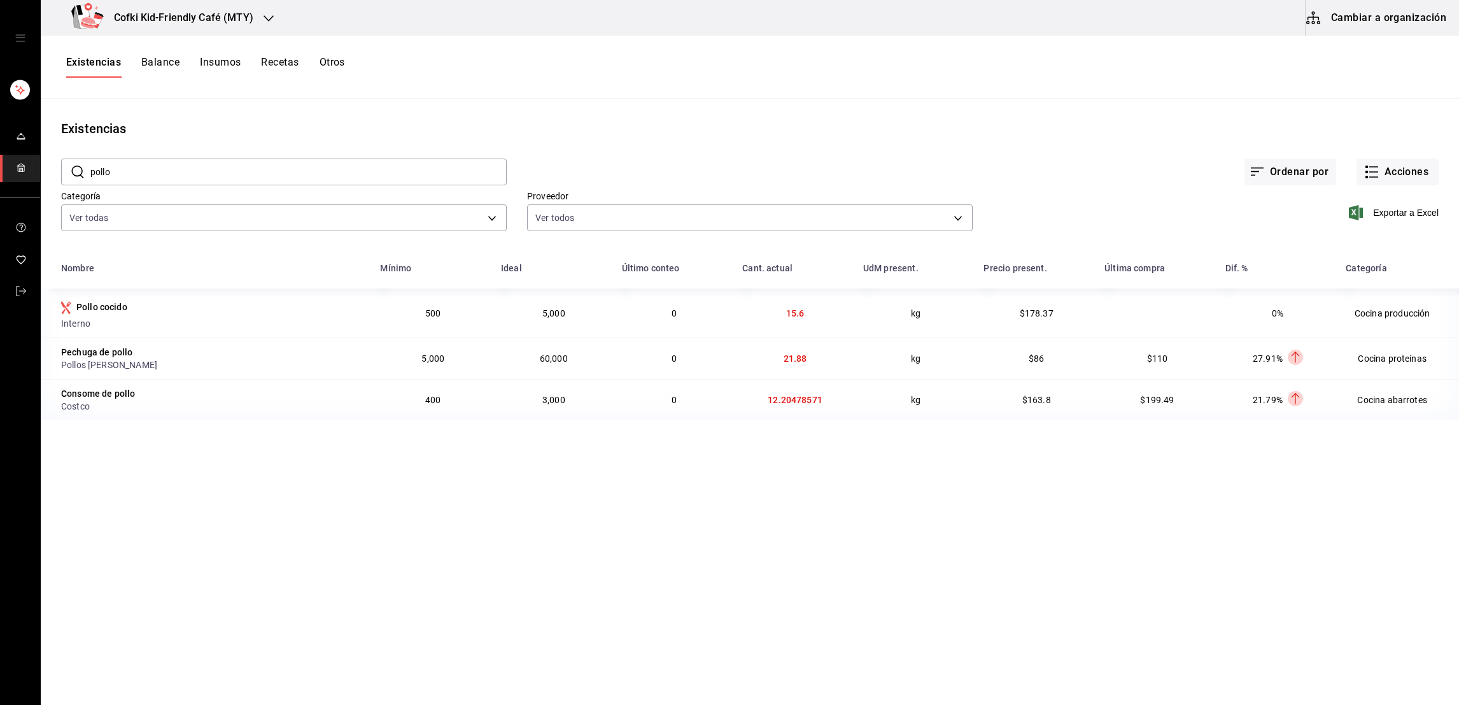
click at [720, 122] on div "Existencias" at bounding box center [750, 128] width 1418 height 19
drag, startPoint x: 827, startPoint y: 395, endPoint x: 743, endPoint y: 404, distance: 84.6
click at [743, 404] on td "12.20478571" at bounding box center [795, 399] width 121 height 41
drag, startPoint x: 743, startPoint y: 404, endPoint x: 785, endPoint y: 484, distance: 90.5
click at [785, 484] on main "Existencias ​ pollo ​ Ordenar por Acciones Categoría Ver todas 4c1c7c43-2959-47…" at bounding box center [750, 397] width 1418 height 597
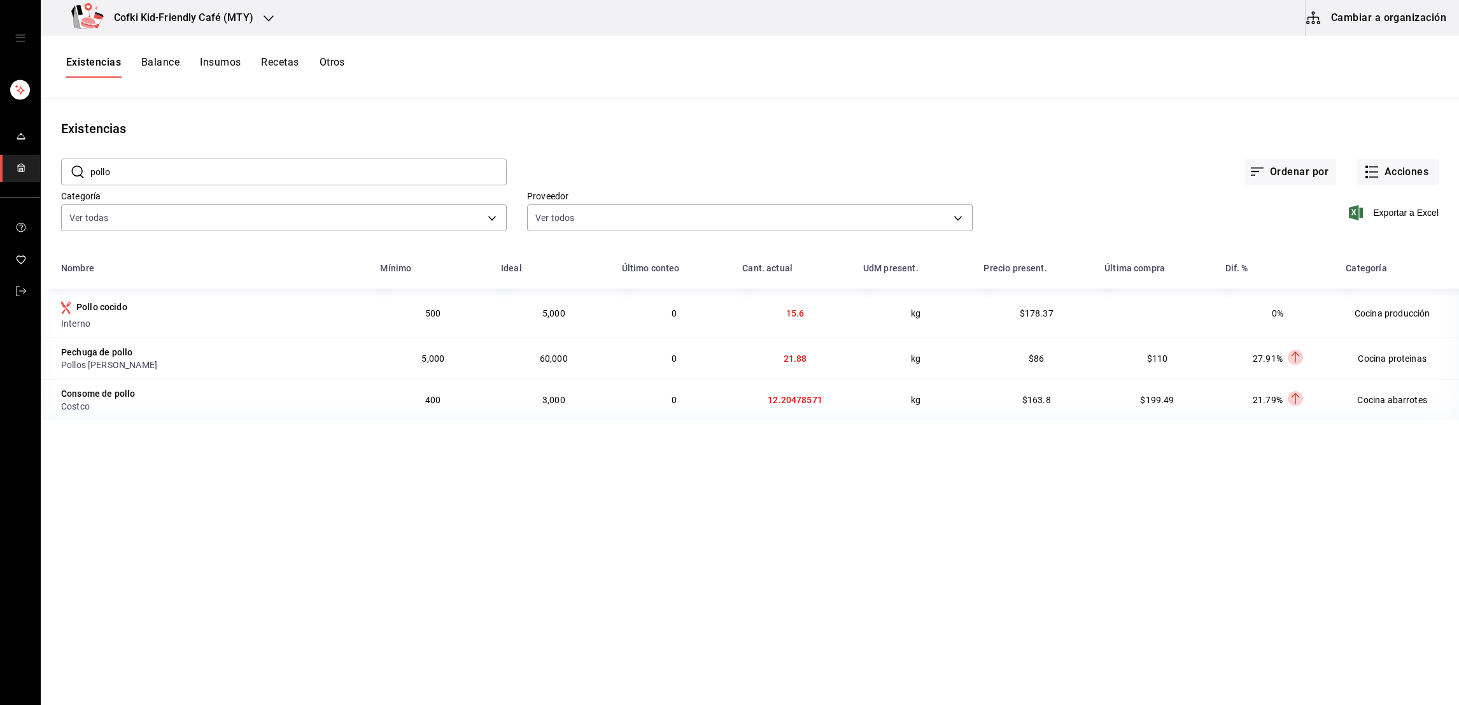
drag, startPoint x: 192, startPoint y: 172, endPoint x: 60, endPoint y: 176, distance: 131.8
click at [61, 176] on div "​ pollo ​" at bounding box center [284, 171] width 446 height 27
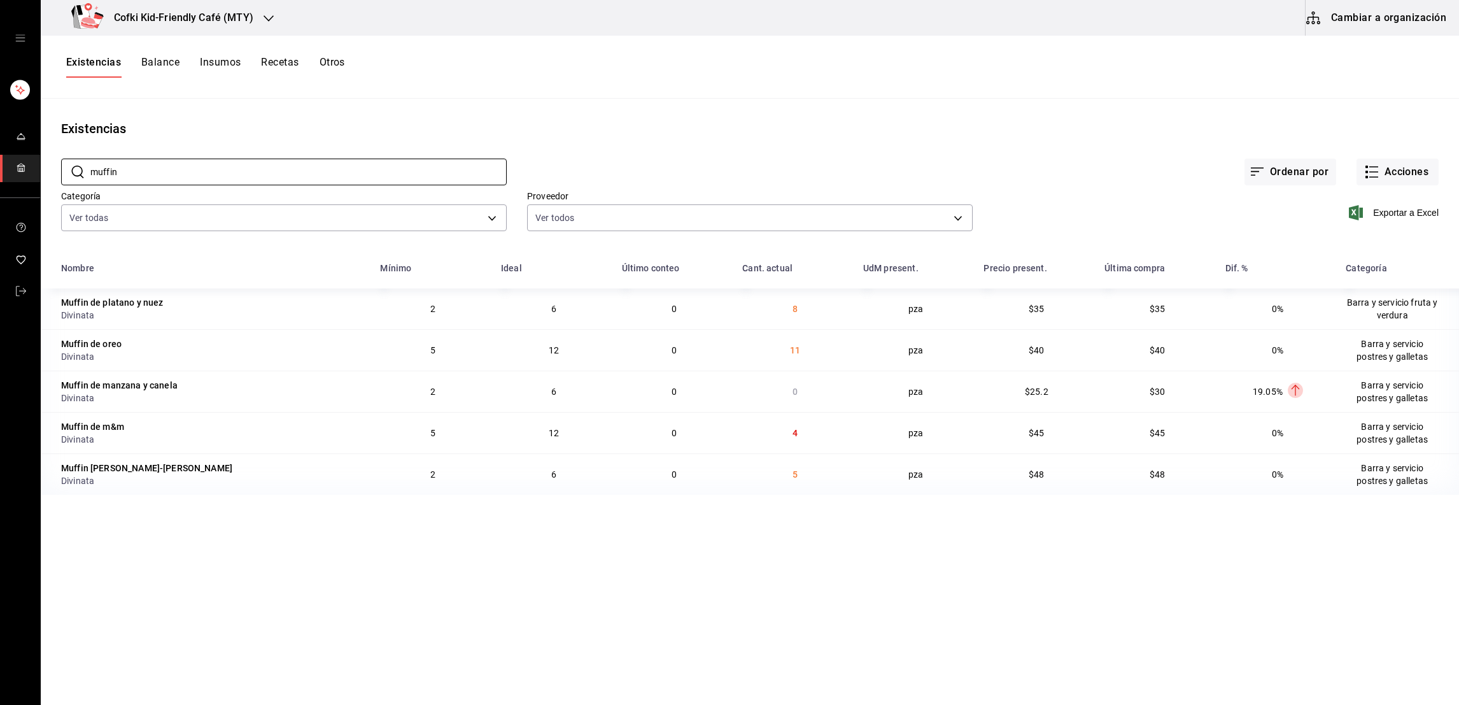
drag, startPoint x: 276, startPoint y: 172, endPoint x: 4, endPoint y: 173, distance: 271.2
click at [4, 173] on div "Cofki Kid-Friendly Café (MTY) Cambiar a organización Existencias Balance Insumo…" at bounding box center [729, 348] width 1459 height 696
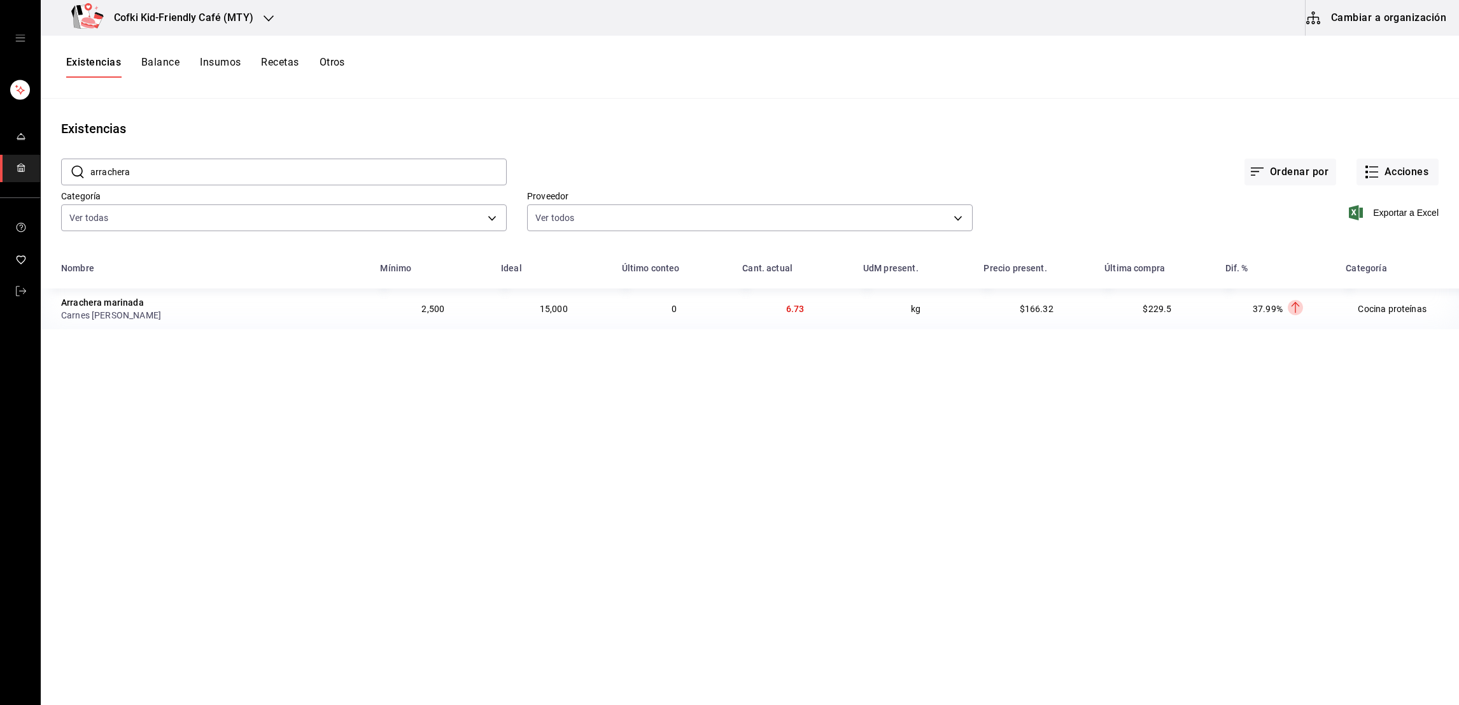
click at [120, 168] on input "arrachera" at bounding box center [298, 171] width 416 height 25
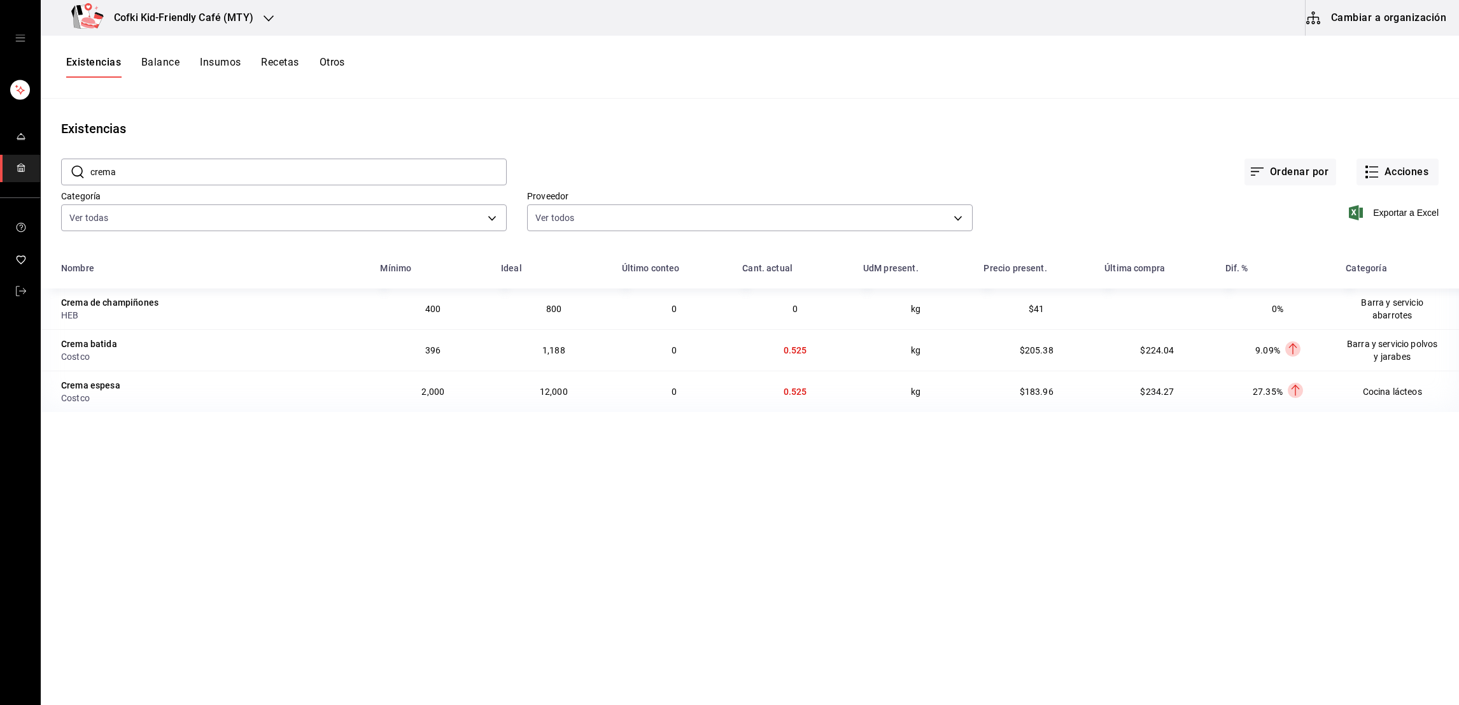
drag, startPoint x: 111, startPoint y: 169, endPoint x: 71, endPoint y: 177, distance: 40.8
click at [71, 177] on div "​ crema ​" at bounding box center [284, 171] width 446 height 27
drag, startPoint x: 130, startPoint y: 169, endPoint x: 72, endPoint y: 167, distance: 58.6
click at [72, 167] on div "​ crema ​" at bounding box center [284, 171] width 446 height 27
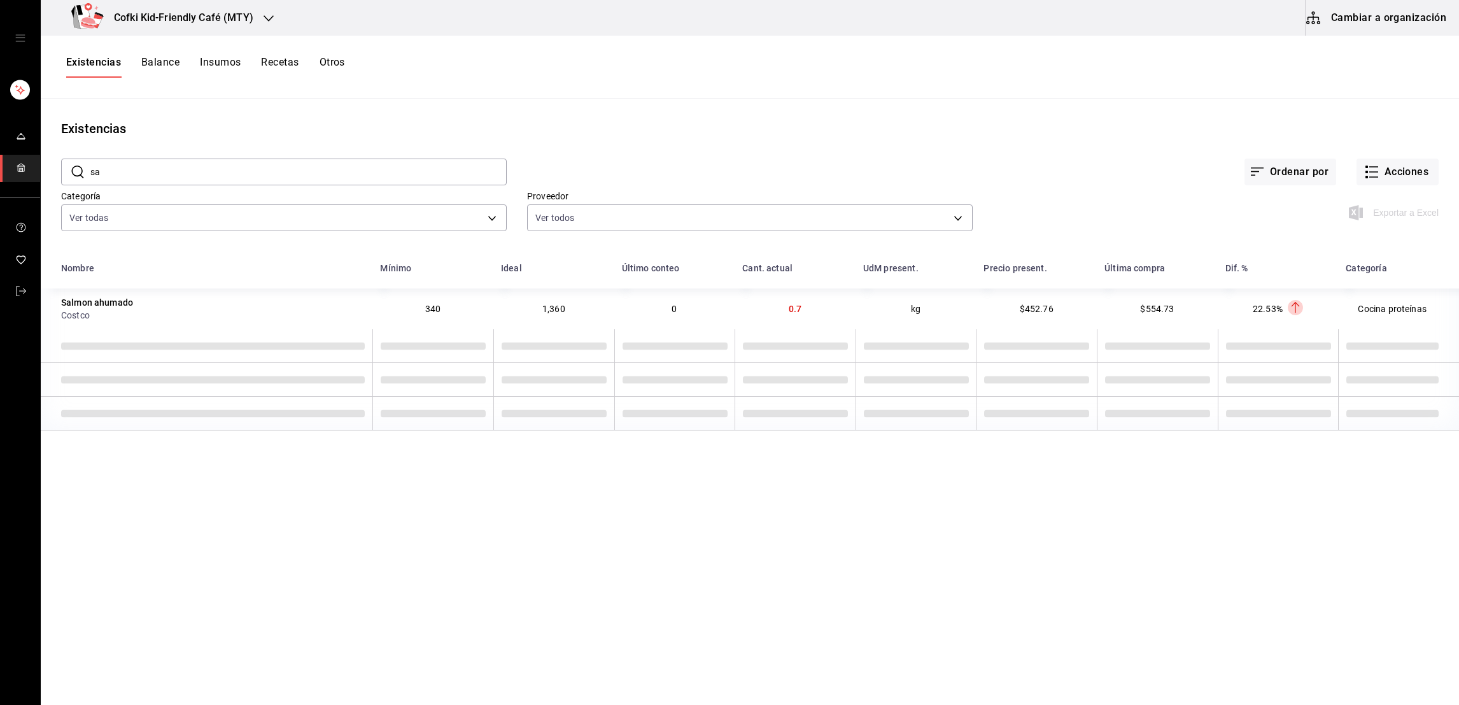
type input "s"
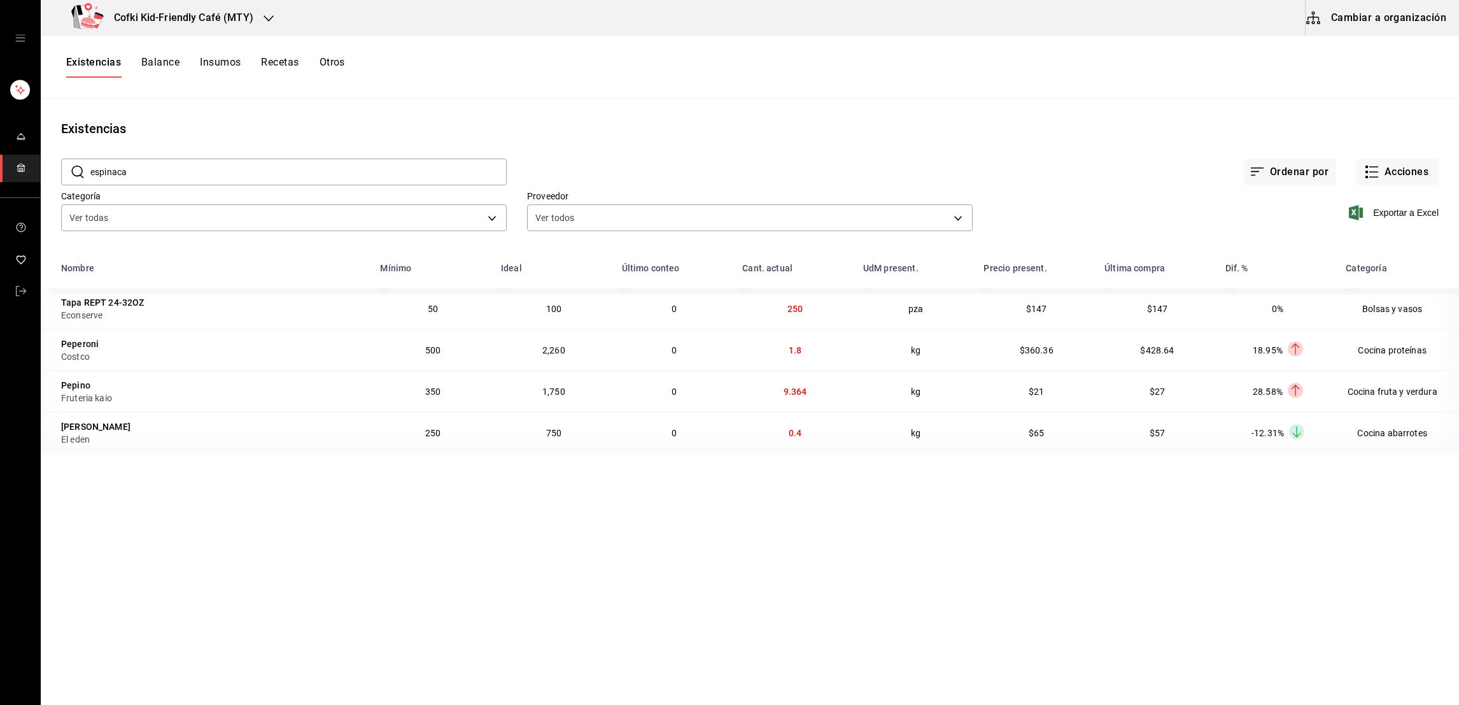
type input "espinaca"
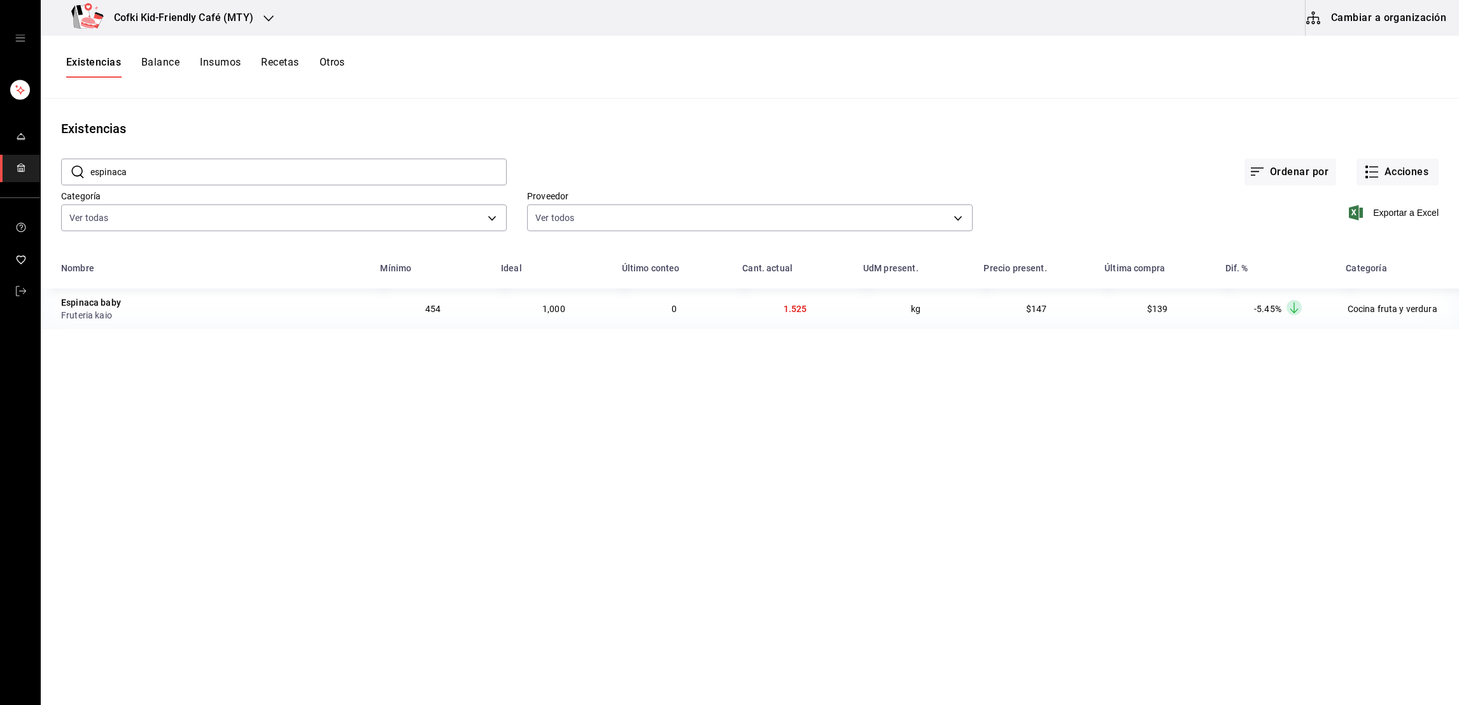
click at [112, 169] on input "espinaca" at bounding box center [298, 171] width 416 height 25
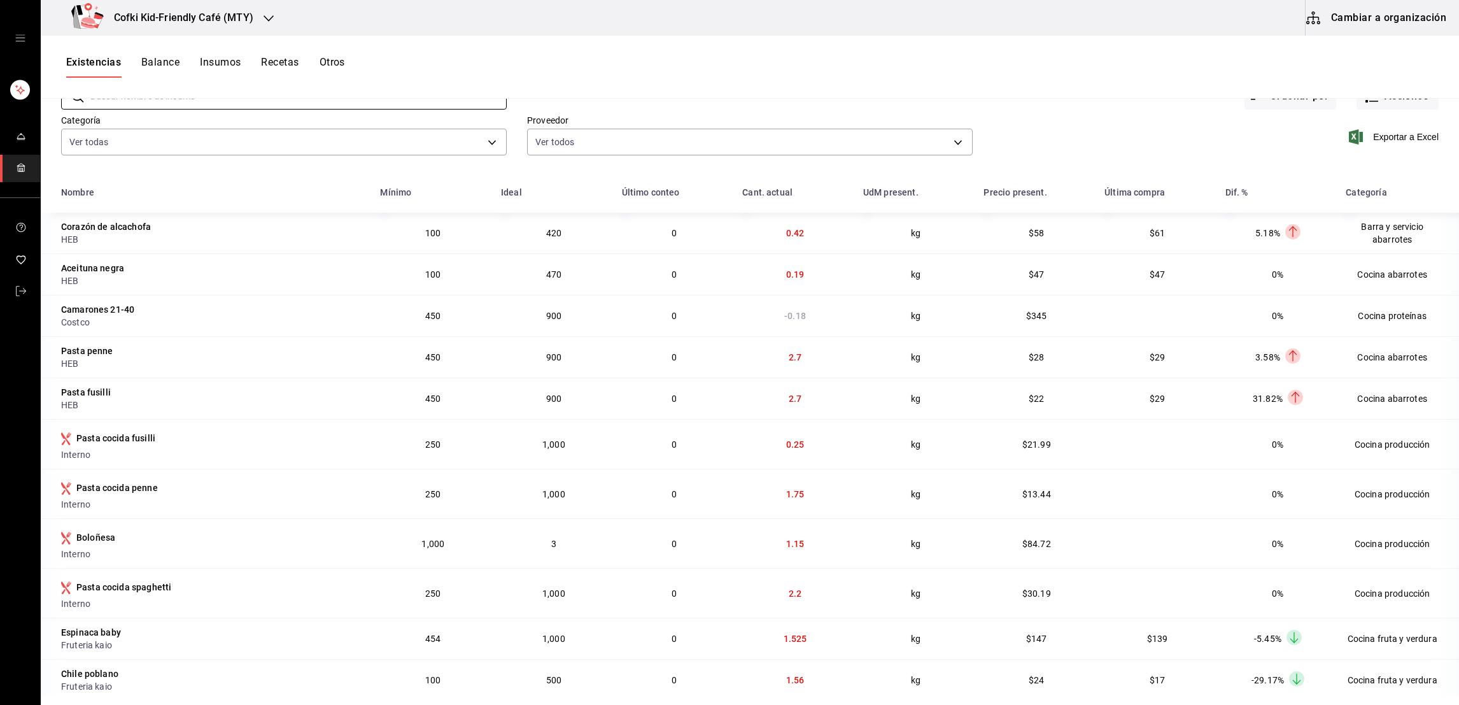
scroll to position [155, 0]
